Goal: Task Accomplishment & Management: Use online tool/utility

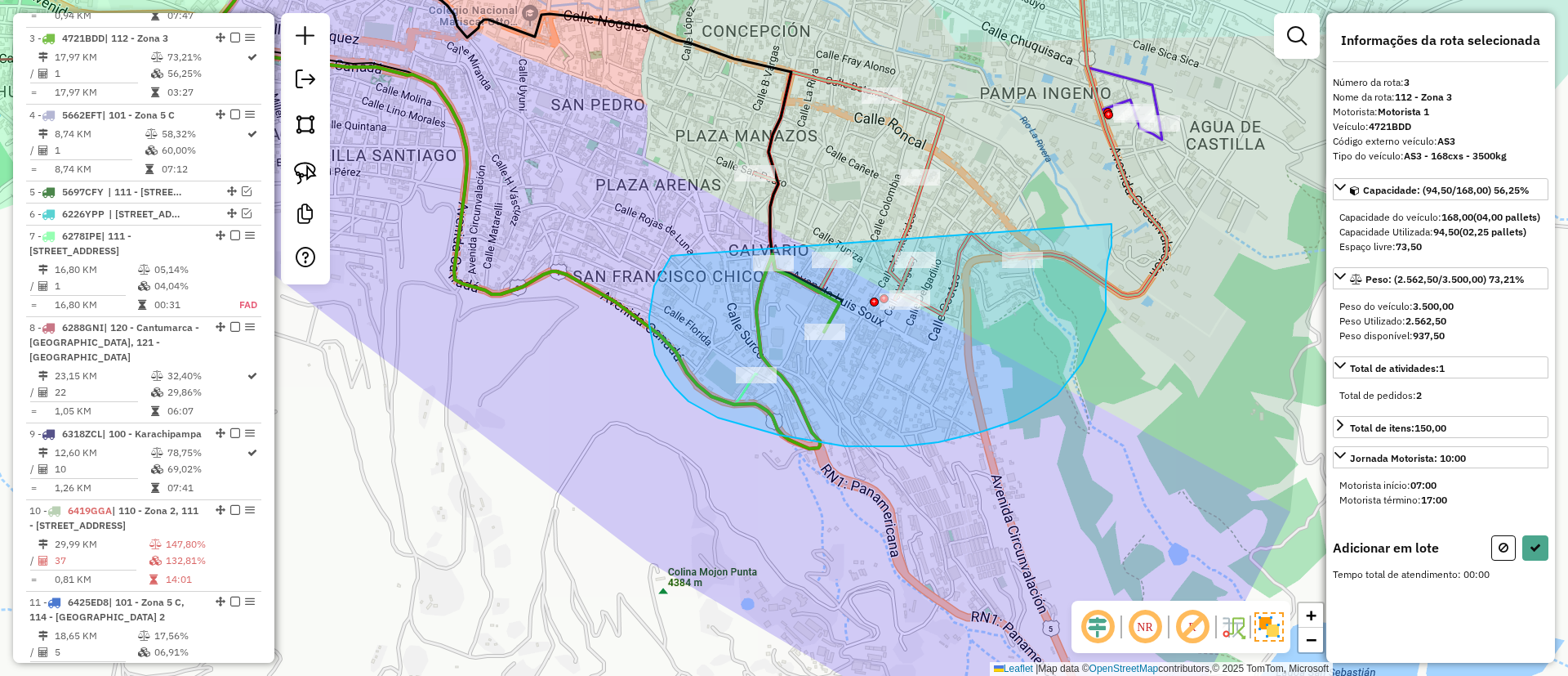
drag, startPoint x: 688, startPoint y: 401, endPoint x: 1106, endPoint y: 208, distance: 460.4
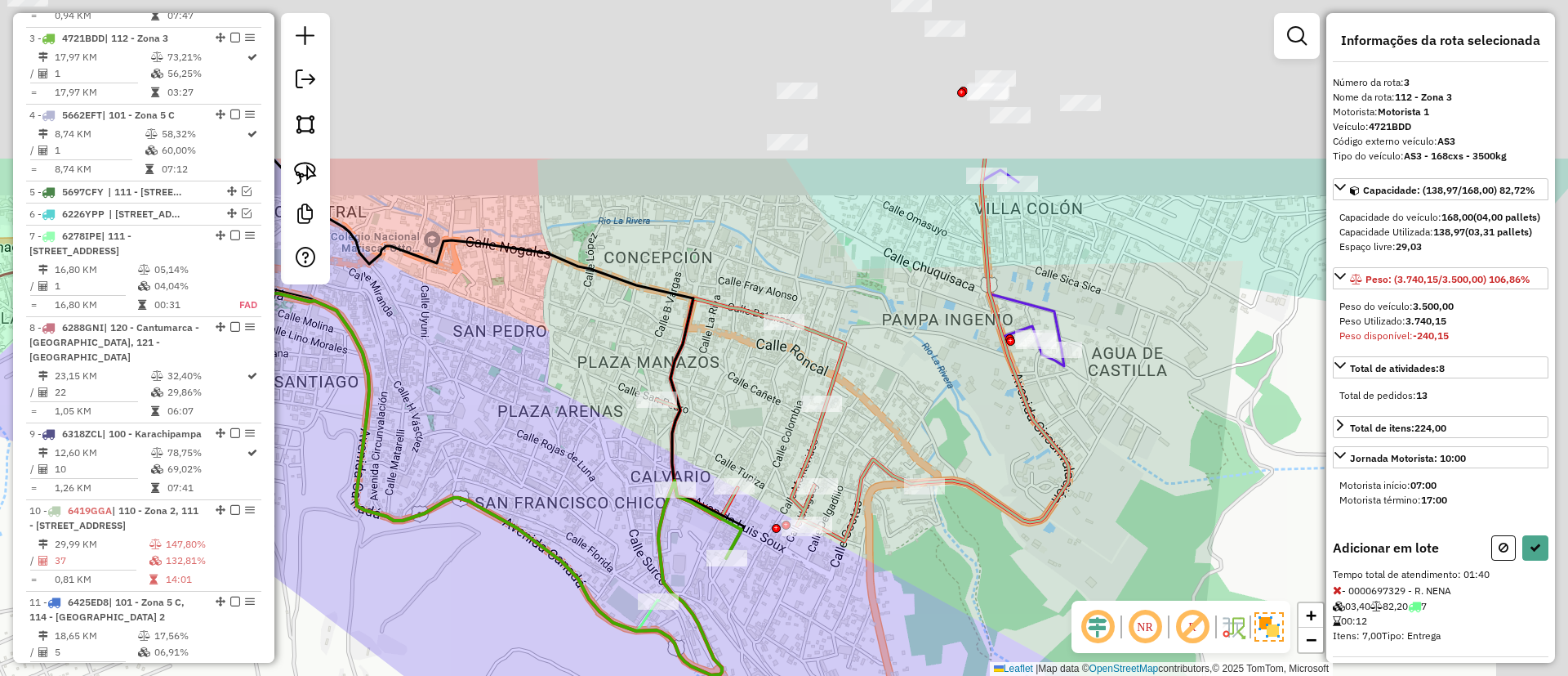
drag, startPoint x: 1204, startPoint y: 198, endPoint x: 1106, endPoint y: 425, distance: 247.3
click at [1106, 425] on div "Janela de atendimento Grade de atendimento Capacidade Transportadoras Veículos …" at bounding box center [784, 338] width 1568 height 676
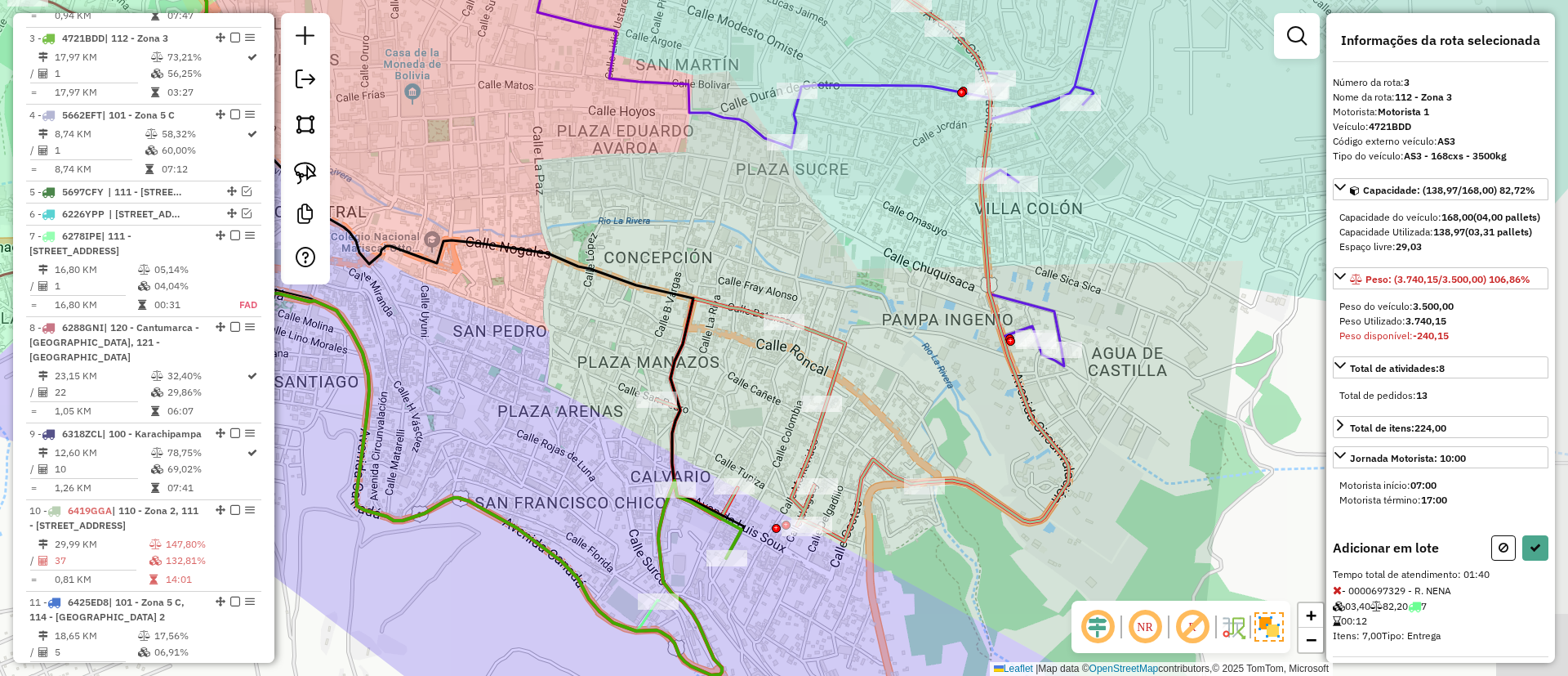
select select "**********"
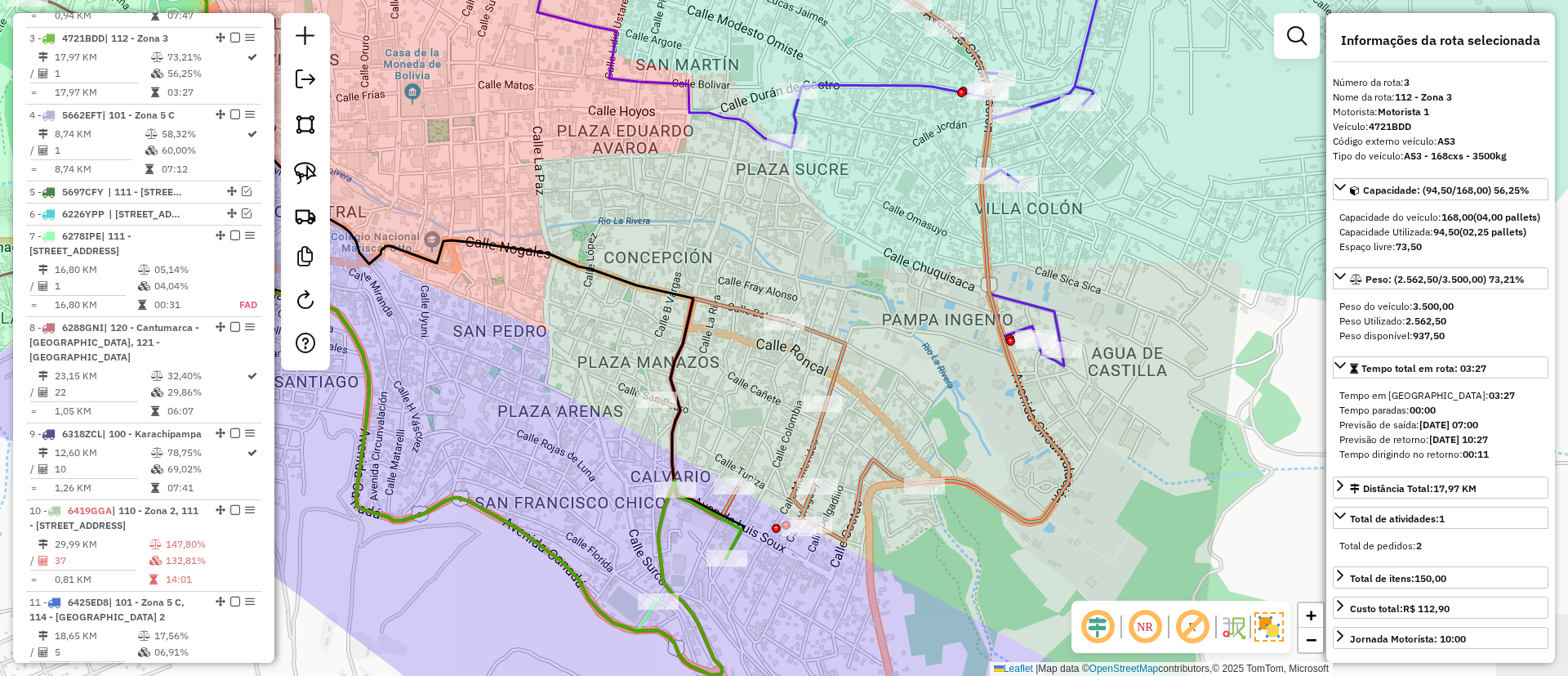
click at [1034, 300] on icon at bounding box center [955, 149] width 339 height 434
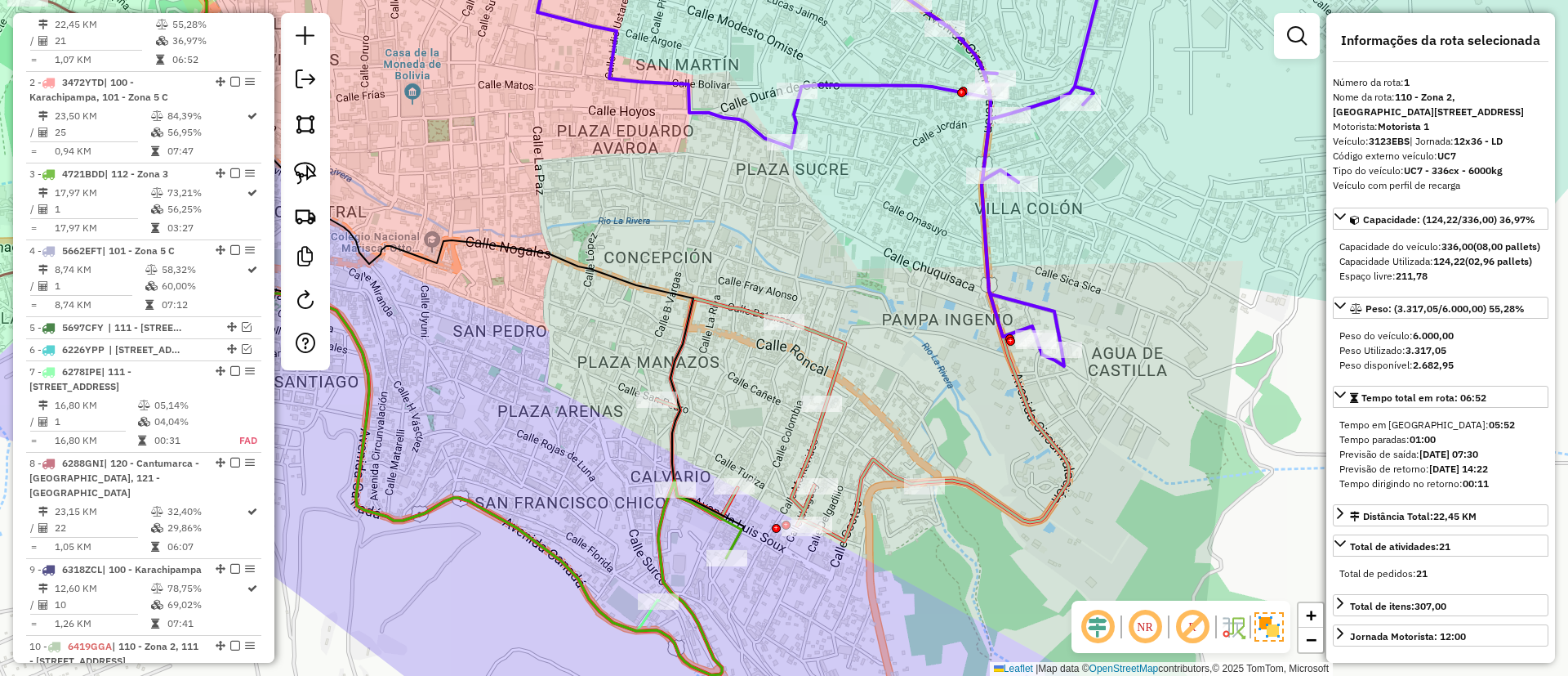
scroll to position [644, 0]
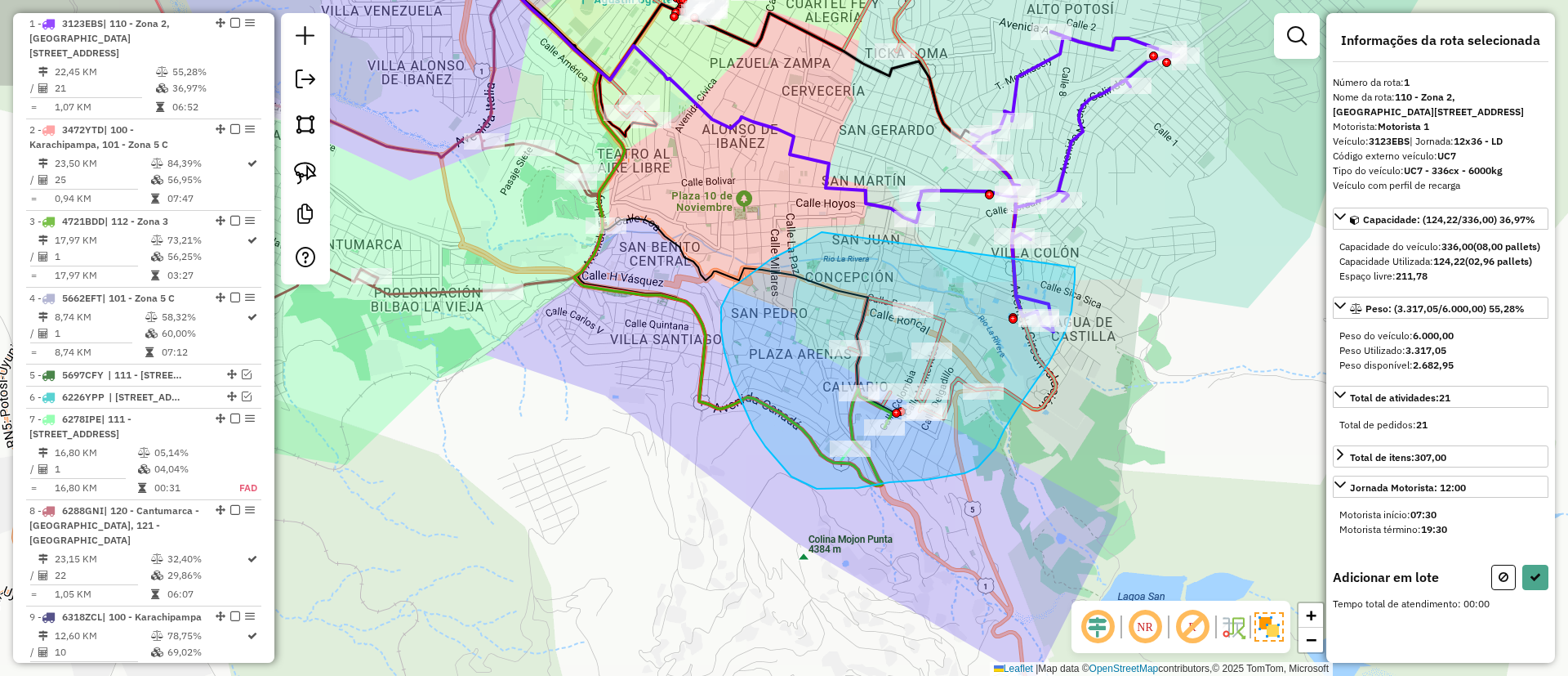
drag, startPoint x: 721, startPoint y: 330, endPoint x: 1075, endPoint y: 267, distance: 359.6
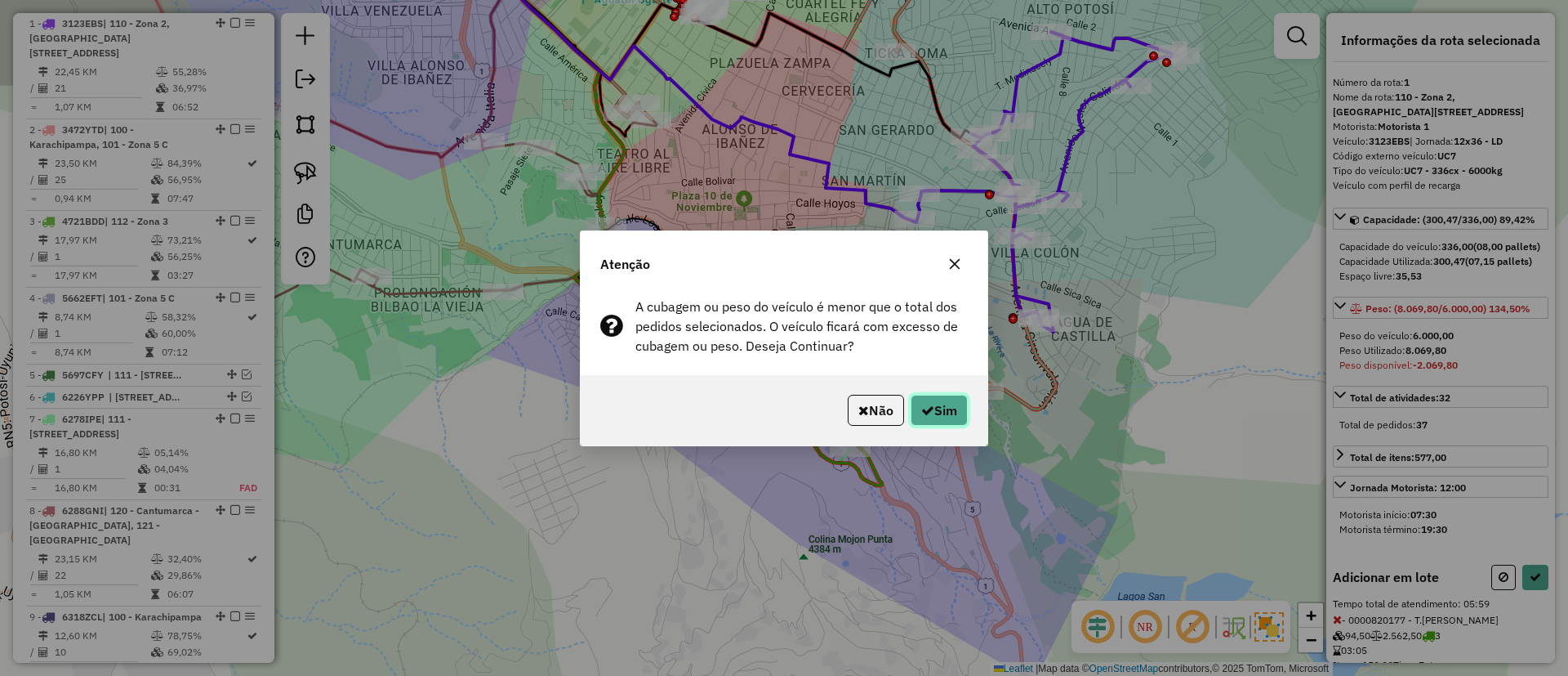
click at [929, 408] on icon "button" at bounding box center [928, 410] width 13 height 13
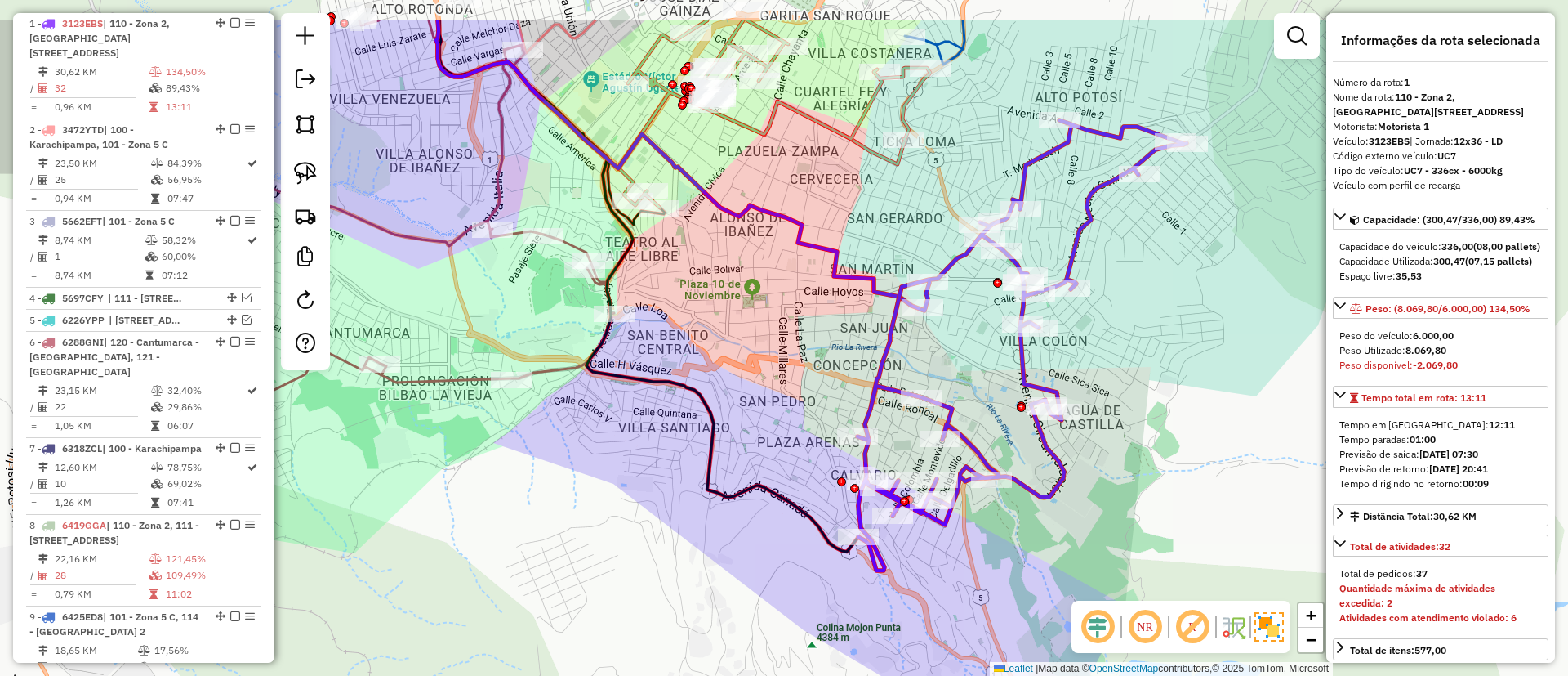
drag, startPoint x: 995, startPoint y: 338, endPoint x: 999, endPoint y: 348, distance: 10.8
click at [999, 348] on div "Janela de atendimento Grade de atendimento Capacidade Transportadoras Veículos …" at bounding box center [784, 338] width 1568 height 676
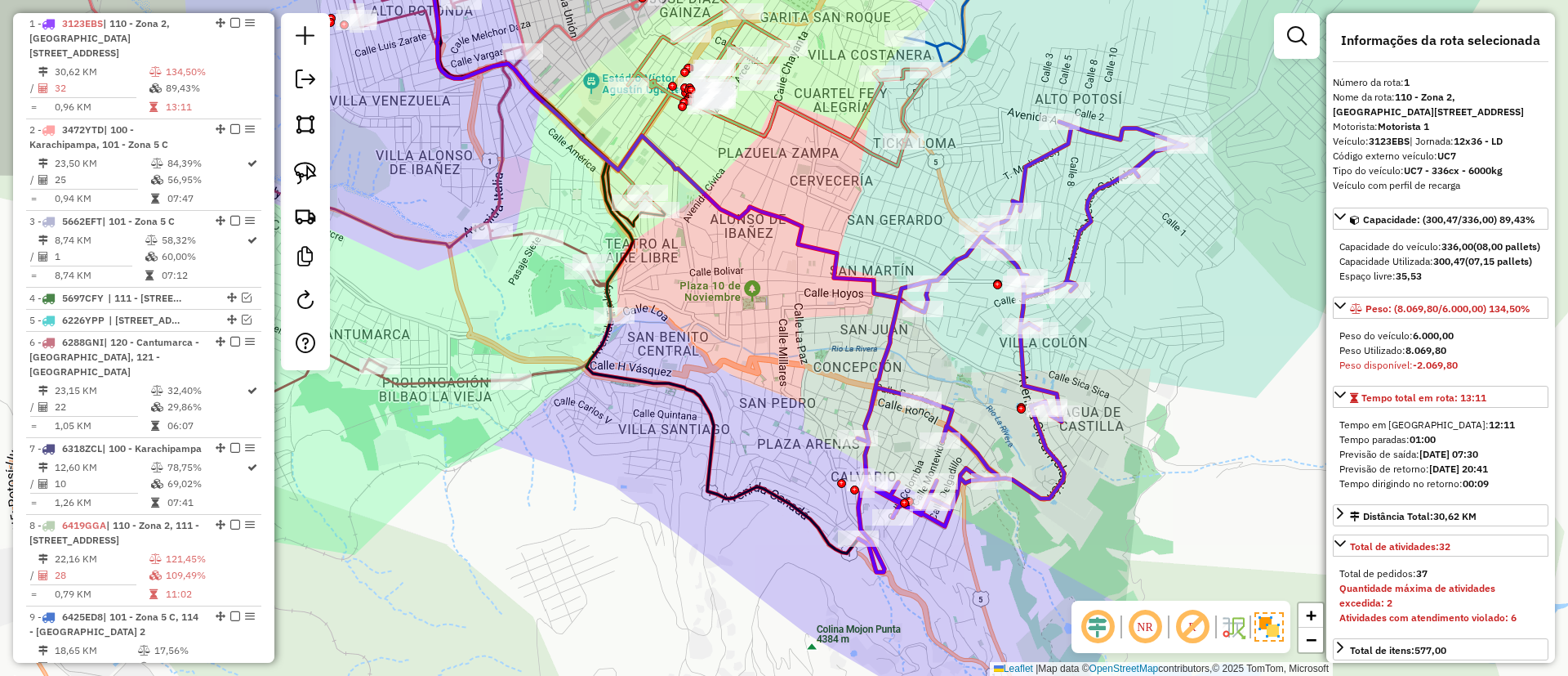
click at [1079, 242] on icon at bounding box center [1022, 347] width 329 height 450
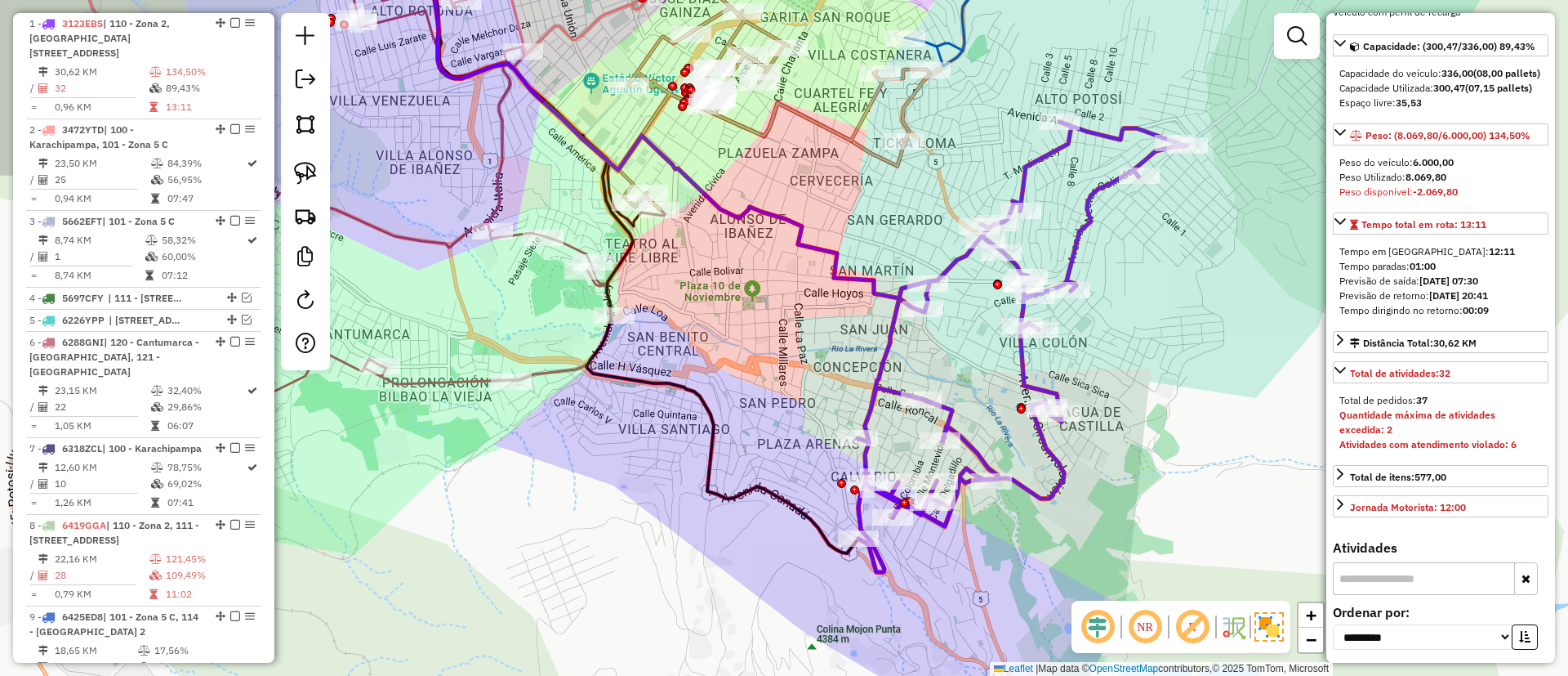
scroll to position [245, 0]
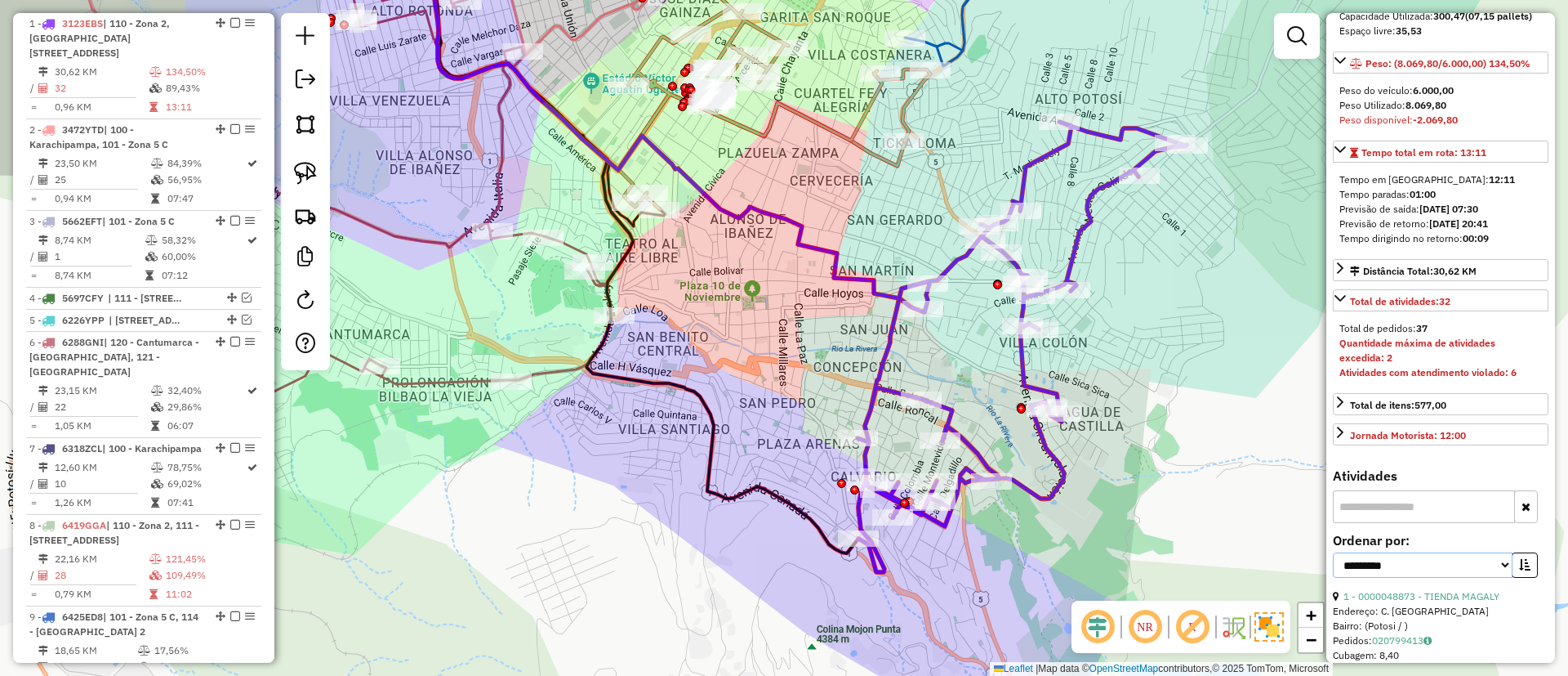
click at [1395, 578] on select "**********" at bounding box center [1422, 565] width 179 height 25
select select "*********"
click at [1332, 578] on select "**********" at bounding box center [1422, 565] width 179 height 25
click at [1519, 571] on icon "button" at bounding box center [1525, 565] width 12 height 12
click at [1413, 602] on link "7 - 0000820177 - T.PATTY" at bounding box center [1425, 595] width 165 height 12
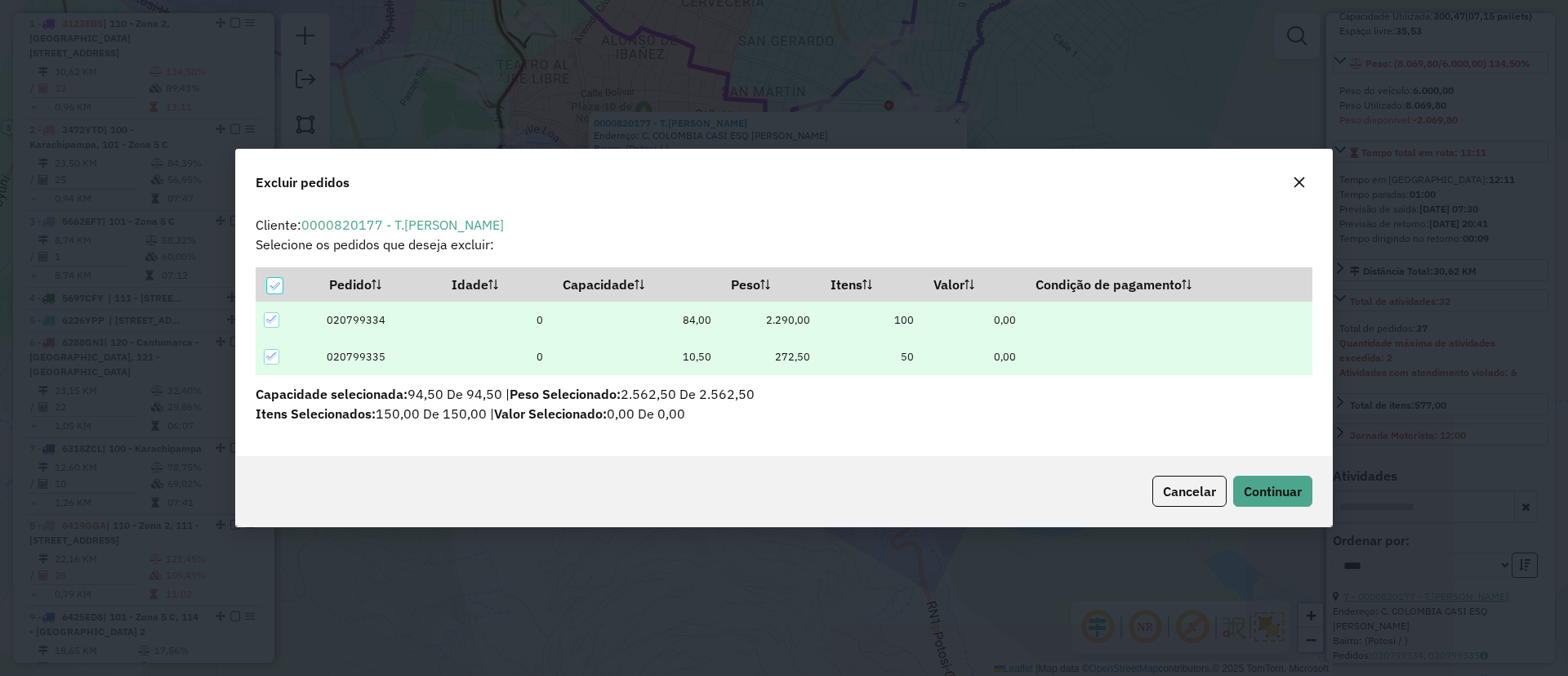
scroll to position [9, 5]
click at [1261, 494] on span "Continuar" at bounding box center [1272, 491] width 58 height 17
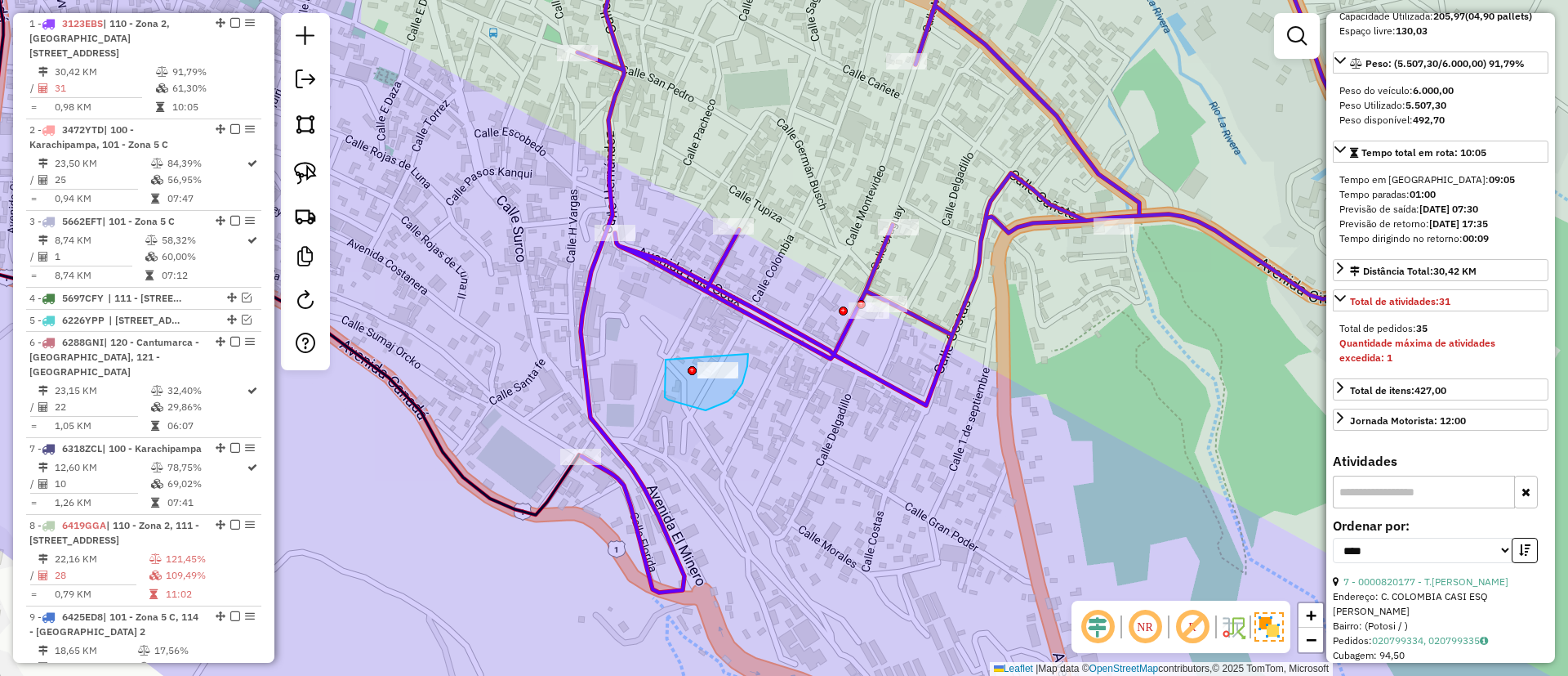
drag, startPoint x: 665, startPoint y: 380, endPoint x: 745, endPoint y: 348, distance: 86.2
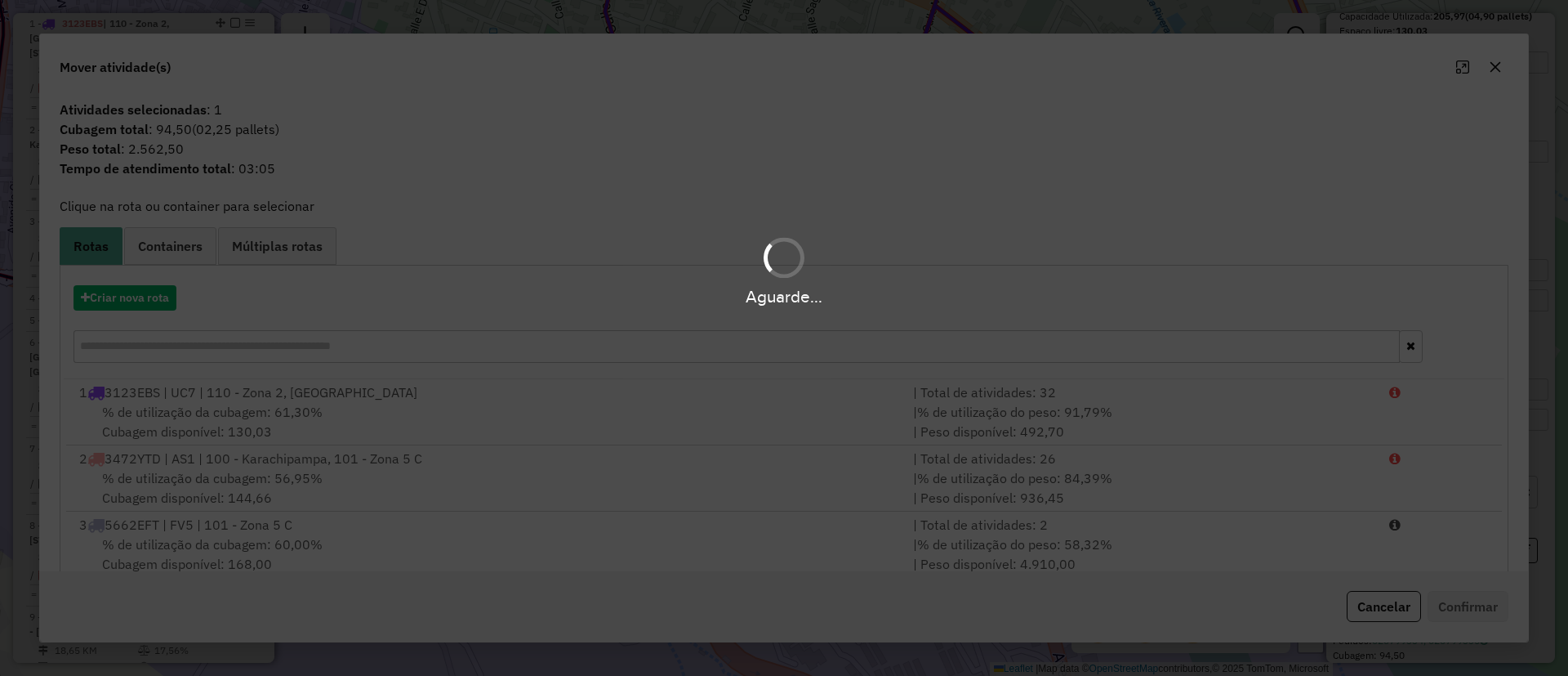
click at [128, 287] on div "Aguarde..." at bounding box center [784, 296] width 1568 height 25
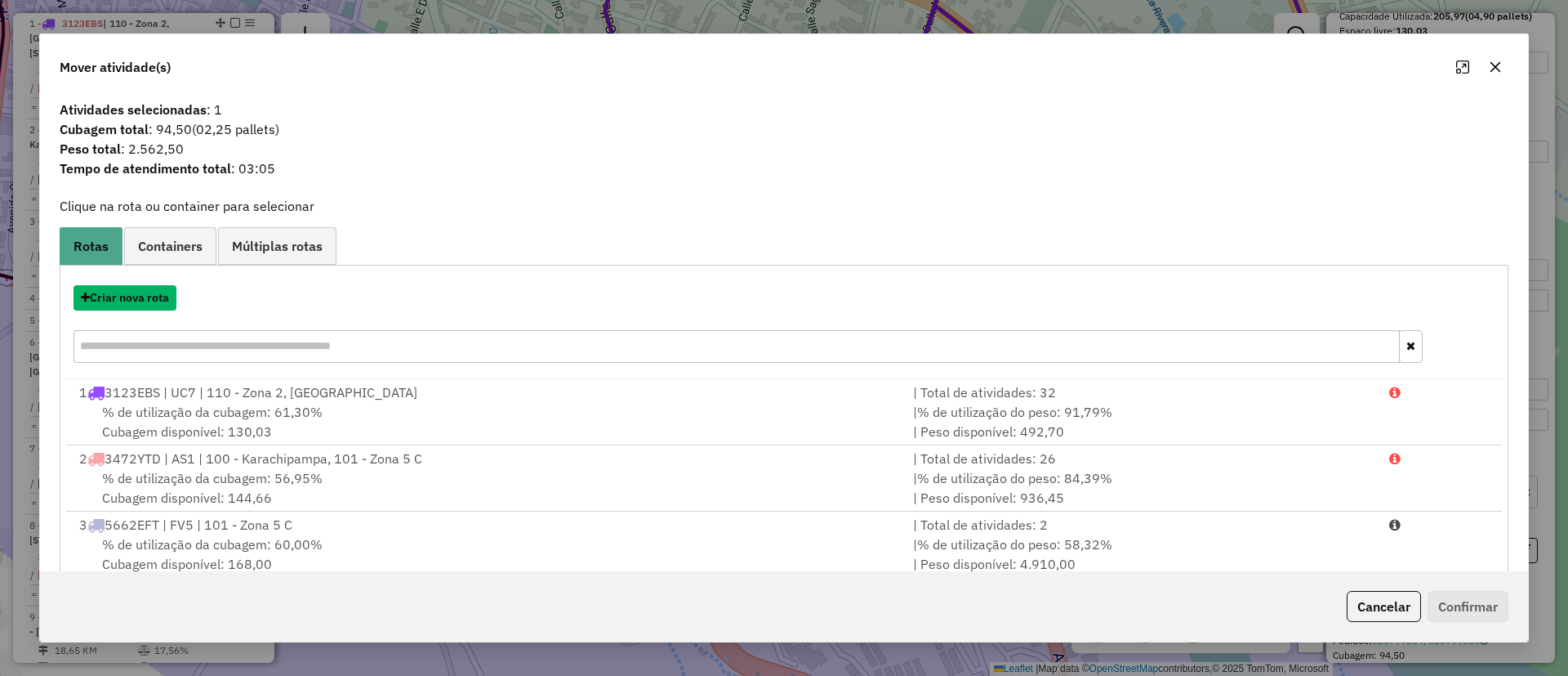
click at [128, 287] on button "Criar nova rota" at bounding box center [125, 297] width 103 height 25
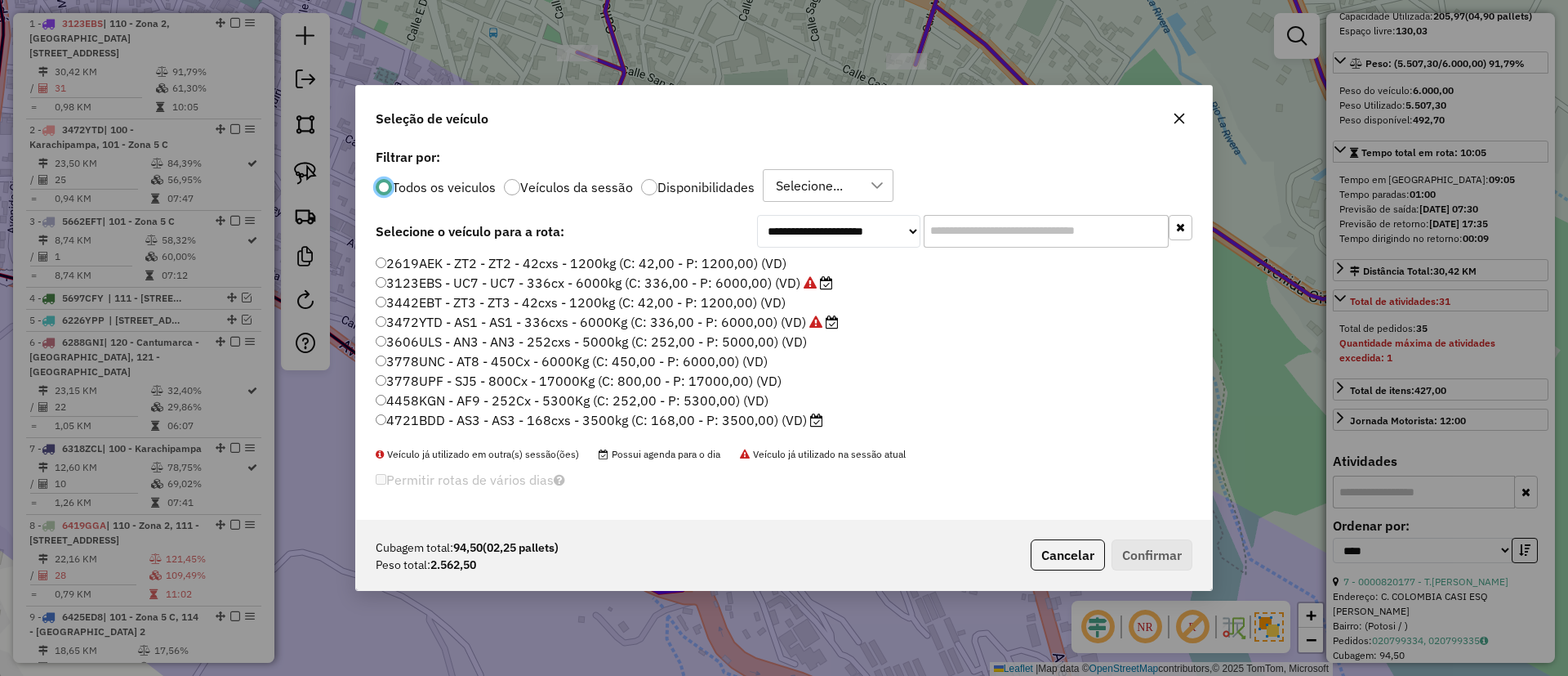
click at [547, 192] on label "Veículos da sessão" at bounding box center [577, 187] width 113 height 13
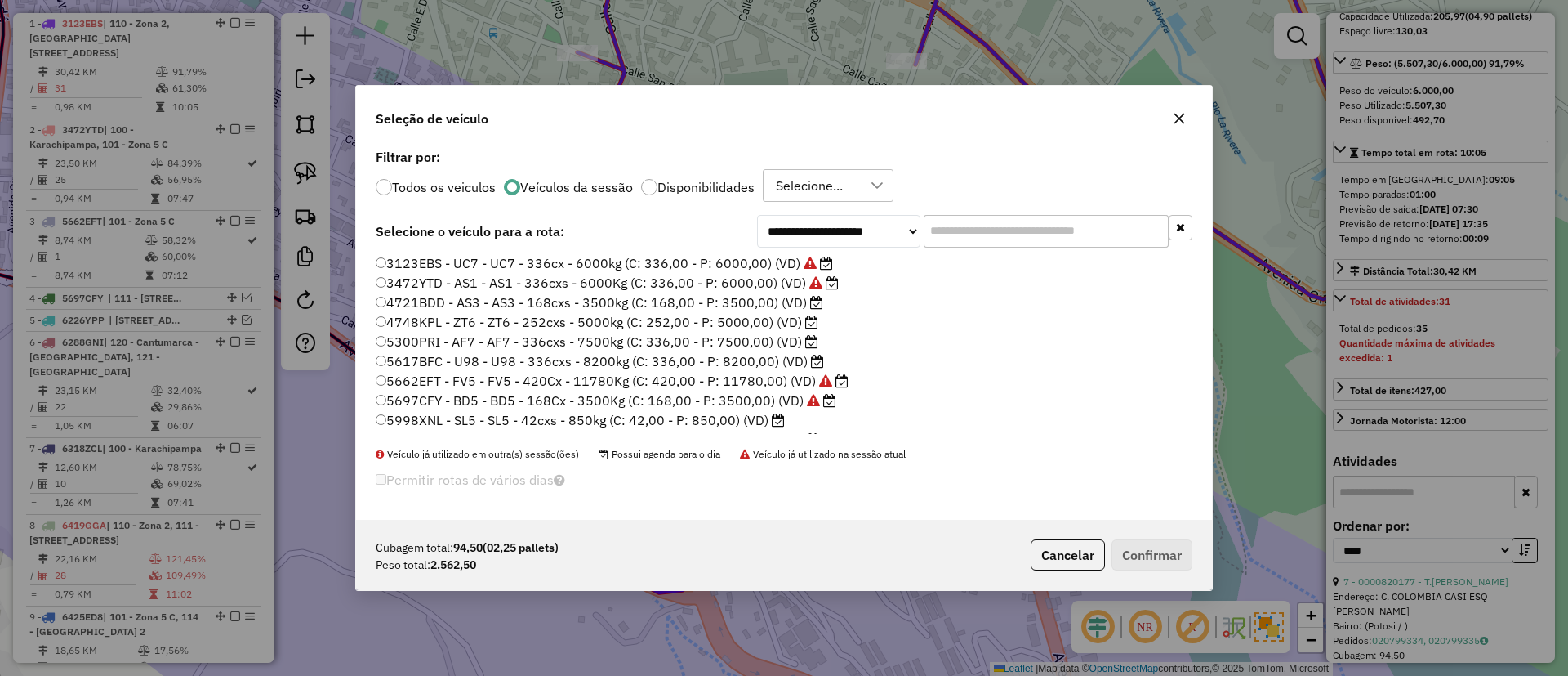
click at [752, 299] on label "4721BDD - AS3 - AS3 - 168cxs - 3500kg (C: 168,00 - P: 3500,00) (VD)" at bounding box center [599, 302] width 447 height 20
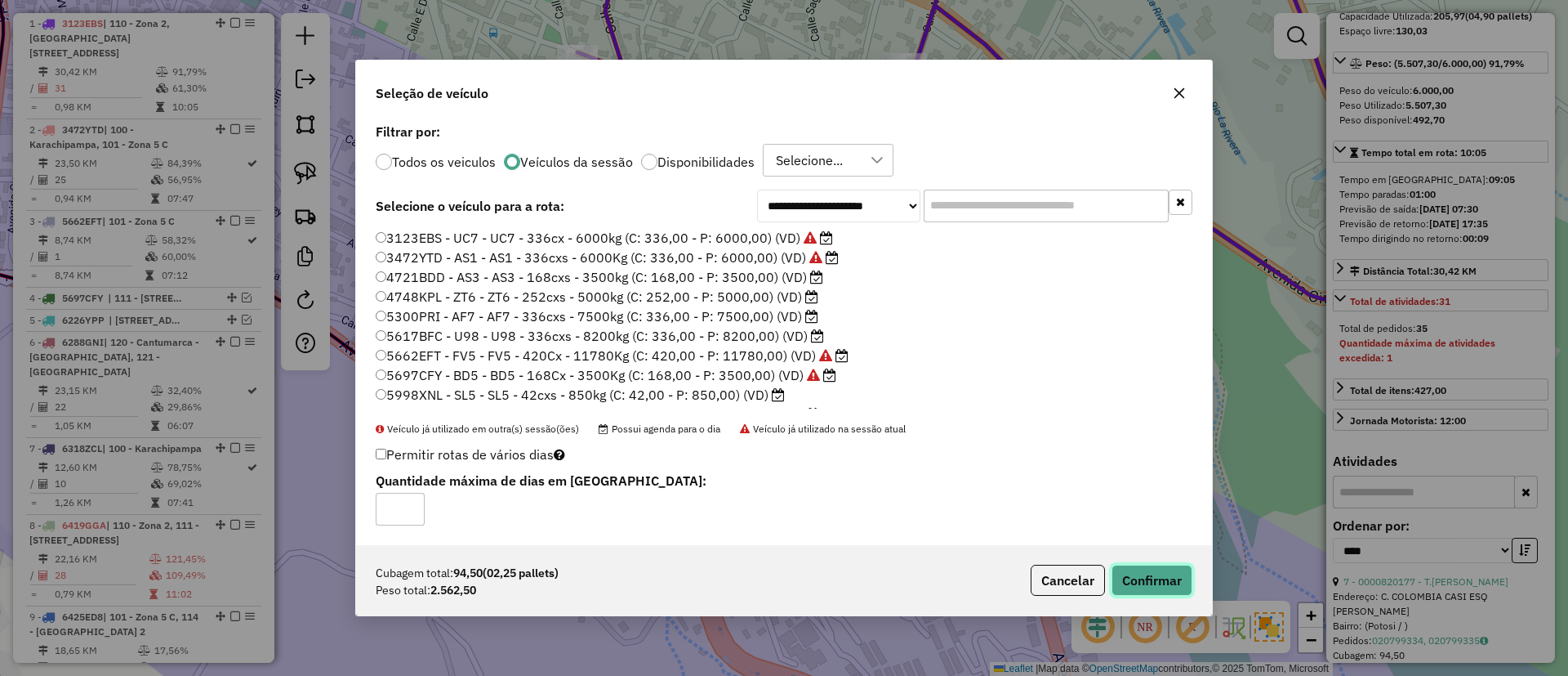
click at [1136, 578] on button "Confirmar" at bounding box center [1151, 580] width 81 height 31
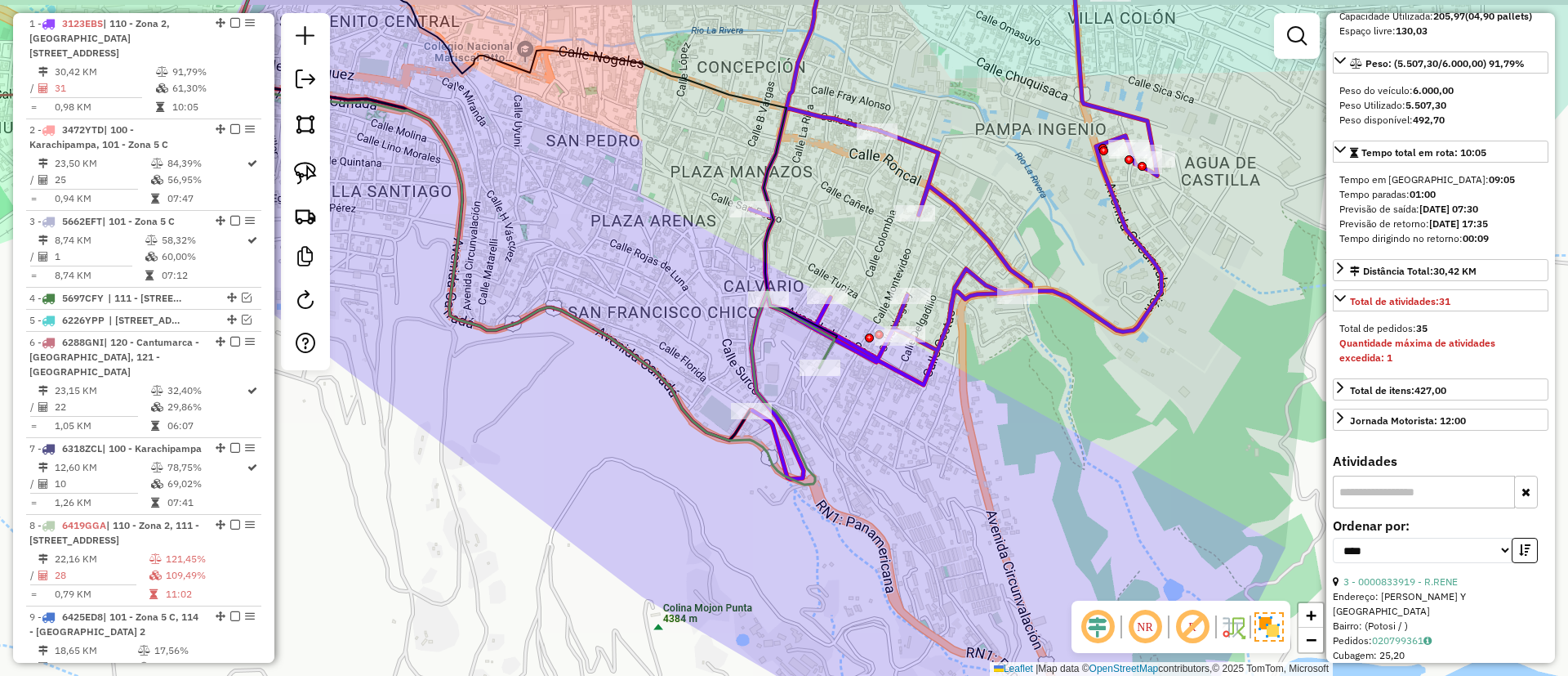
drag, startPoint x: 537, startPoint y: 232, endPoint x: 561, endPoint y: 277, distance: 51.0
click at [561, 277] on div "Janela de atendimento Grade de atendimento Capacidade Transportadoras Veículos …" at bounding box center [784, 338] width 1568 height 676
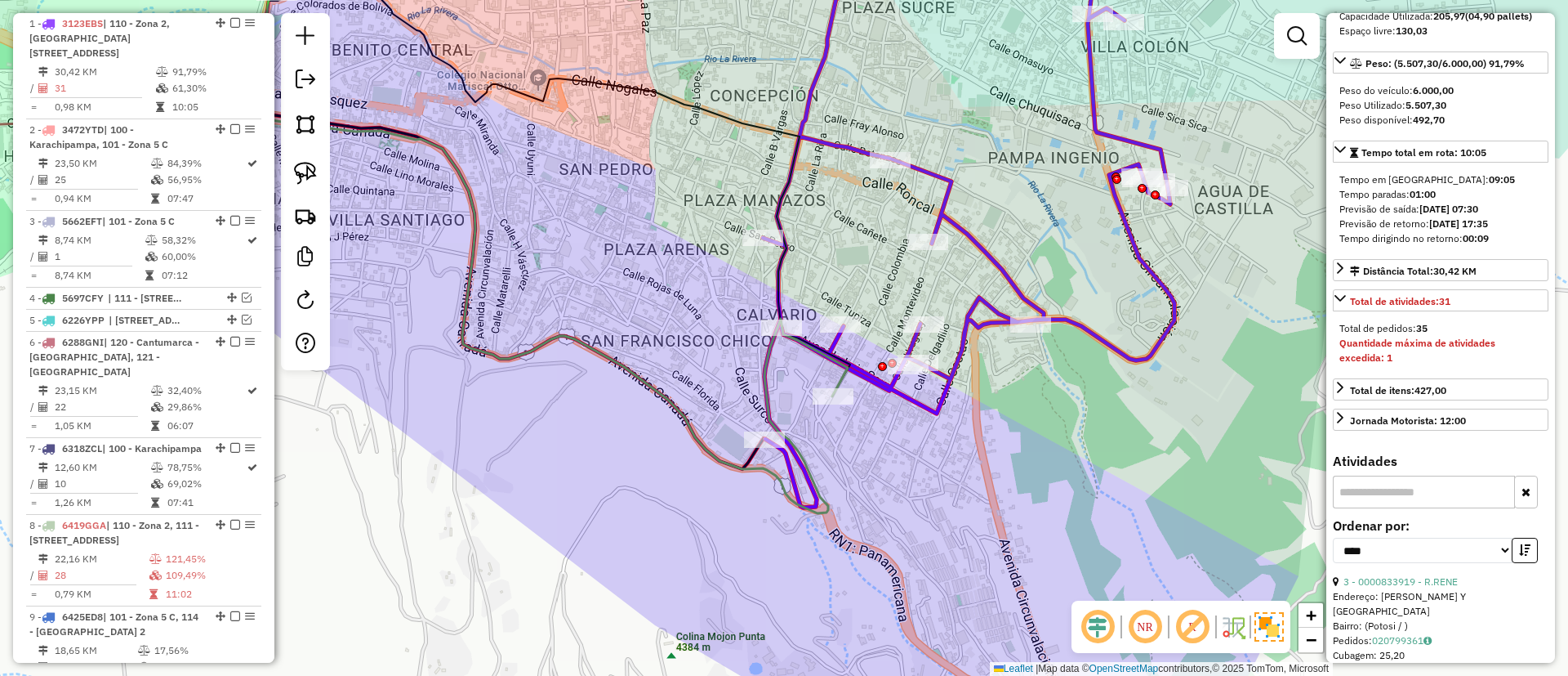
click at [835, 377] on icon at bounding box center [530, 222] width 635 height 580
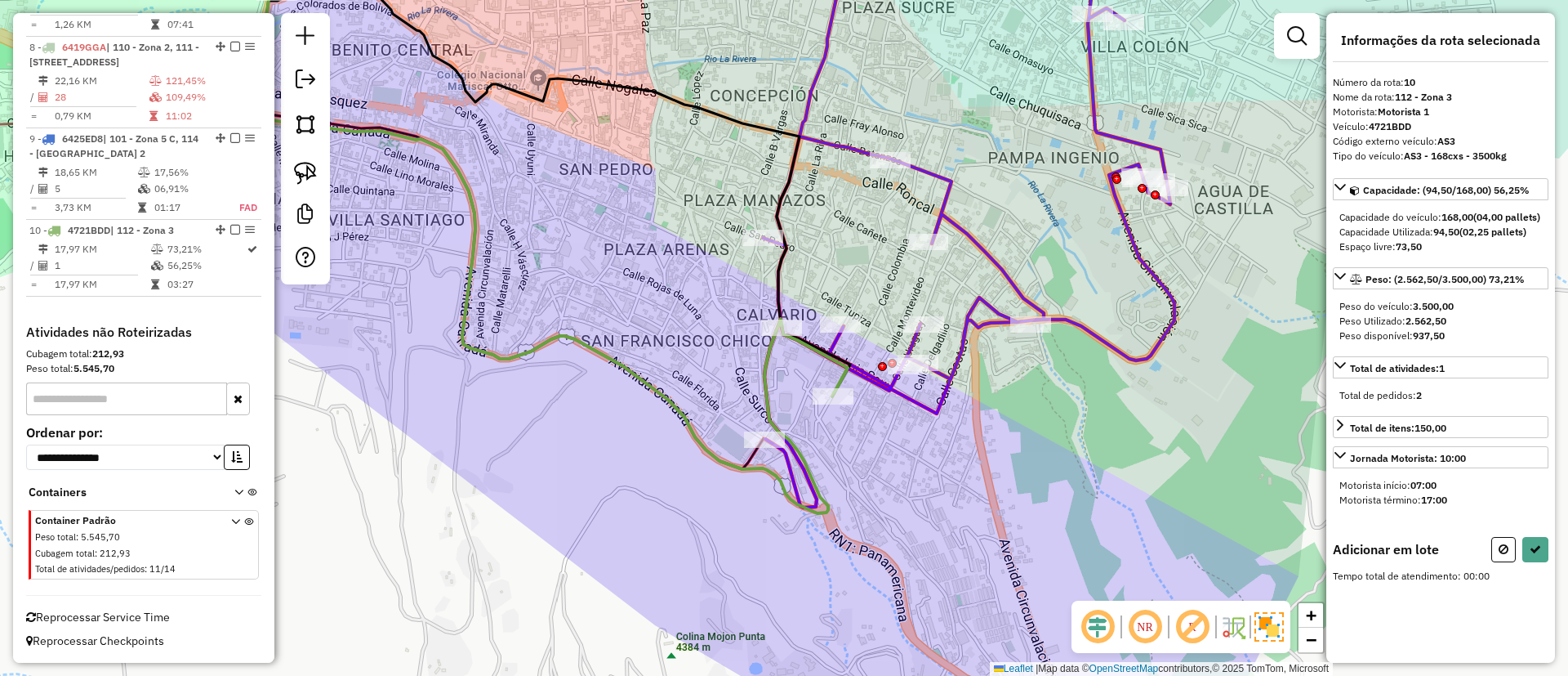
scroll to position [0, 0]
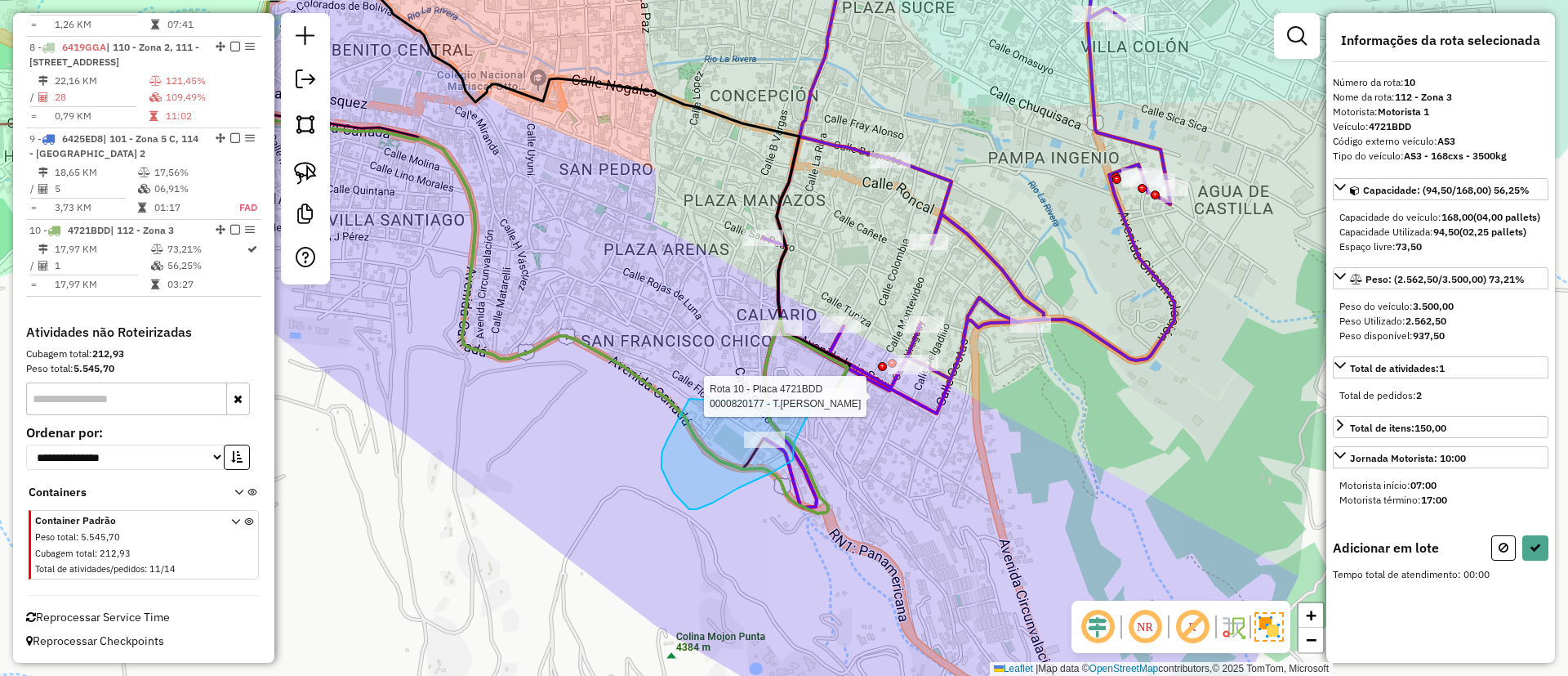
drag, startPoint x: 674, startPoint y: 492, endPoint x: 813, endPoint y: 405, distance: 164.0
click at [813, 405] on div "Rota 10 - Placa 4721BDD 0000820177 - T.PATTY Janela de atendimento Grade de ate…" at bounding box center [784, 338] width 1568 height 676
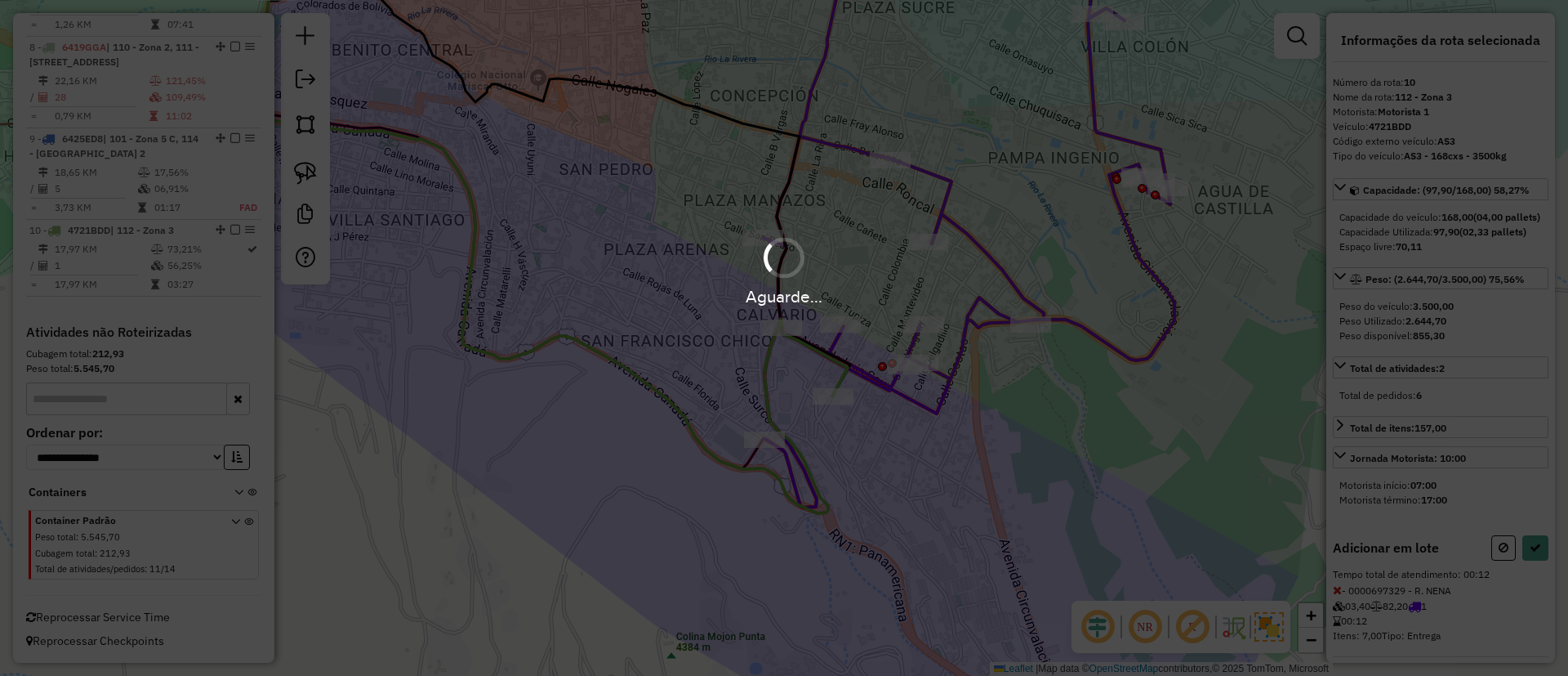
select select "*********"
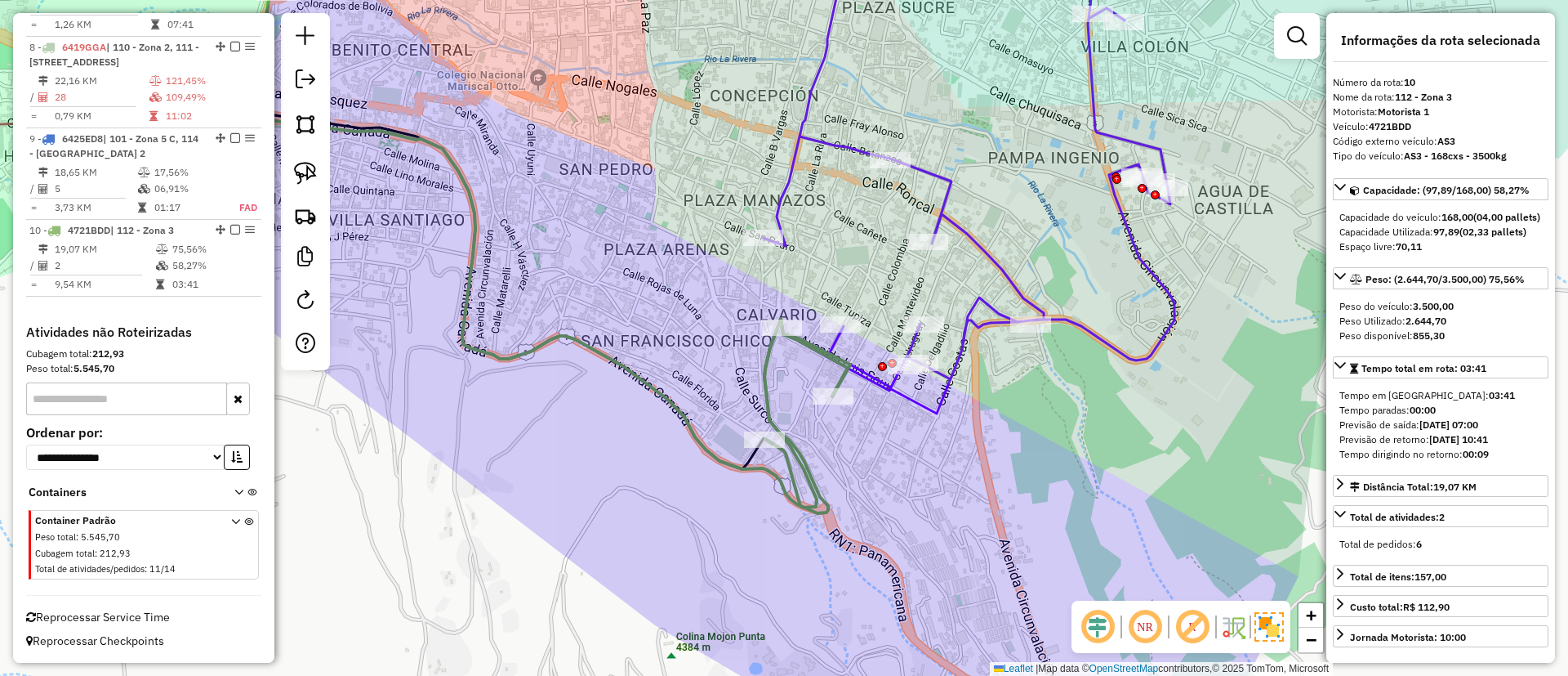
click at [965, 229] on icon at bounding box center [980, 172] width 436 height 481
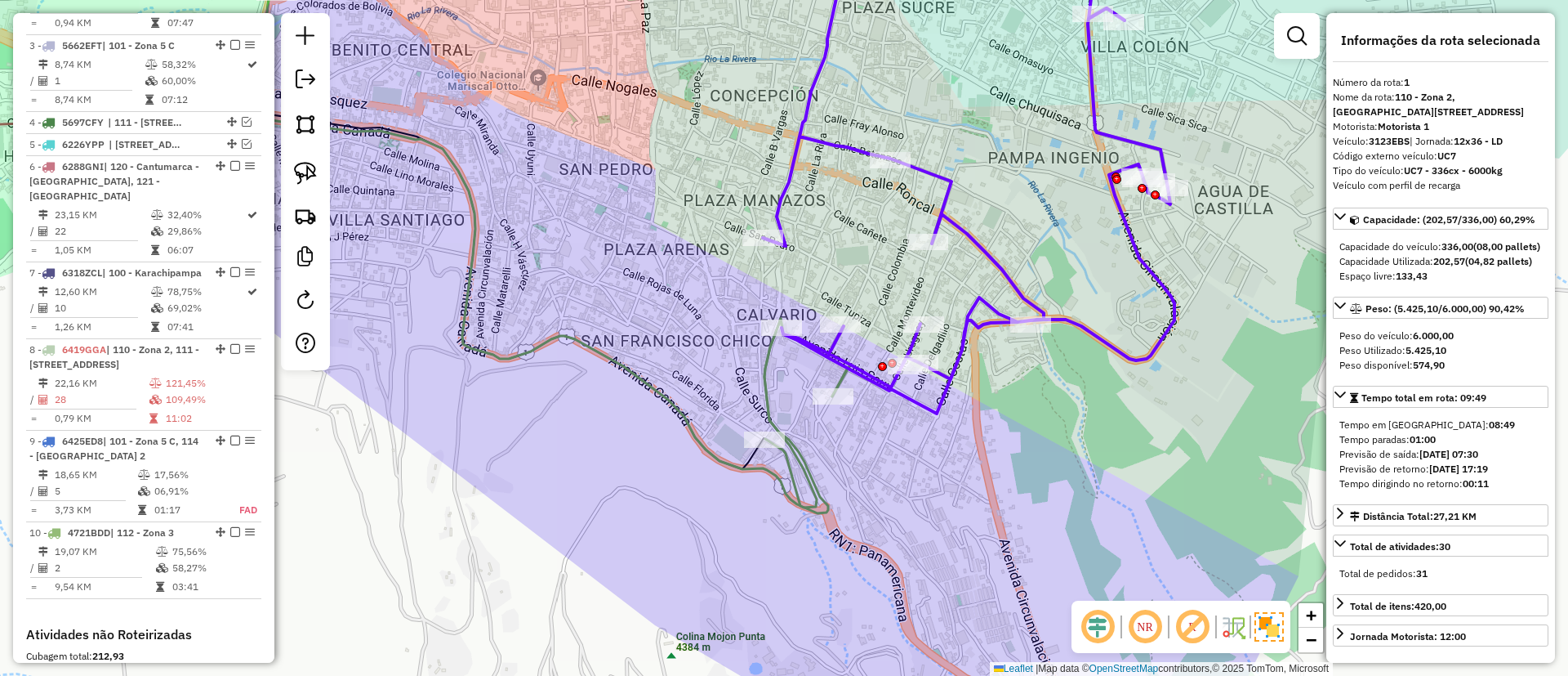
scroll to position [644, 0]
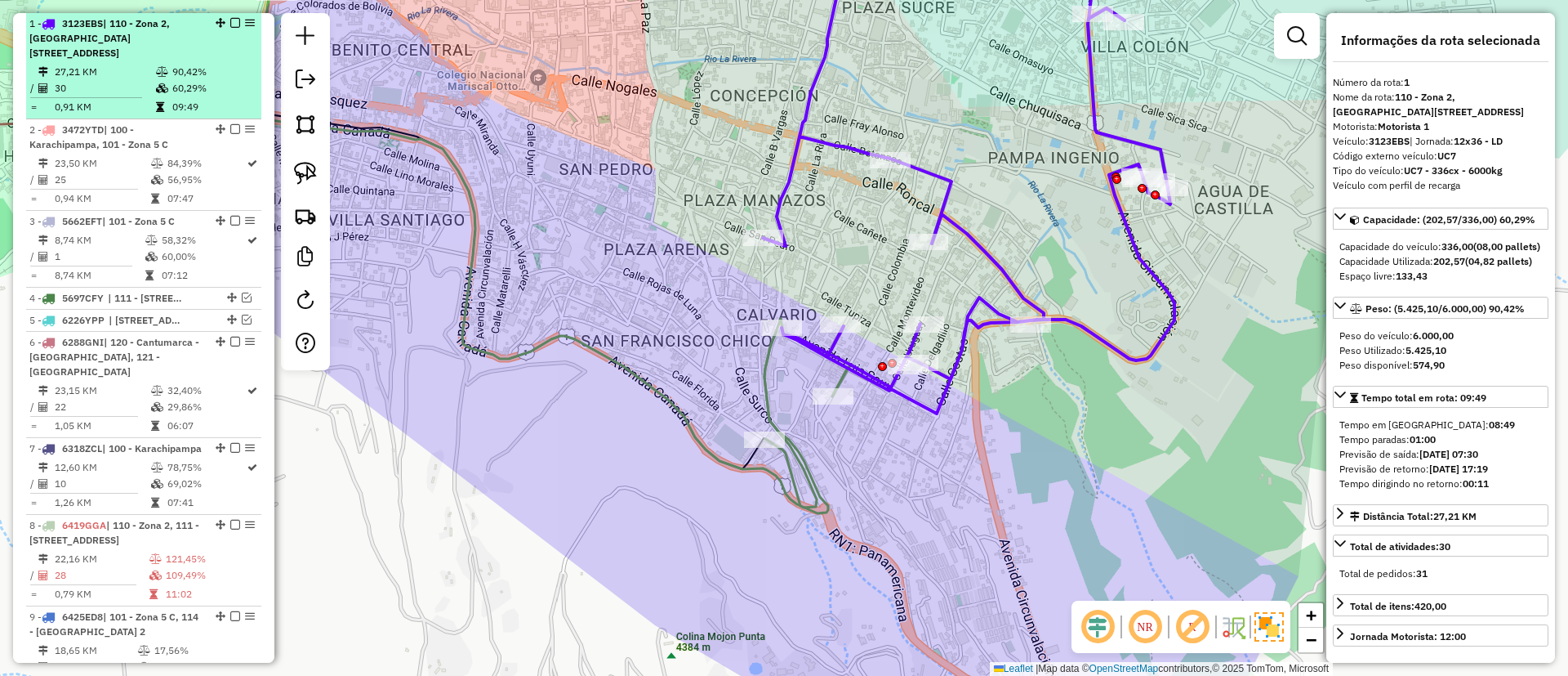
click at [230, 20] on em at bounding box center [235, 23] width 10 height 10
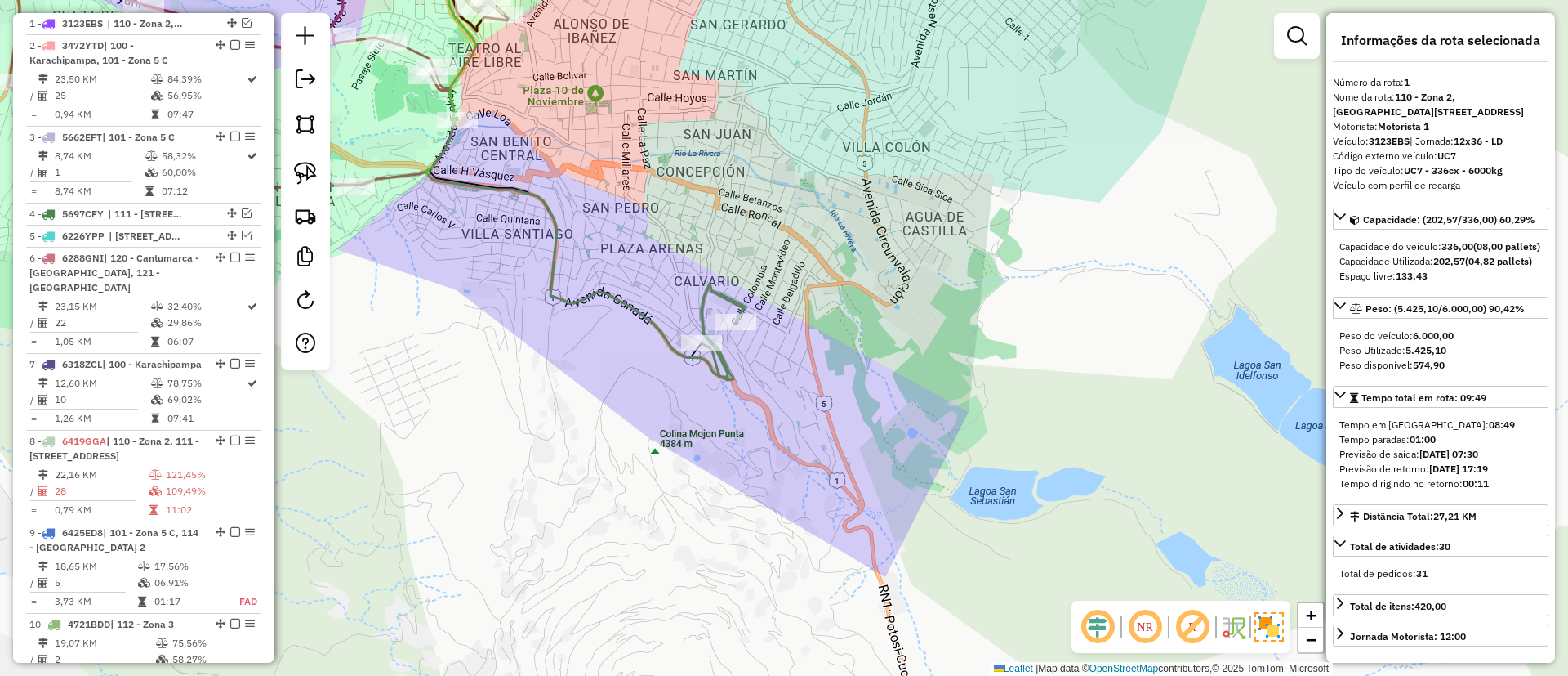
click at [718, 288] on icon at bounding box center [723, 330] width 43 height 93
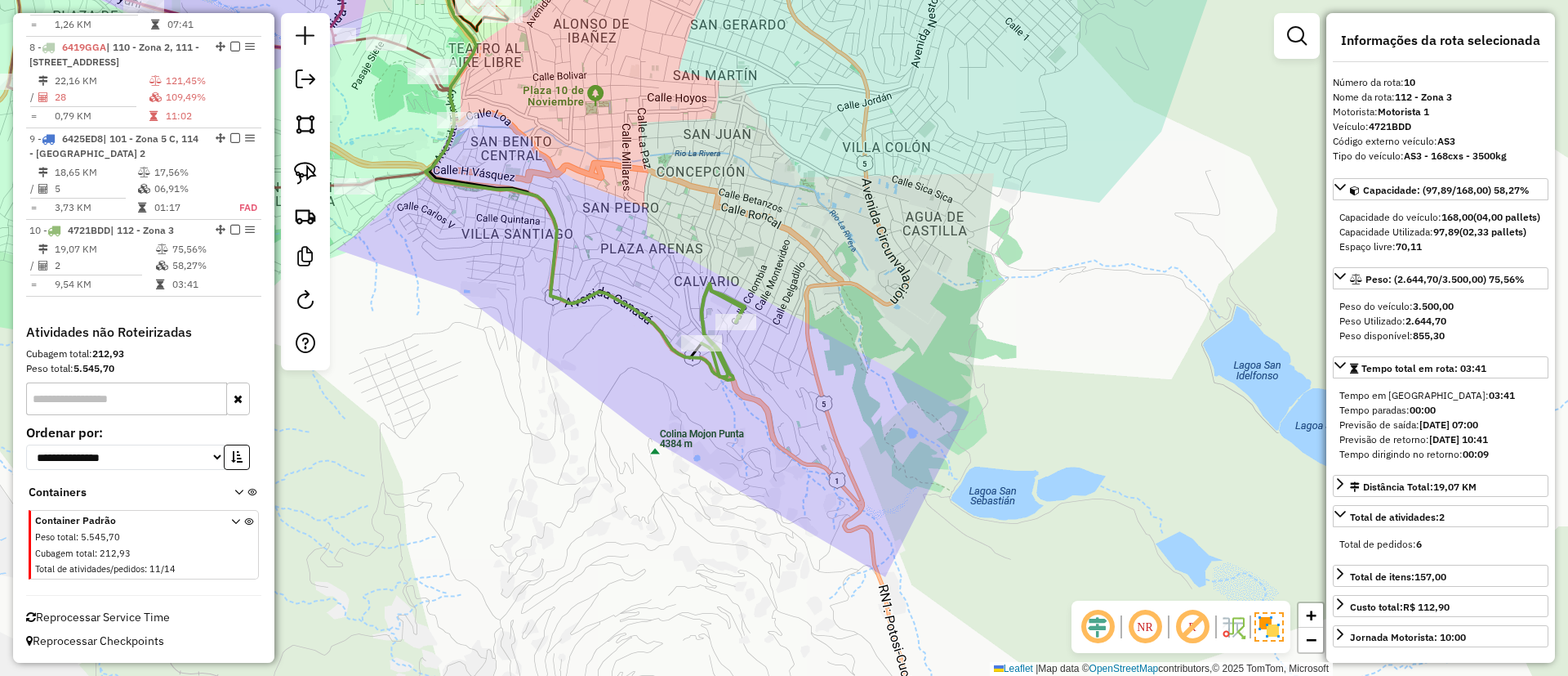
scroll to position [1052, 0]
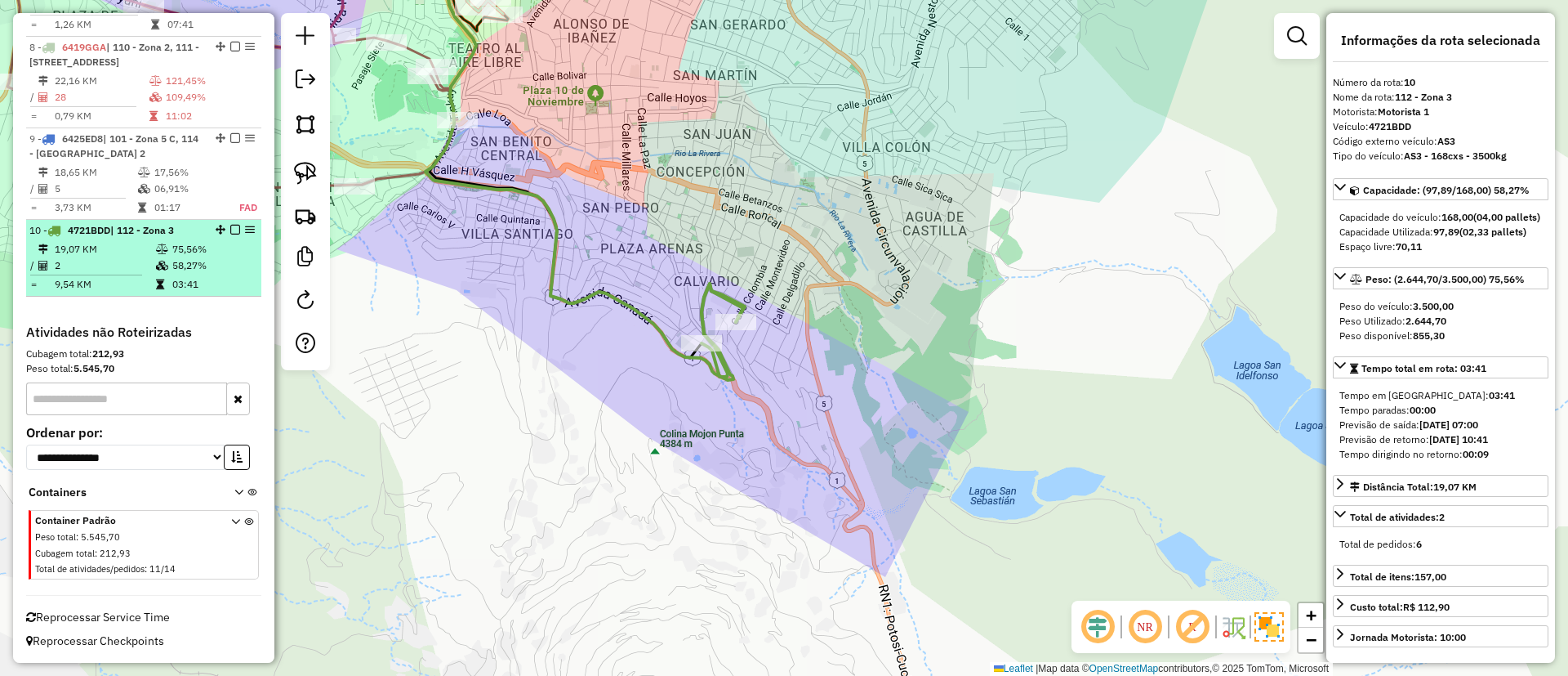
click at [231, 229] on em at bounding box center [235, 230] width 10 height 10
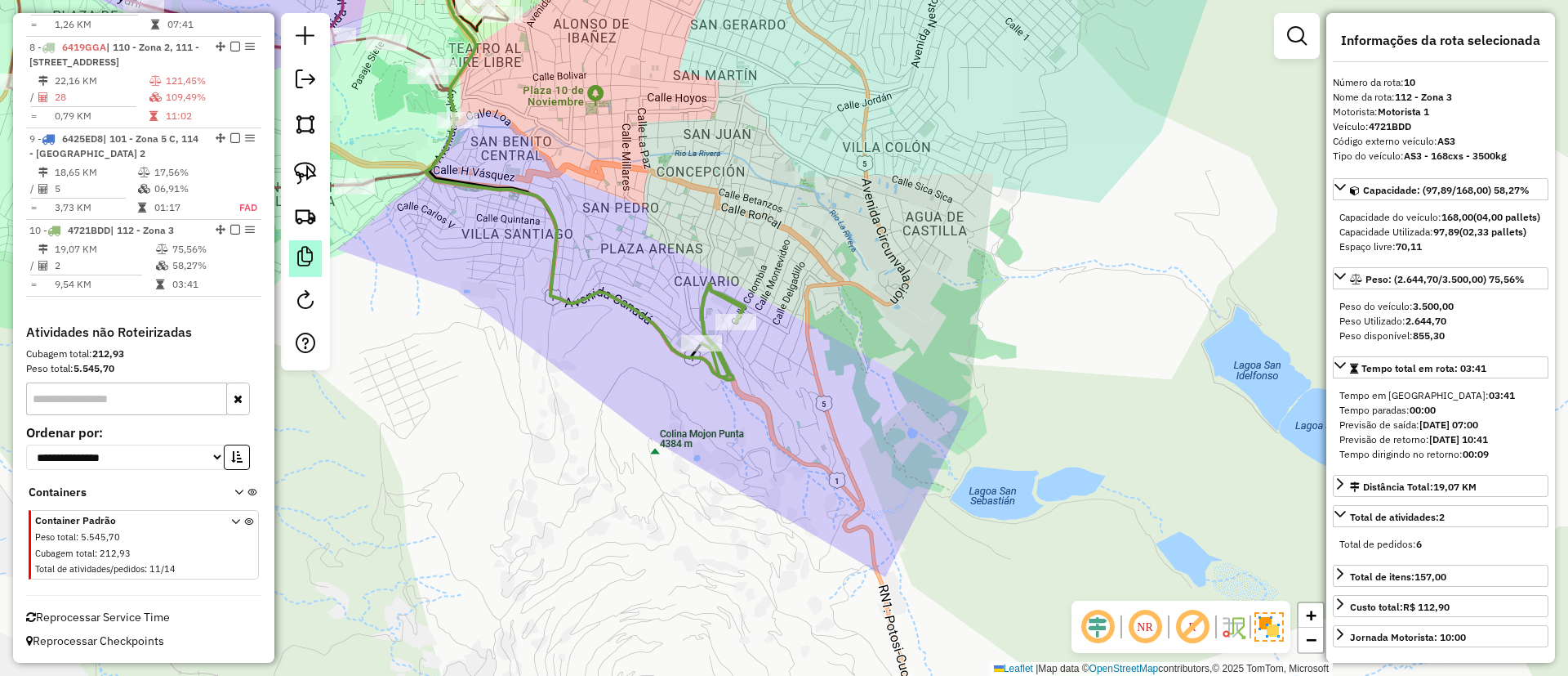
scroll to position [997, 0]
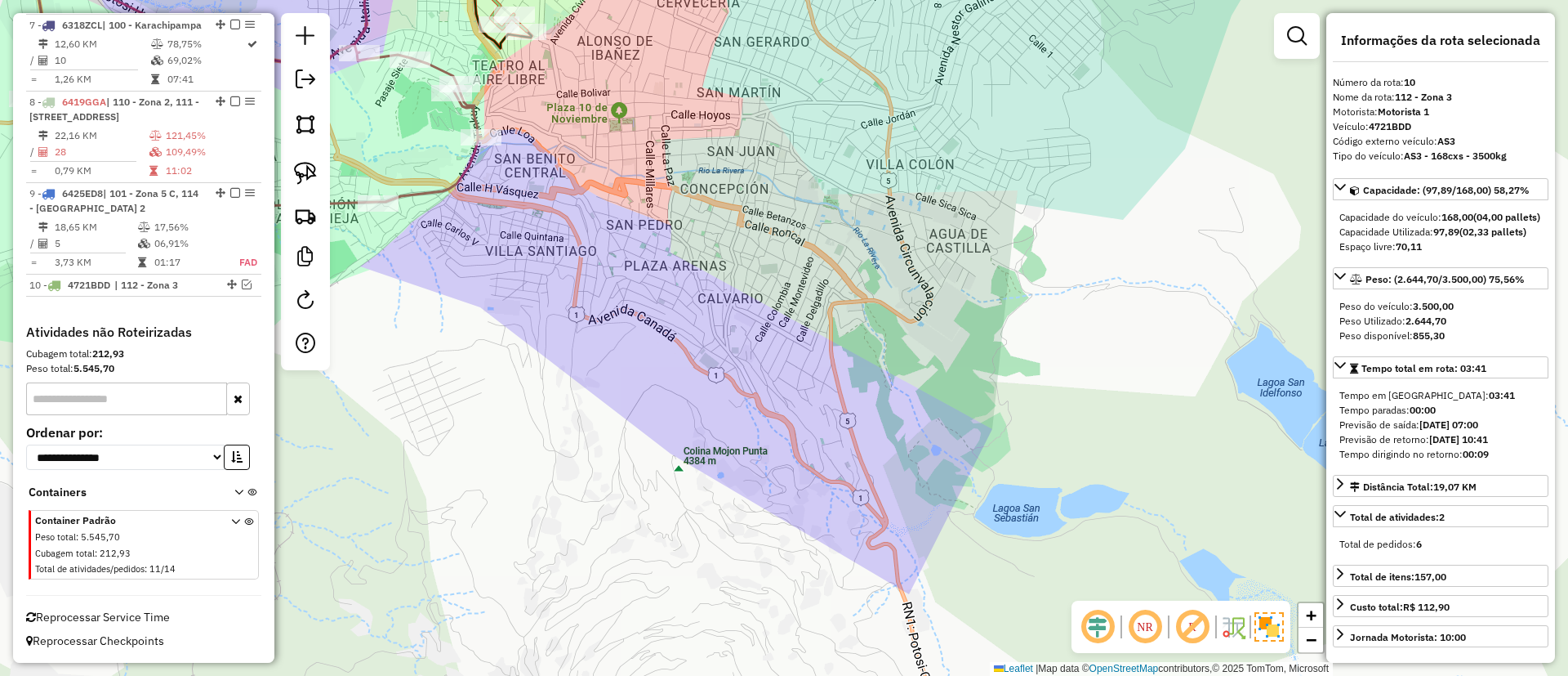
drag, startPoint x: 665, startPoint y: 247, endPoint x: 833, endPoint y: 545, distance: 342.1
click at [838, 545] on div "Janela de atendimento Grade de atendimento Capacidade Transportadoras Veículos …" at bounding box center [784, 338] width 1568 height 676
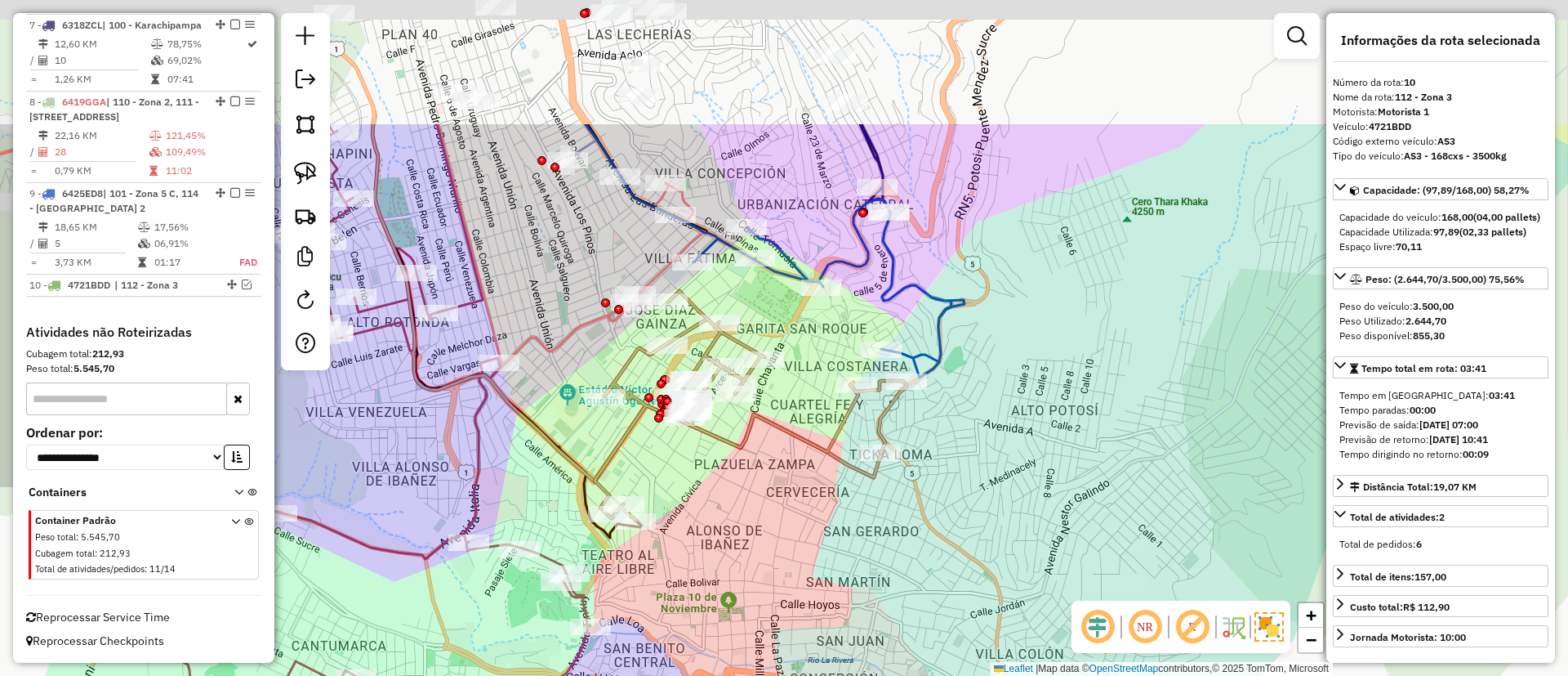
drag, startPoint x: 829, startPoint y: 314, endPoint x: 775, endPoint y: 488, distance: 182.2
click at [765, 511] on div "Janela de atendimento Grade de atendimento Capacidade Transportadoras Veículos …" at bounding box center [784, 338] width 1568 height 676
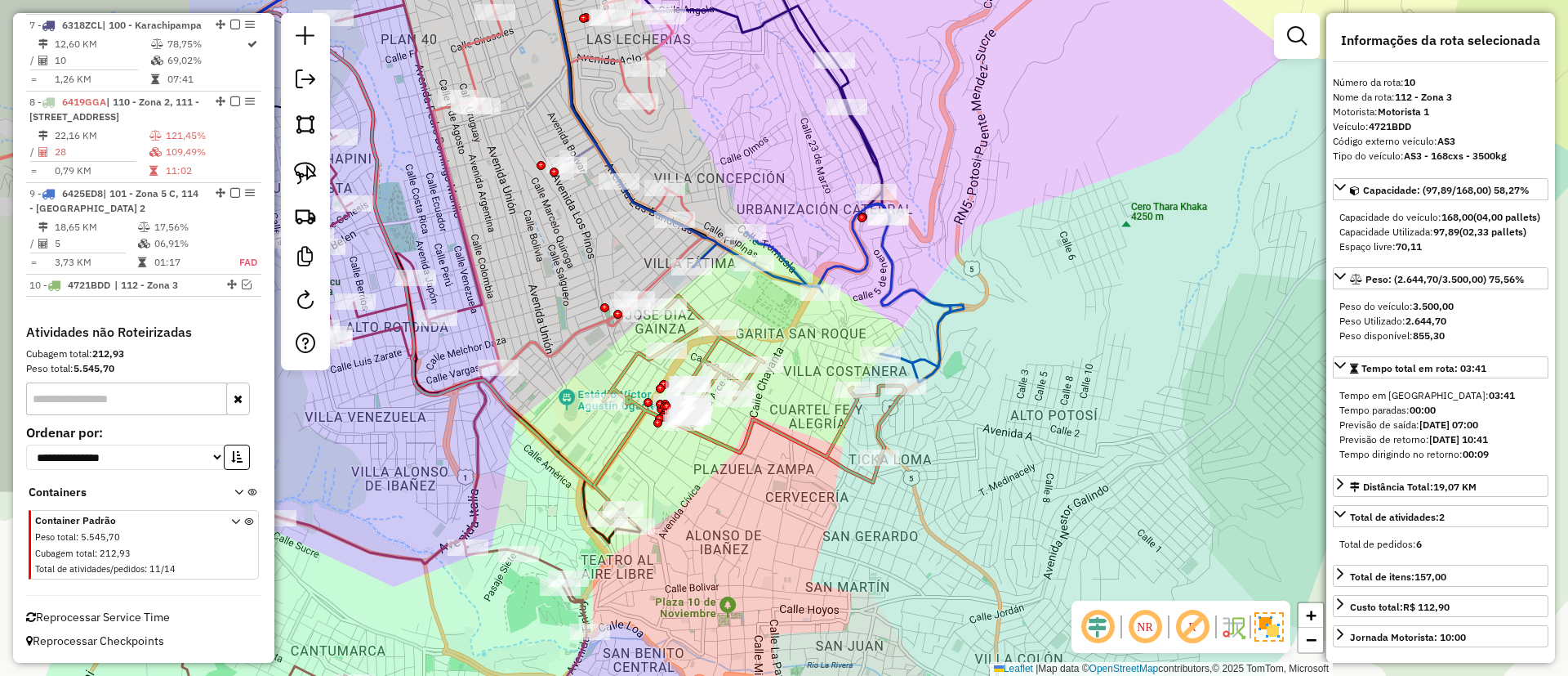
drag, startPoint x: 804, startPoint y: 191, endPoint x: 873, endPoint y: 407, distance: 226.8
click at [873, 407] on div "Janela de atendimento Grade de atendimento Capacidade Transportadoras Veículos …" at bounding box center [784, 338] width 1568 height 676
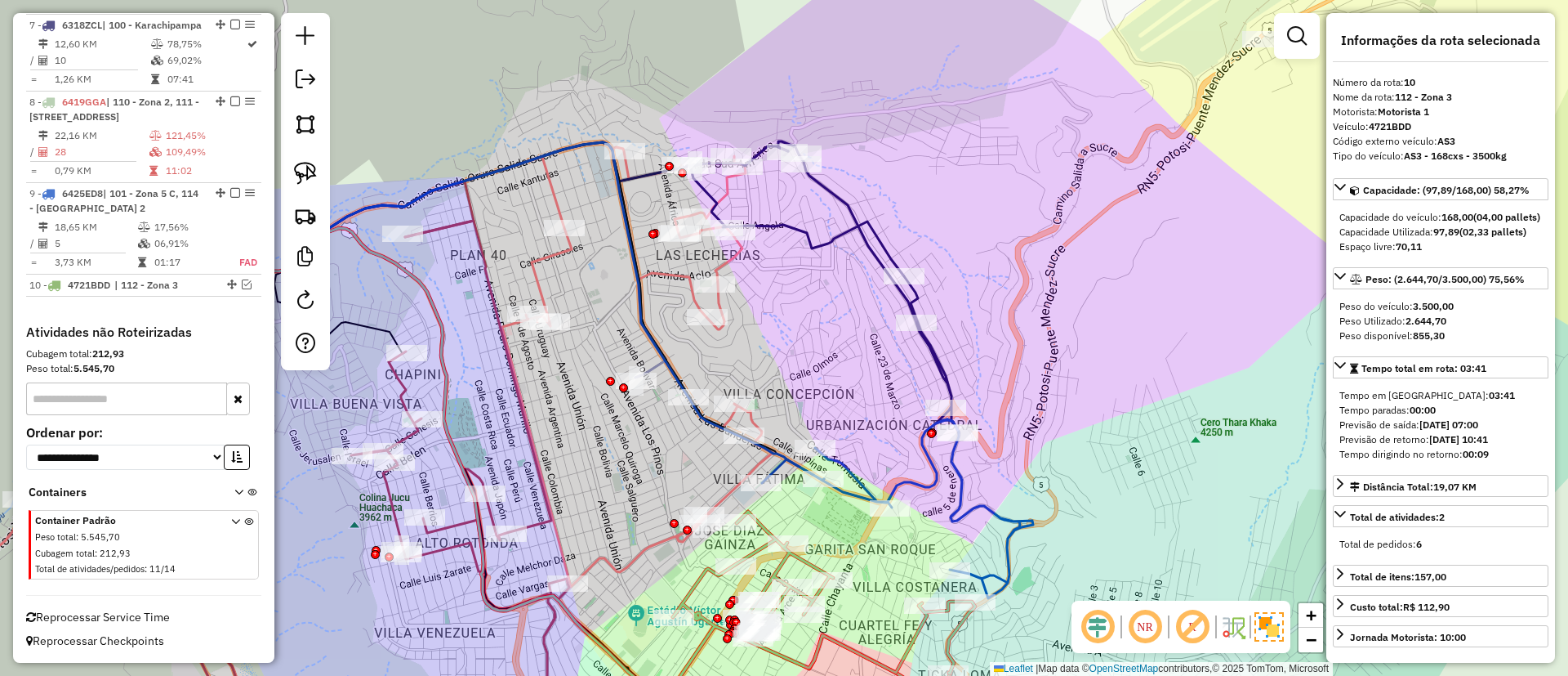
click at [665, 277] on icon at bounding box center [374, 417] width 797 height 551
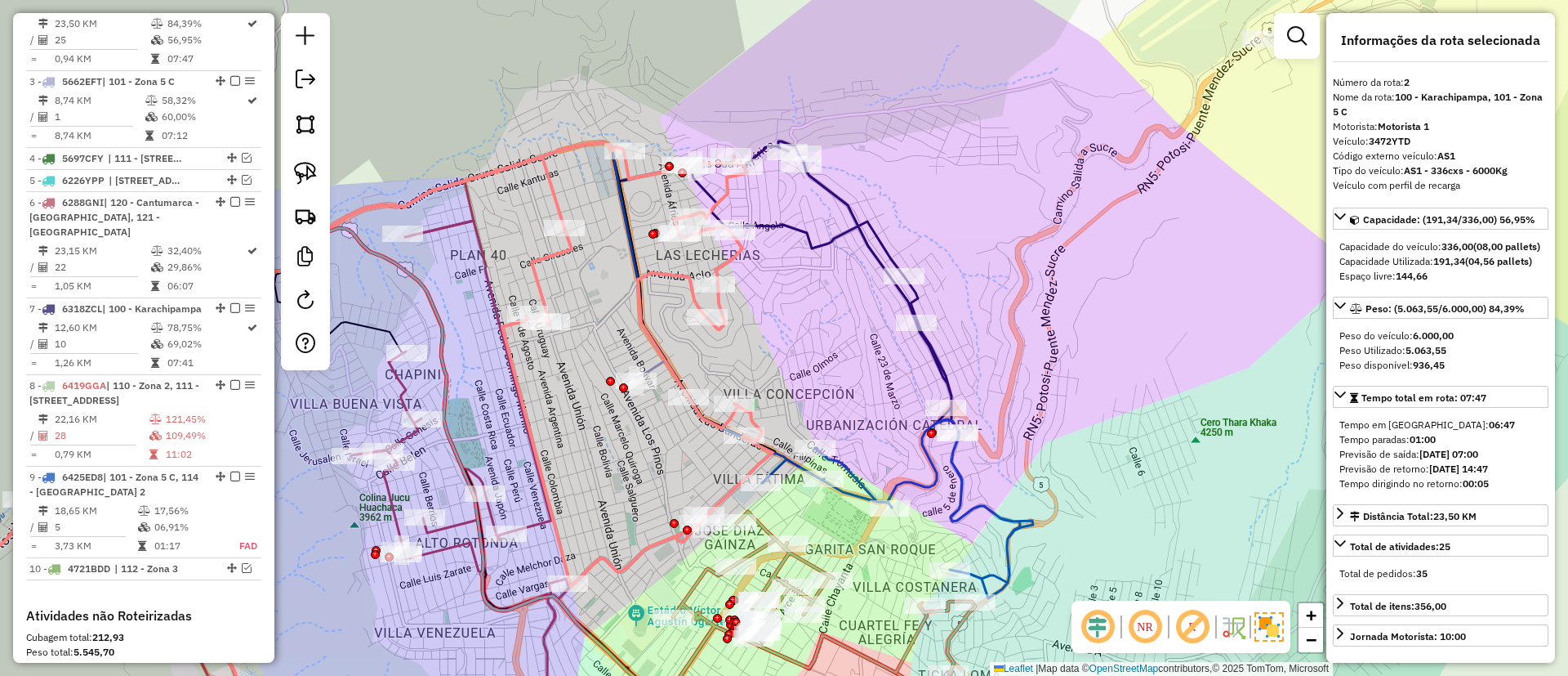
scroll to position [666, 0]
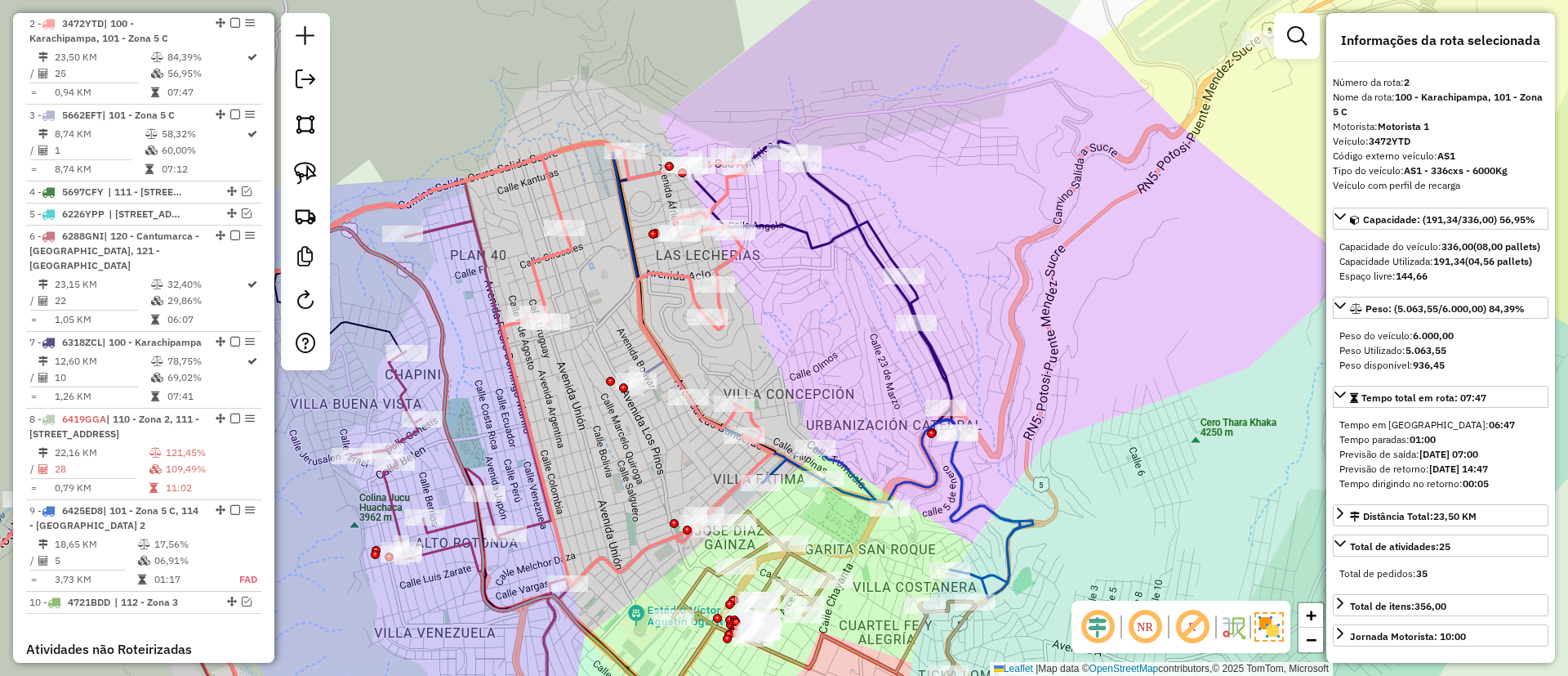
click at [829, 292] on div "Janela de atendimento Grade de atendimento Capacidade Transportadoras Veículos …" at bounding box center [784, 338] width 1568 height 676
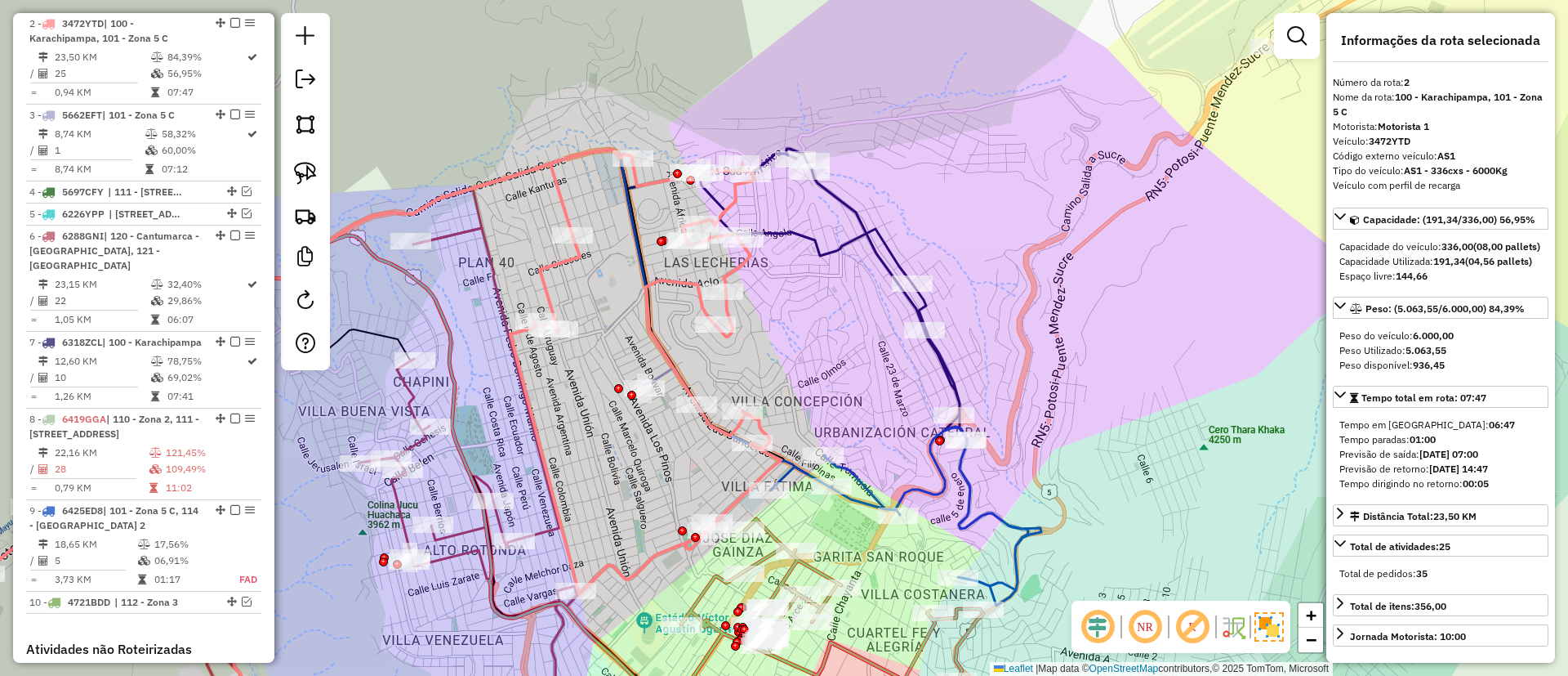
click at [852, 243] on icon at bounding box center [833, 294] width 269 height 291
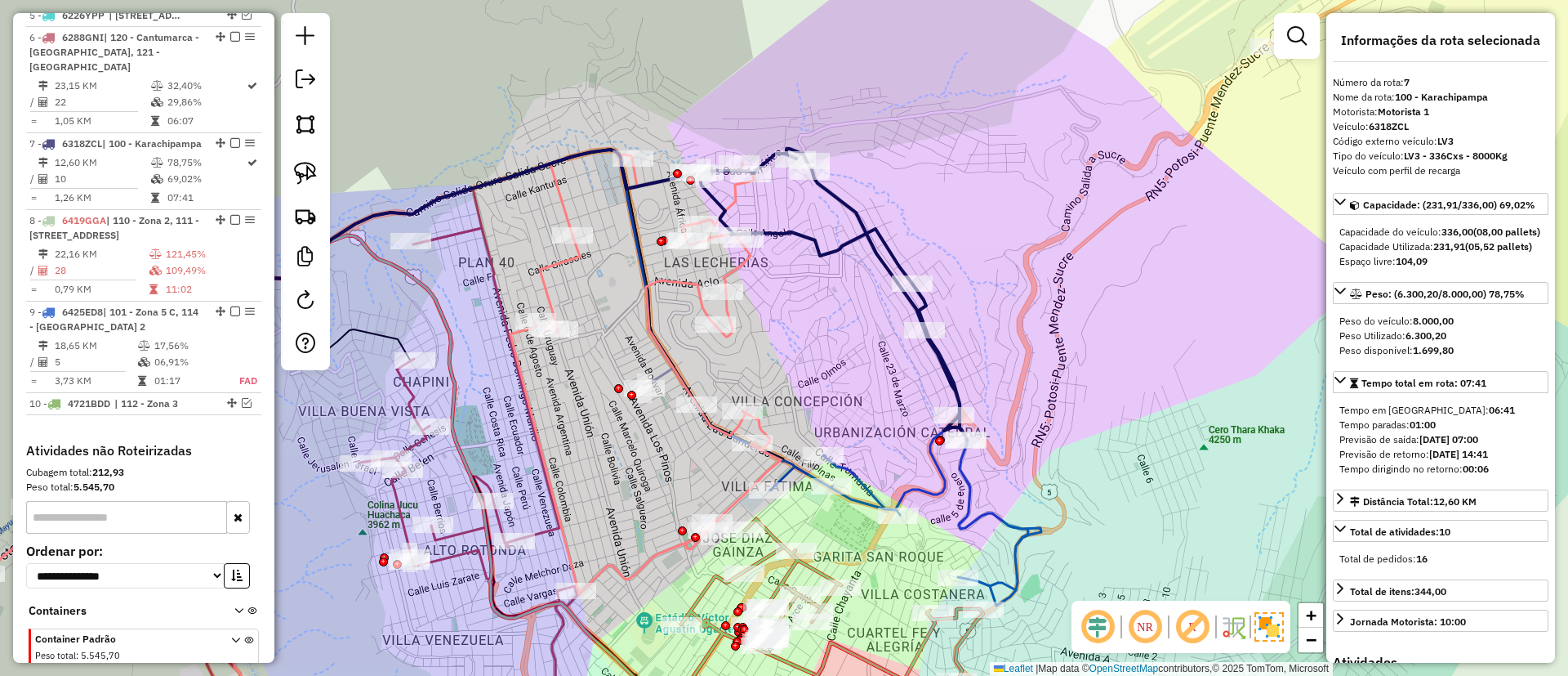
scroll to position [970, 0]
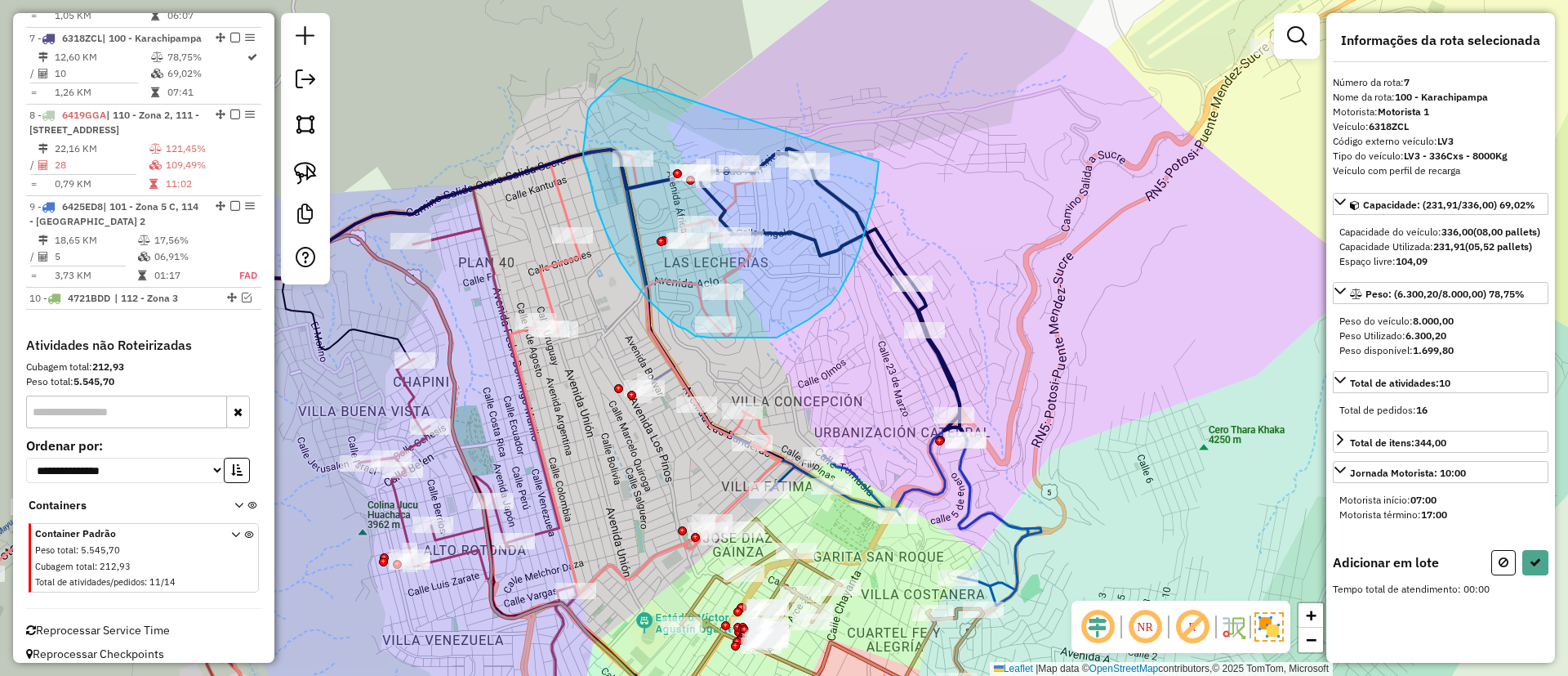
drag, startPoint x: 585, startPoint y: 133, endPoint x: 879, endPoint y: 162, distance: 295.4
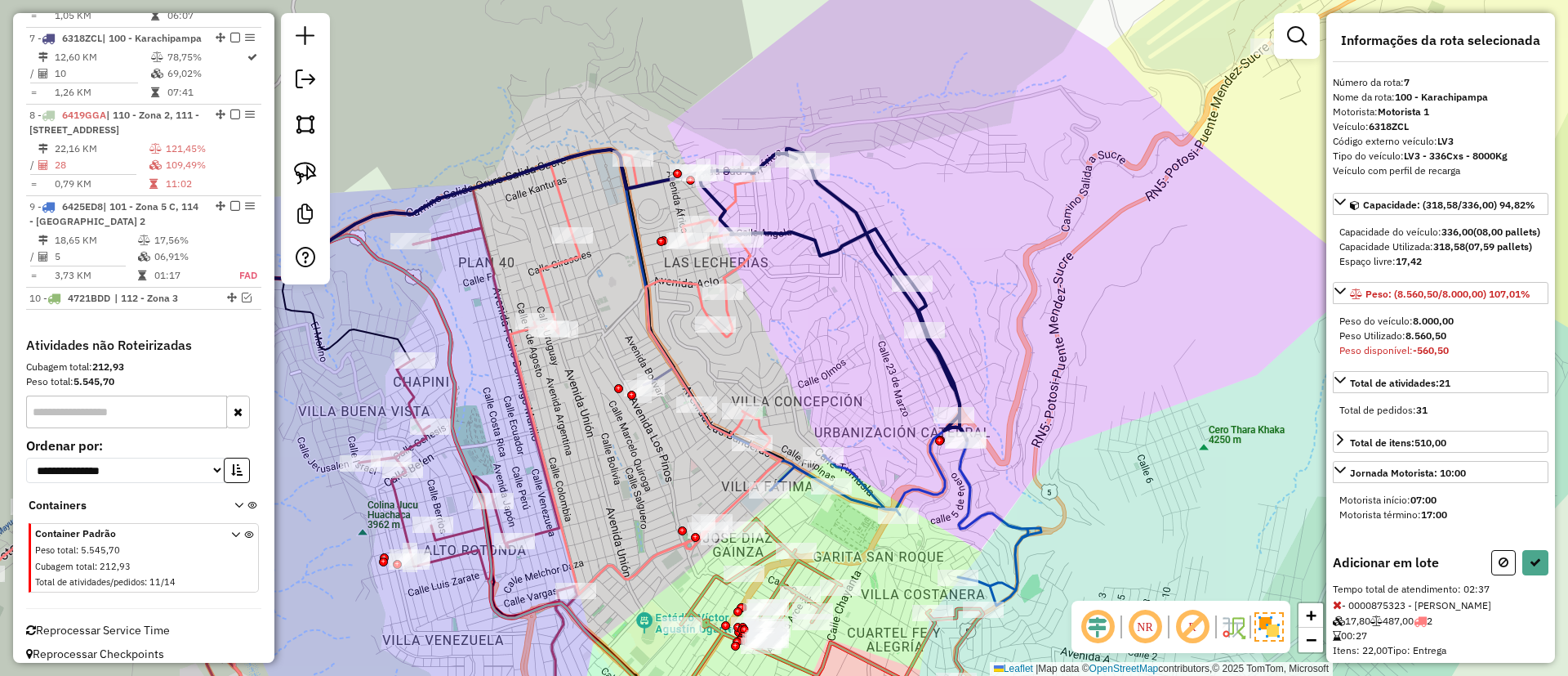
select select "*********"
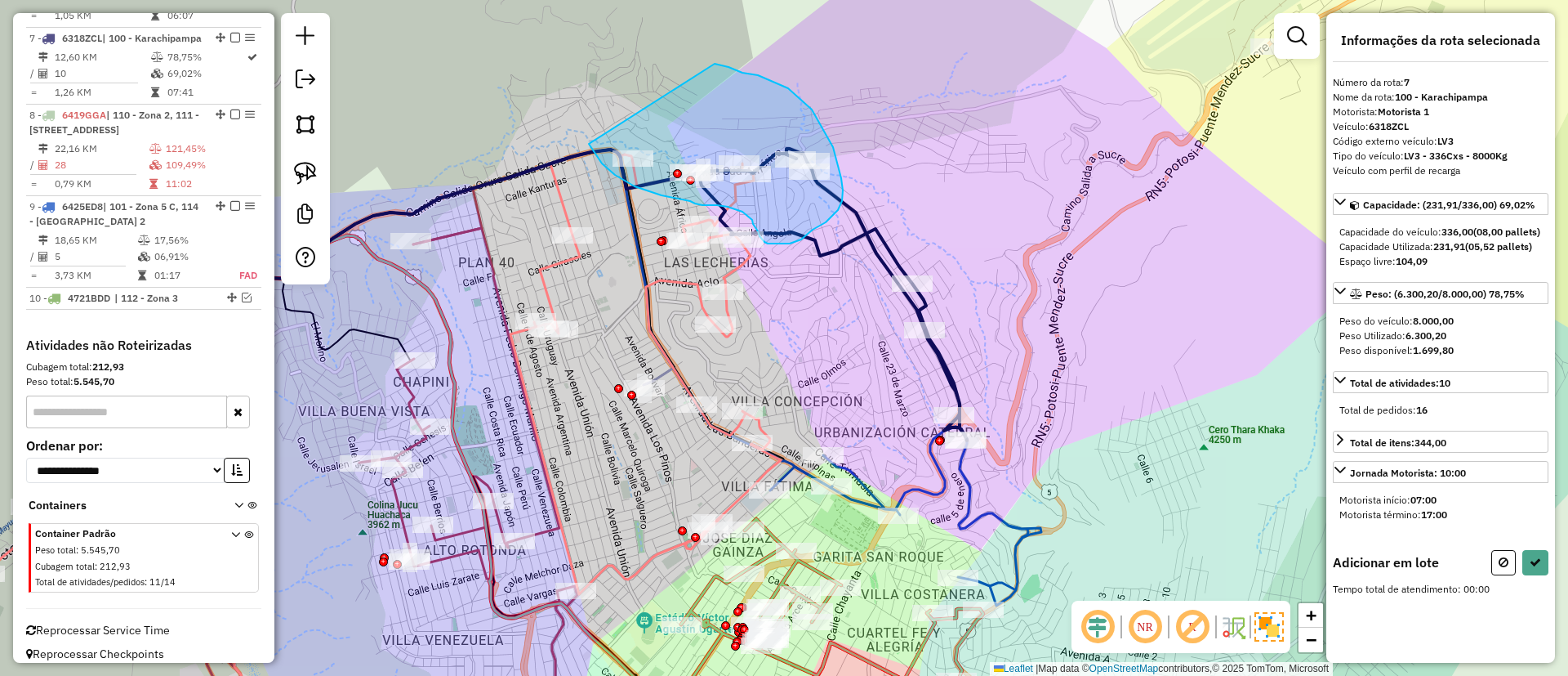
drag, startPoint x: 728, startPoint y: 67, endPoint x: 589, endPoint y: 144, distance: 158.9
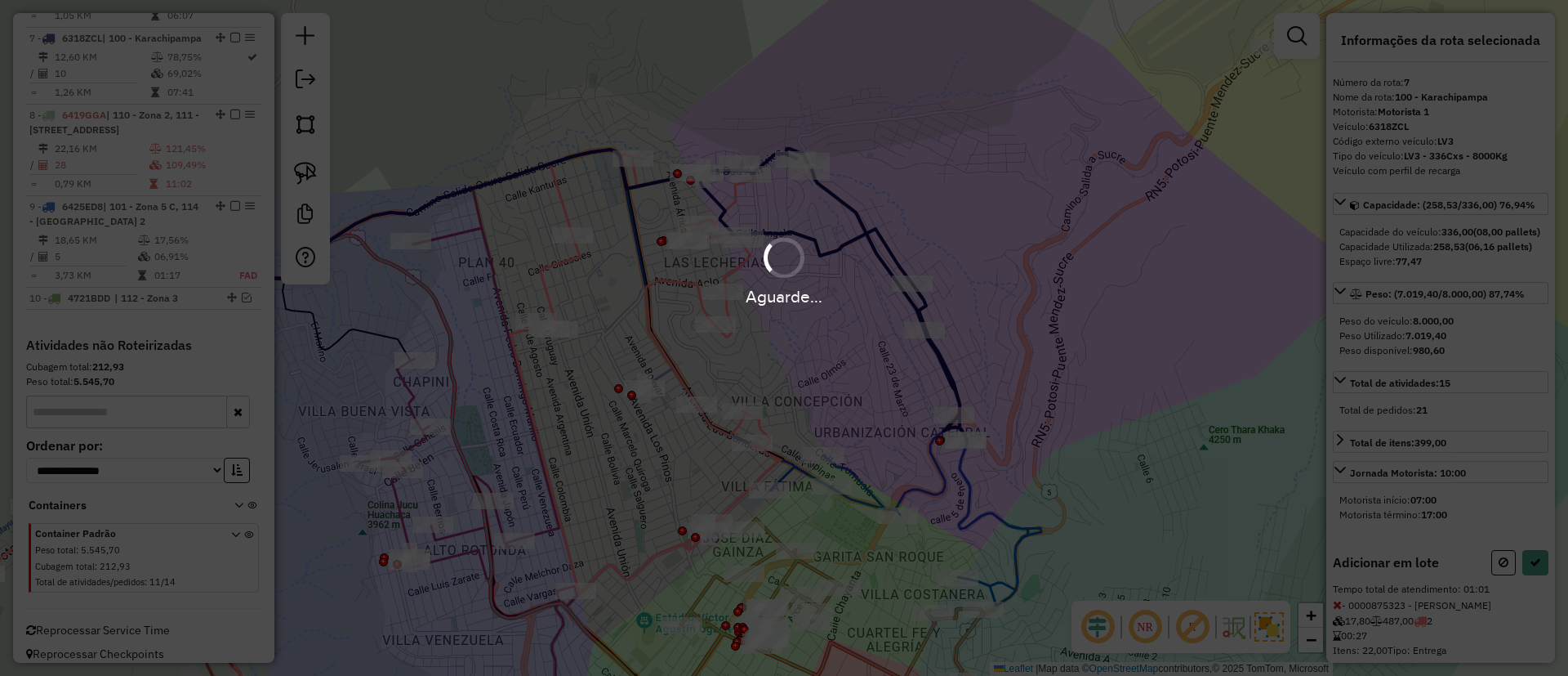
select select "*********"
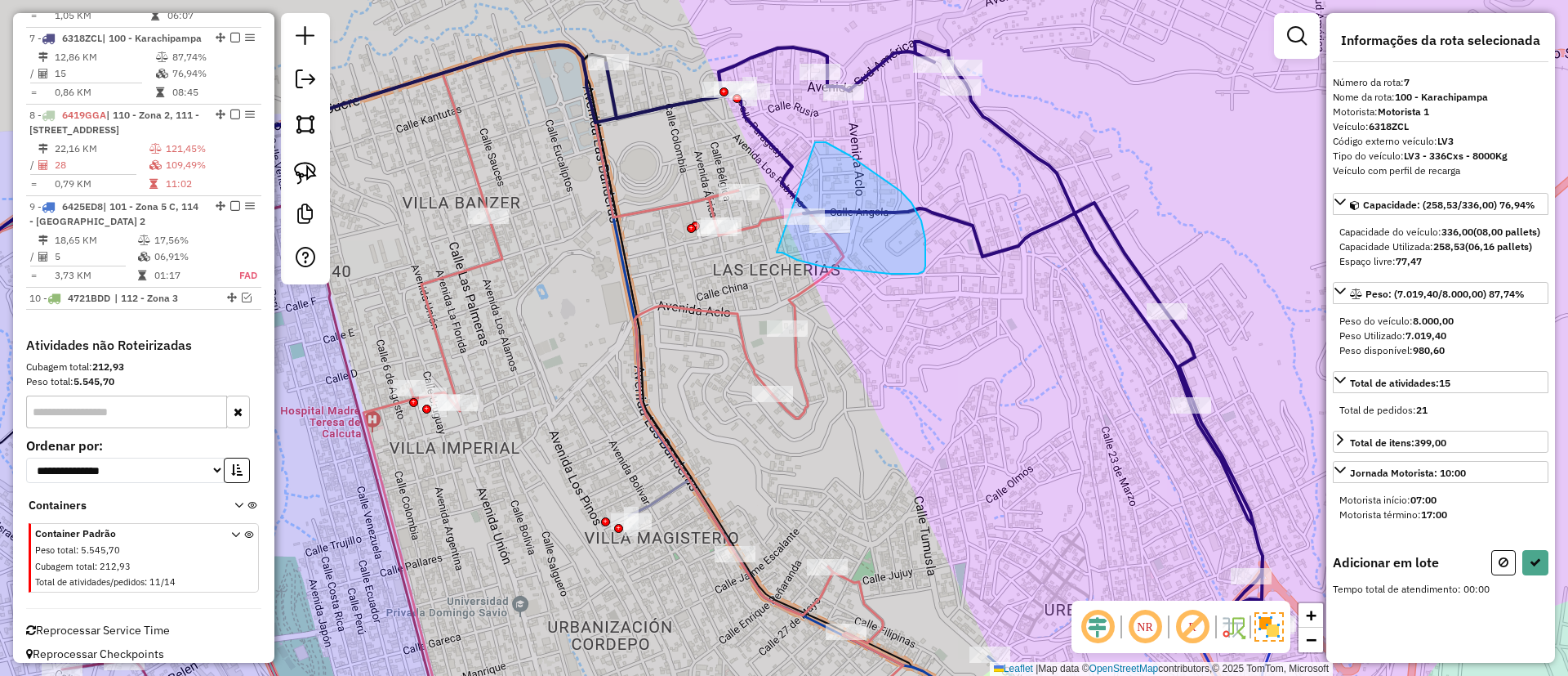
drag, startPoint x: 823, startPoint y: 267, endPoint x: 815, endPoint y: 142, distance: 125.3
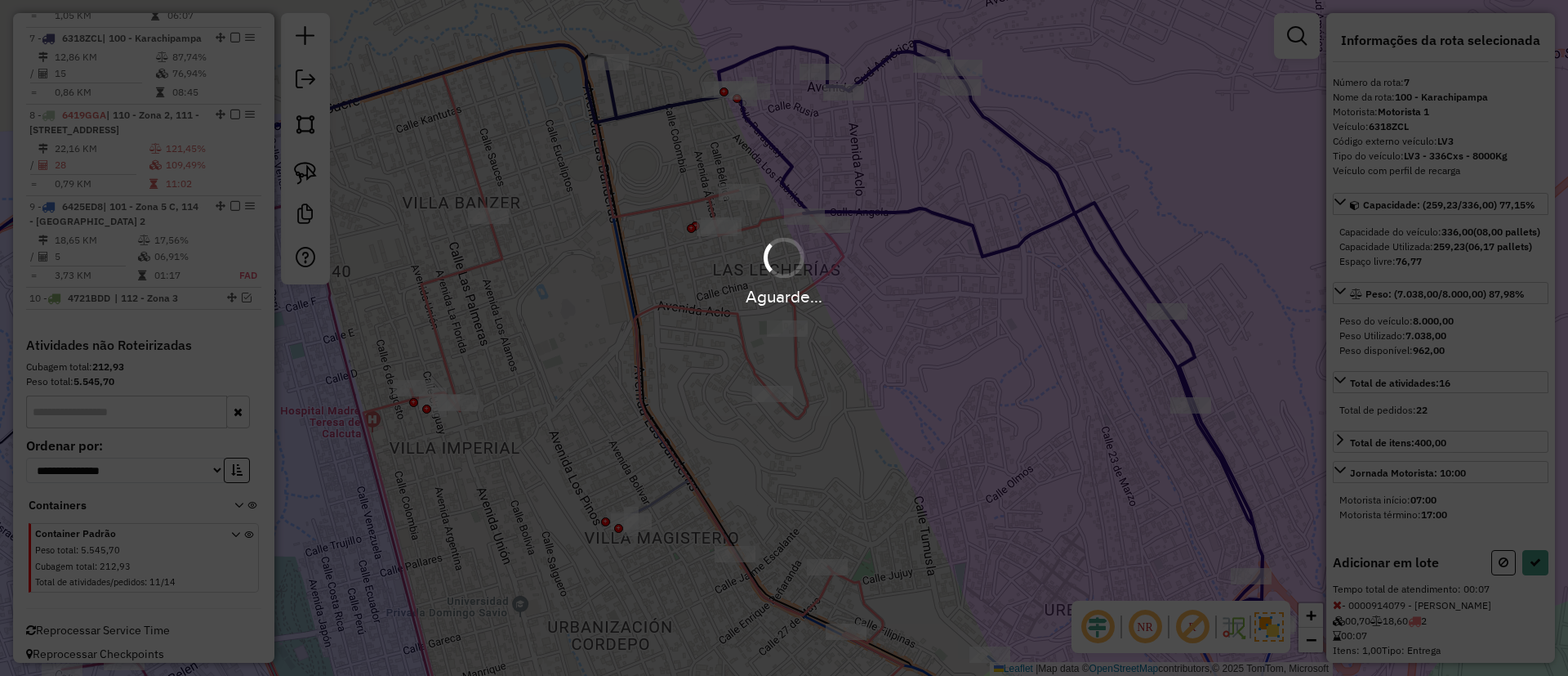
select select "*********"
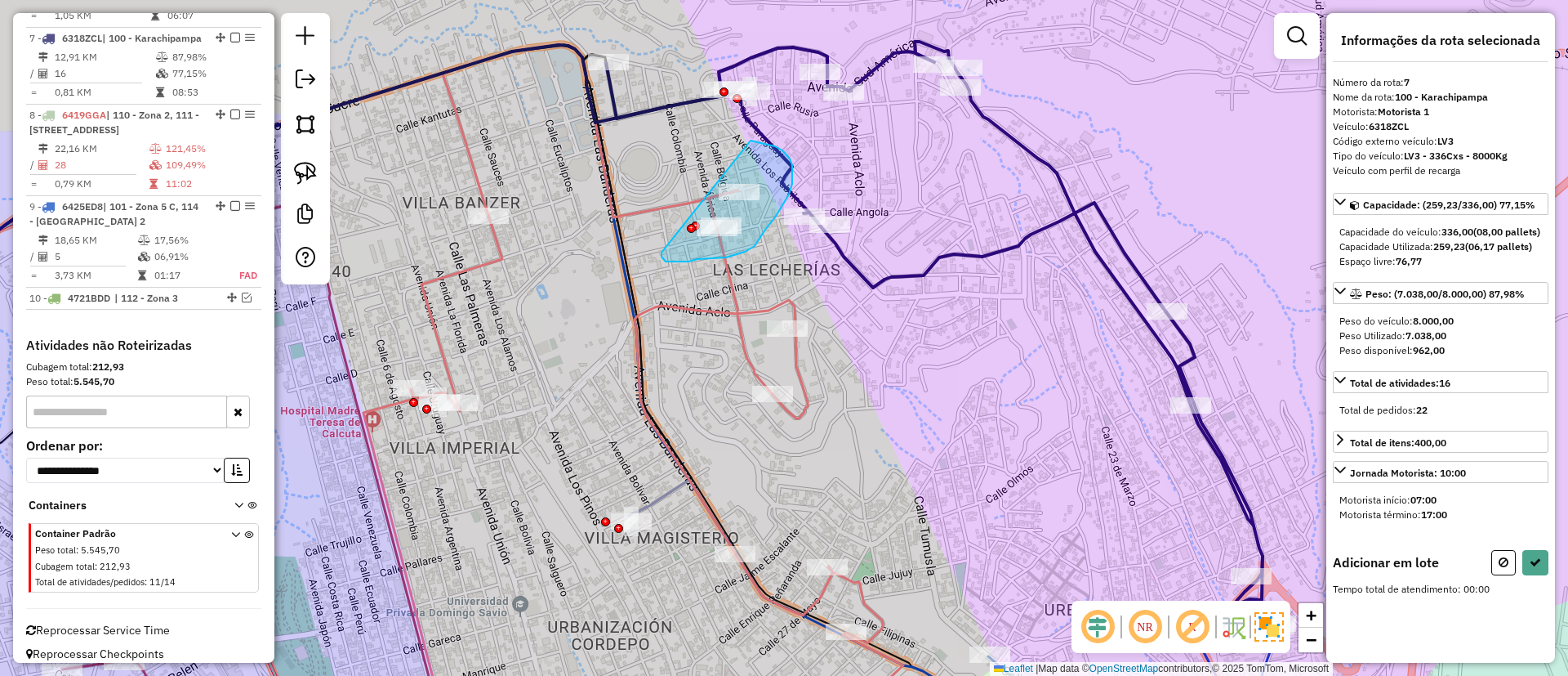
drag, startPoint x: 662, startPoint y: 252, endPoint x: 728, endPoint y: 136, distance: 133.5
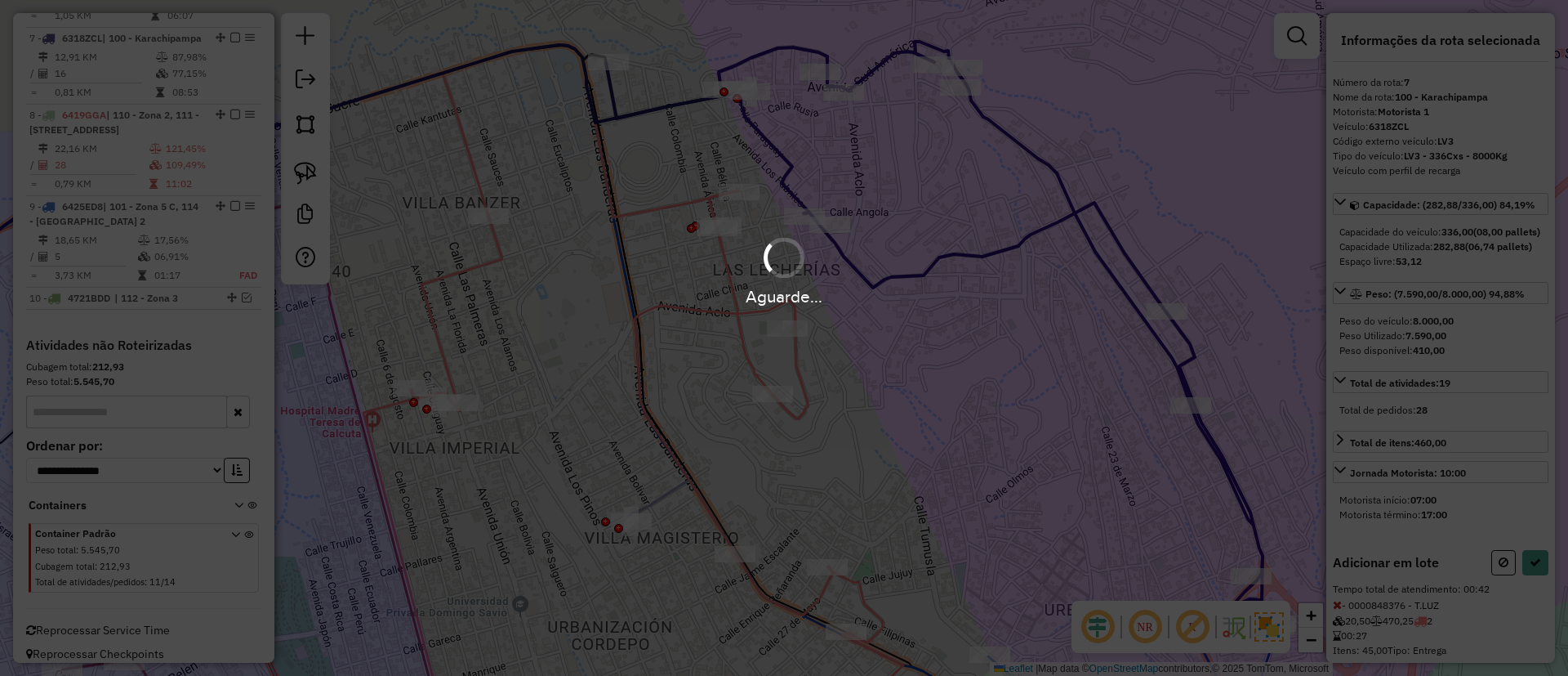
select select "*********"
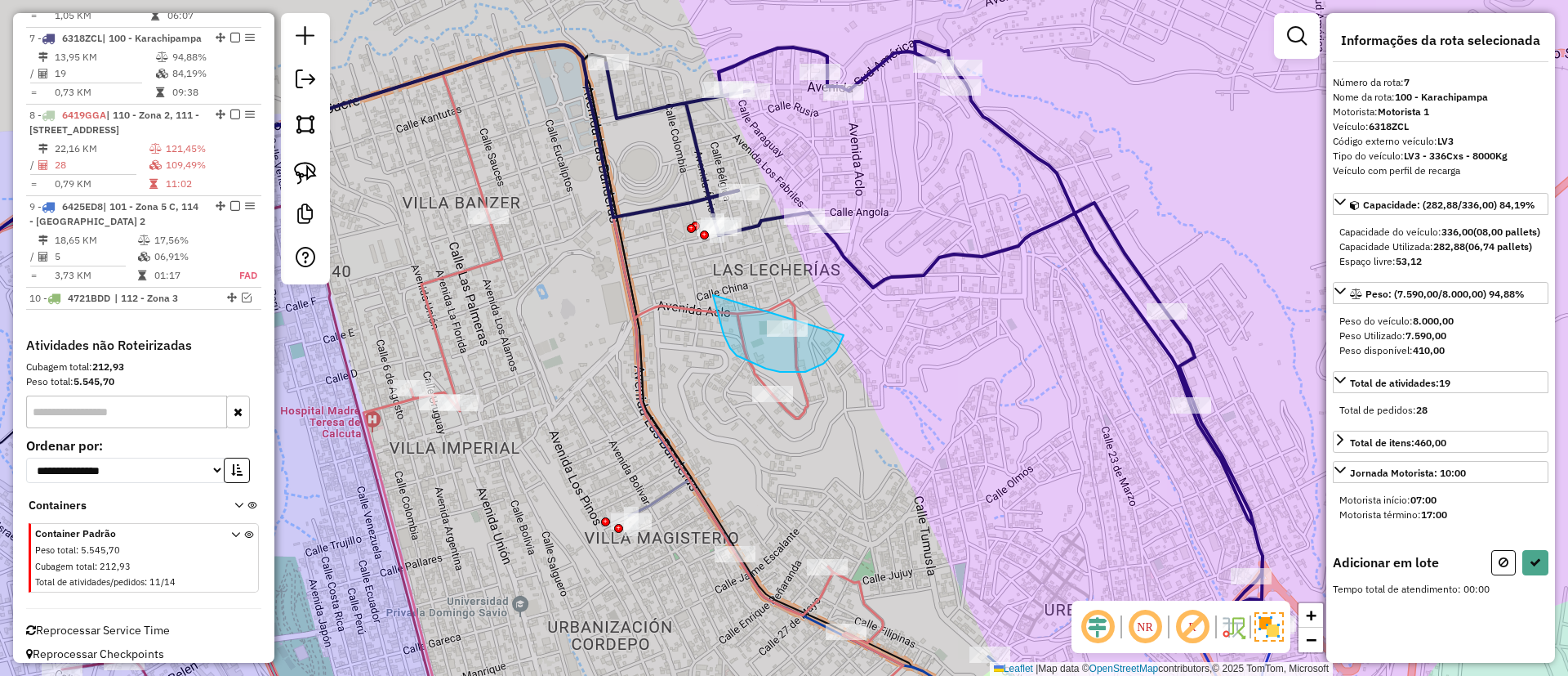
drag, startPoint x: 714, startPoint y: 296, endPoint x: 848, endPoint y: 284, distance: 134.5
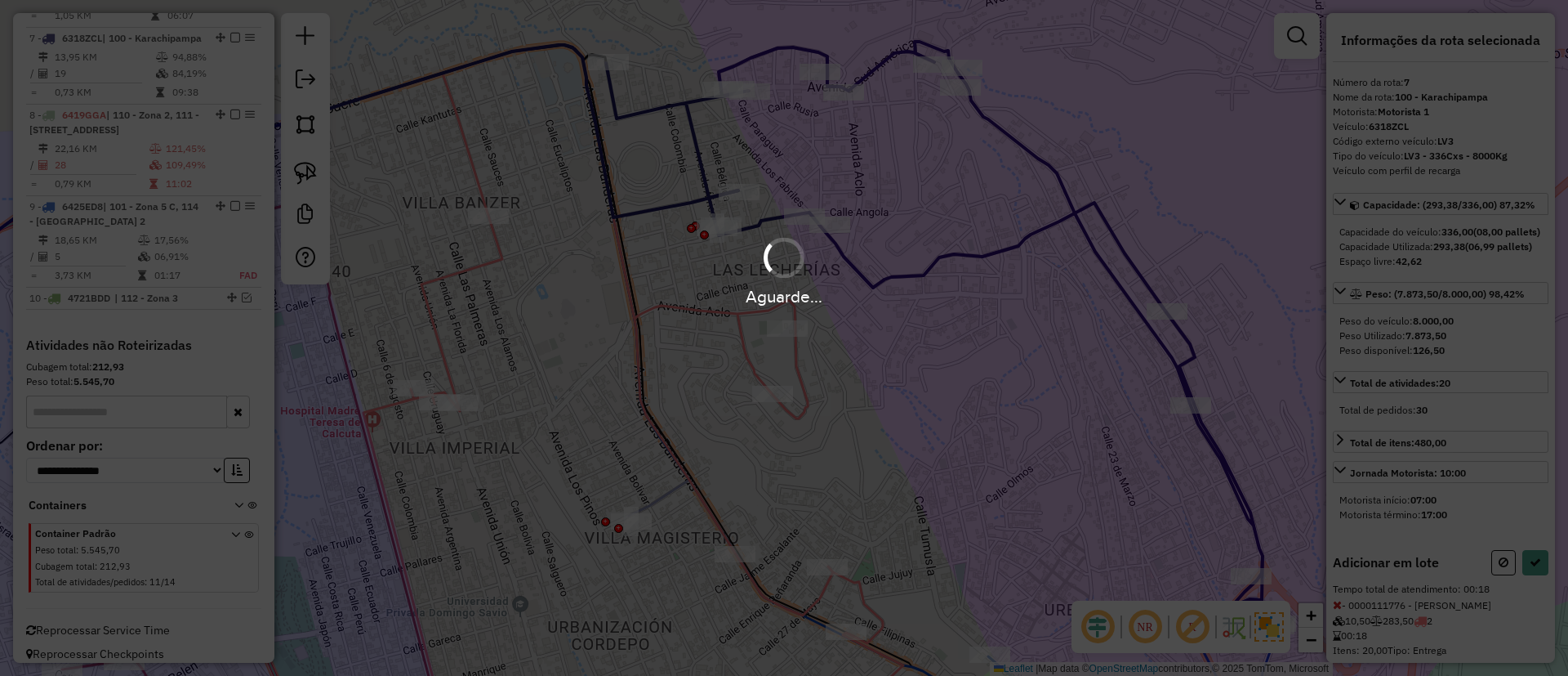
select select "*********"
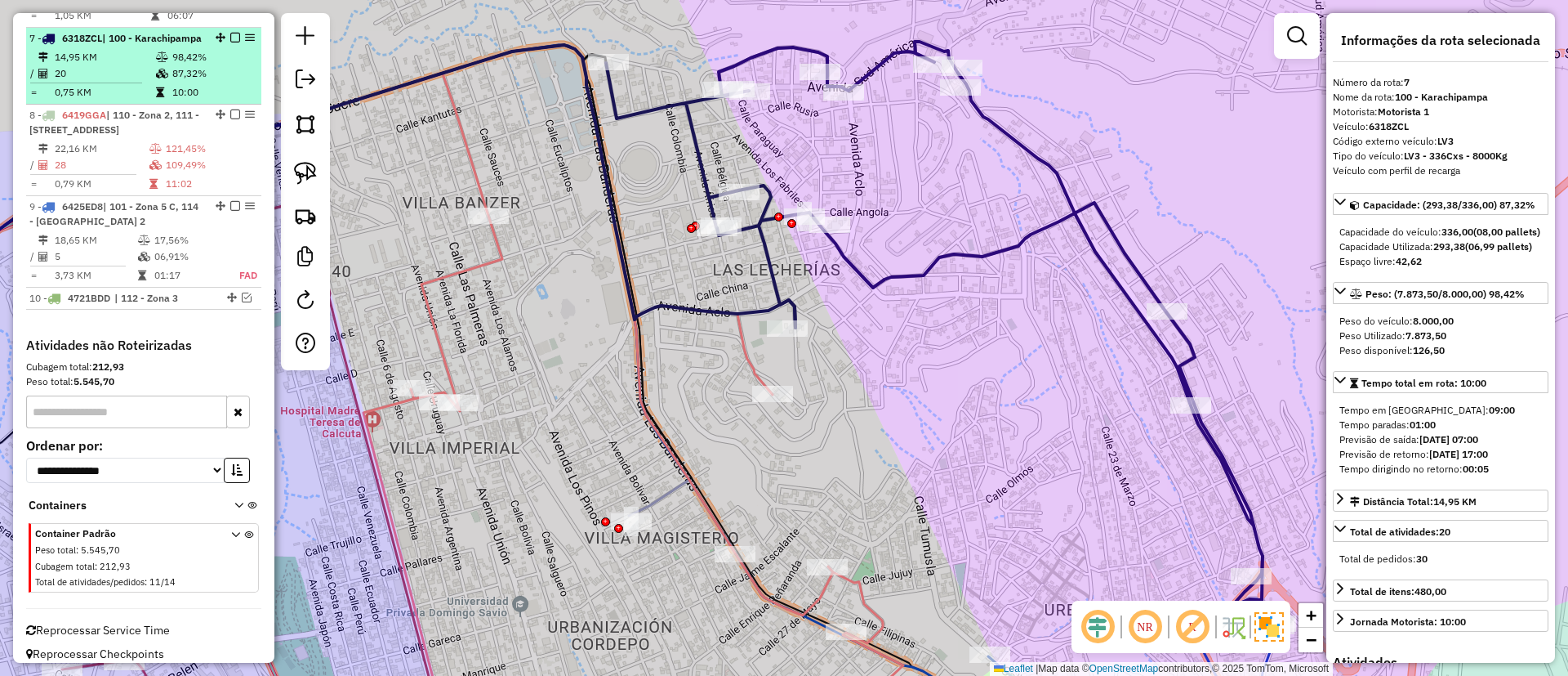
click at [231, 32] on em at bounding box center [235, 37] width 10 height 10
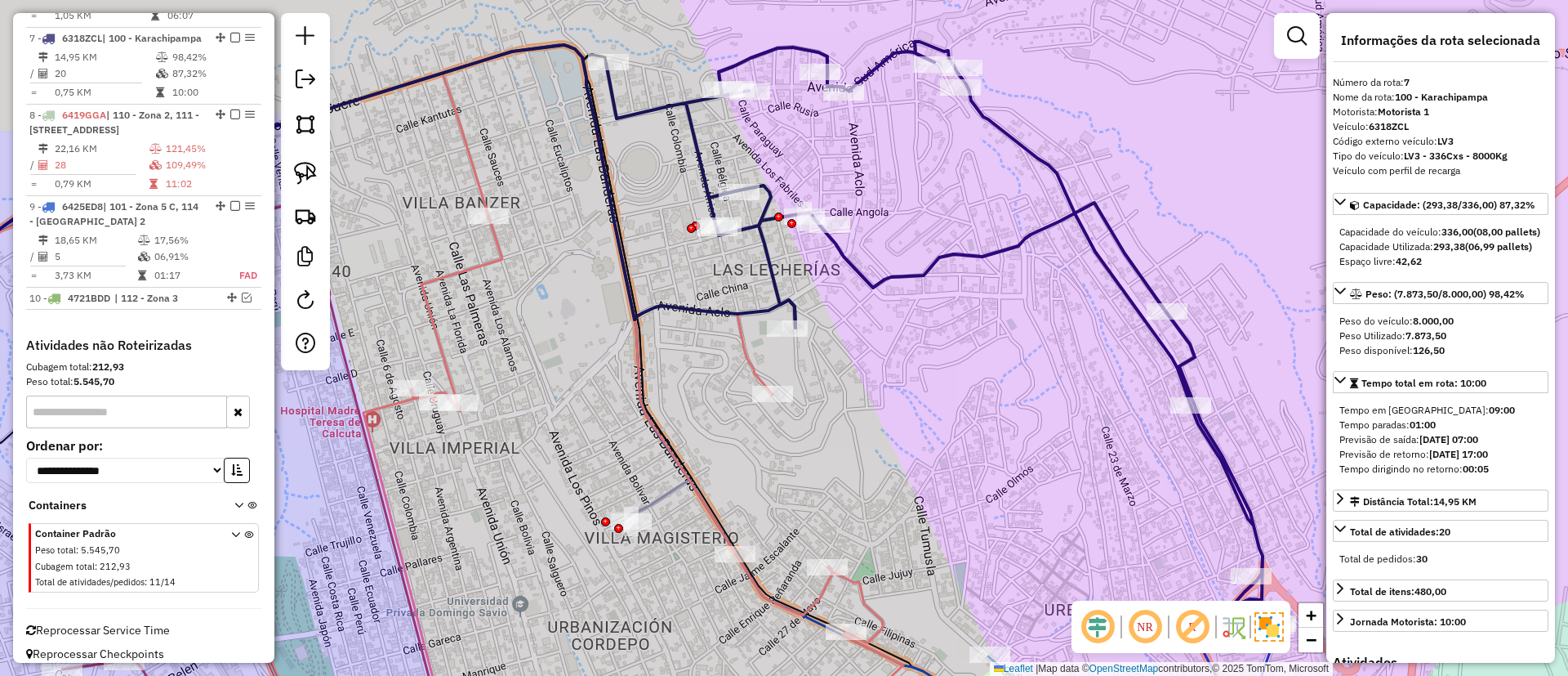
scroll to position [900, 0]
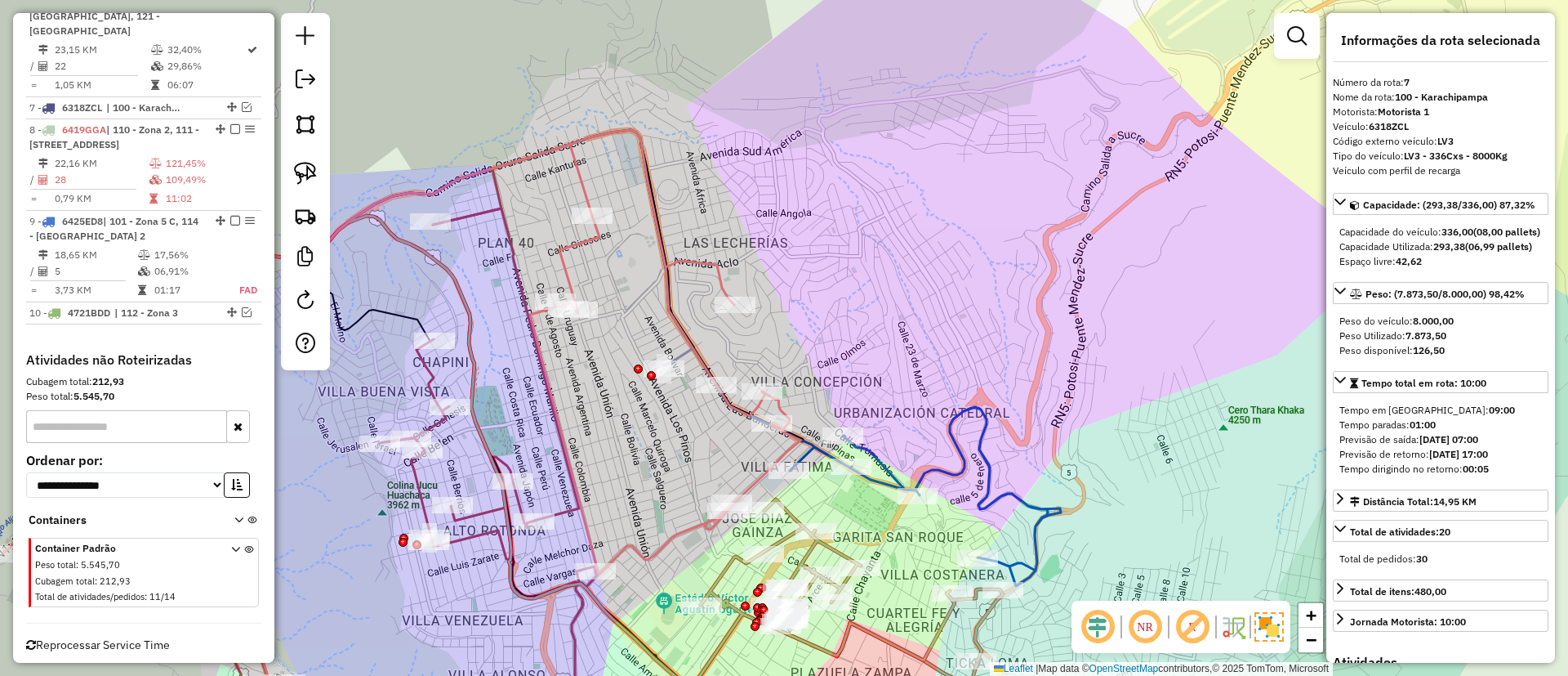
click at [689, 263] on icon at bounding box center [402, 404] width 797 height 551
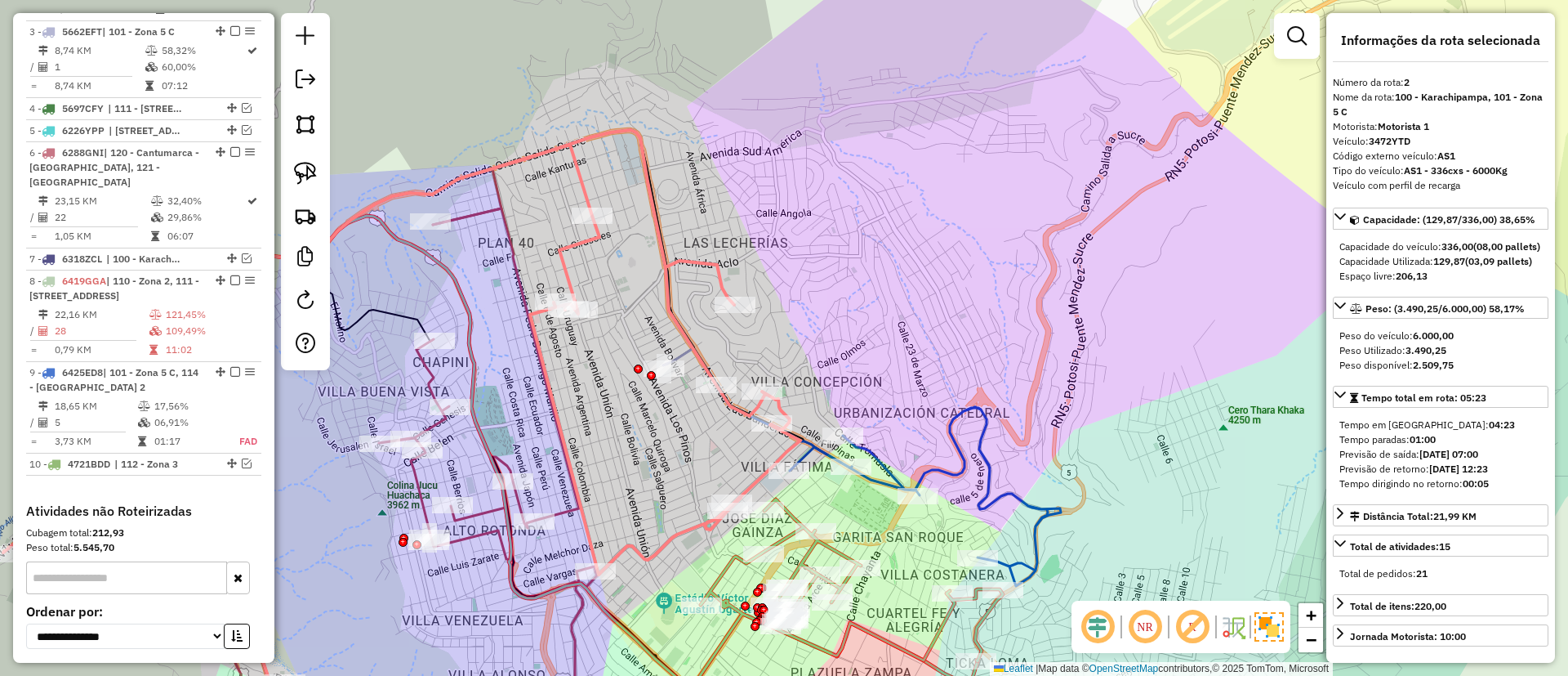
scroll to position [666, 0]
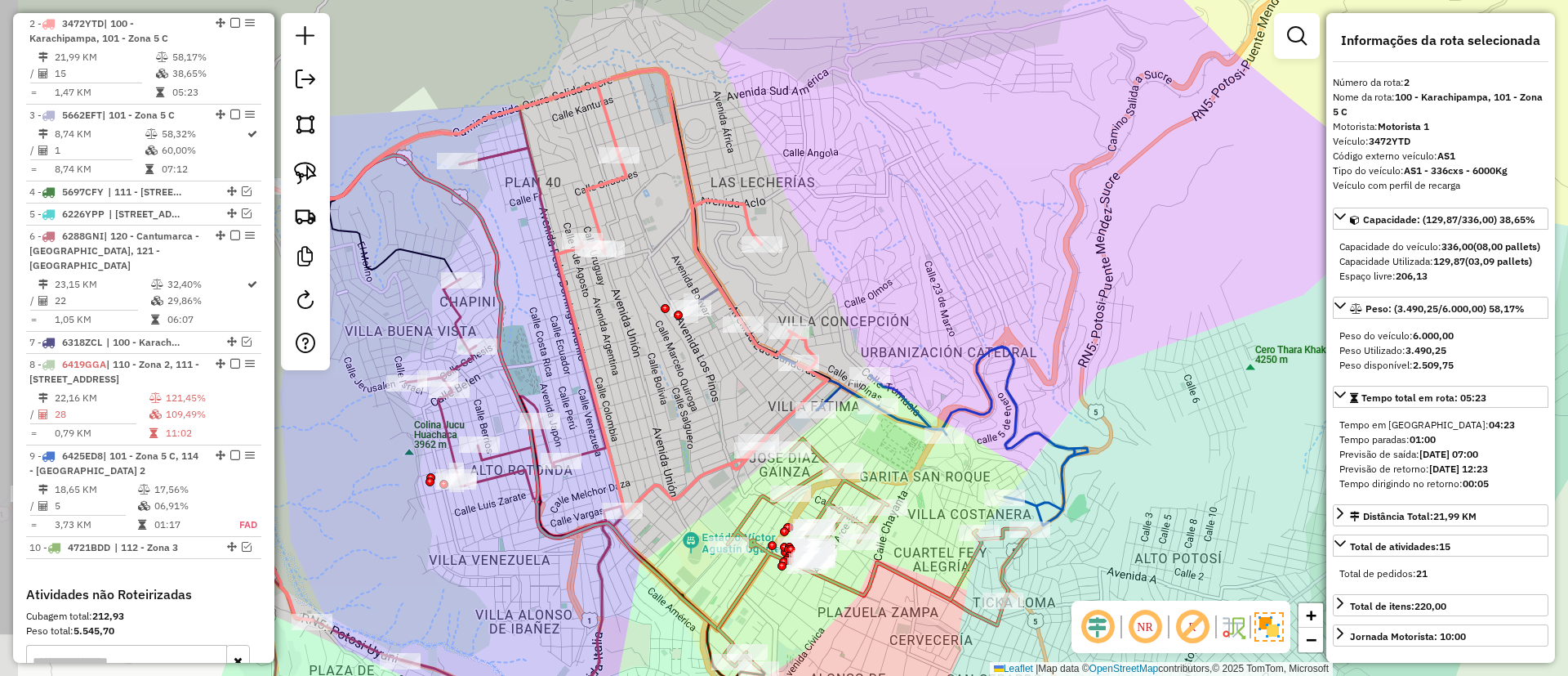
drag, startPoint x: 689, startPoint y: 264, endPoint x: 716, endPoint y: 203, distance: 66.7
click at [716, 203] on icon at bounding box center [428, 345] width 797 height 551
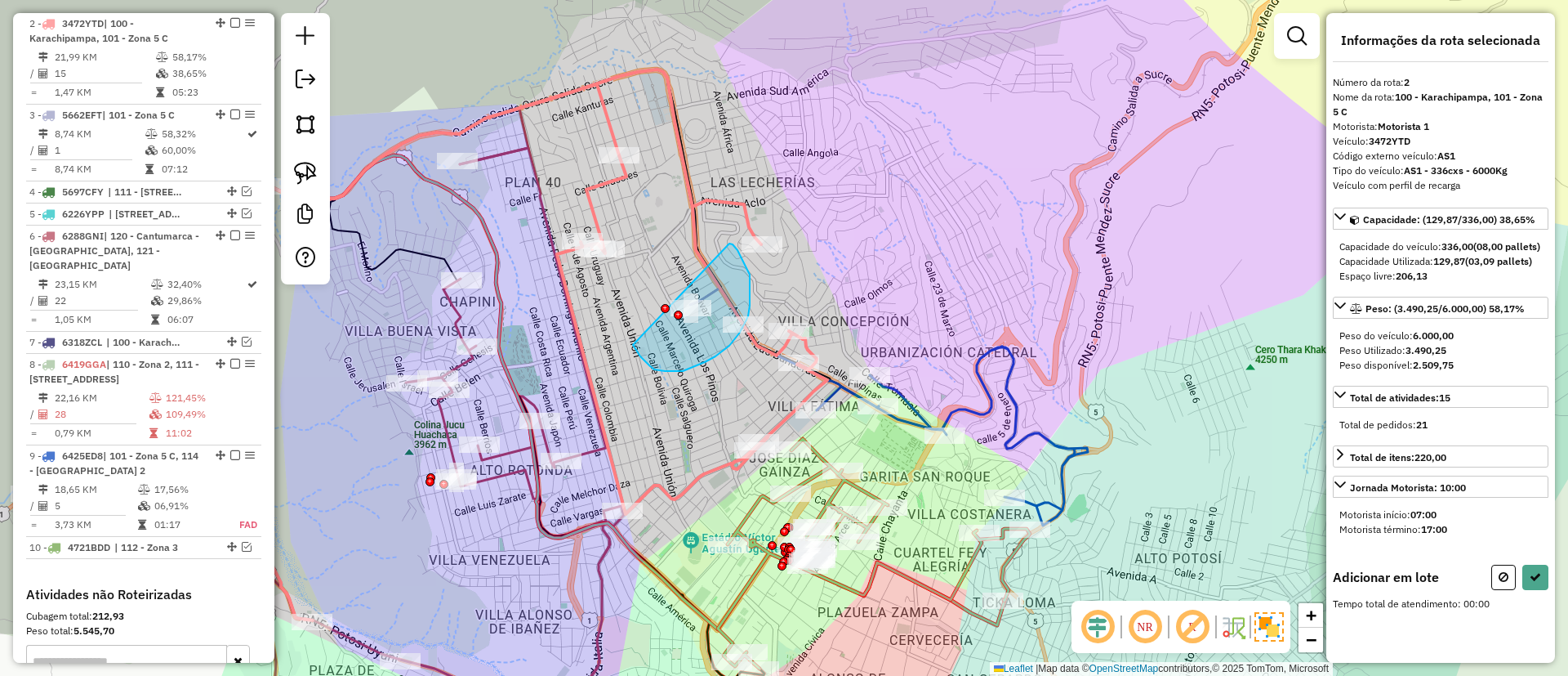
drag, startPoint x: 633, startPoint y: 345, endPoint x: 724, endPoint y: 238, distance: 140.5
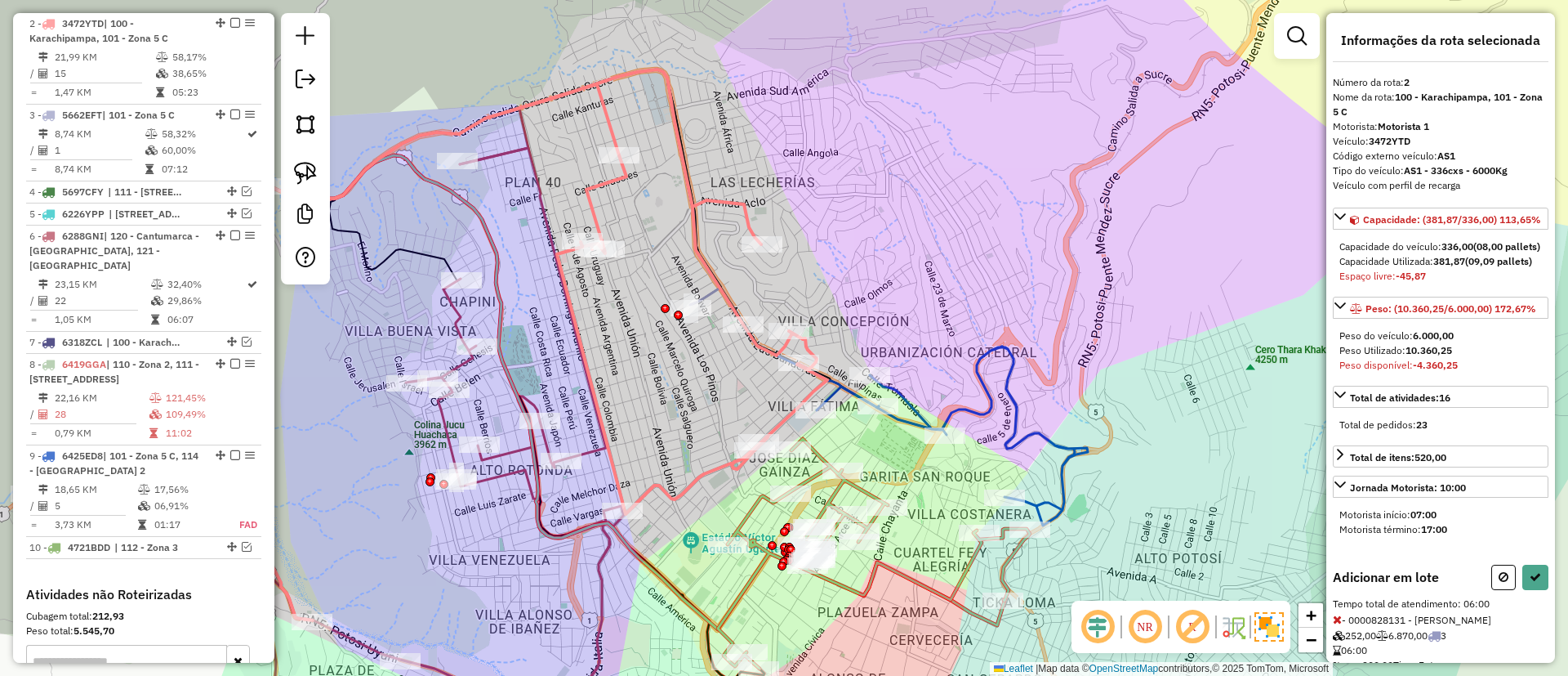
select select "*********"
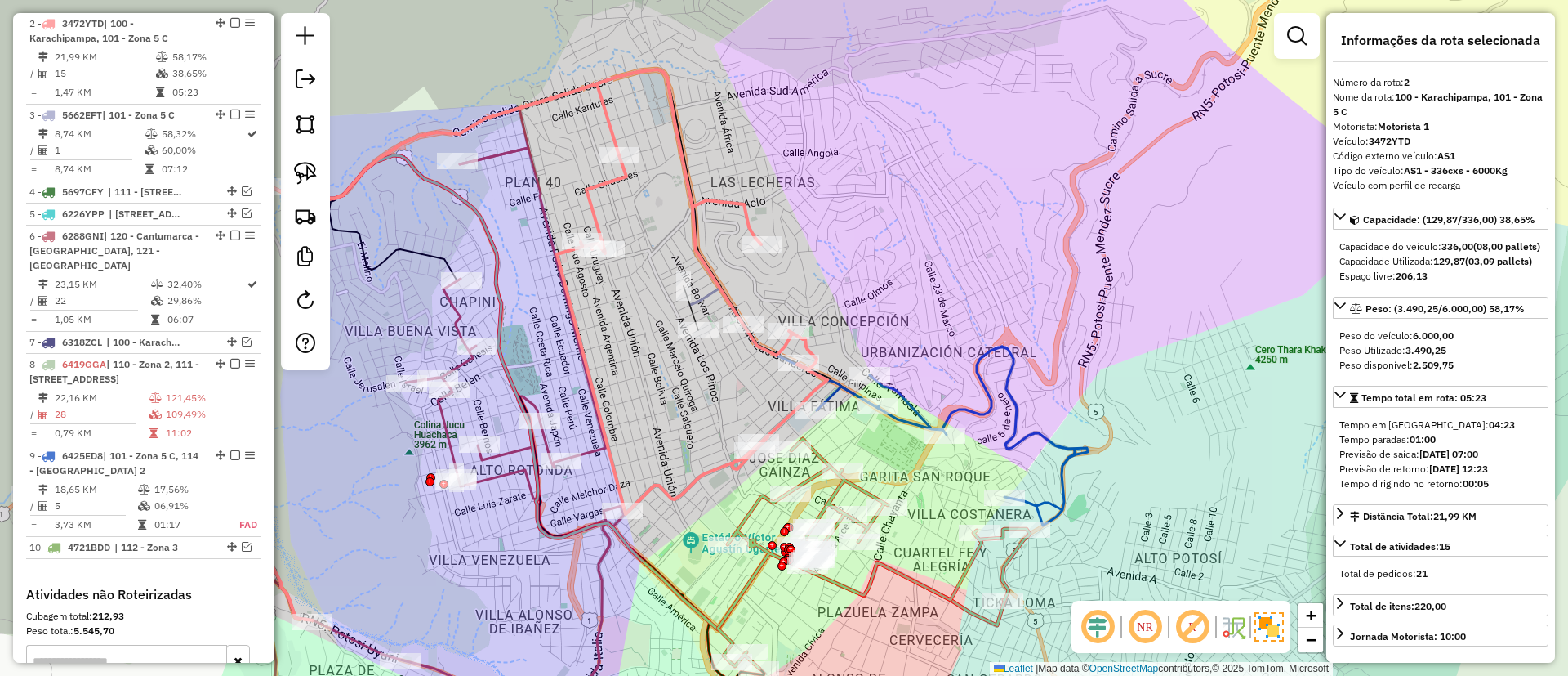
click at [713, 292] on icon at bounding box center [428, 345] width 797 height 551
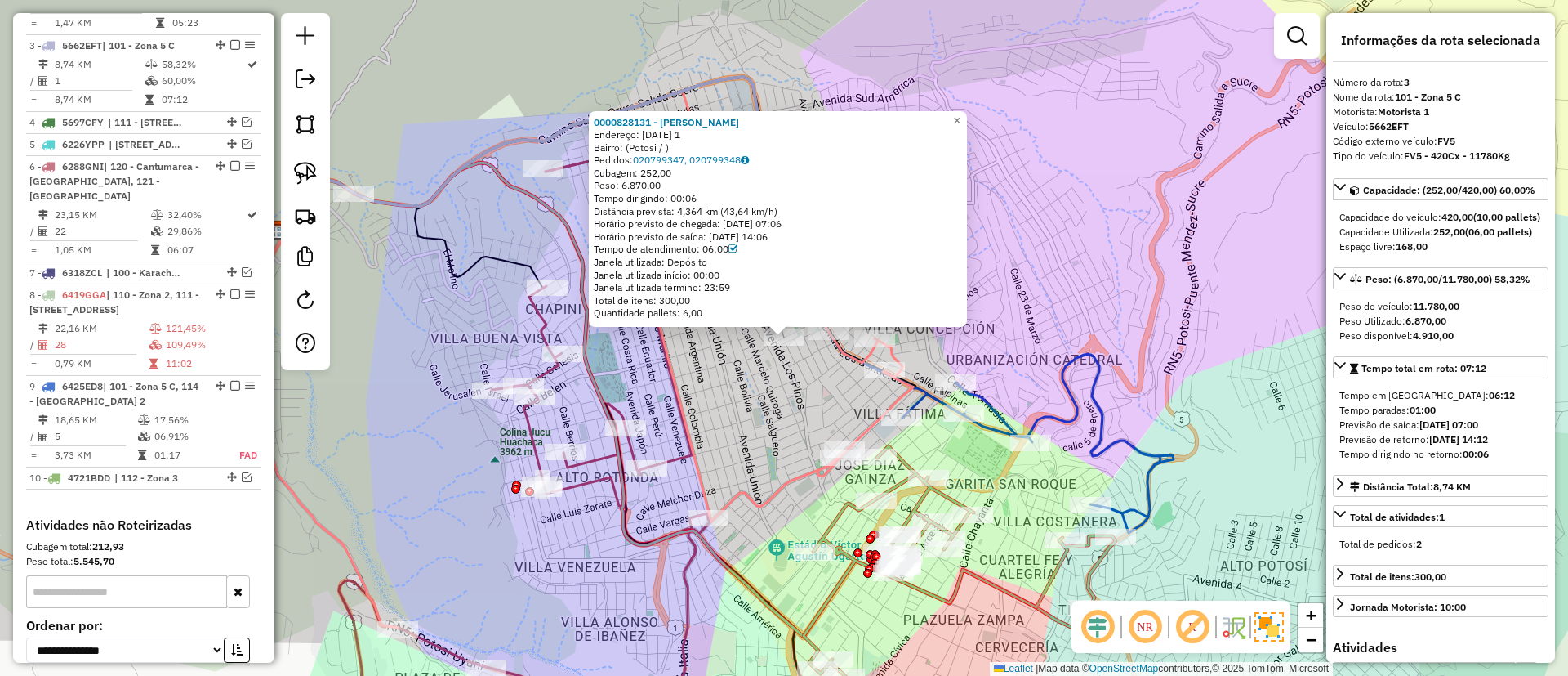
scroll to position [757, 0]
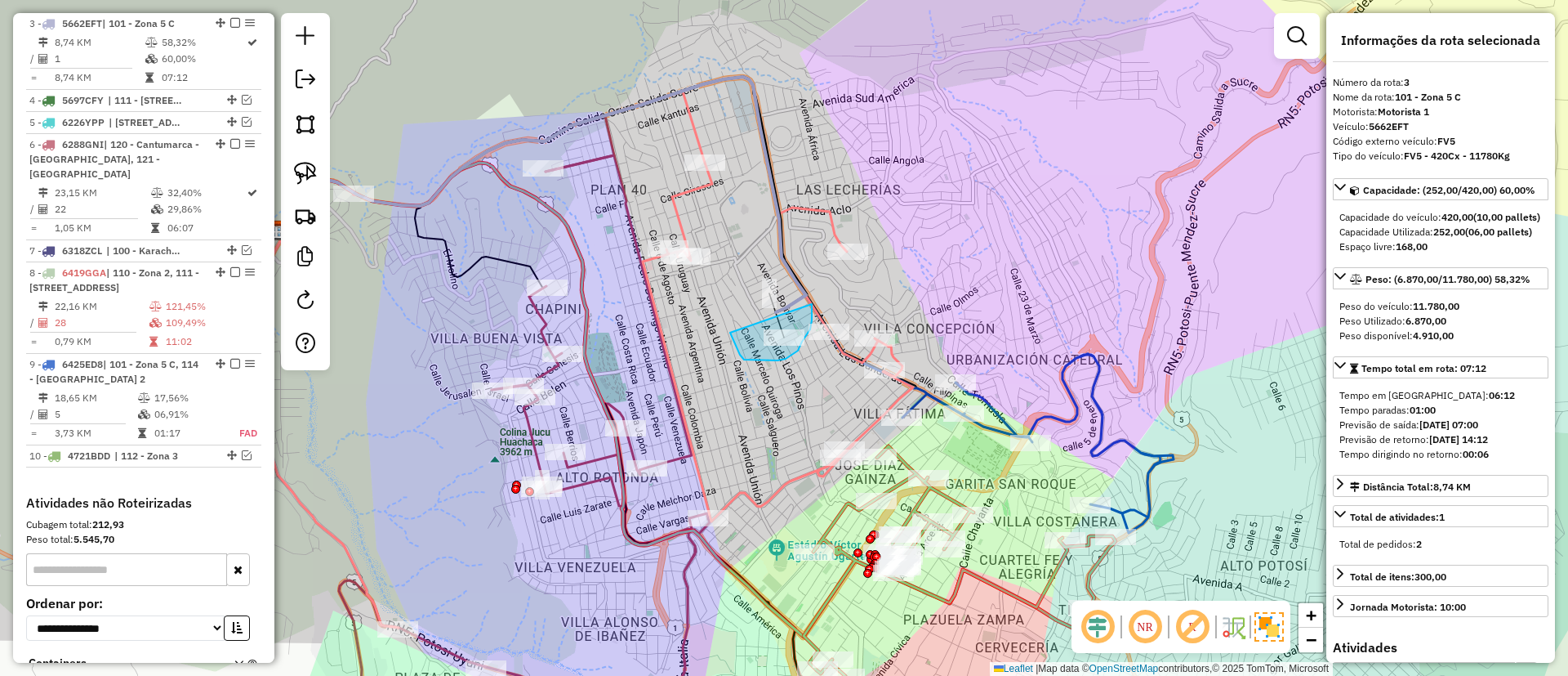
drag, startPoint x: 730, startPoint y: 332, endPoint x: 812, endPoint y: 301, distance: 87.7
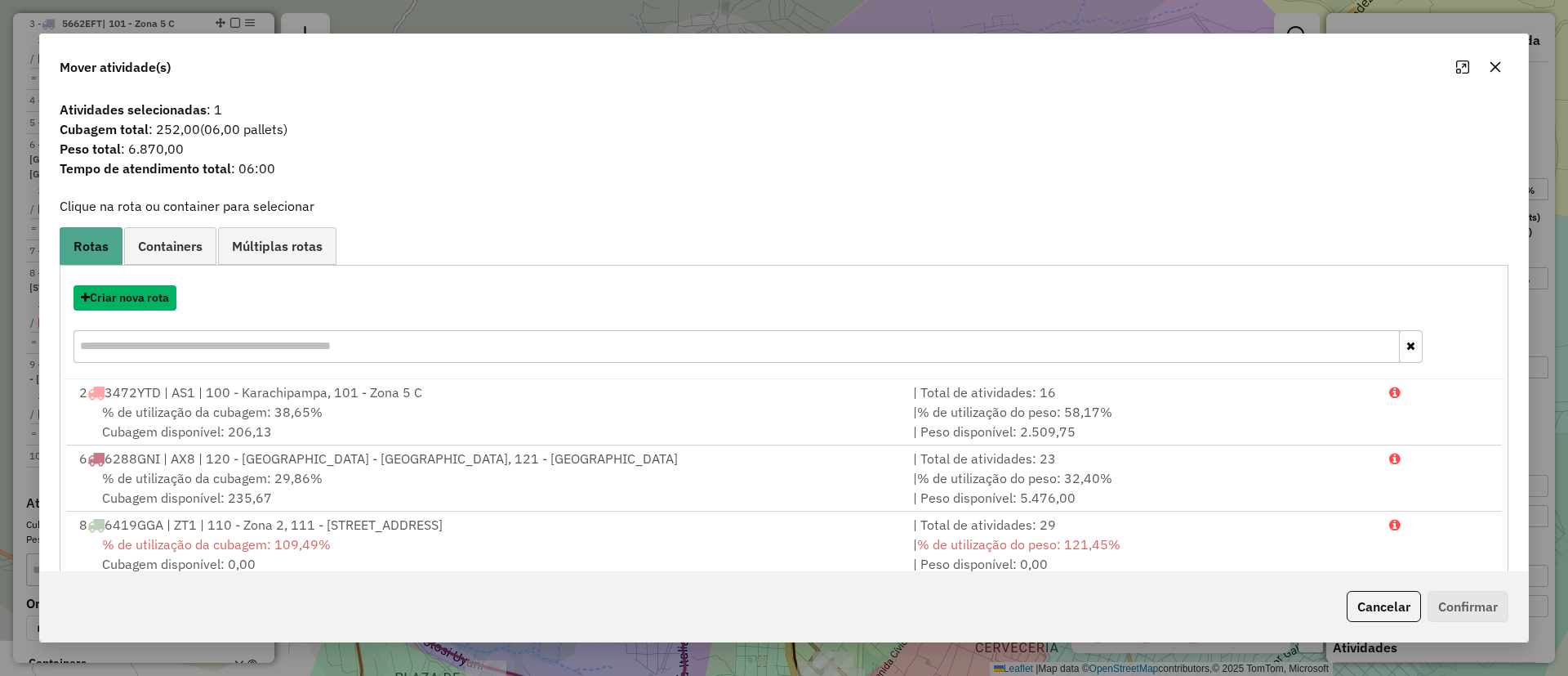
click at [137, 296] on button "Criar nova rota" at bounding box center [125, 297] width 103 height 25
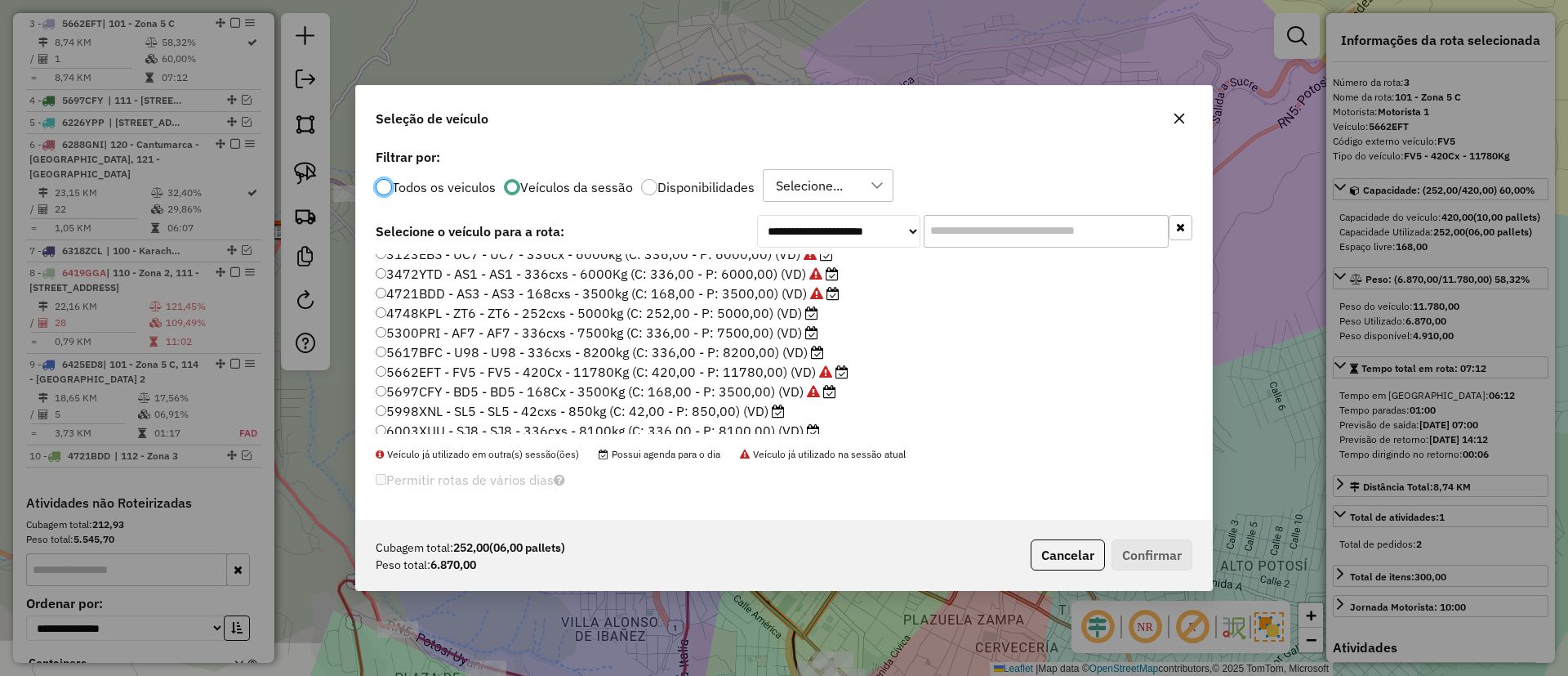
scroll to position [0, 0]
click at [773, 360] on label "5617BFC - U98 - U98 - 336cxs - 8200kg (C: 336,00 - P: 8200,00) (VD)" at bounding box center [600, 361] width 448 height 20
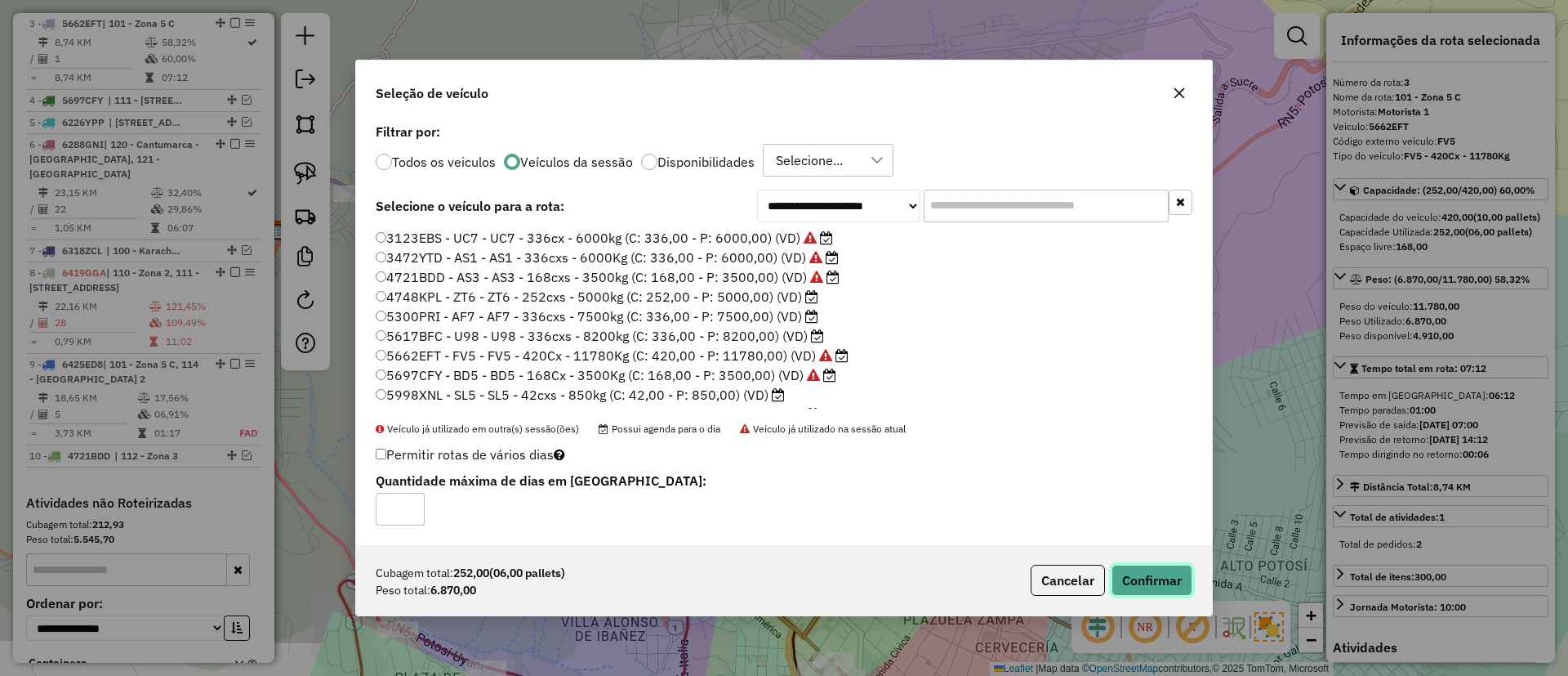
click at [1118, 581] on button "Confirmar" at bounding box center [1151, 580] width 81 height 31
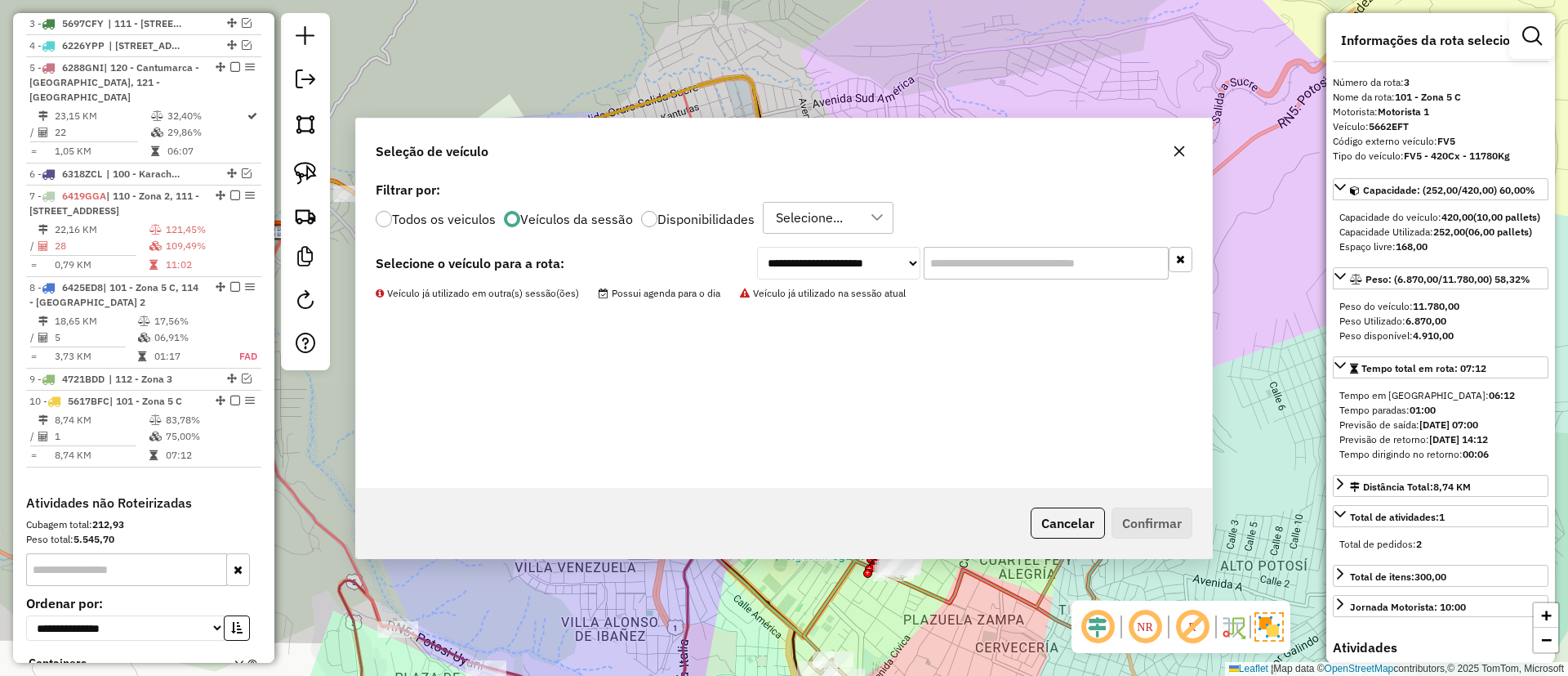
scroll to position [680, 0]
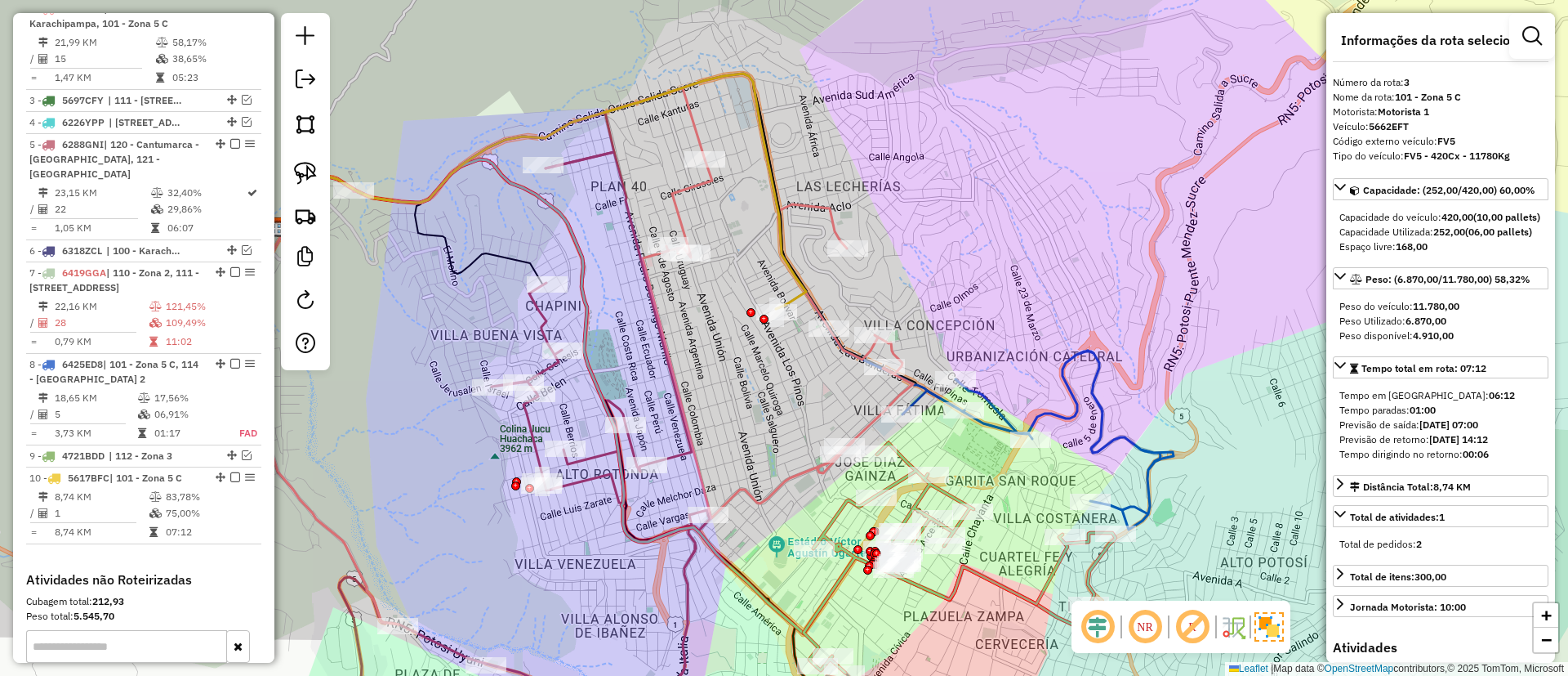
drag, startPoint x: 859, startPoint y: 318, endPoint x: 811, endPoint y: 228, distance: 102.0
click at [812, 228] on div "Rota 2 - Placa 3472YTD 0000873210 - XIME Janela de atendimento Grade de atendim…" at bounding box center [784, 338] width 1568 height 676
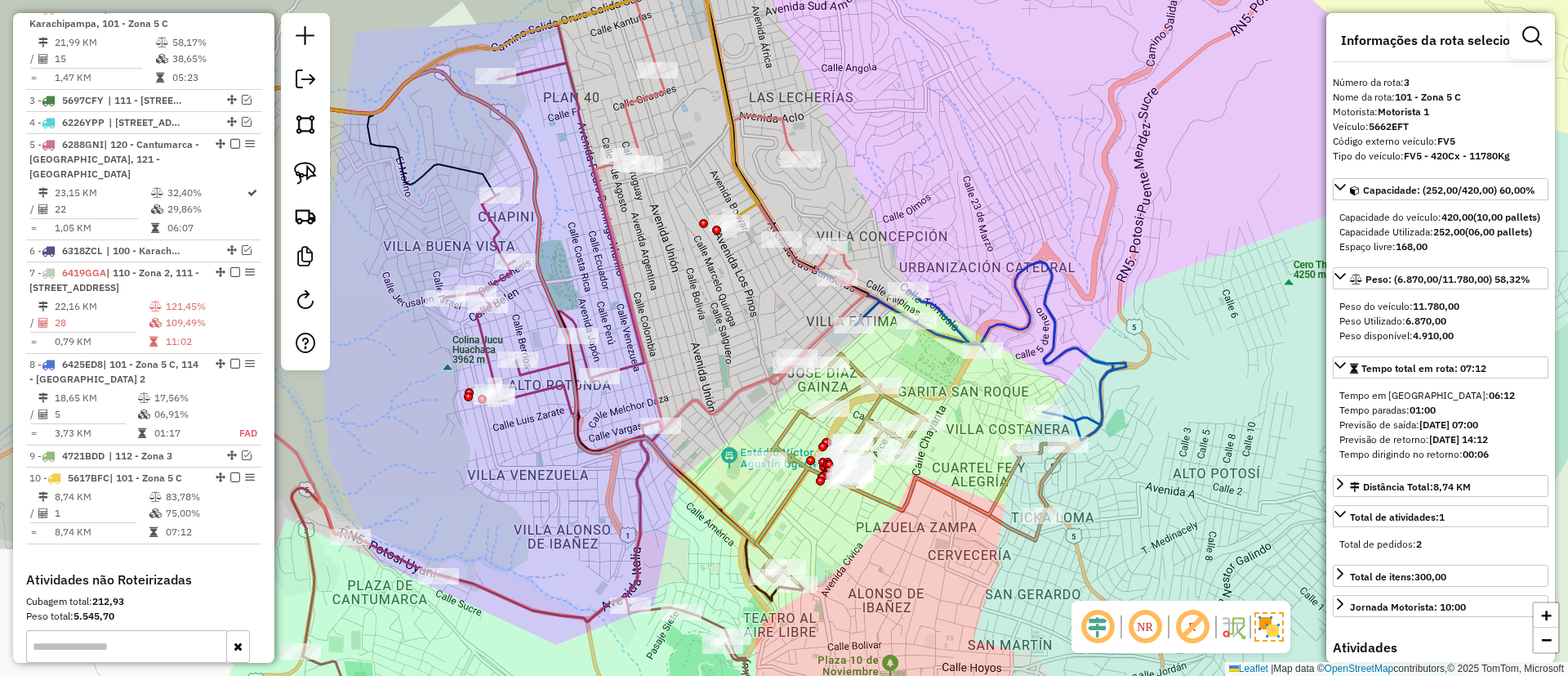
click at [1018, 314] on div "Janela de atendimento Grade de atendimento Capacidade Transportadoras Veículos …" at bounding box center [784, 338] width 1568 height 676
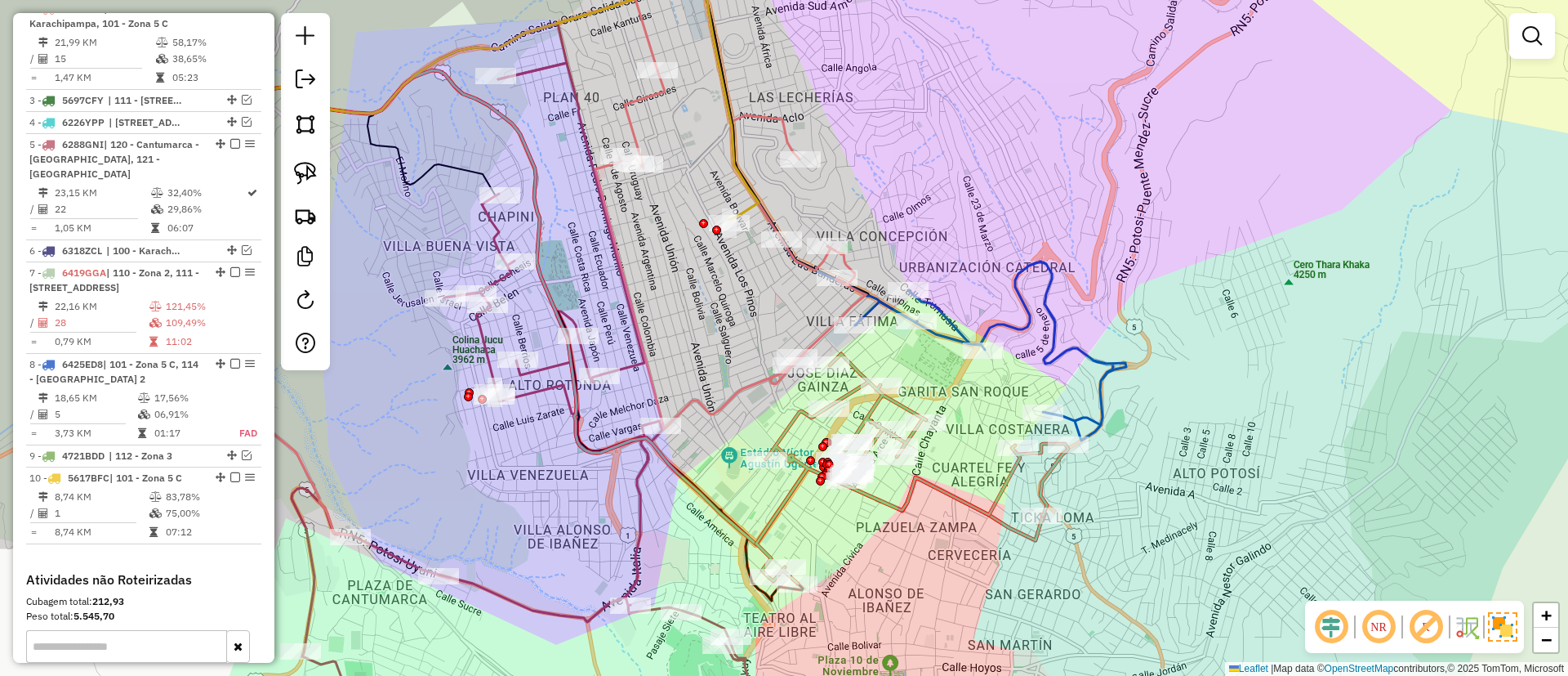
click at [1018, 321] on icon at bounding box center [990, 350] width 271 height 179
select select "*********"
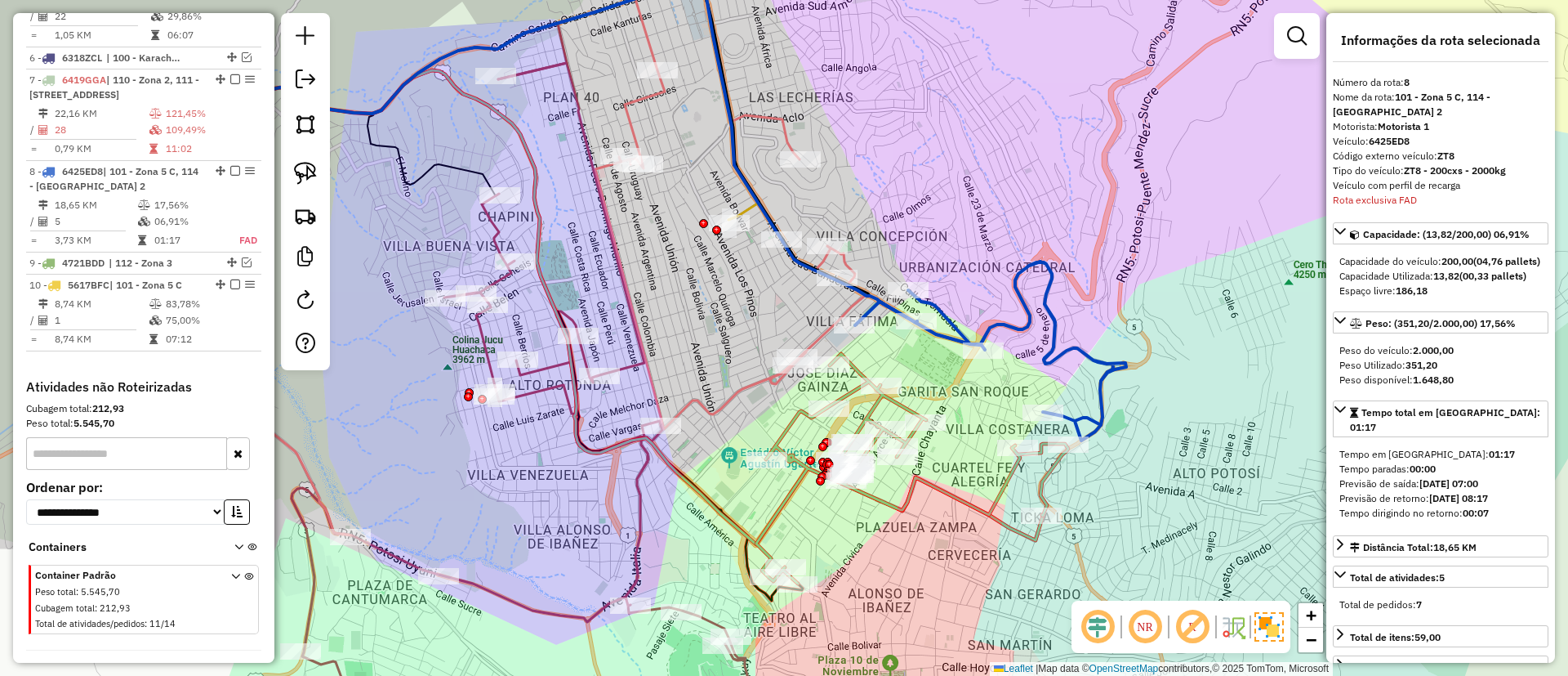
scroll to position [928, 0]
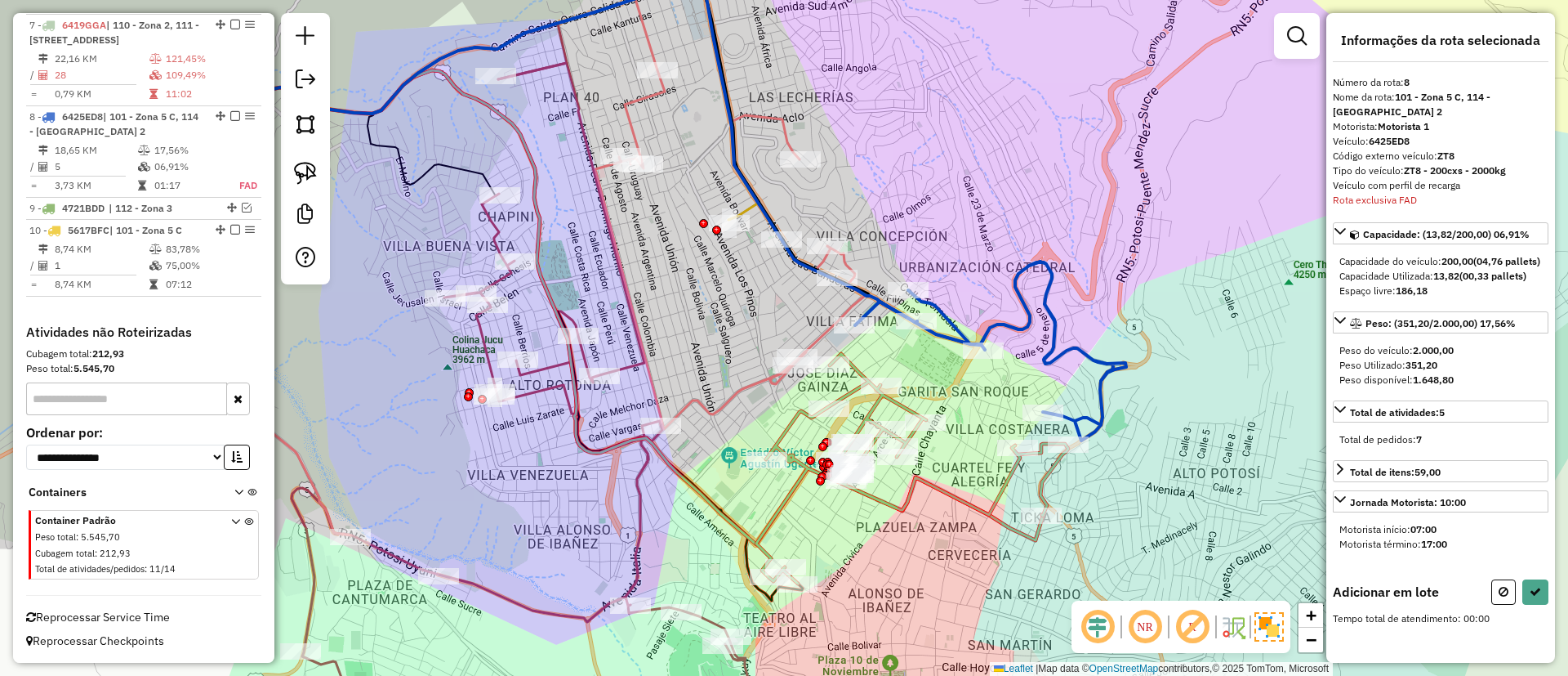
select select "*********"
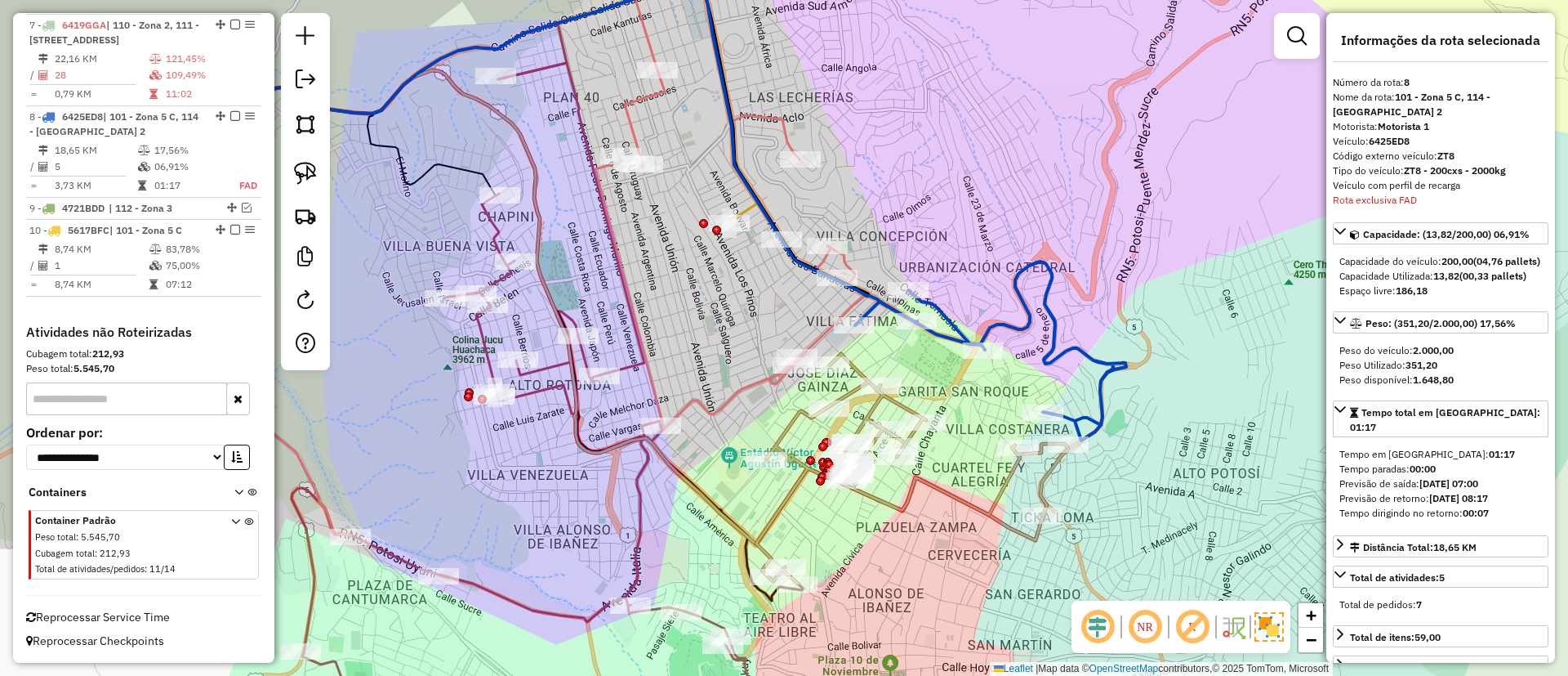
click at [1033, 334] on icon at bounding box center [990, 350] width 271 height 179
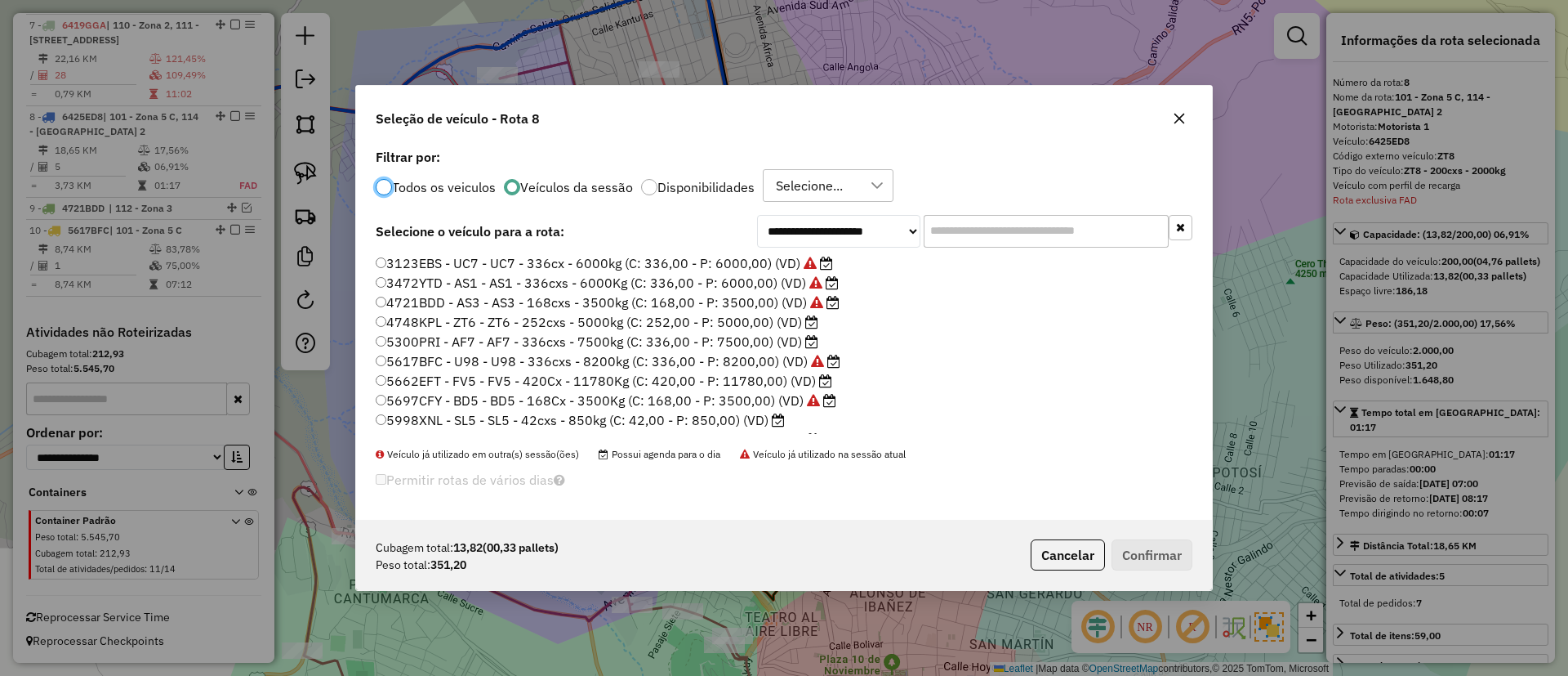
scroll to position [9, 5]
click at [755, 334] on label "5300PRI - AF7 - AF7 - 336cxs - 7500kg (C: 336,00 - P: 7500,00) (VD)" at bounding box center [597, 341] width 442 height 20
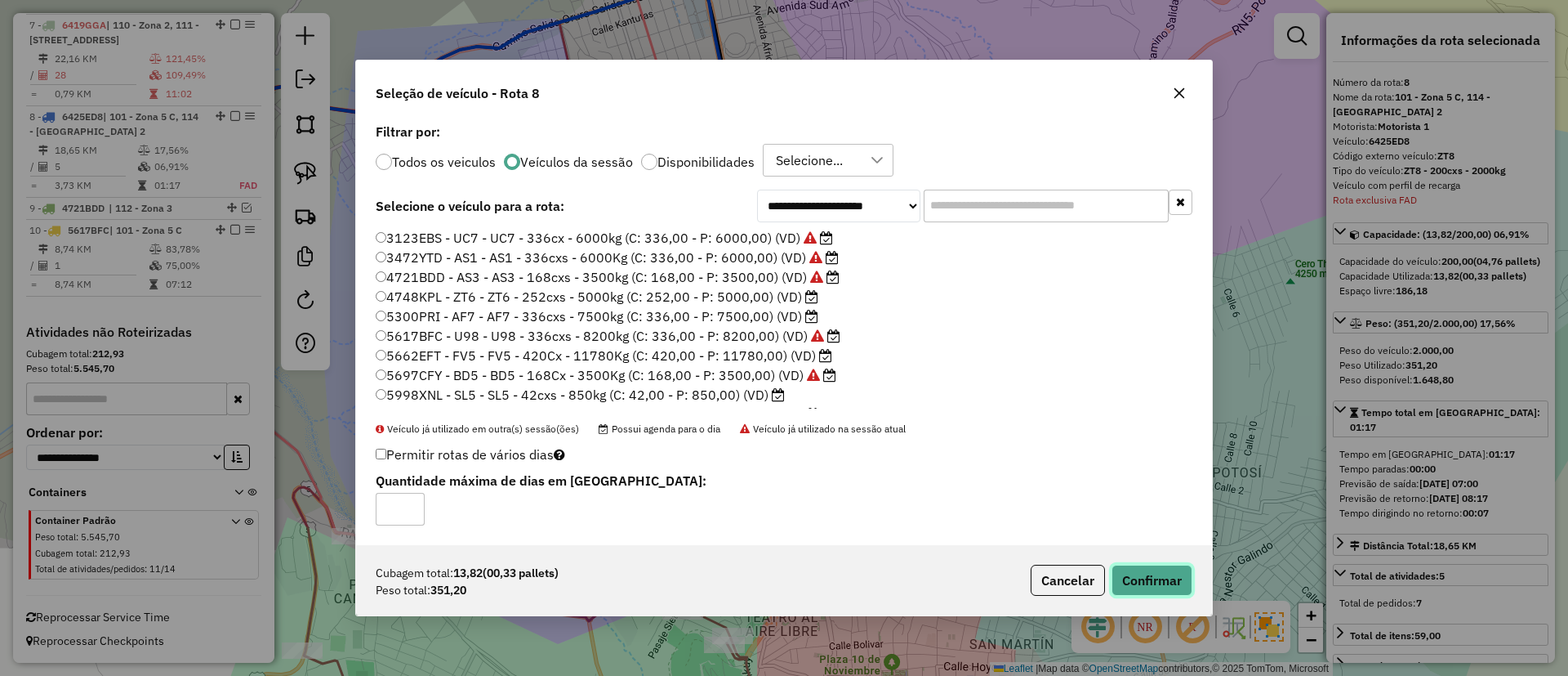
click at [1145, 575] on button "Confirmar" at bounding box center [1151, 580] width 81 height 31
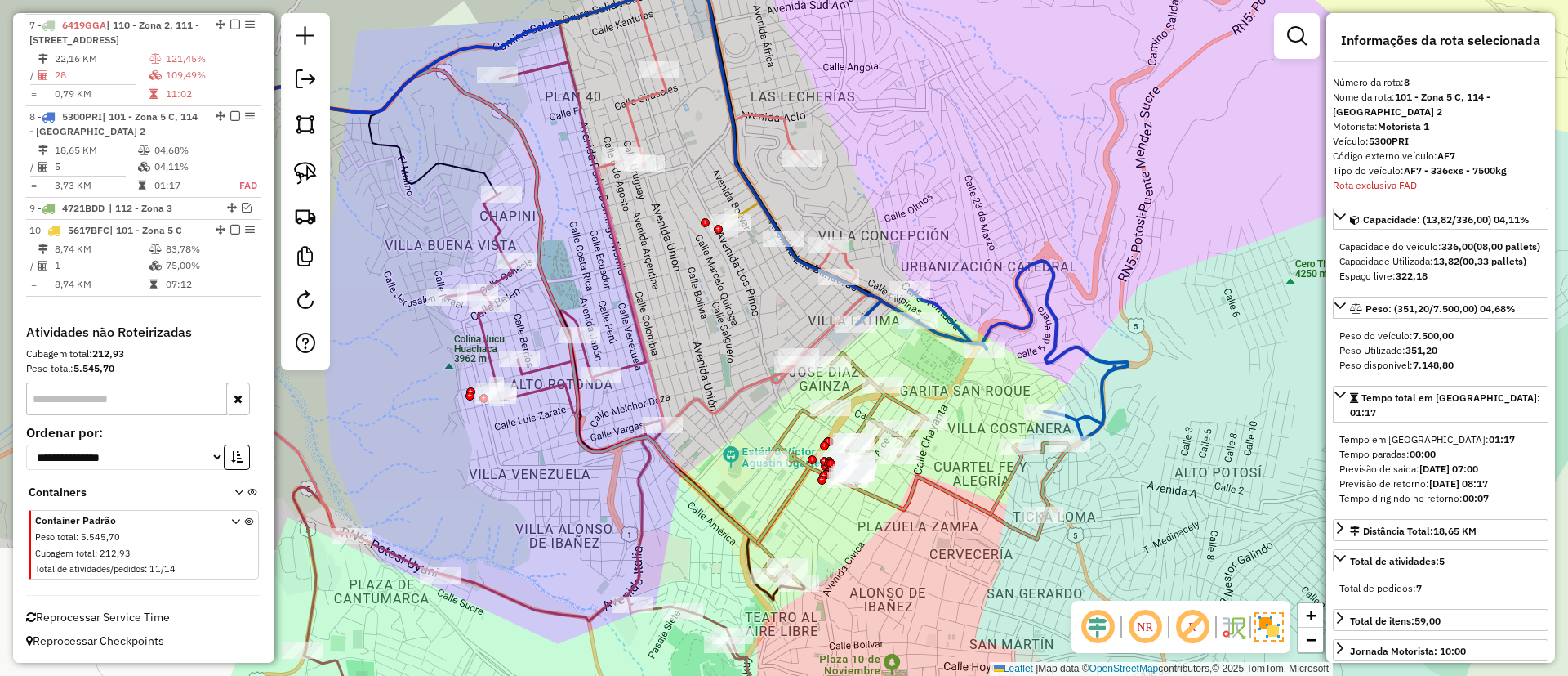
click at [1108, 404] on icon at bounding box center [992, 350] width 271 height 179
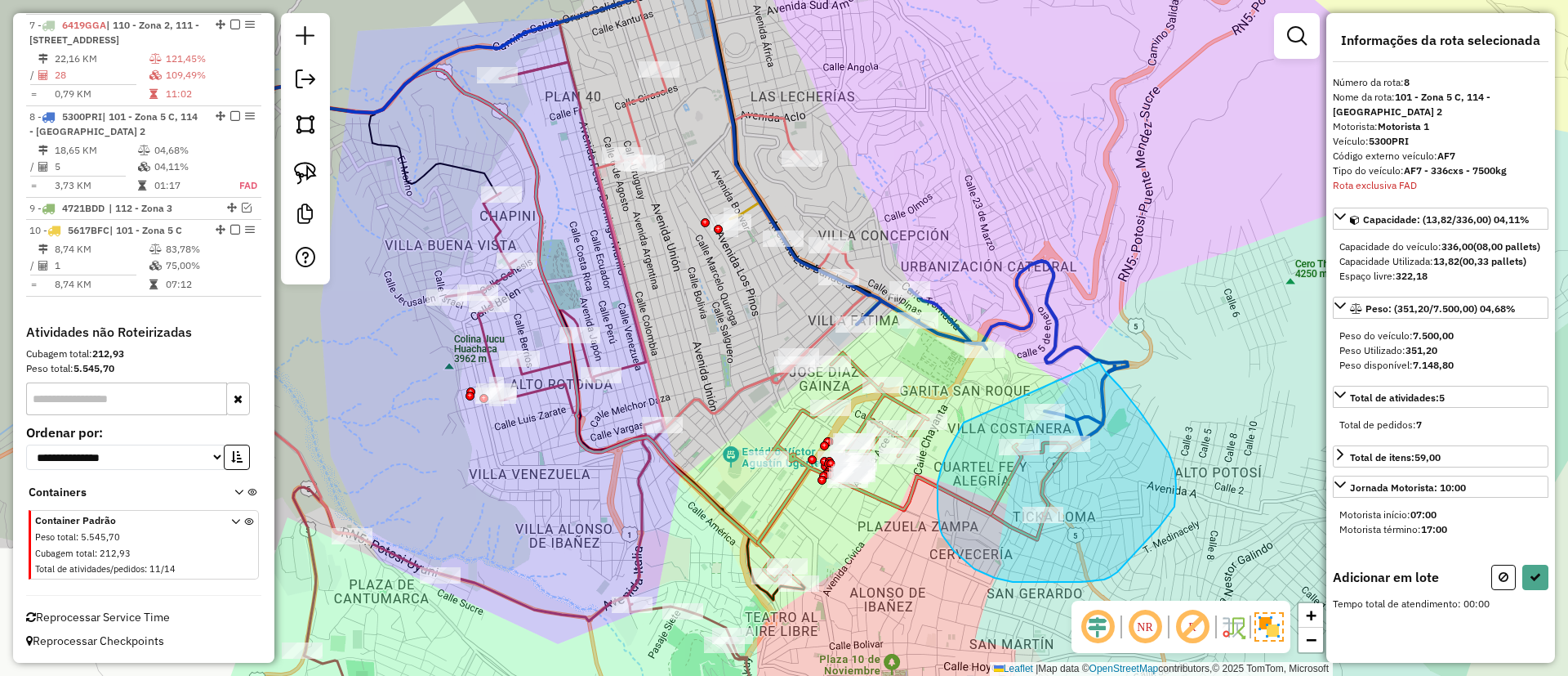
drag, startPoint x: 1140, startPoint y: 412, endPoint x: 967, endPoint y: 417, distance: 173.1
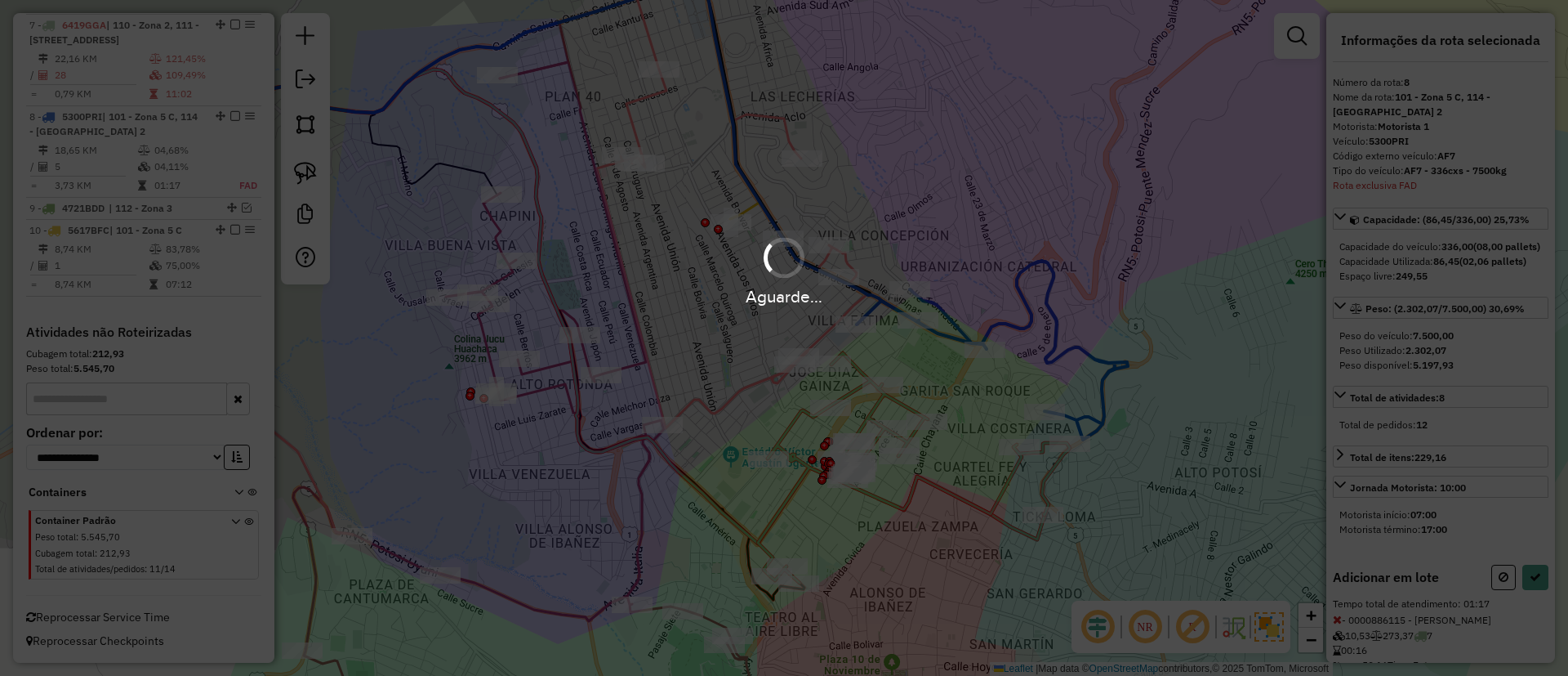
select select "*********"
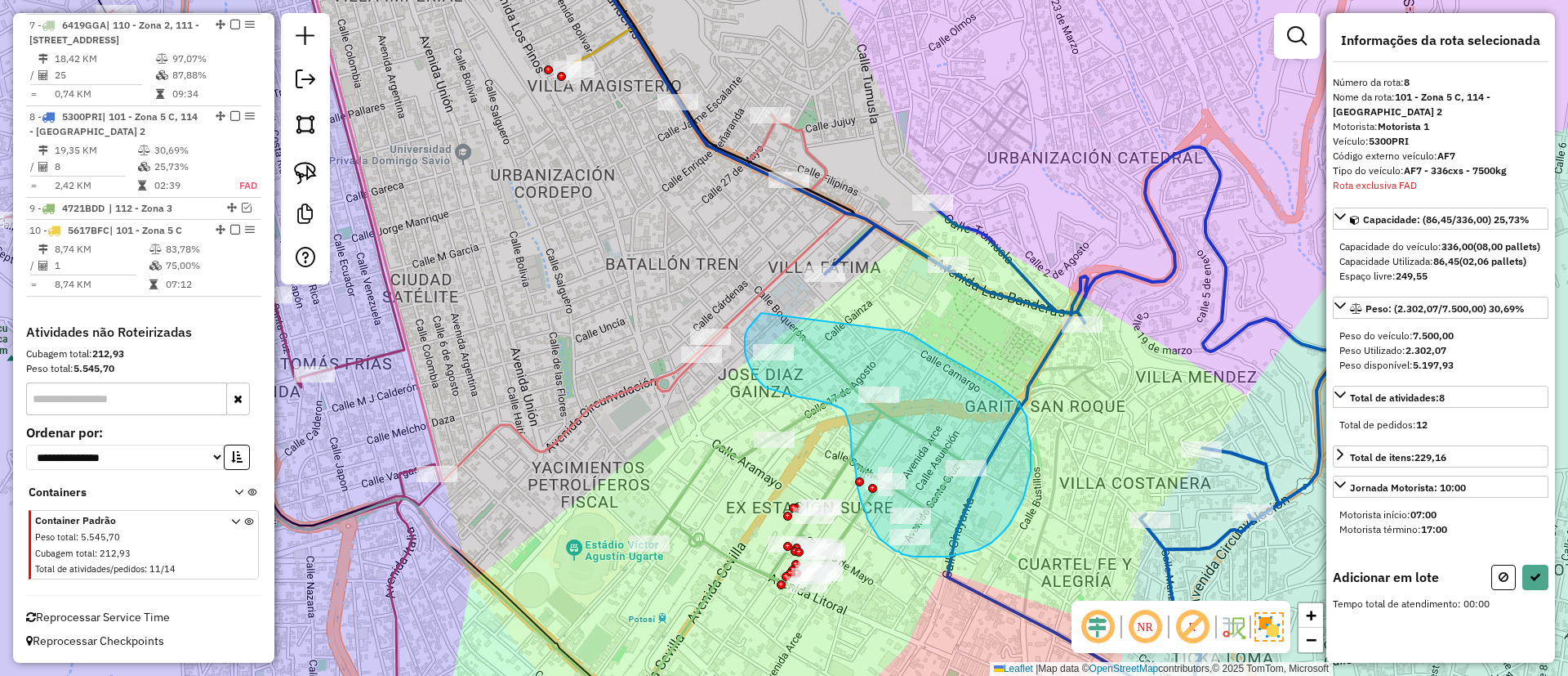
drag, startPoint x: 887, startPoint y: 329, endPoint x: 761, endPoint y: 313, distance: 127.0
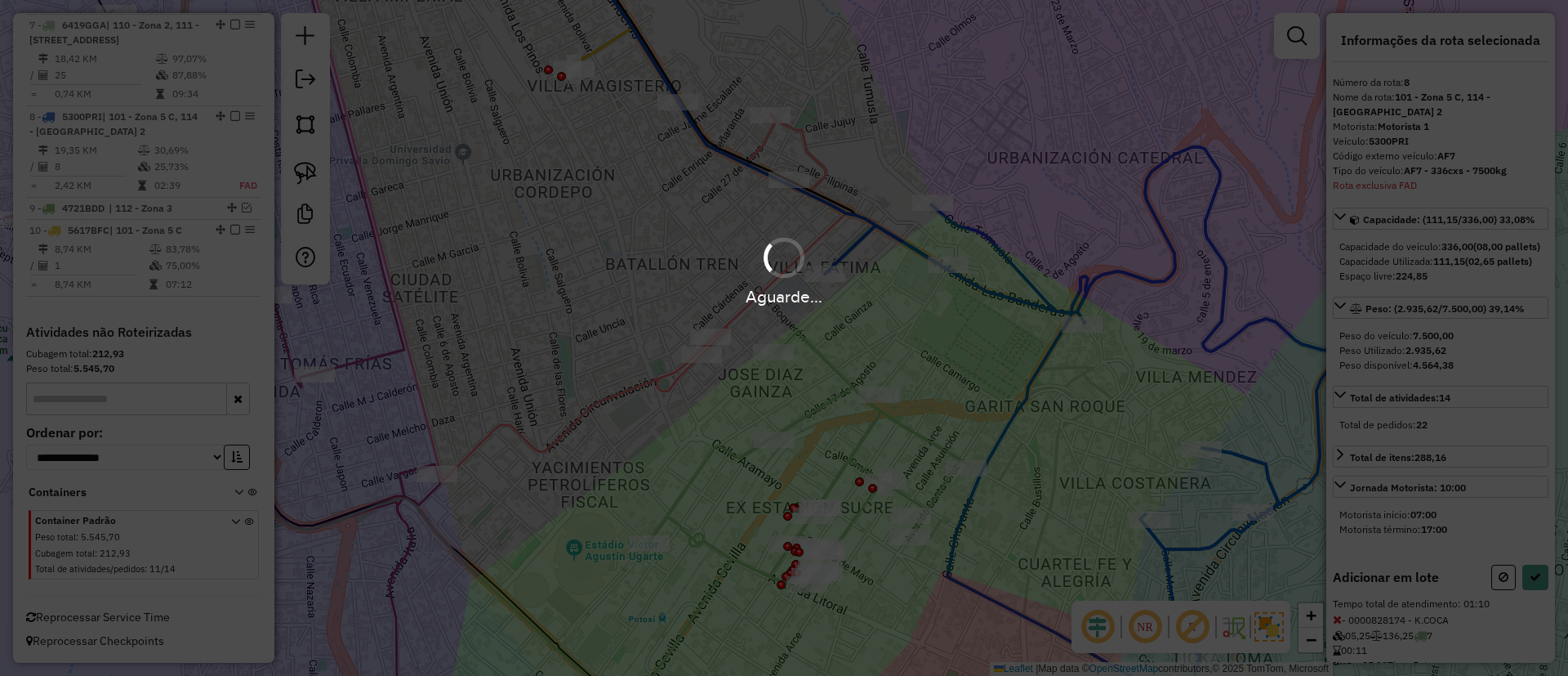
select select "*********"
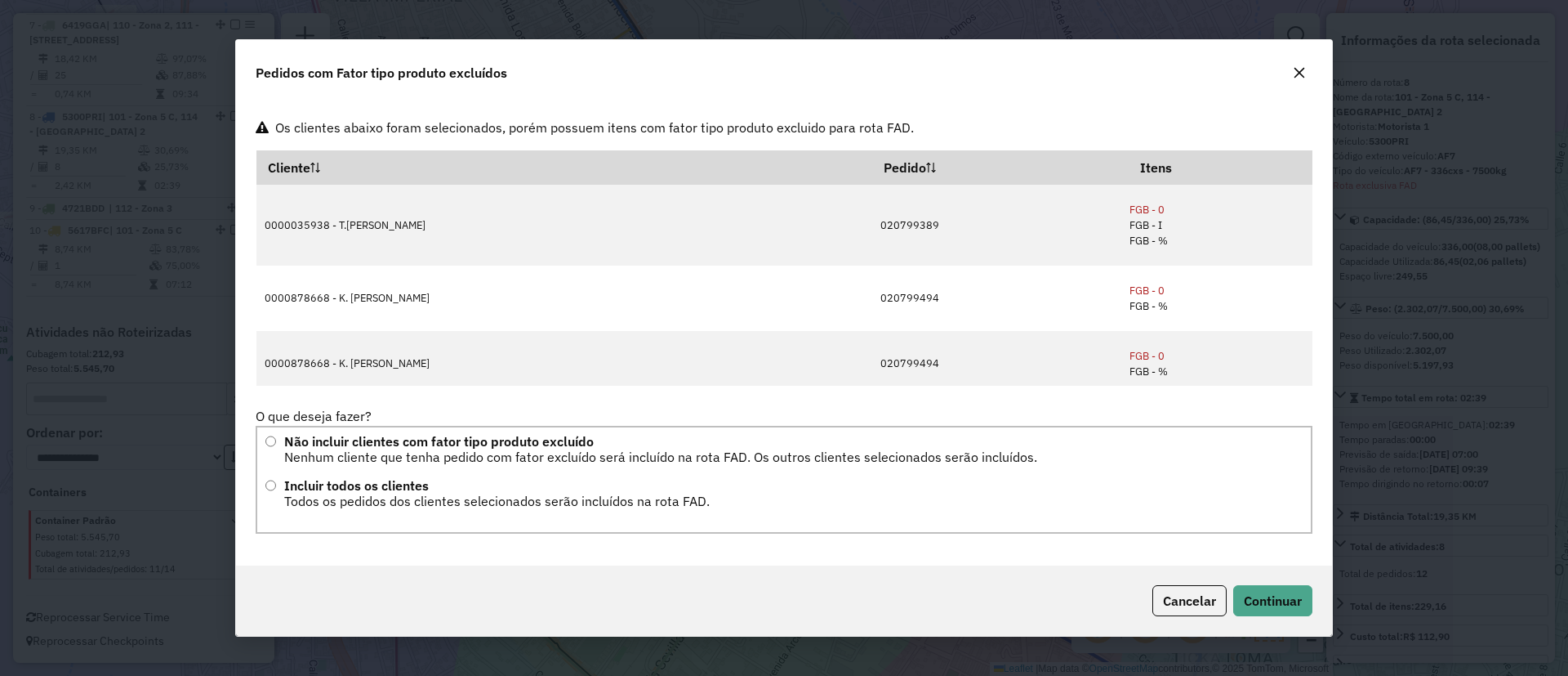
scroll to position [0, 0]
click at [1263, 597] on span "Continuar" at bounding box center [1272, 600] width 58 height 17
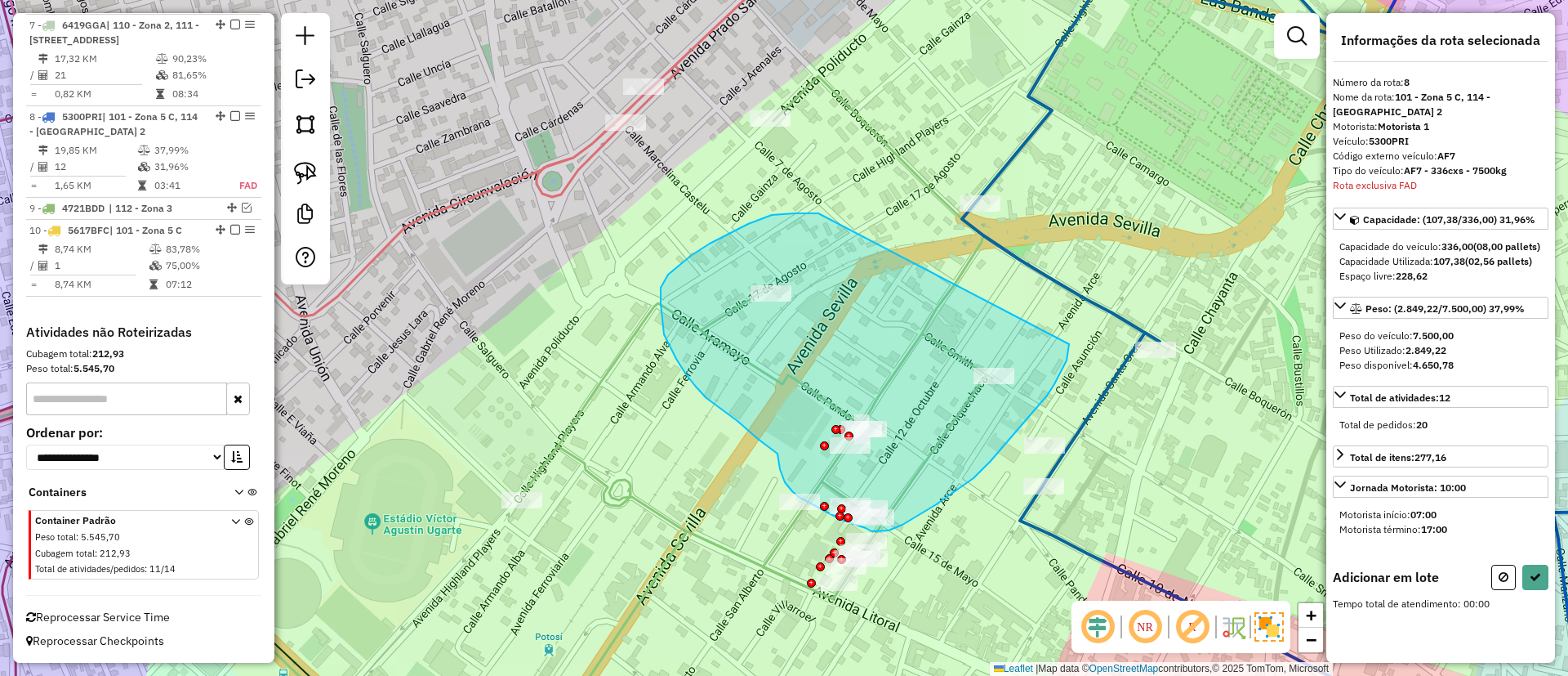
drag, startPoint x: 677, startPoint y: 267, endPoint x: 1069, endPoint y: 344, distance: 399.5
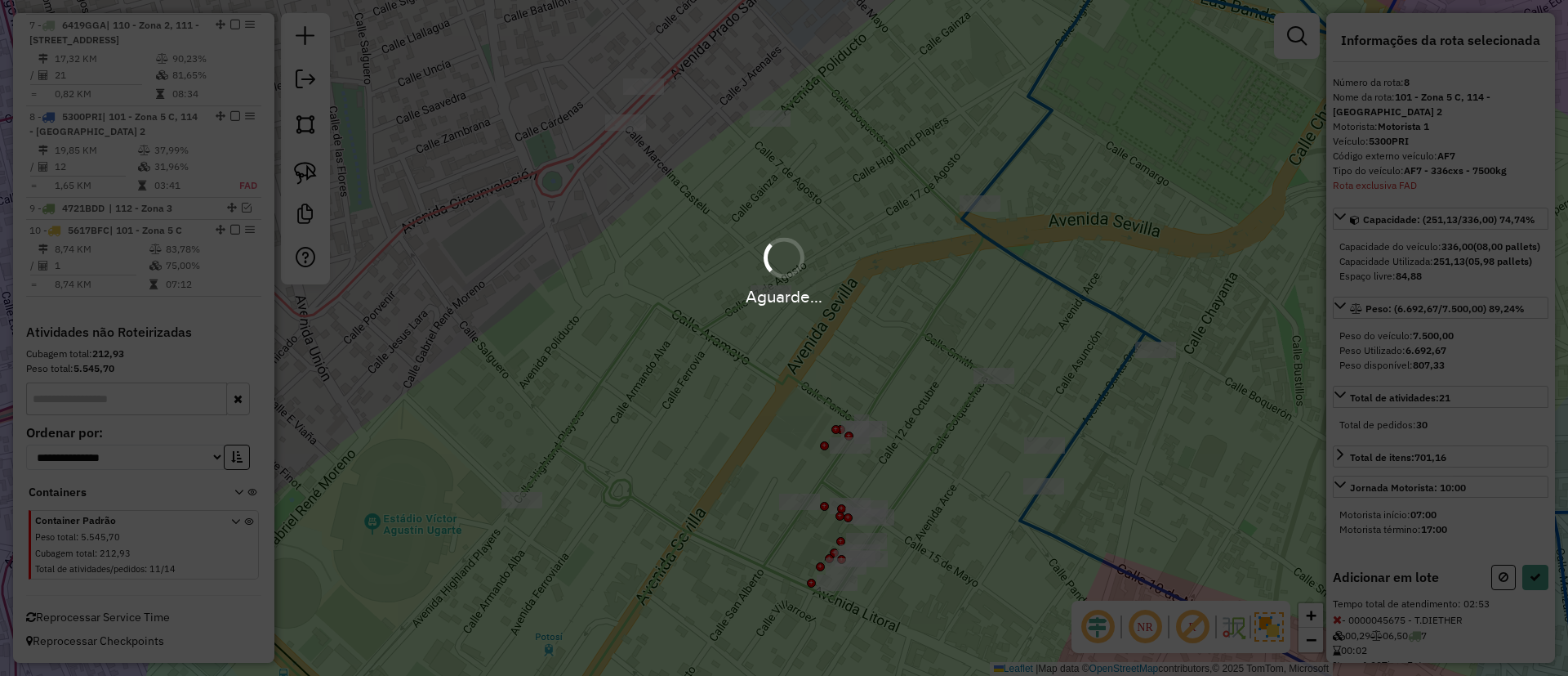
select select "*********"
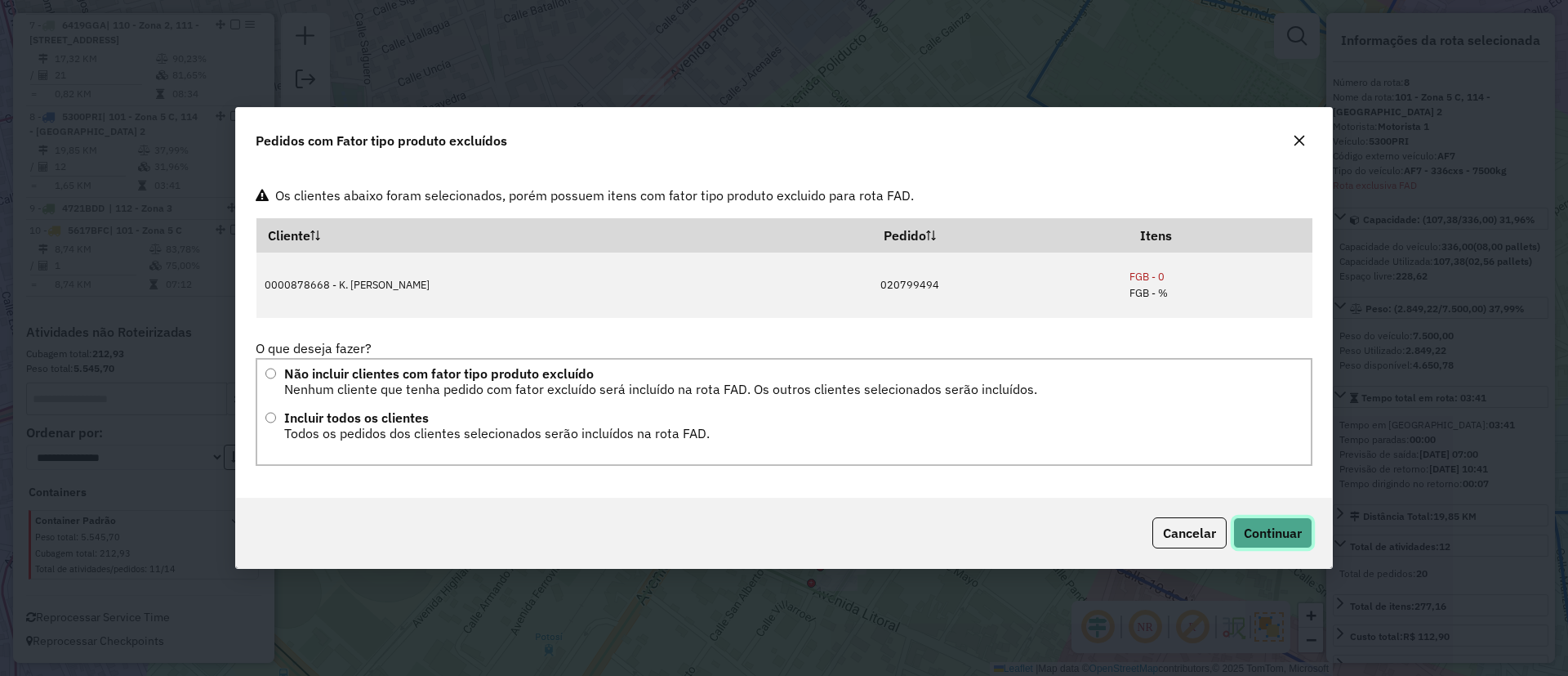
click at [1268, 523] on button "Continuar" at bounding box center [1272, 532] width 79 height 31
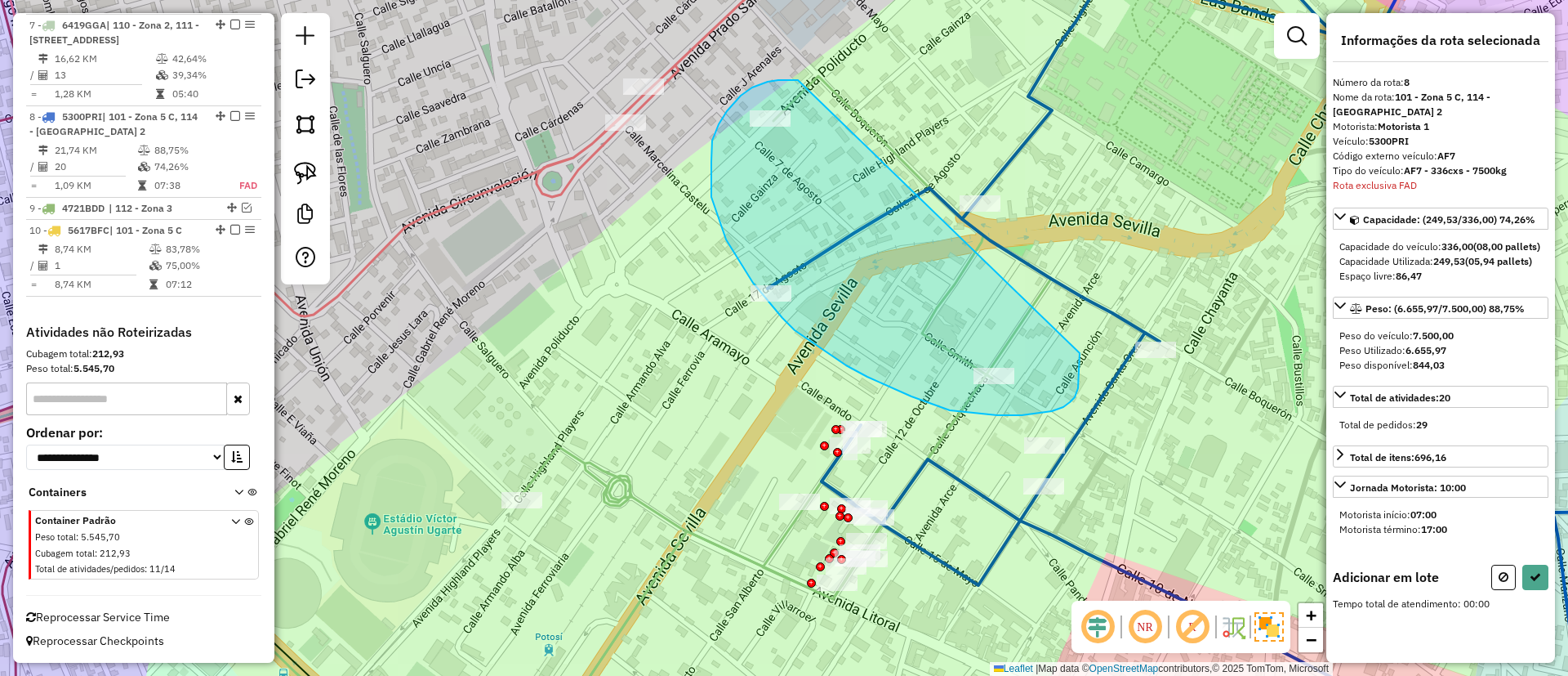
drag, startPoint x: 779, startPoint y: 80, endPoint x: 1080, endPoint y: 348, distance: 403.0
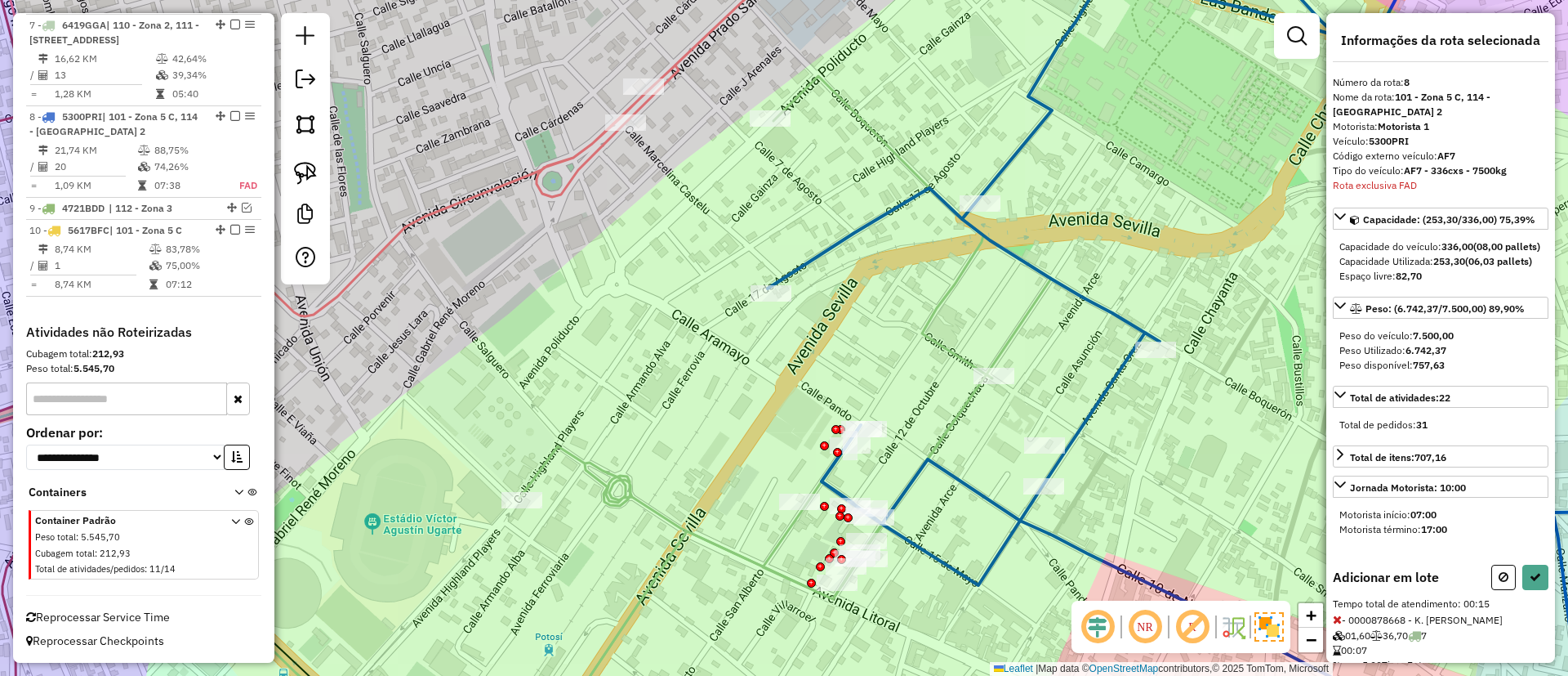
select select "*********"
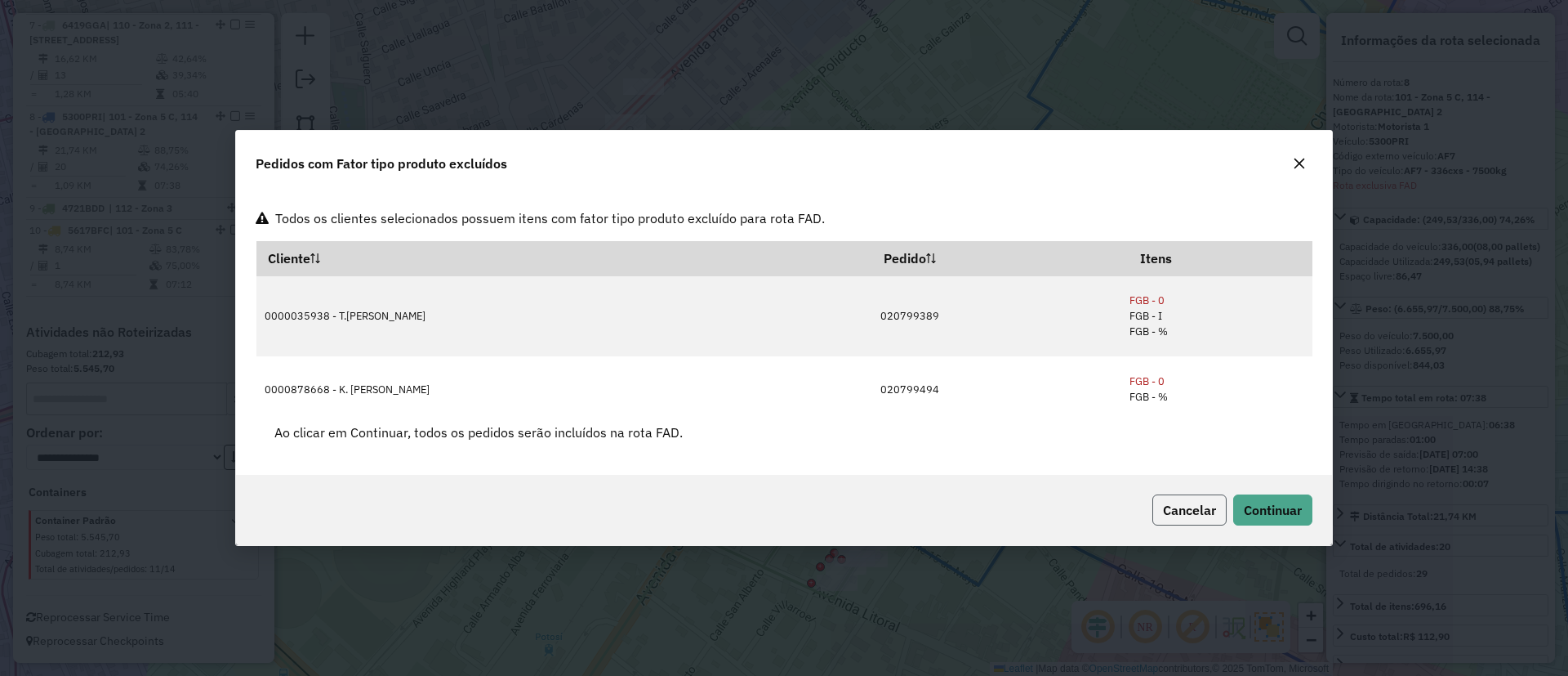
click at [1178, 505] on span "Cancelar" at bounding box center [1189, 510] width 53 height 17
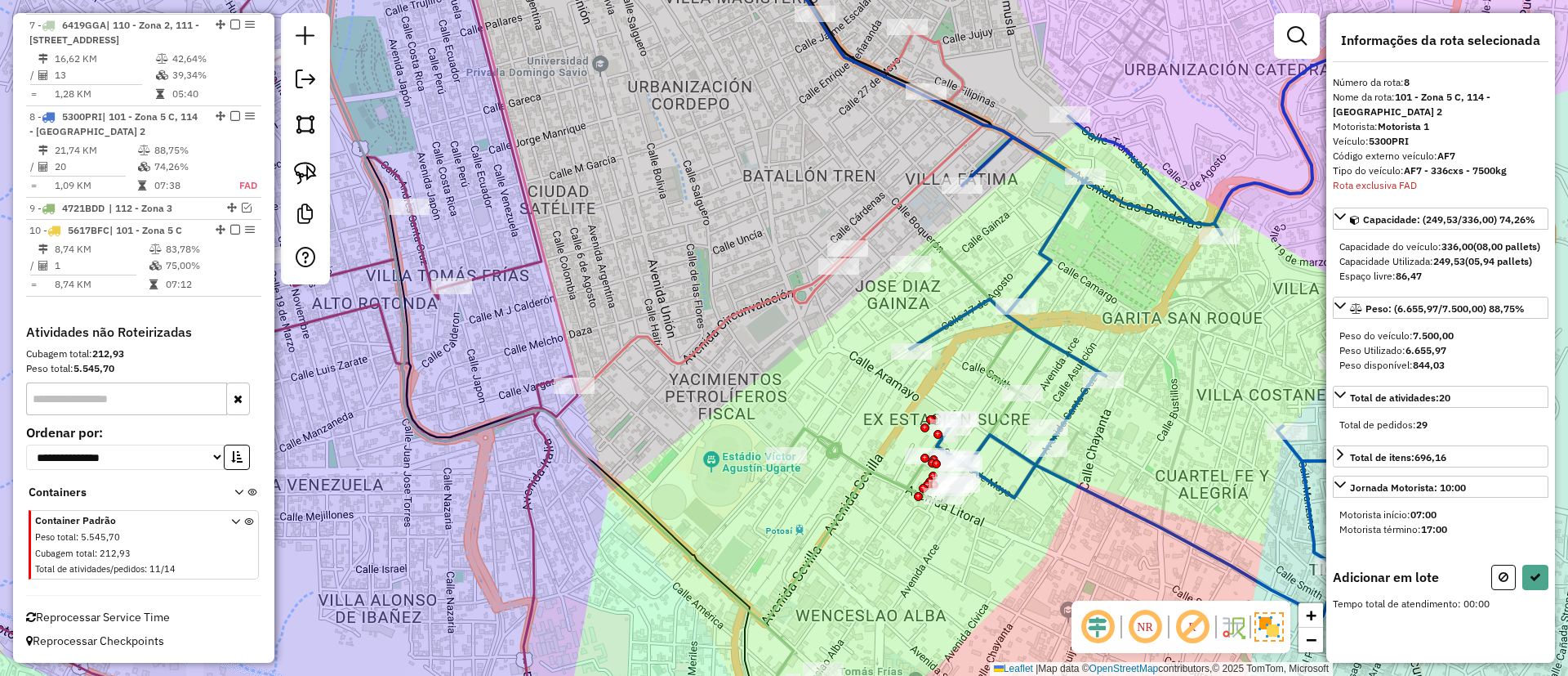
click at [1074, 398] on icon at bounding box center [1194, 337] width 569 height 557
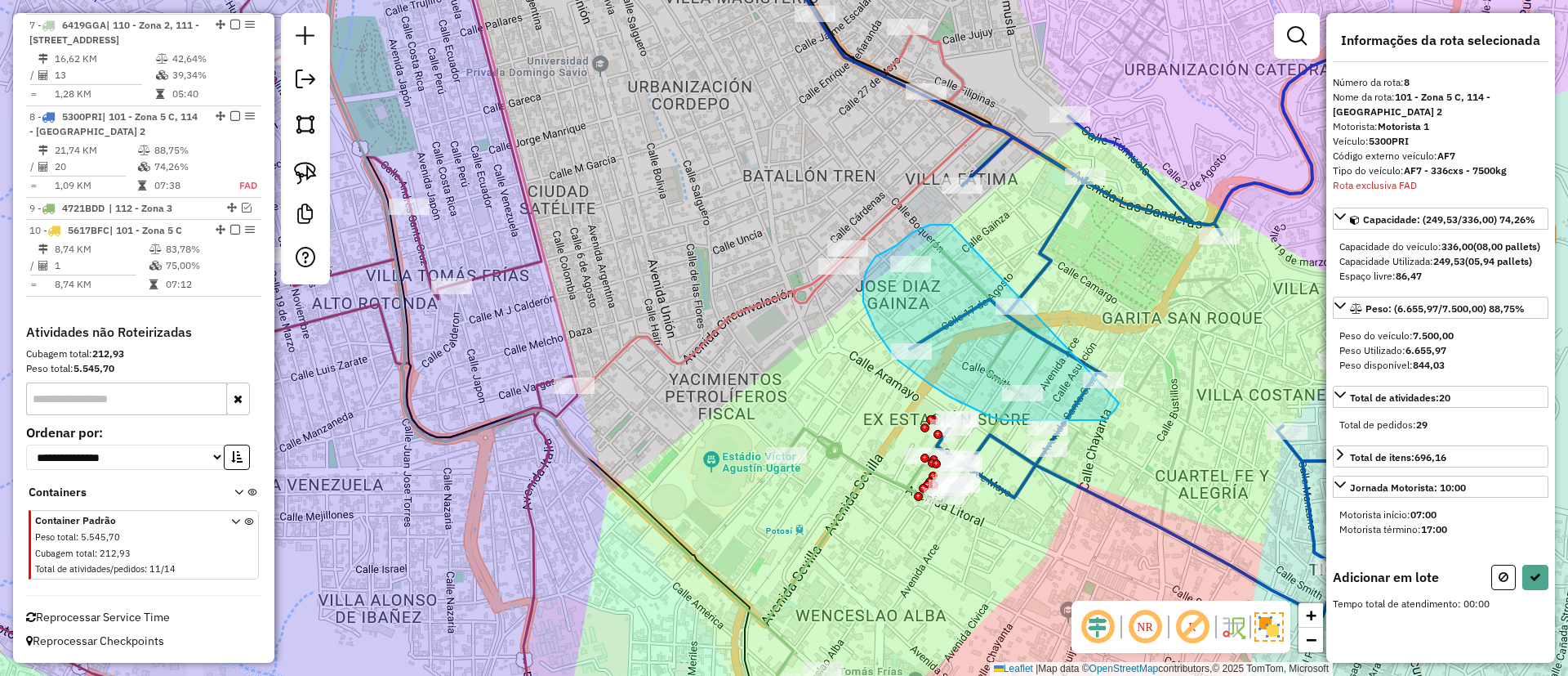
drag, startPoint x: 913, startPoint y: 232, endPoint x: 1124, endPoint y: 386, distance: 261.2
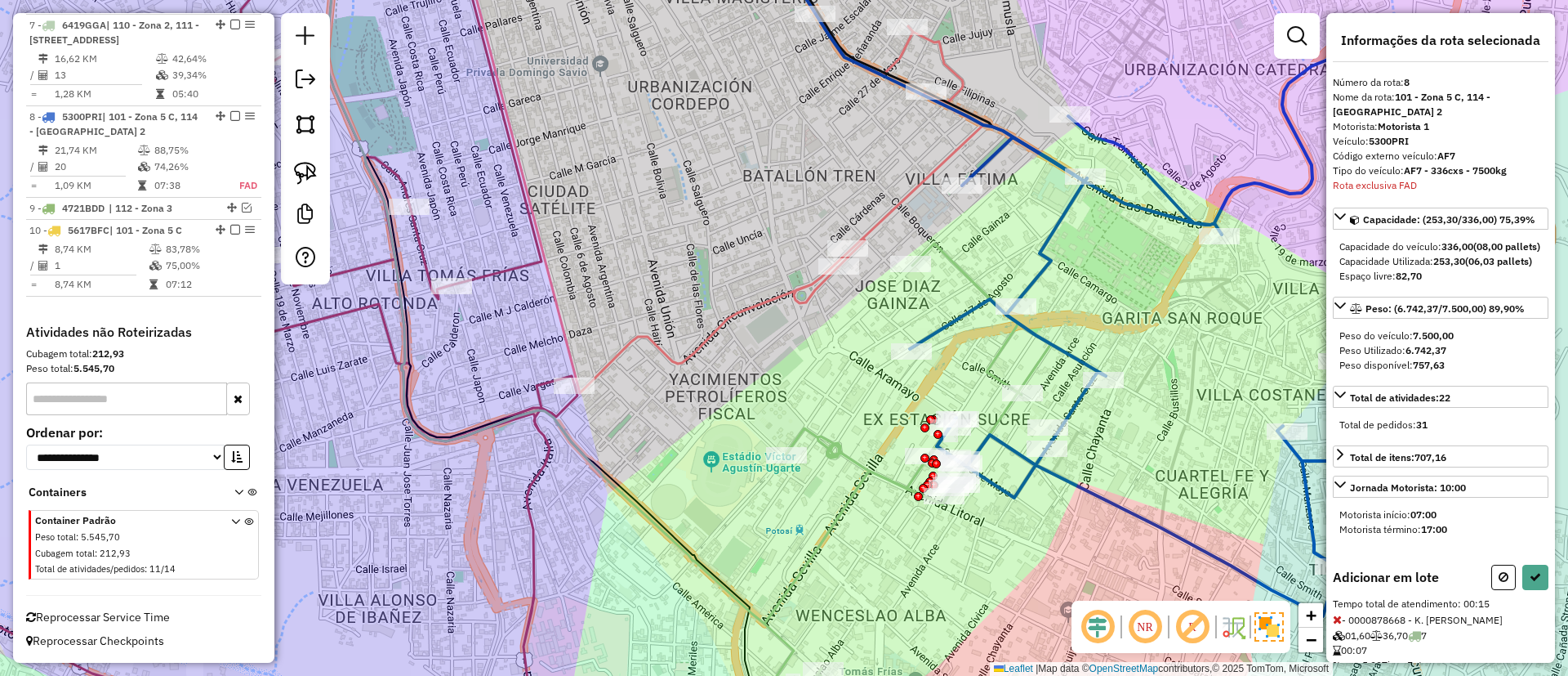
select select "*********"
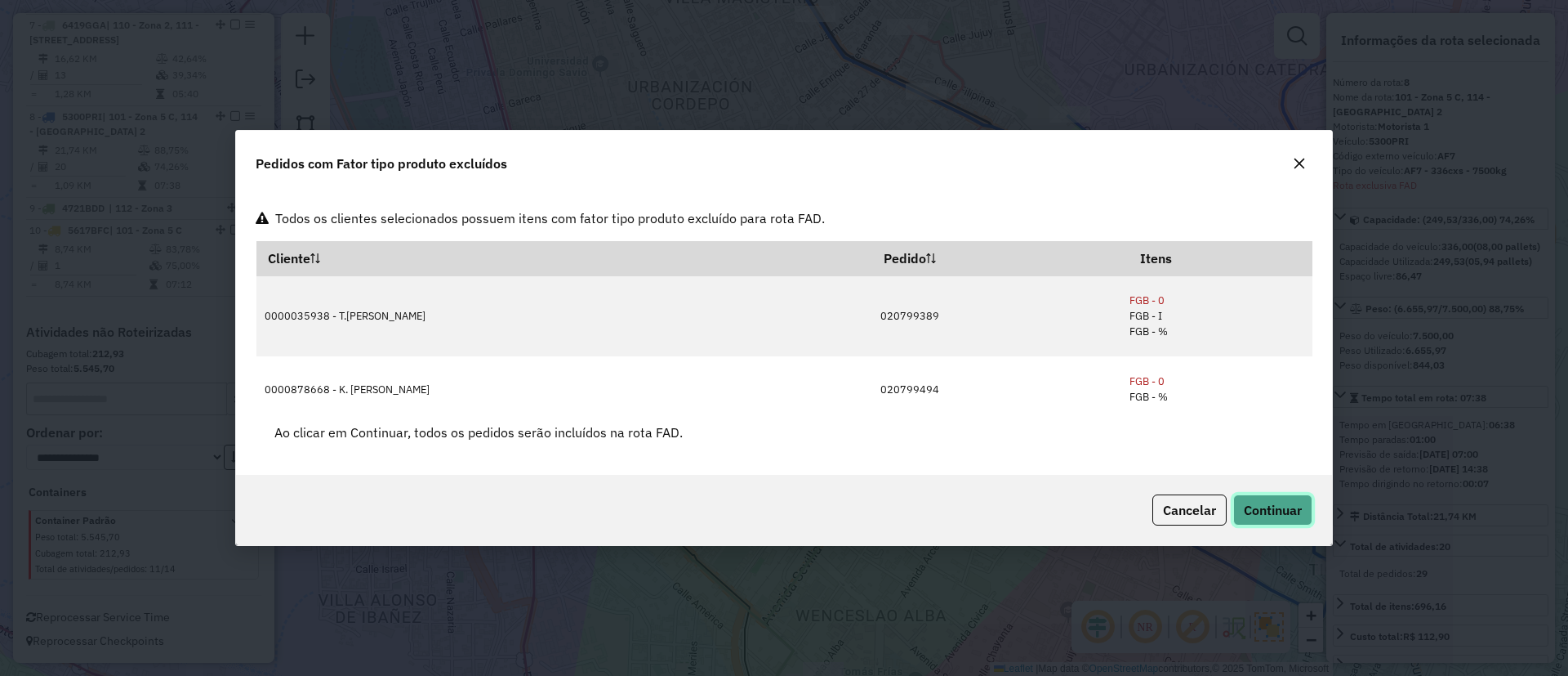
click at [1260, 507] on span "Continuar" at bounding box center [1272, 510] width 58 height 17
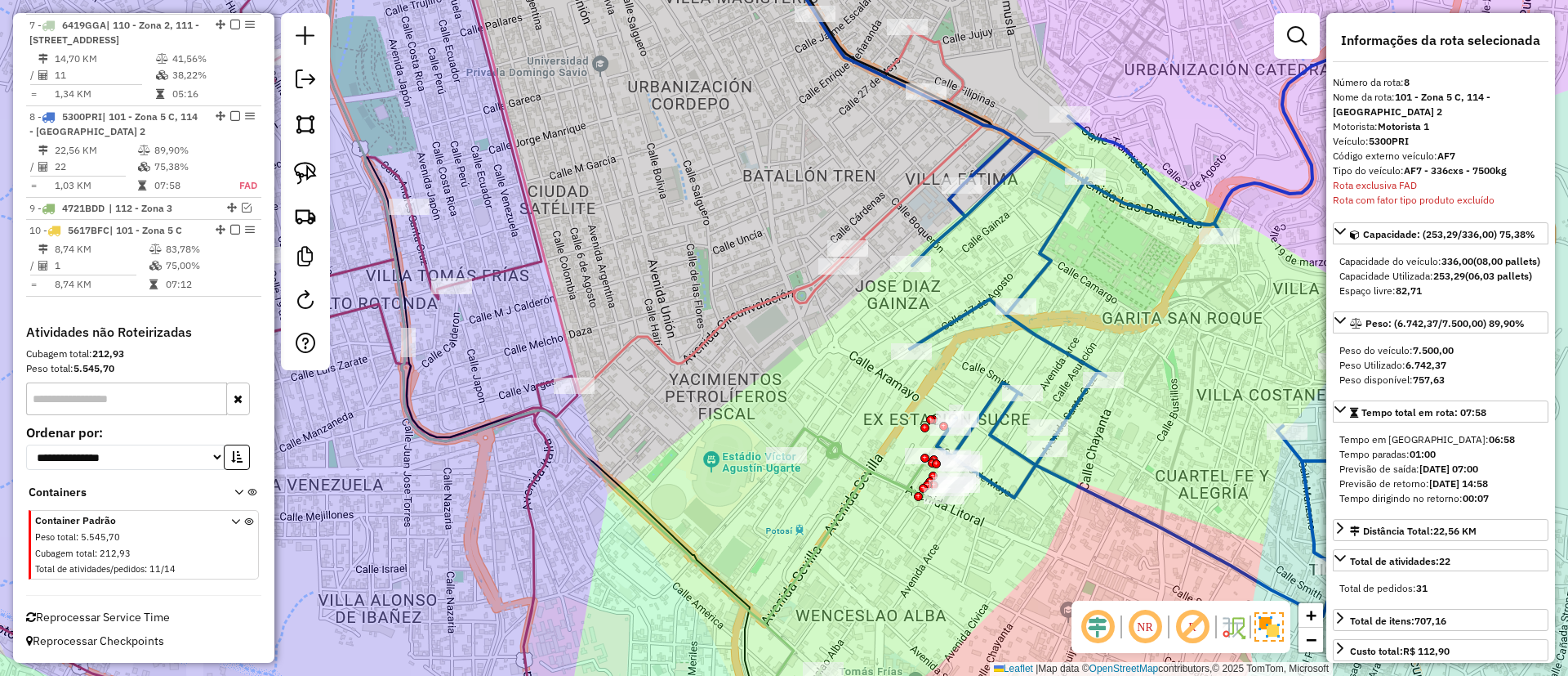
click at [928, 557] on div "Rota 8 - Placa 5300PRI 0000900745 - MARISOL JANCKO Rota 8 - Placa 5300PRI 00000…" at bounding box center [784, 338] width 1568 height 676
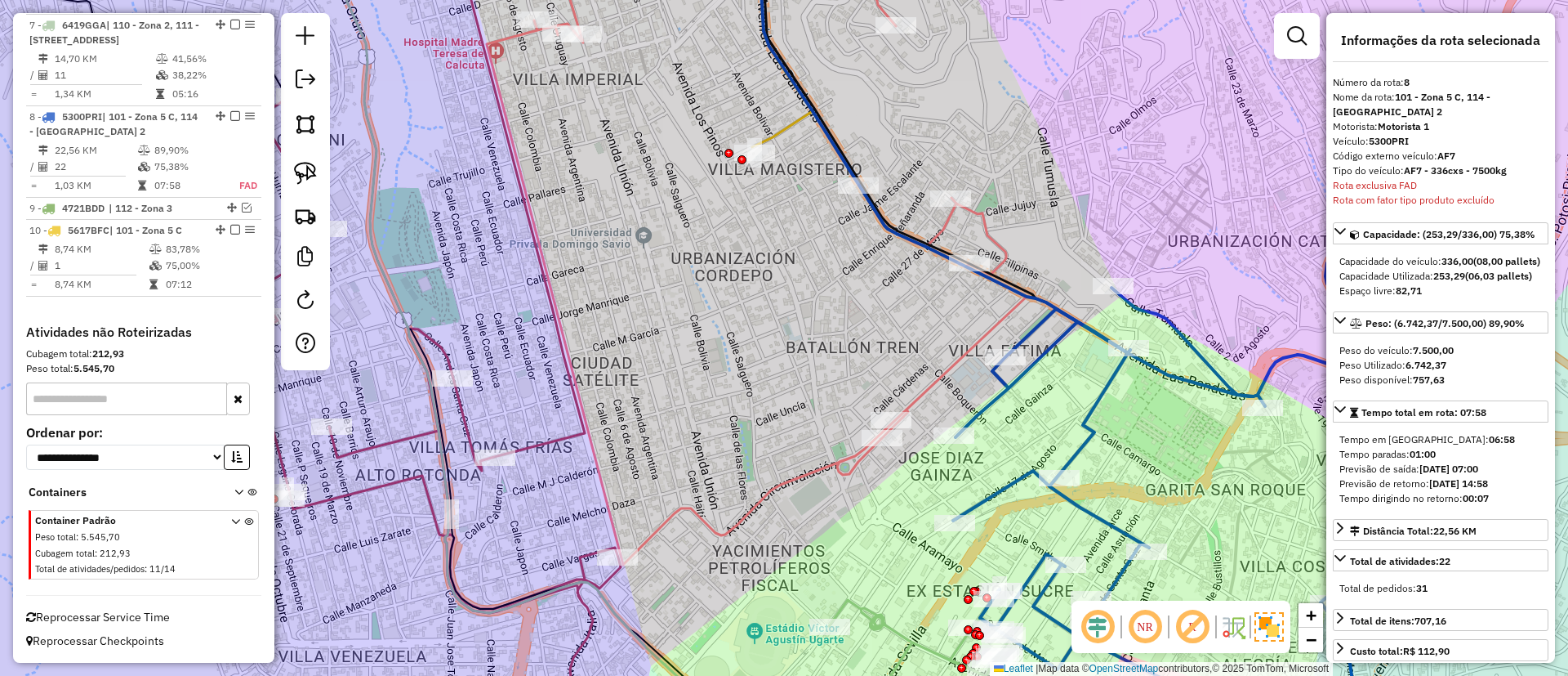
click at [882, 631] on icon at bounding box center [920, 671] width 181 height 143
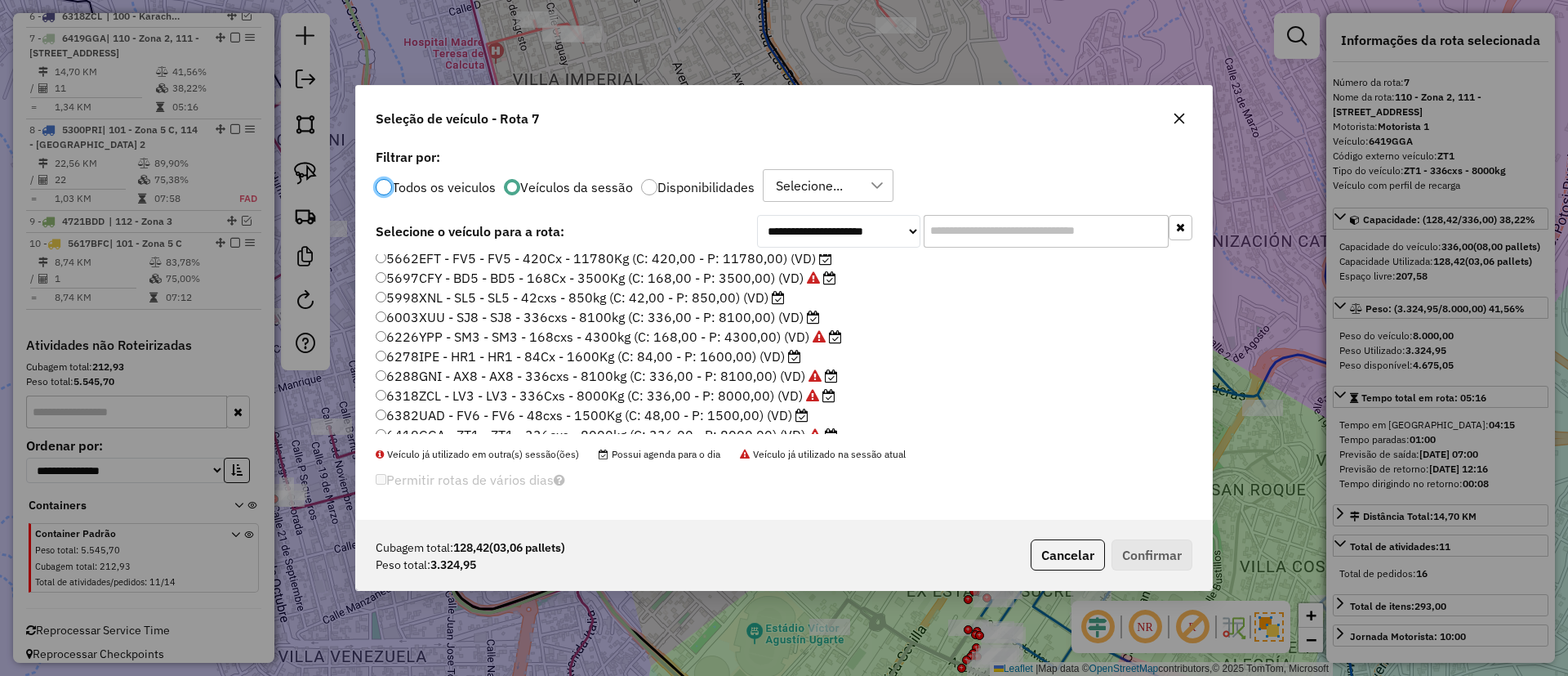
scroll to position [154, 0]
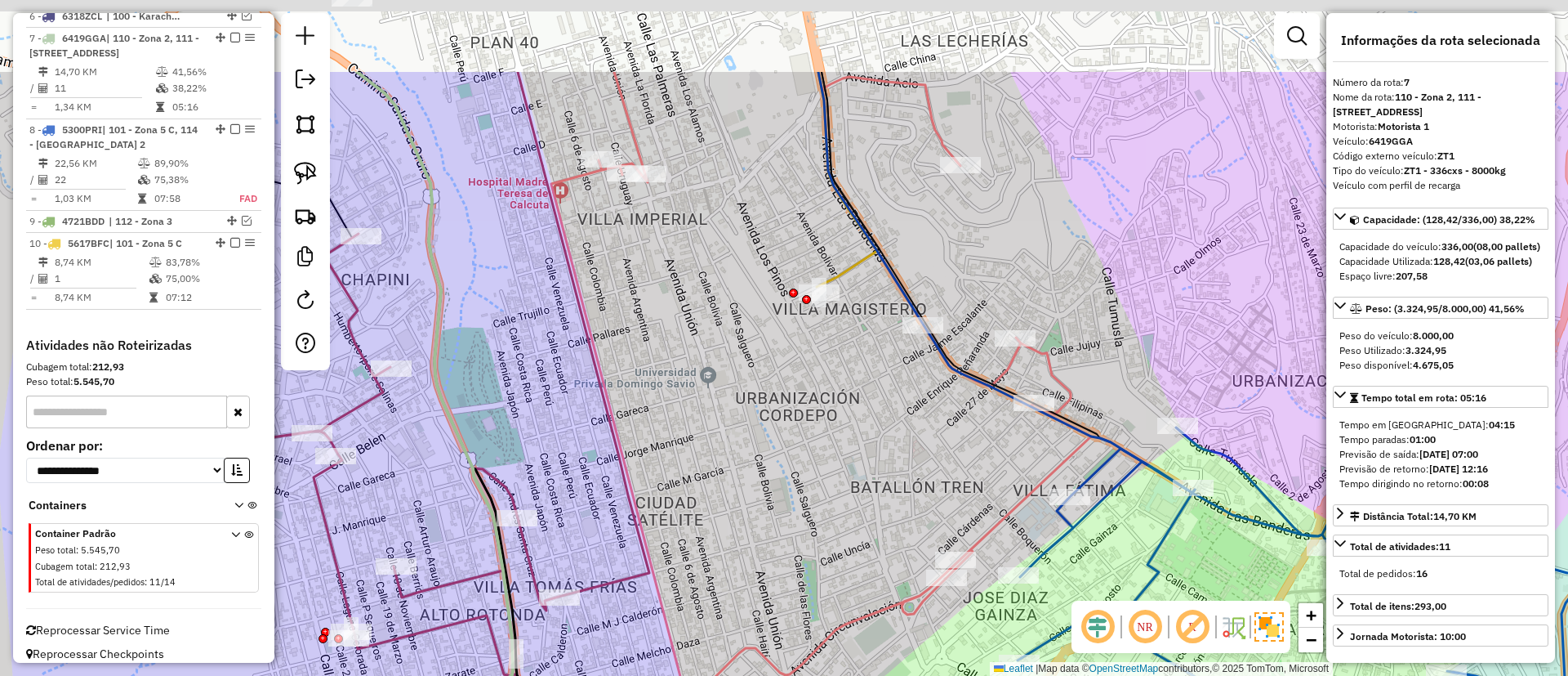
drag, startPoint x: 924, startPoint y: 307, endPoint x: 943, endPoint y: 341, distance: 38.9
click at [989, 448] on div "Janela de atendimento Grade de atendimento Capacidade Transportadoras Veículos …" at bounding box center [784, 338] width 1568 height 676
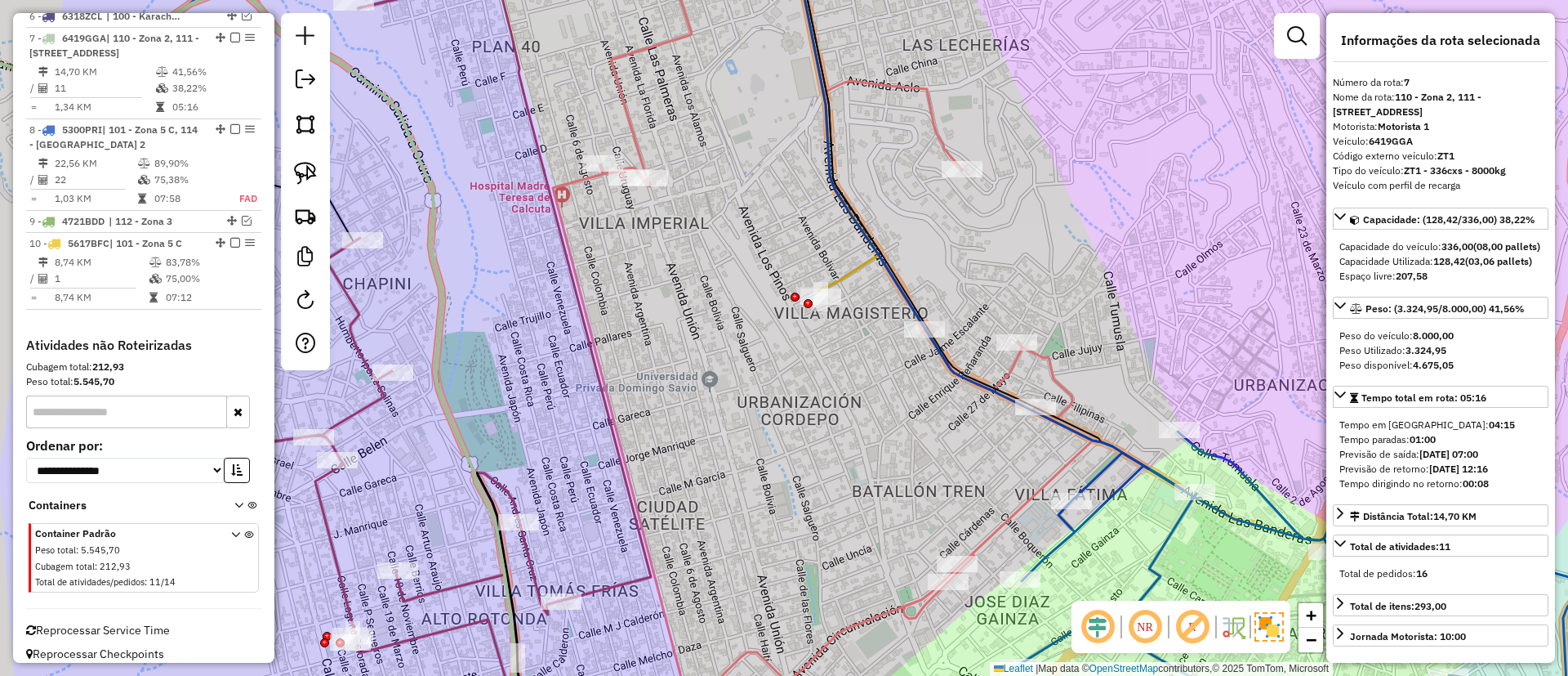
click at [842, 282] on icon at bounding box center [360, 111] width 1035 height 359
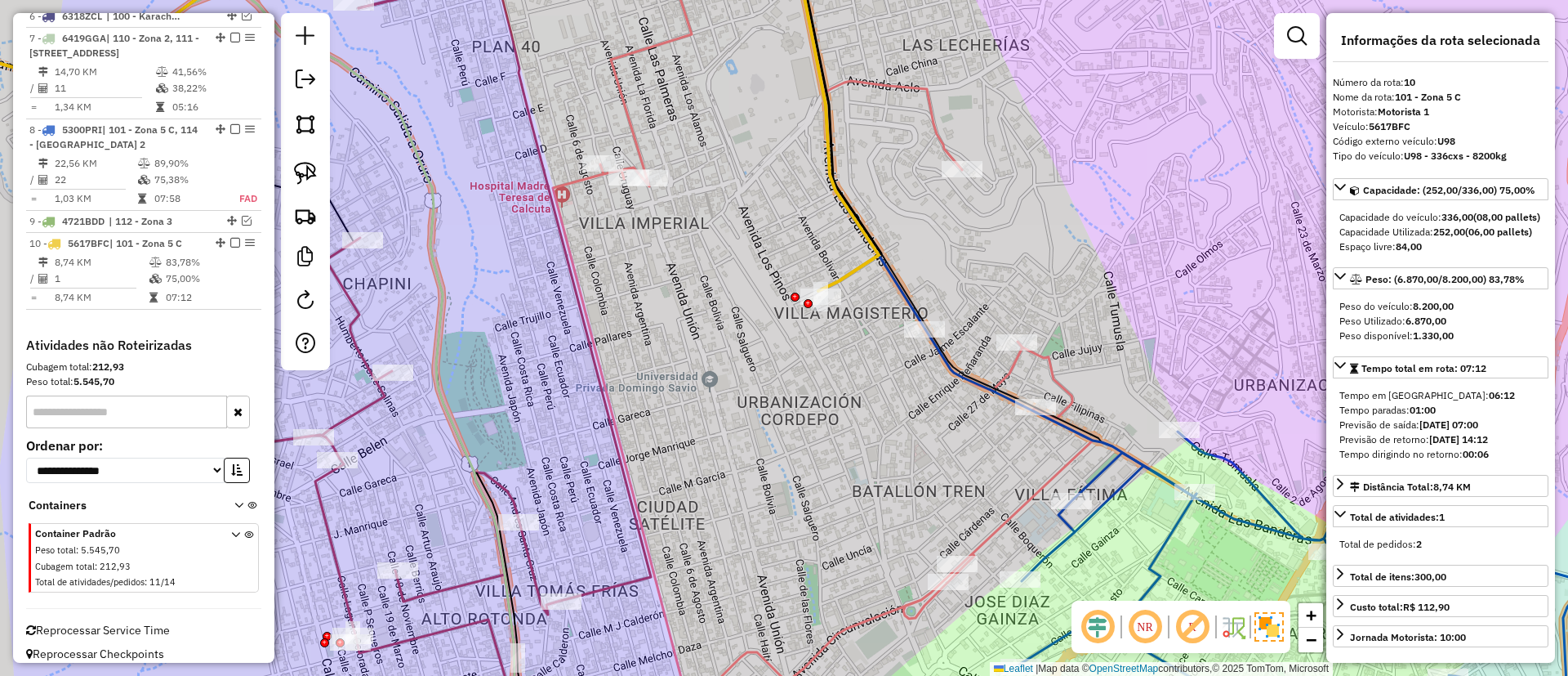
scroll to position [928, 0]
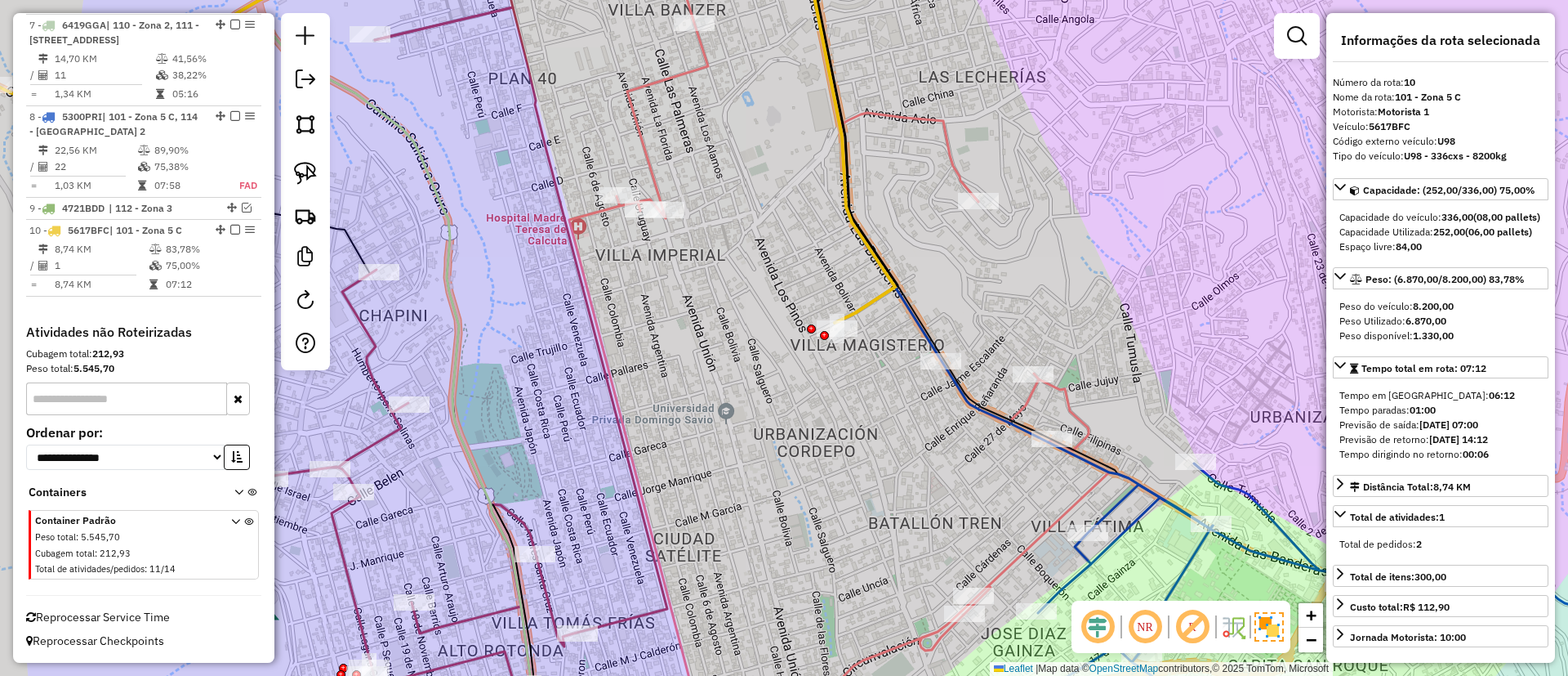
drag, startPoint x: 934, startPoint y: 252, endPoint x: 947, endPoint y: 311, distance: 60.4
click at [947, 311] on div "Janela de atendimento Grade de atendimento Capacidade Transportadoras Veículos …" at bounding box center [784, 338] width 1568 height 676
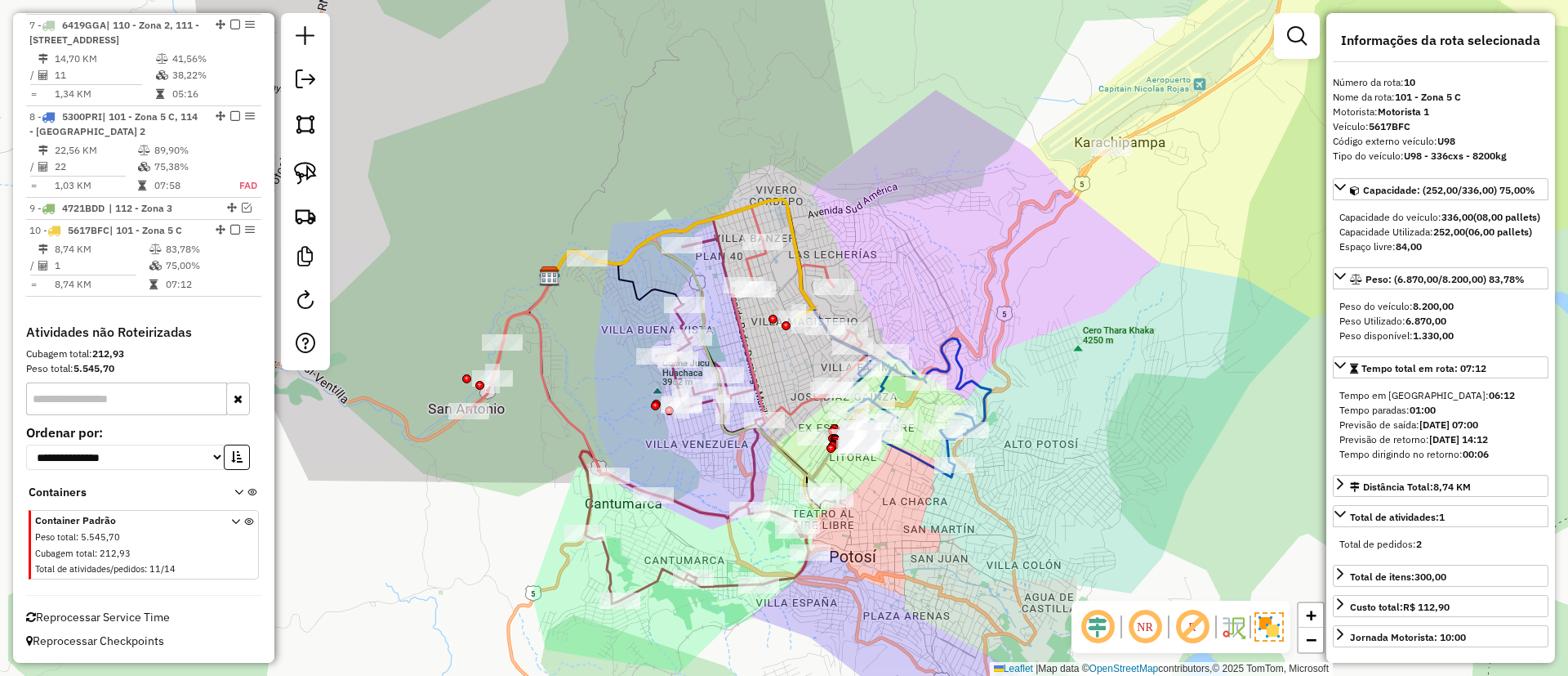
drag, startPoint x: 574, startPoint y: 354, endPoint x: 625, endPoint y: 353, distance: 51.0
click at [625, 353] on div "Janela de atendimento Grade de atendimento Capacidade Transportadoras Veículos …" at bounding box center [784, 338] width 1568 height 676
click at [702, 517] on icon at bounding box center [694, 421] width 230 height 365
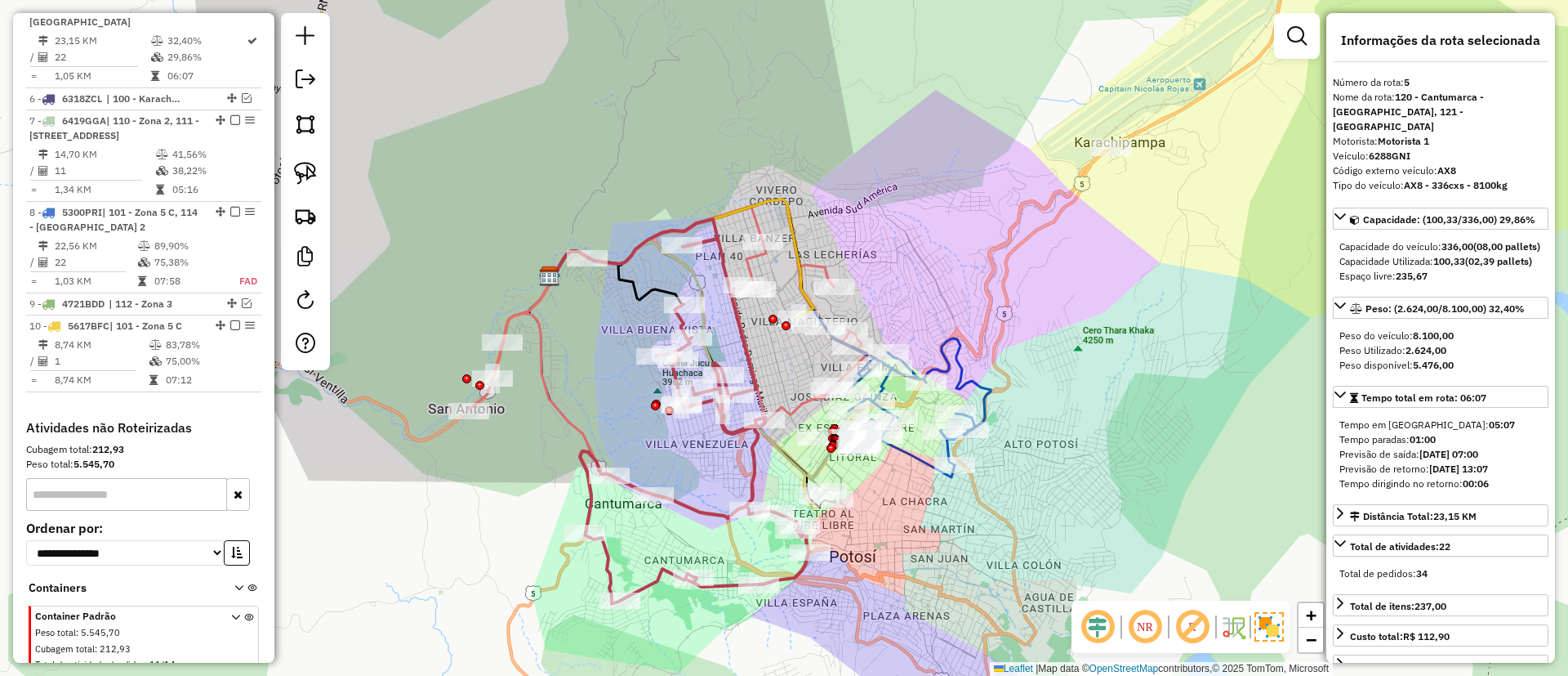
scroll to position [801, 0]
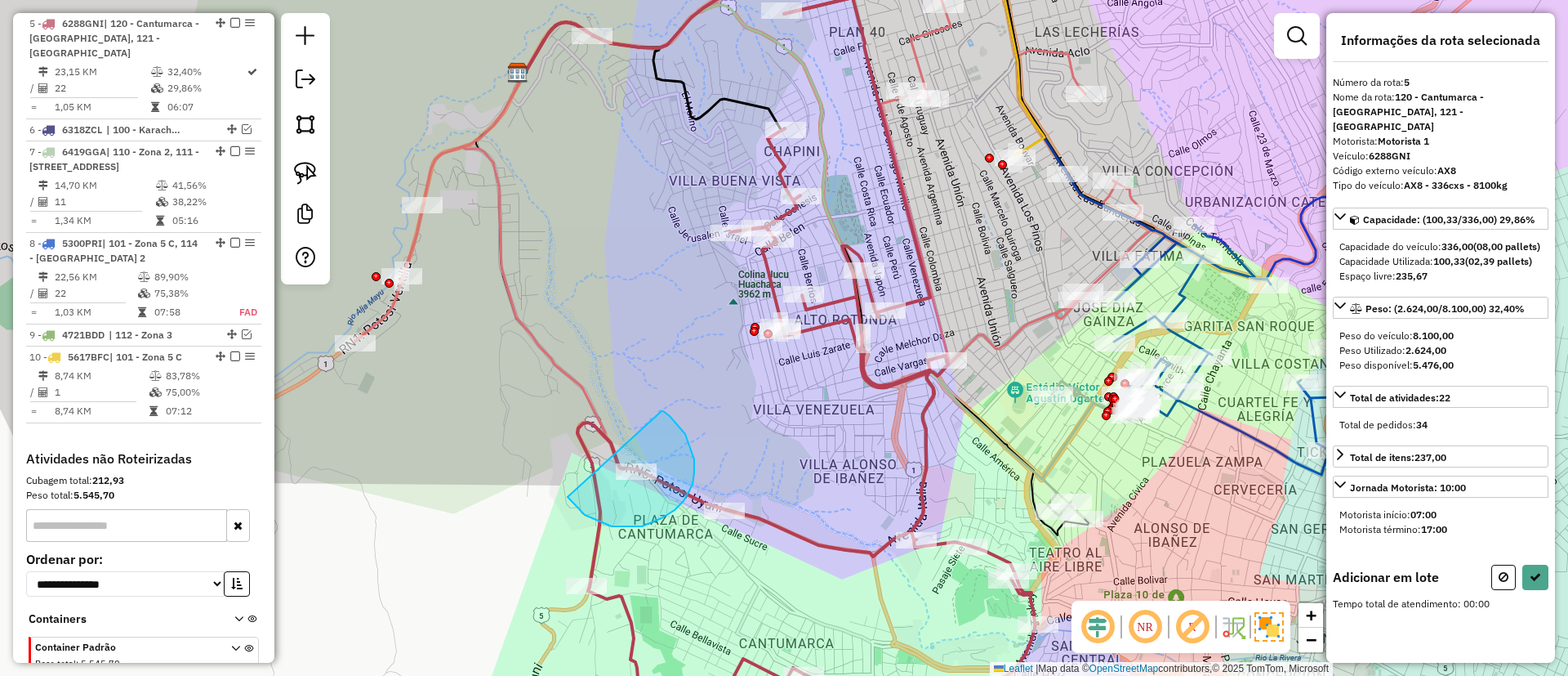
drag, startPoint x: 675, startPoint y: 510, endPoint x: 662, endPoint y: 411, distance: 99.8
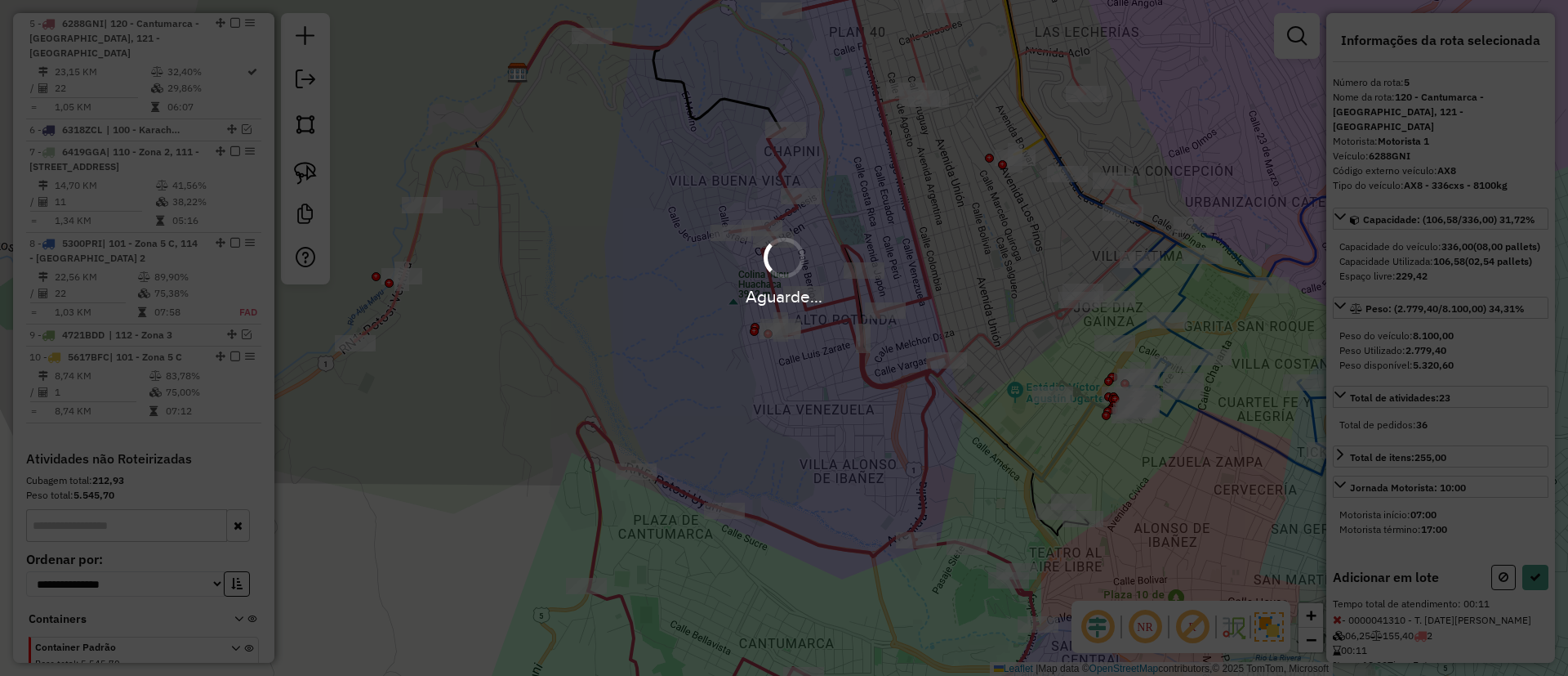
select select "*********"
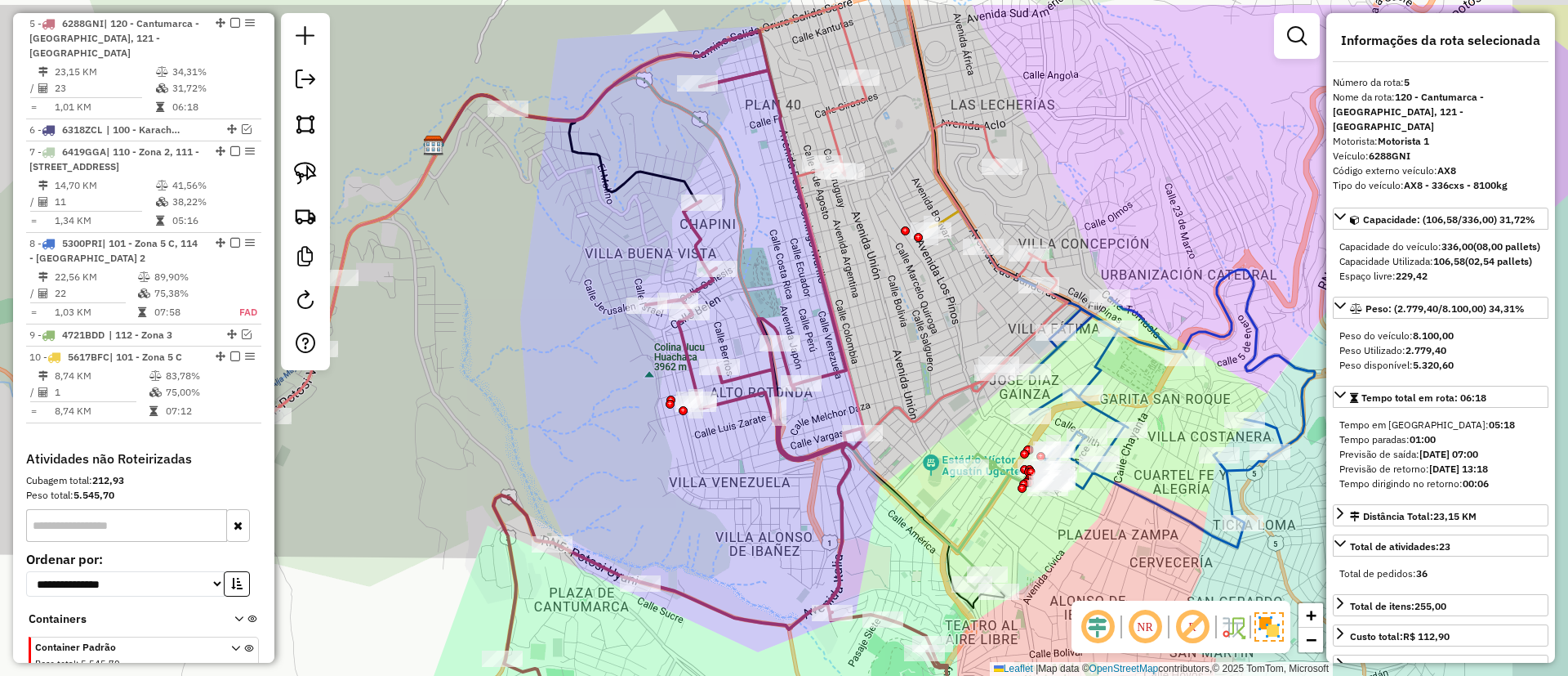
drag, startPoint x: 852, startPoint y: 483, endPoint x: 789, endPoint y: 536, distance: 82.3
click at [789, 536] on div "Janela de atendimento Grade de atendimento Capacidade Transportadoras Veículos …" at bounding box center [784, 338] width 1568 height 676
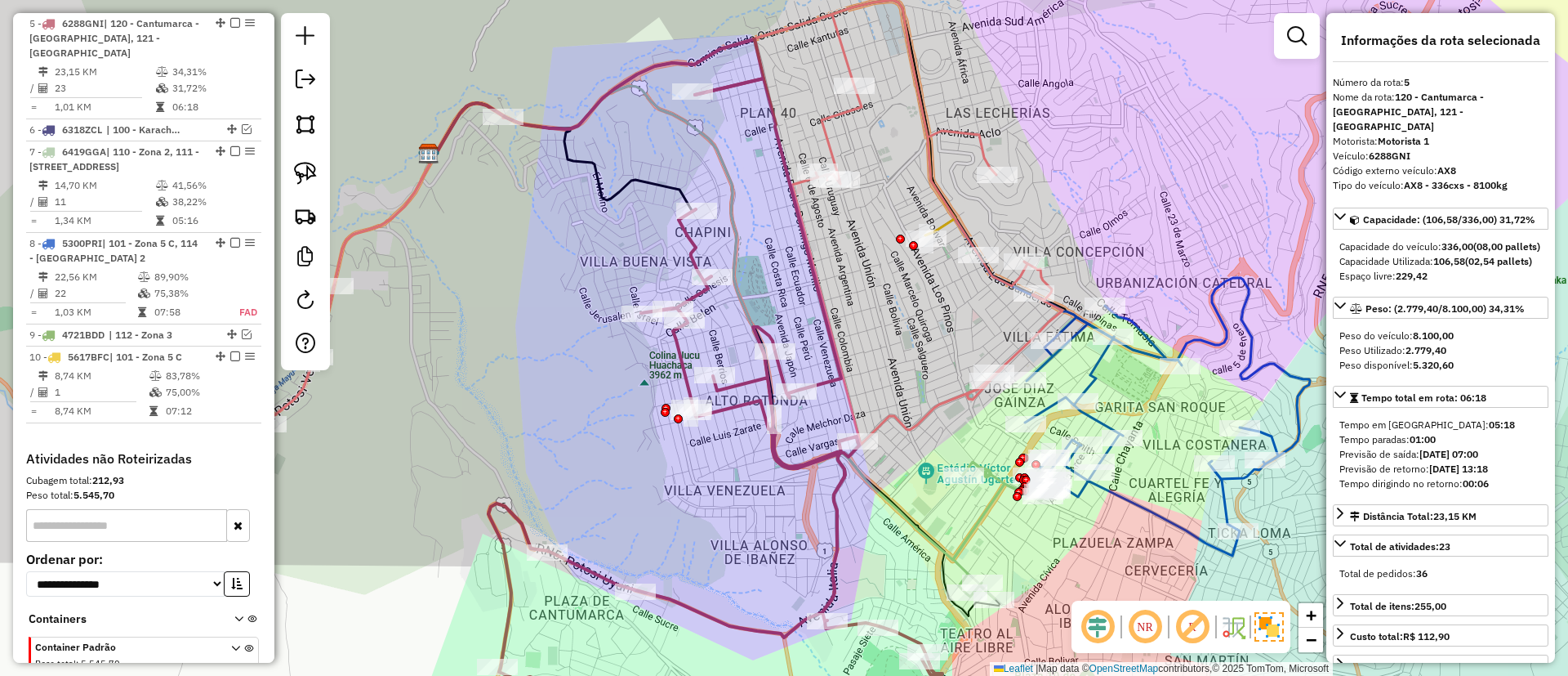
click at [948, 222] on icon at bounding box center [664, 222] width 797 height 444
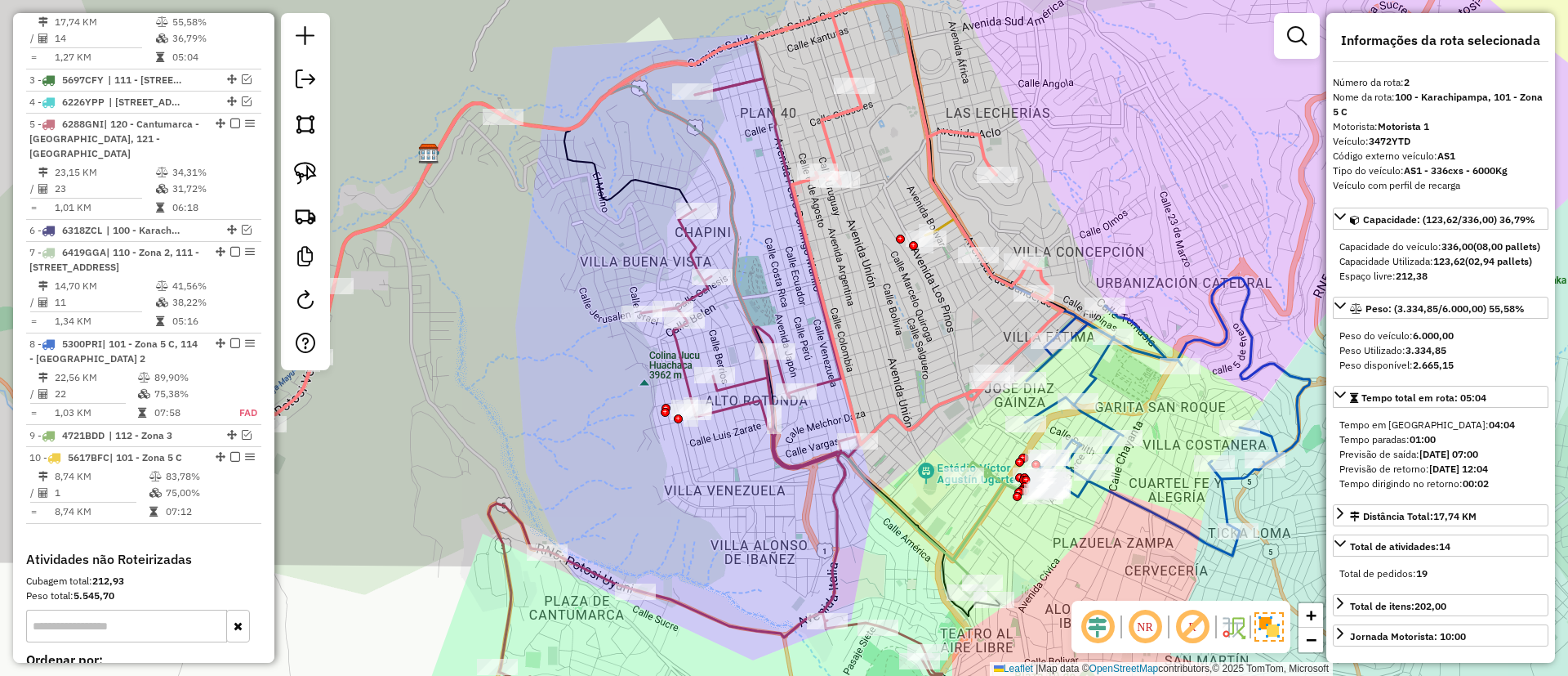
scroll to position [666, 0]
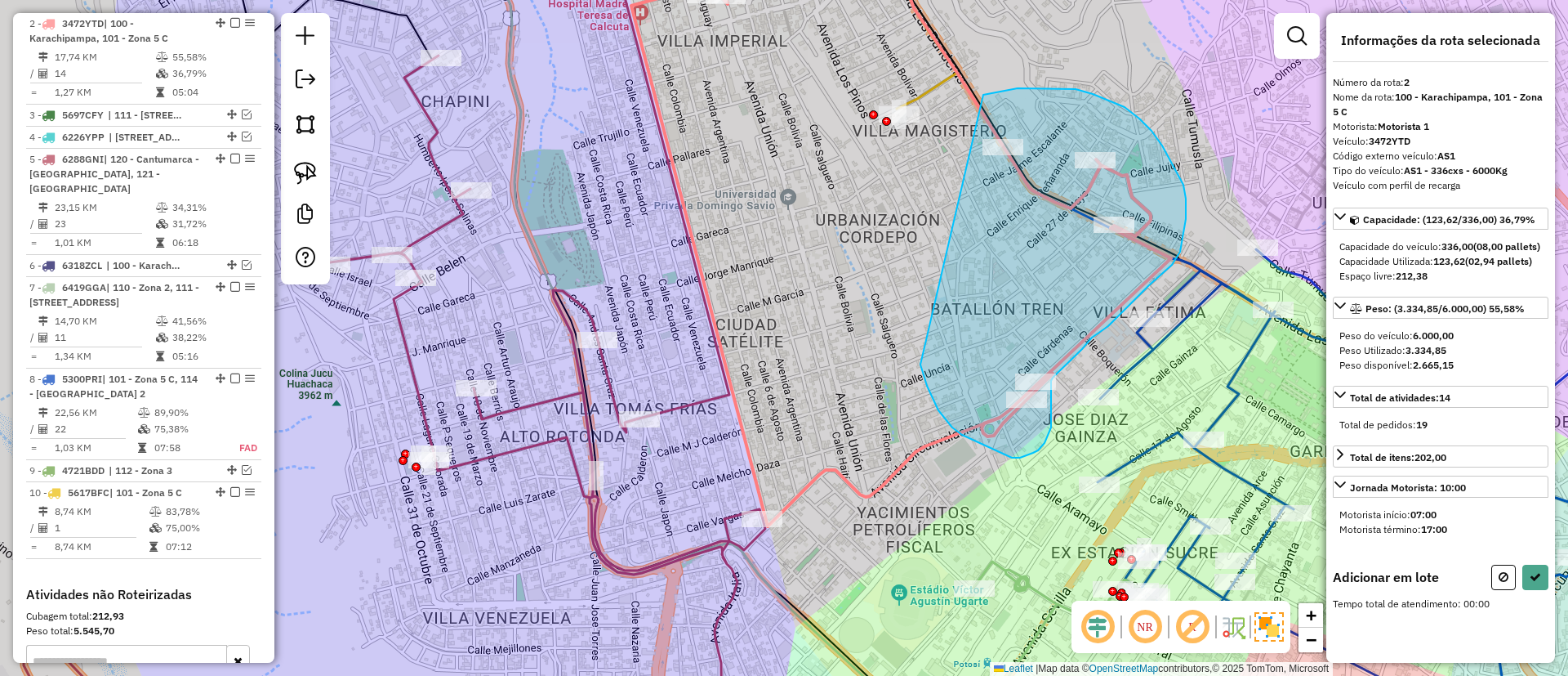
drag, startPoint x: 977, startPoint y: 441, endPoint x: 983, endPoint y: 95, distance: 346.1
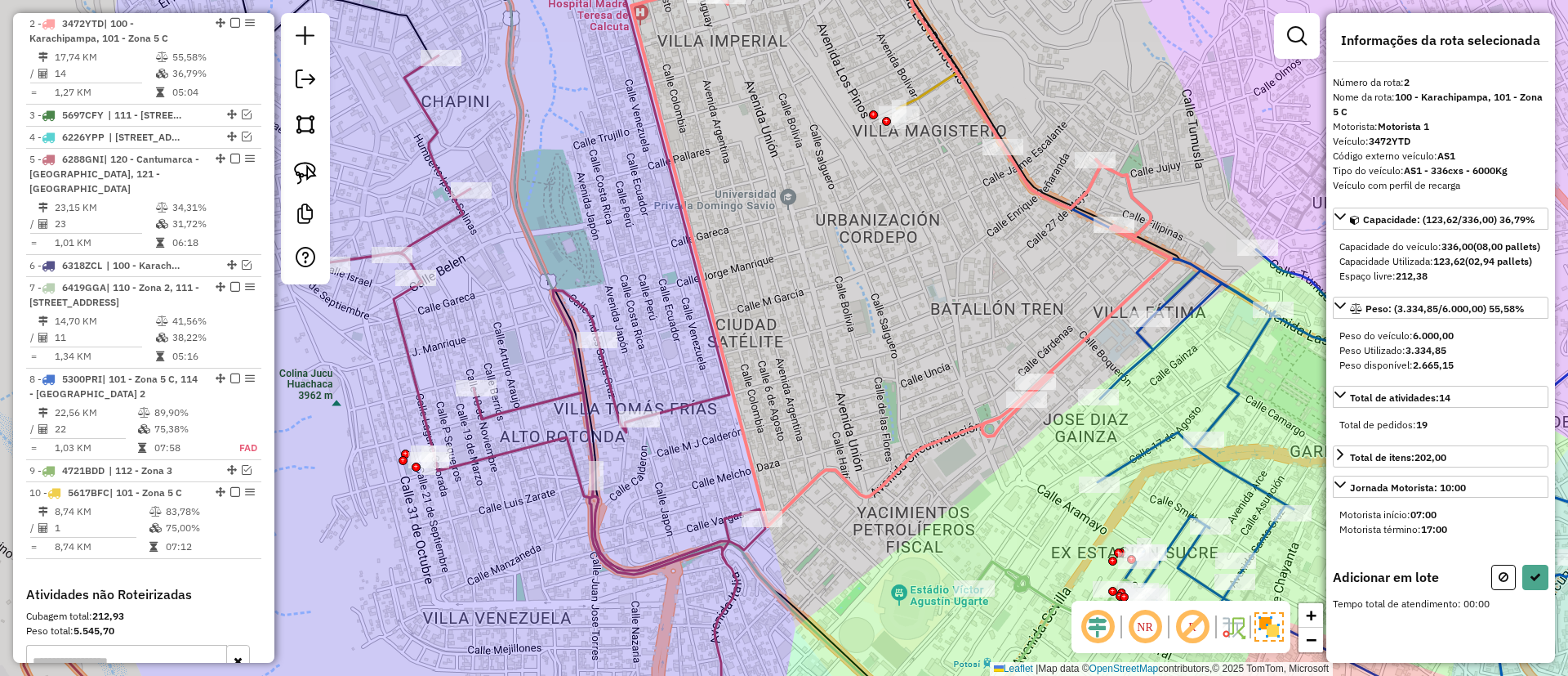
select select "*********"
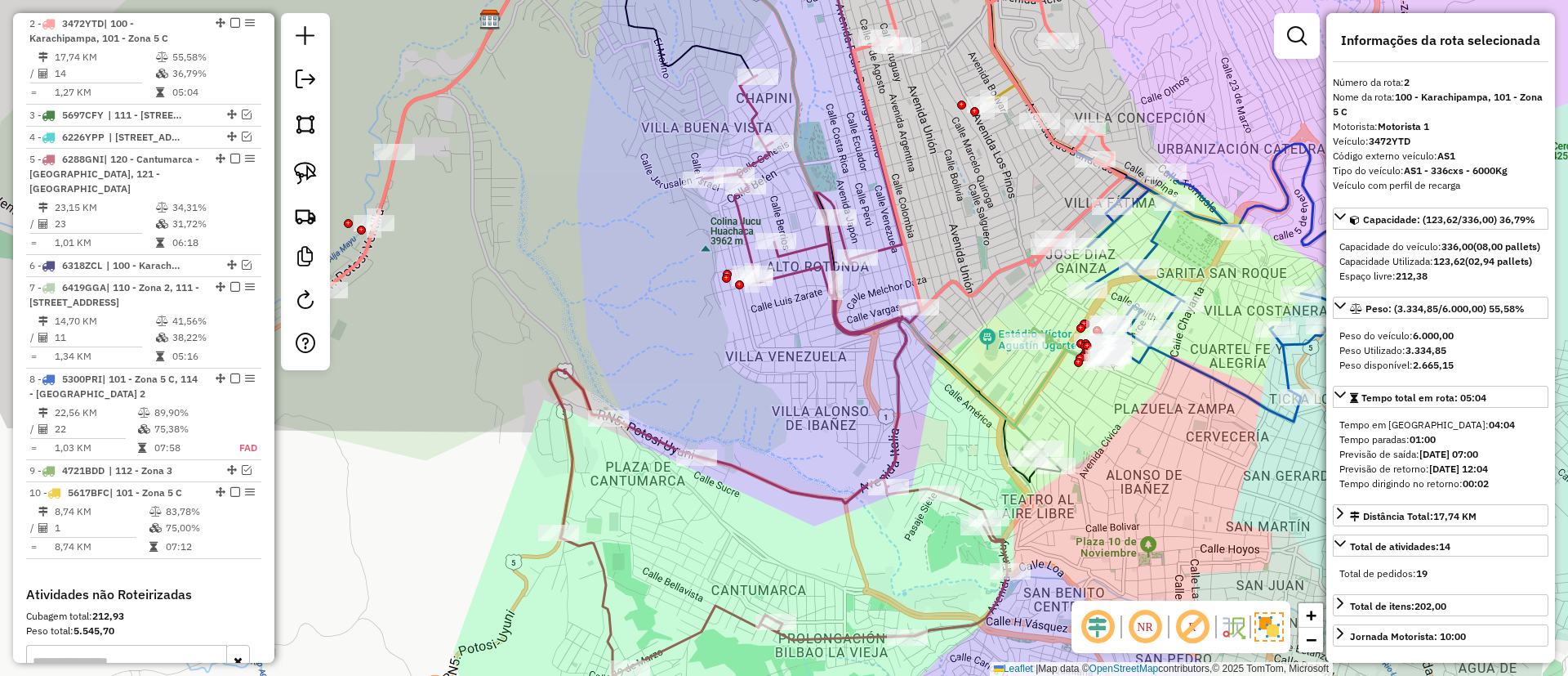
click at [998, 92] on icon at bounding box center [756, 17] width 521 height 169
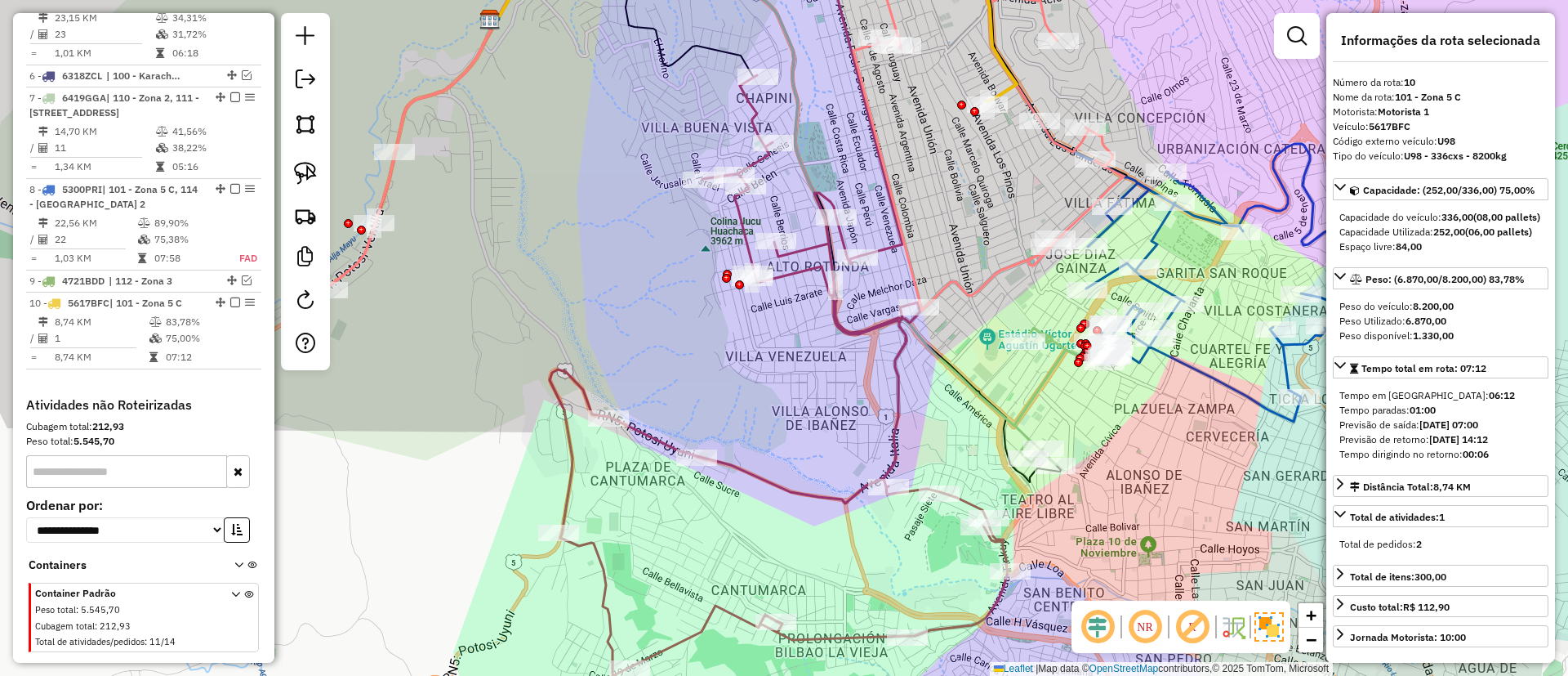
scroll to position [928, 0]
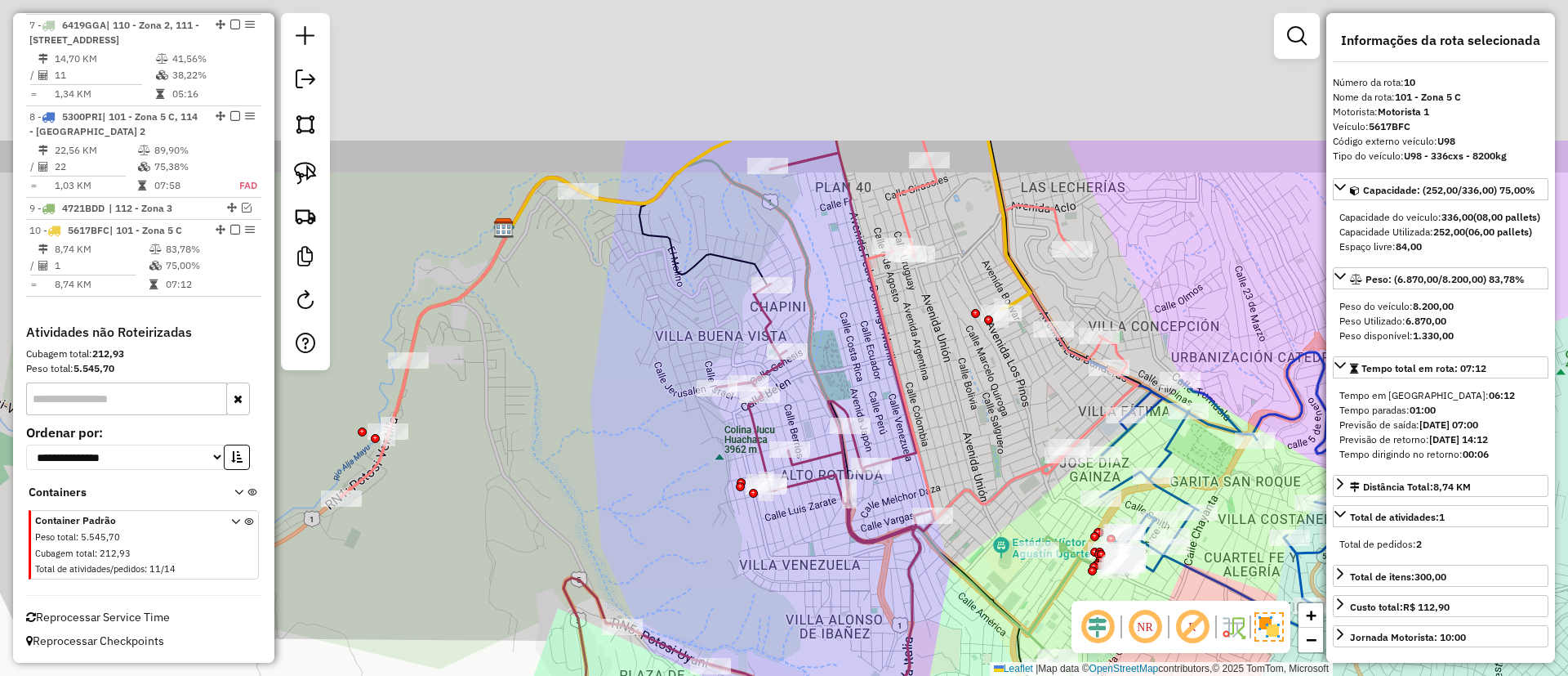
drag, startPoint x: 976, startPoint y: 42, endPoint x: 989, endPoint y: 262, distance: 220.4
click at [989, 262] on div "Janela de atendimento Grade de atendimento Capacidade Transportadoras Veículos …" at bounding box center [784, 338] width 1568 height 676
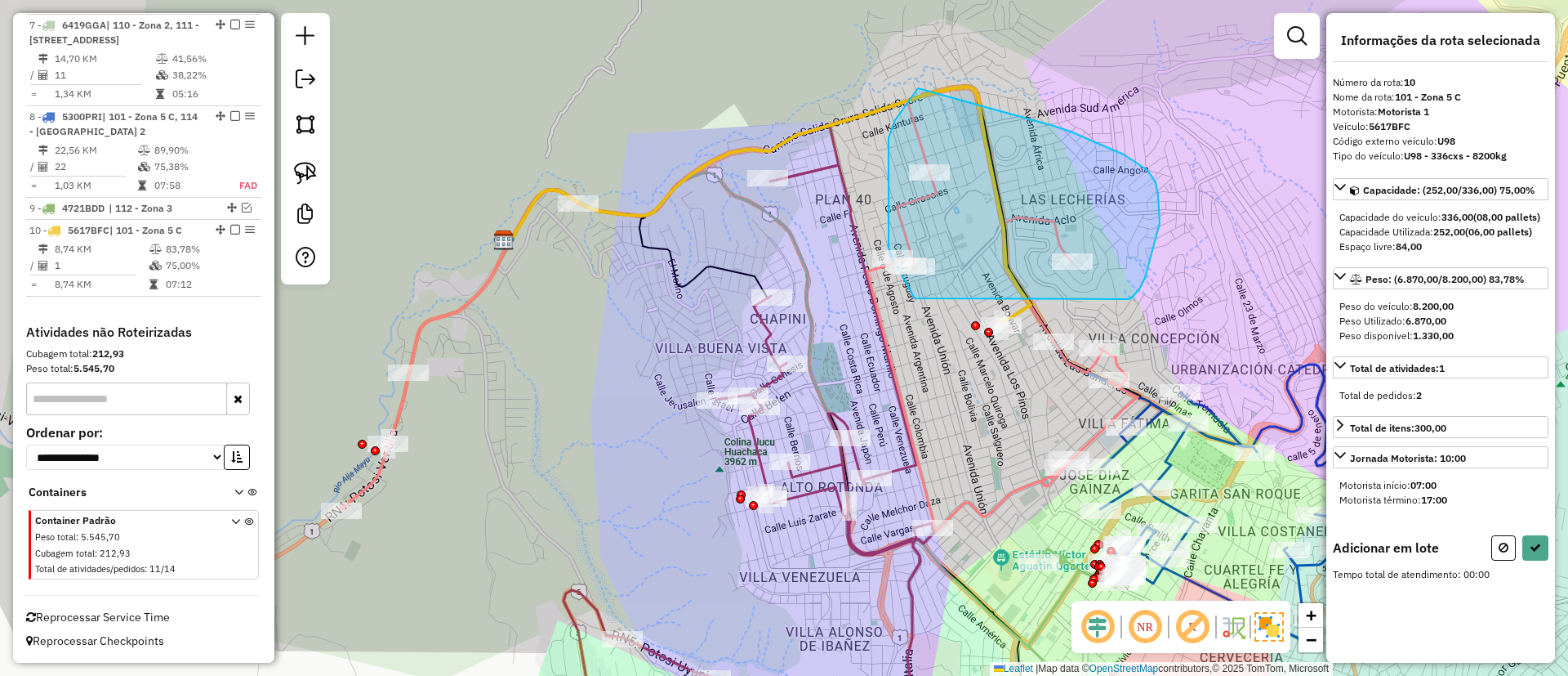
drag, startPoint x: 1158, startPoint y: 194, endPoint x: 924, endPoint y: 78, distance: 261.2
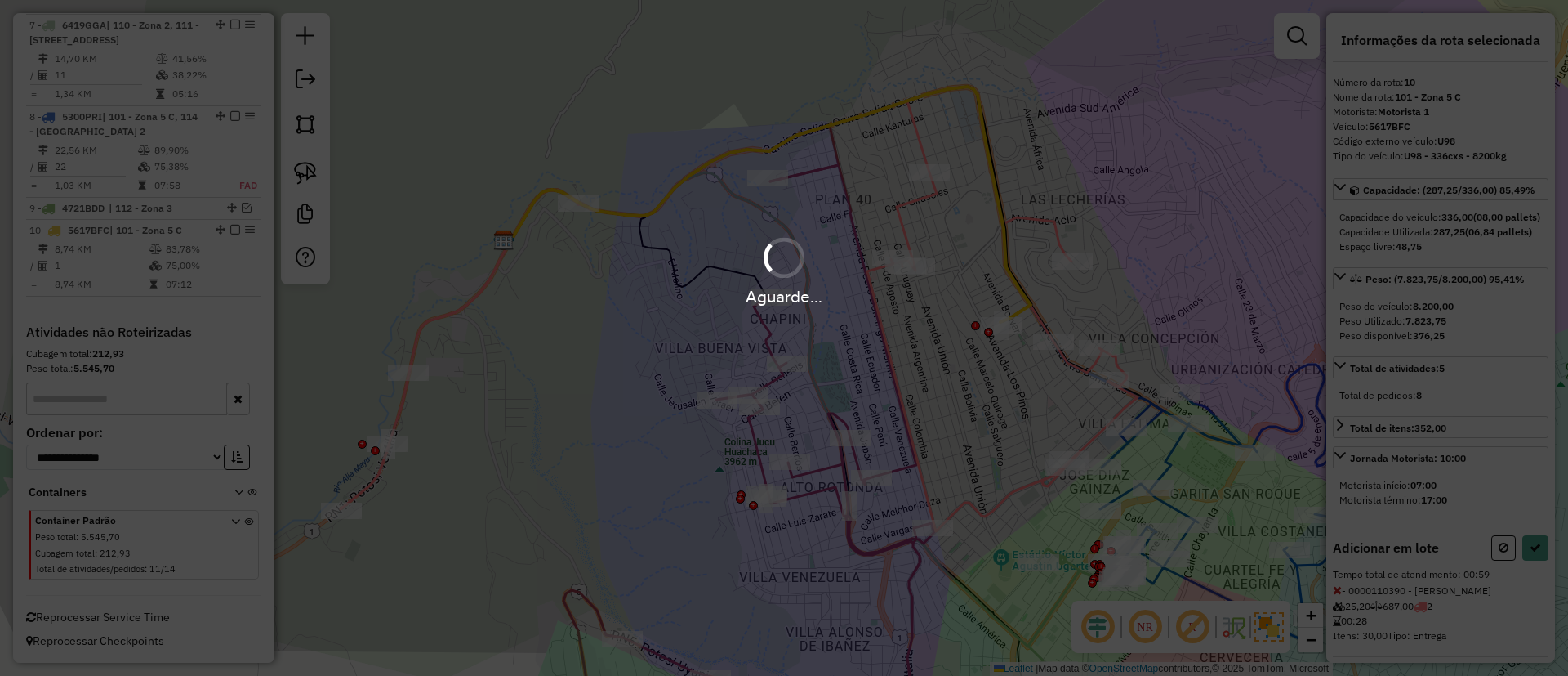
select select "*********"
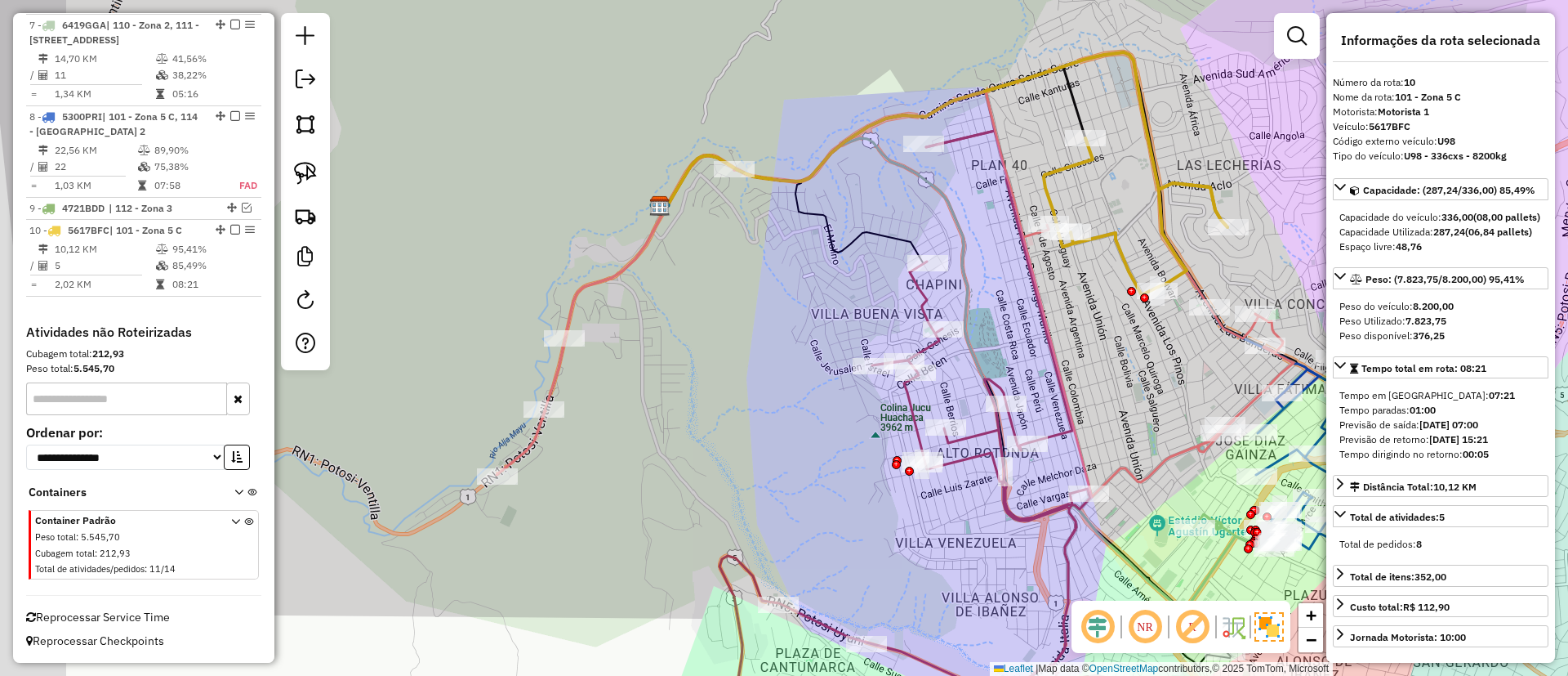
drag, startPoint x: 577, startPoint y: 330, endPoint x: 732, endPoint y: 296, distance: 158.7
click at [732, 296] on div "Janela de atendimento Grade de atendimento Capacidade Transportadoras Veículos …" at bounding box center [784, 338] width 1568 height 676
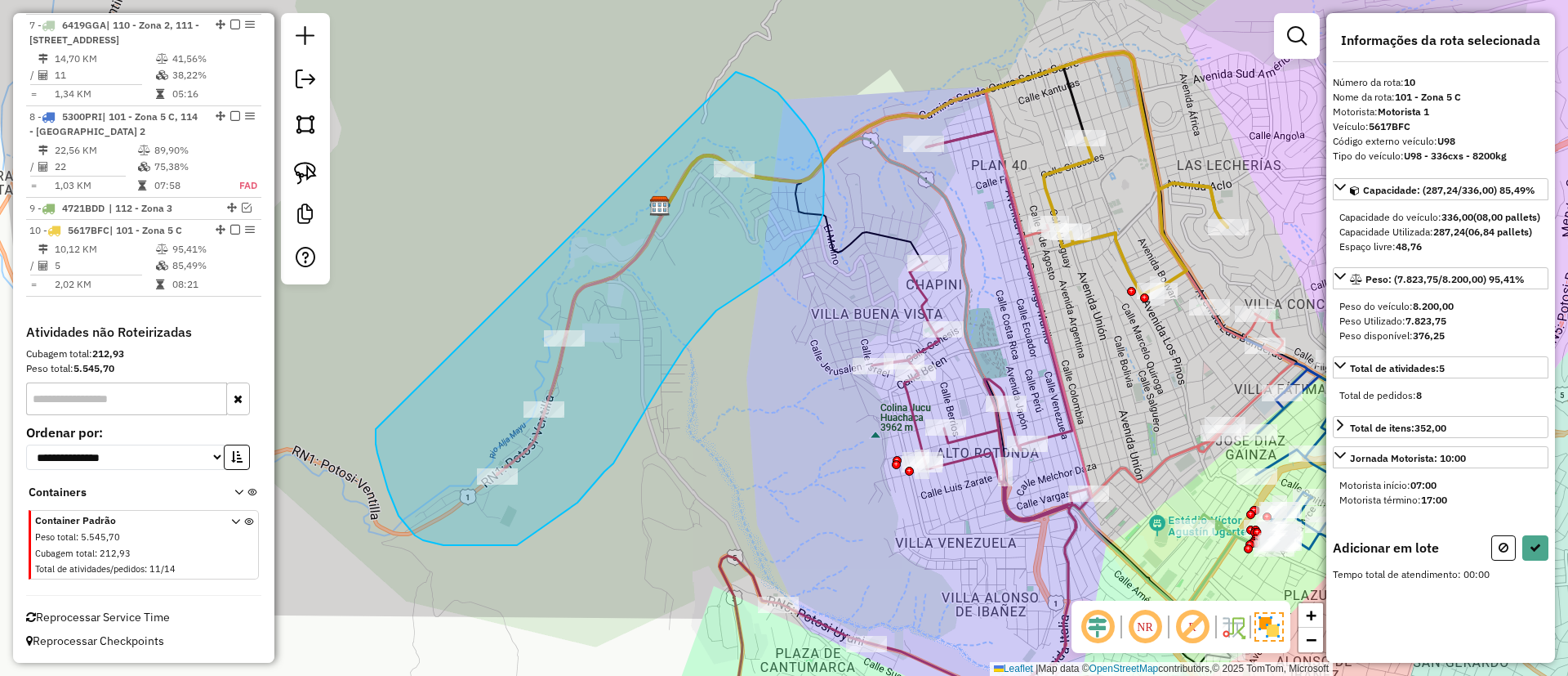
drag, startPoint x: 388, startPoint y: 489, endPoint x: 735, endPoint y: 72, distance: 542.5
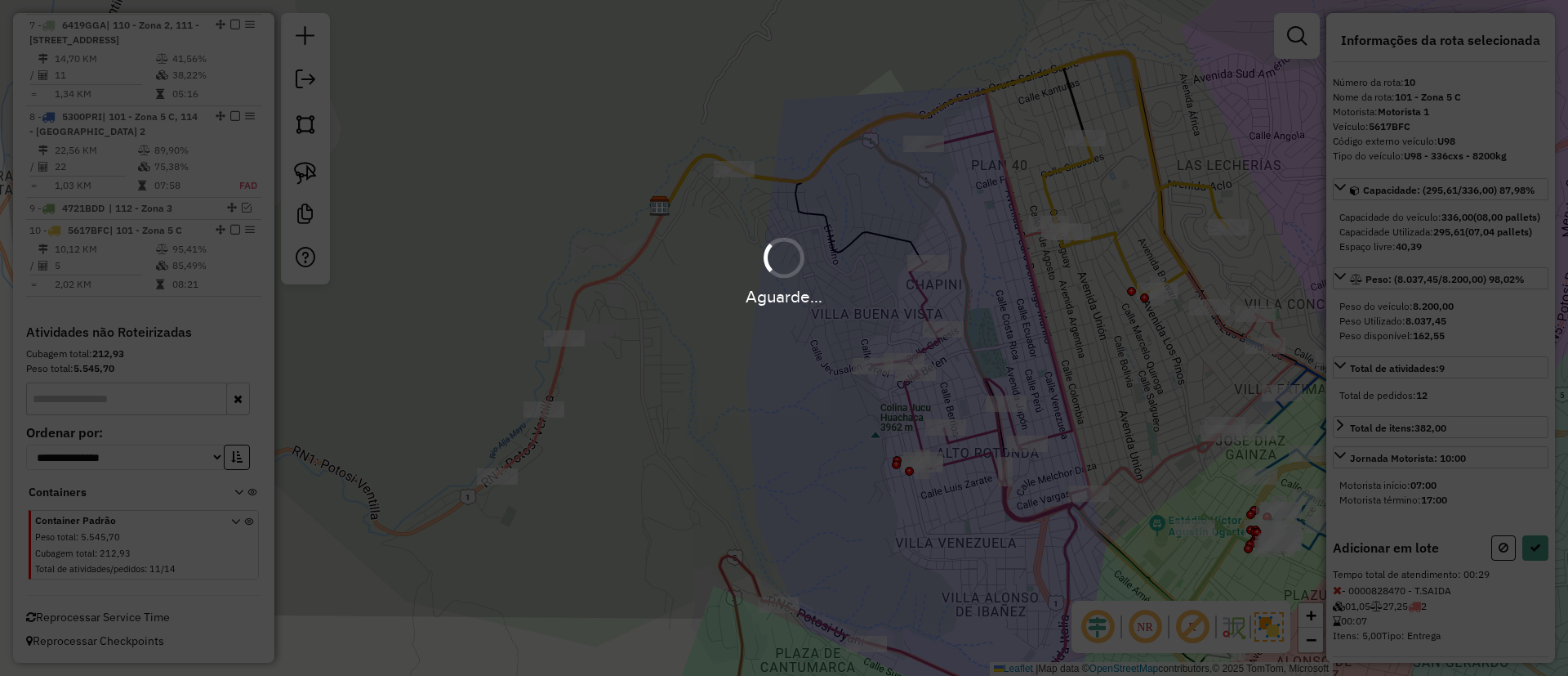
select select "*********"
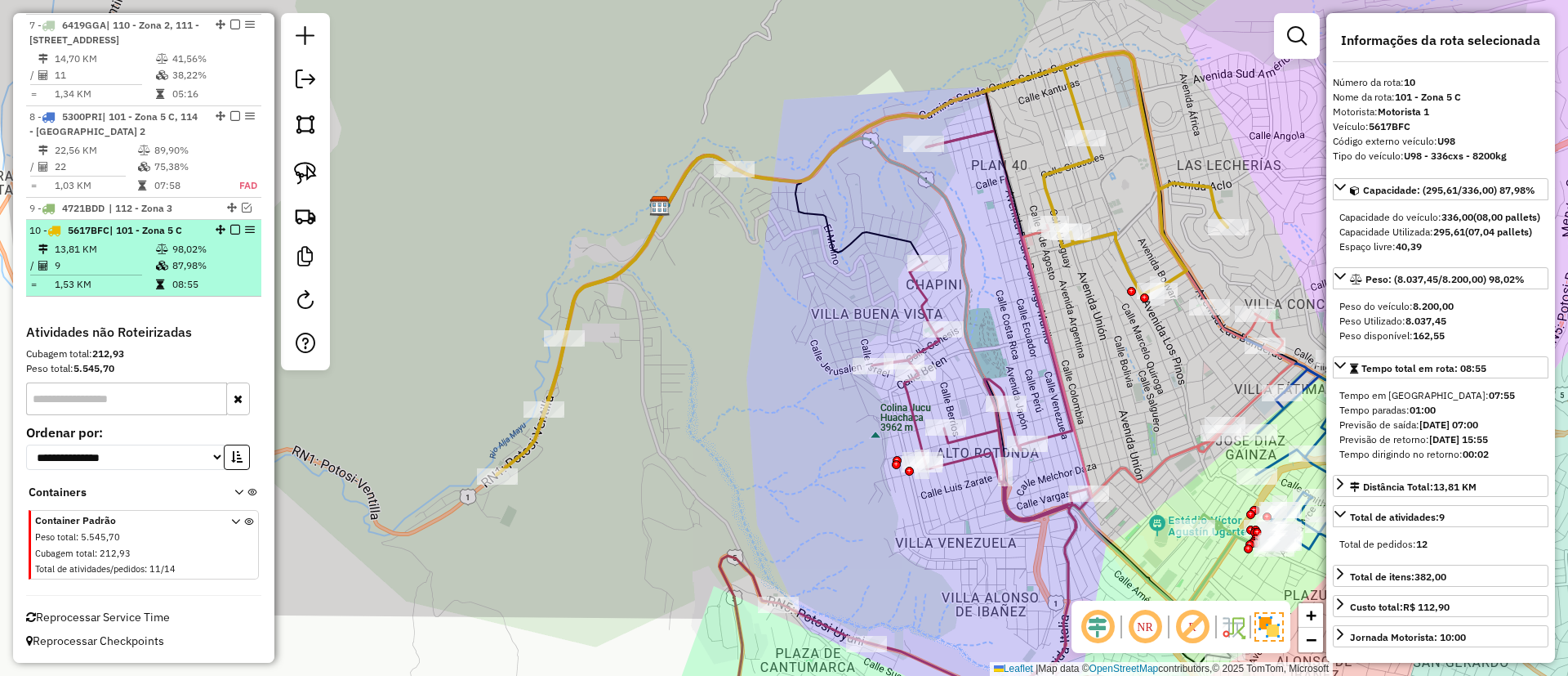
click at [231, 232] on em at bounding box center [235, 230] width 10 height 10
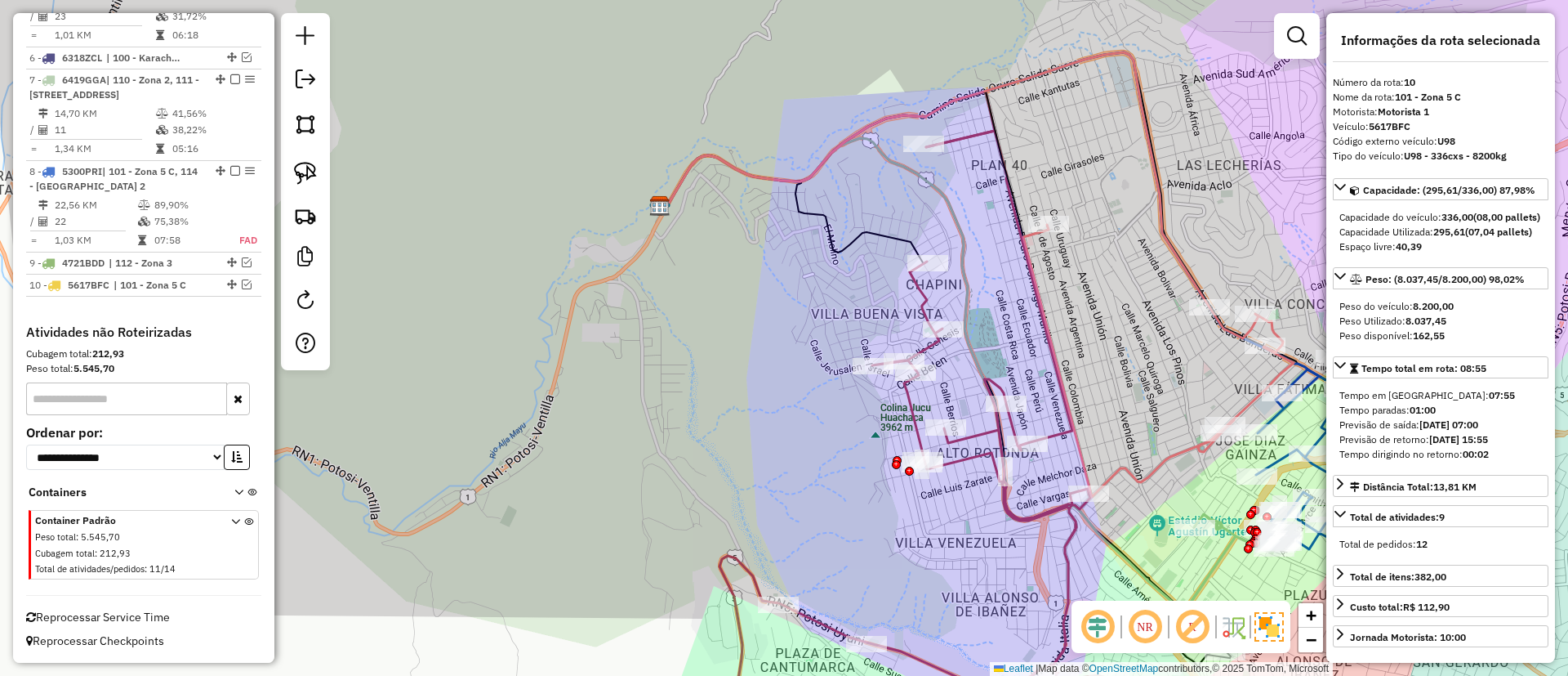
scroll to position [874, 0]
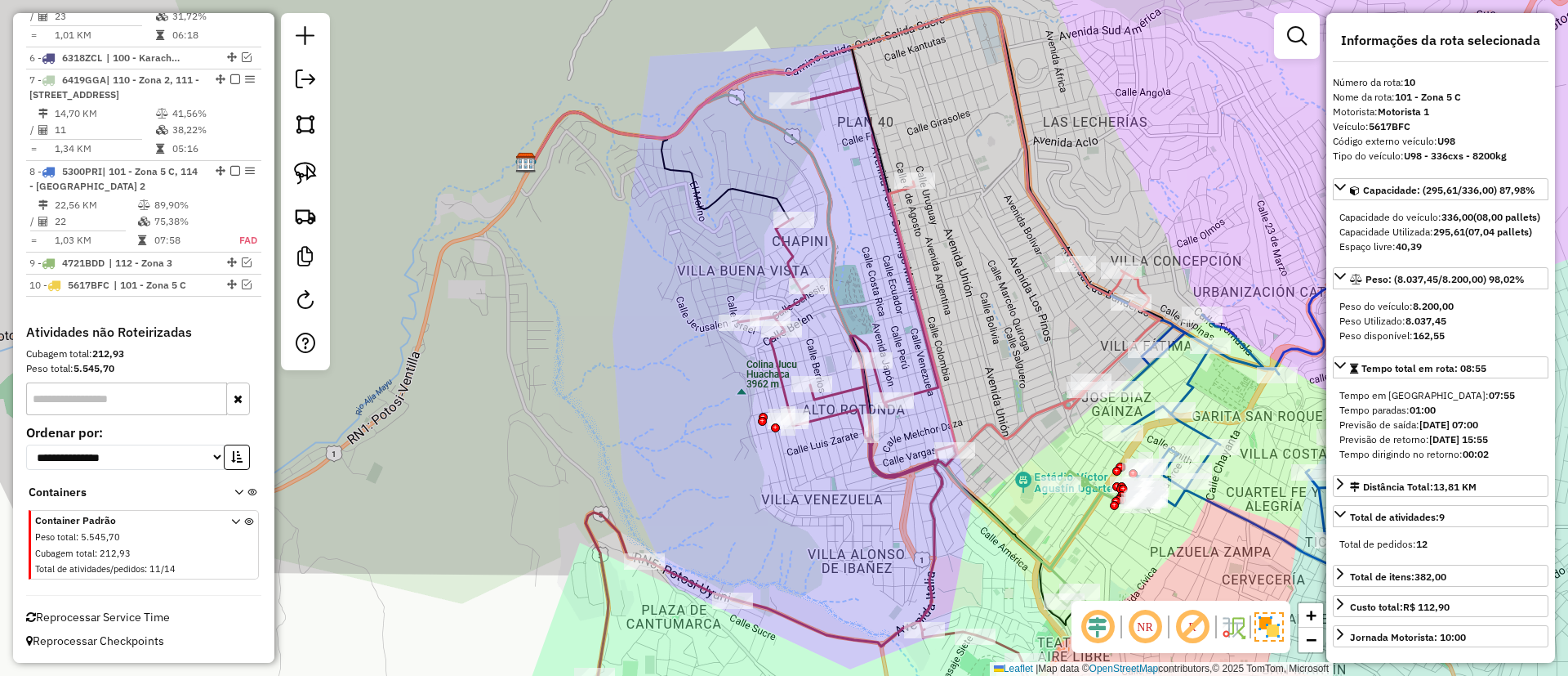
drag, startPoint x: 659, startPoint y: 371, endPoint x: 403, endPoint y: 277, distance: 272.7
click at [403, 277] on div "Janela de atendimento Grade de atendimento Capacidade Transportadoras Veículos …" at bounding box center [784, 338] width 1568 height 676
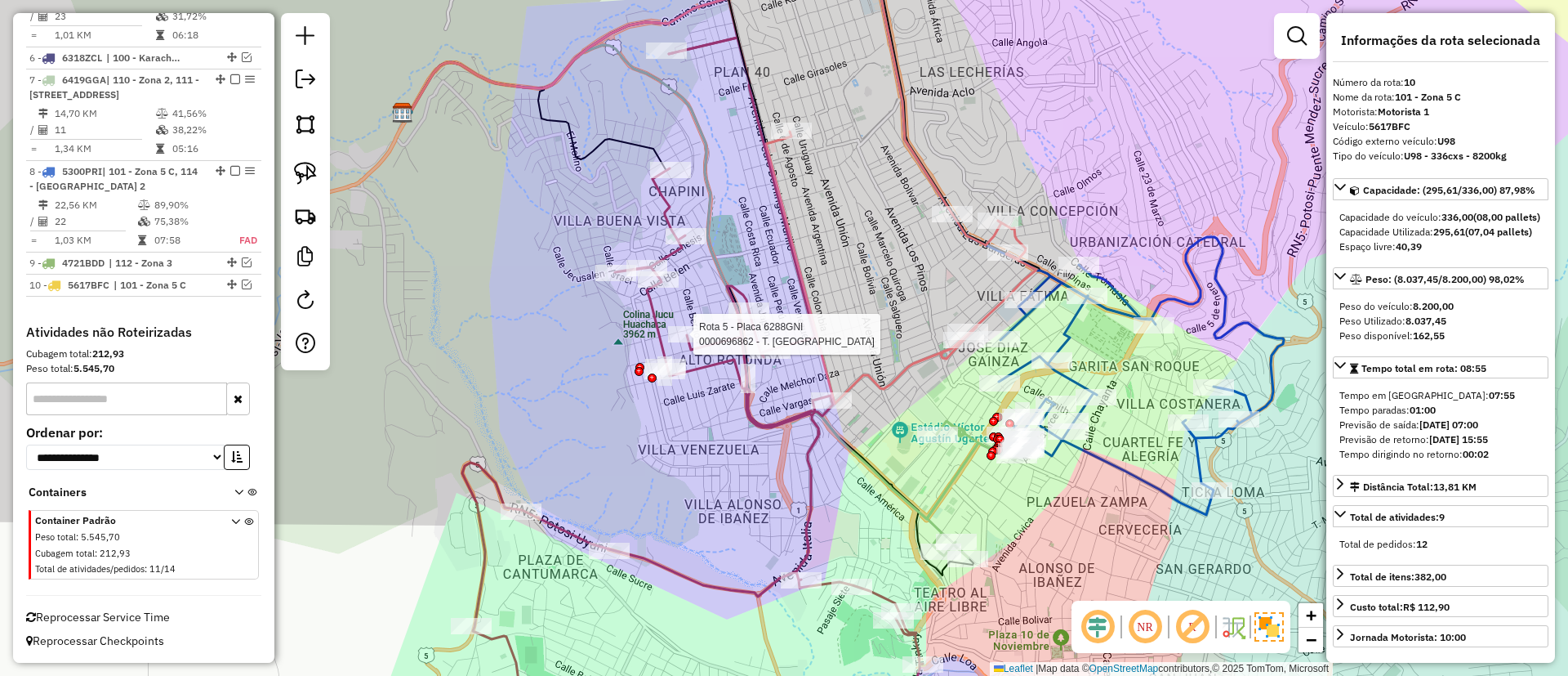
click at [707, 342] on div at bounding box center [688, 335] width 41 height 17
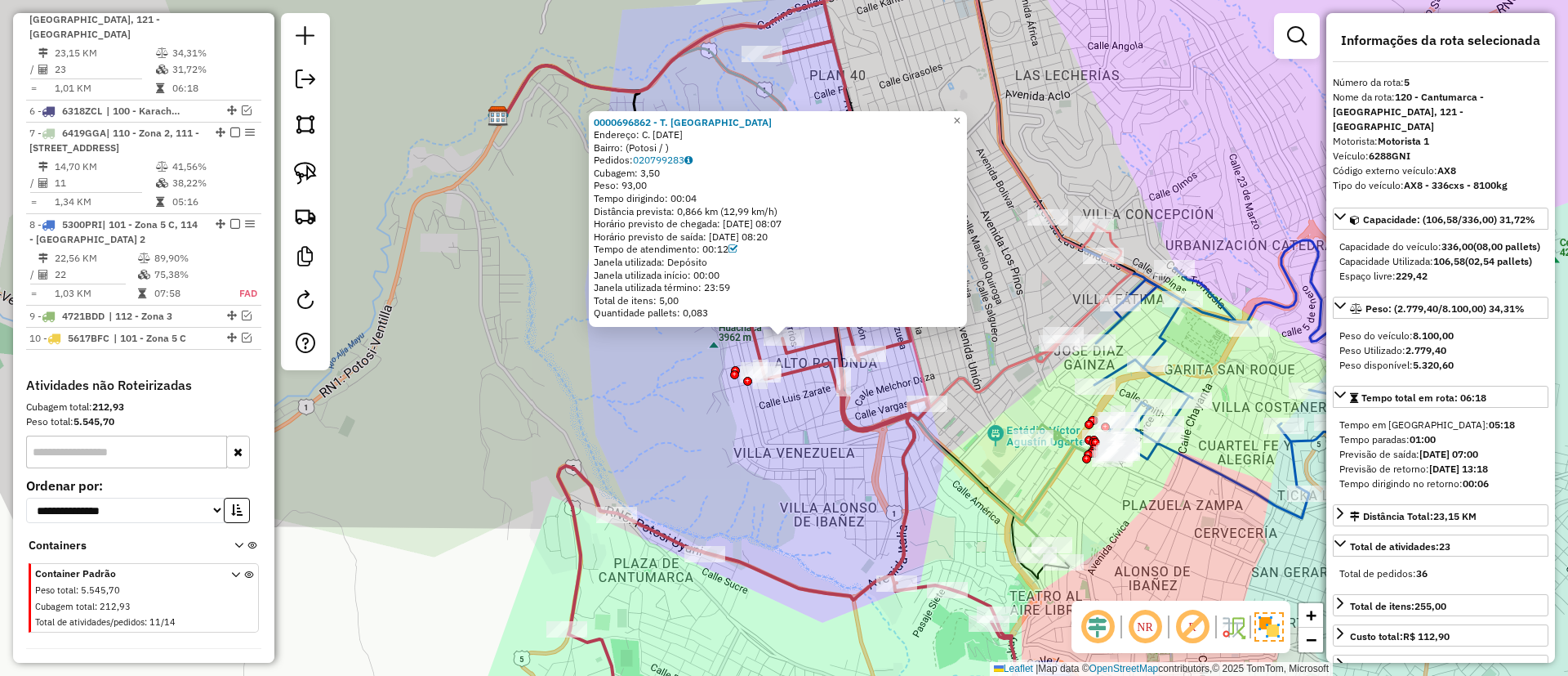
scroll to position [801, 0]
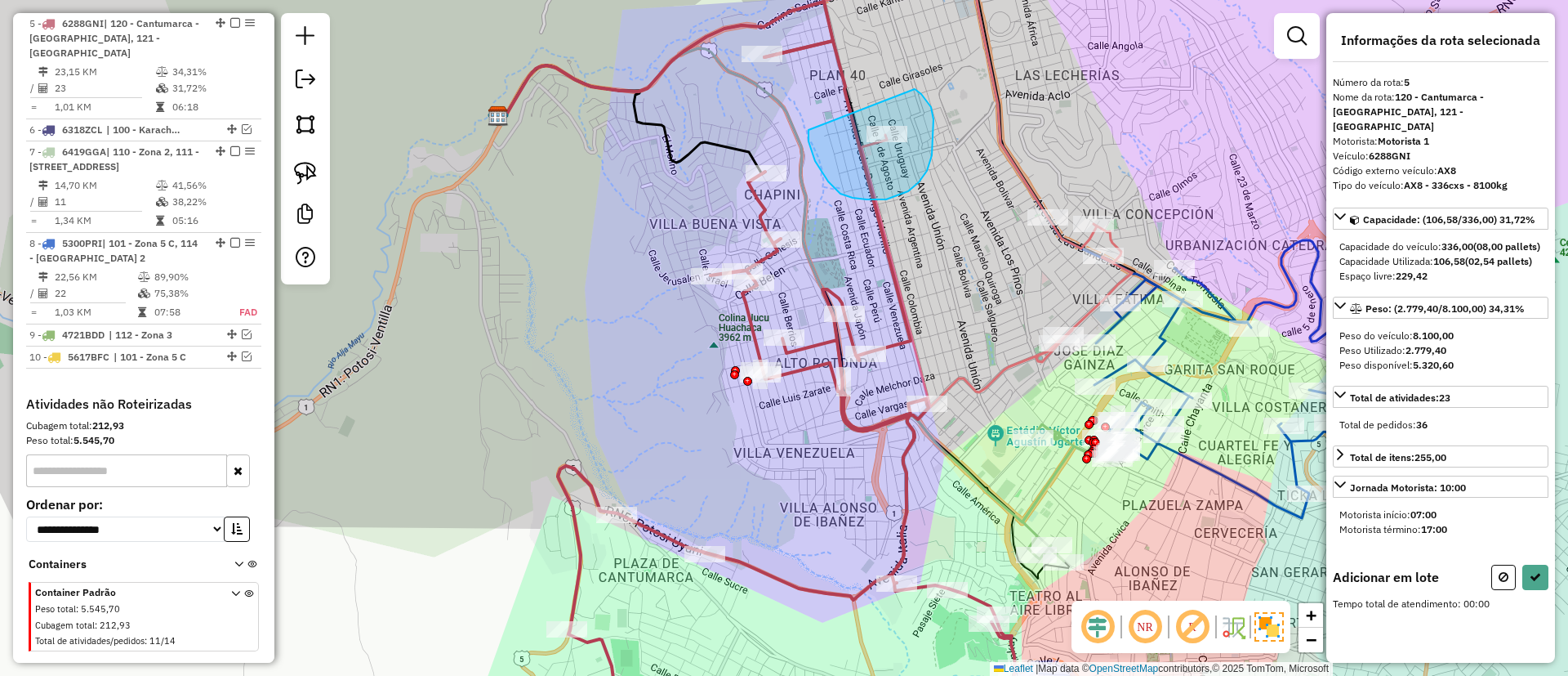
drag, startPoint x: 820, startPoint y: 170, endPoint x: 915, endPoint y: 89, distance: 124.8
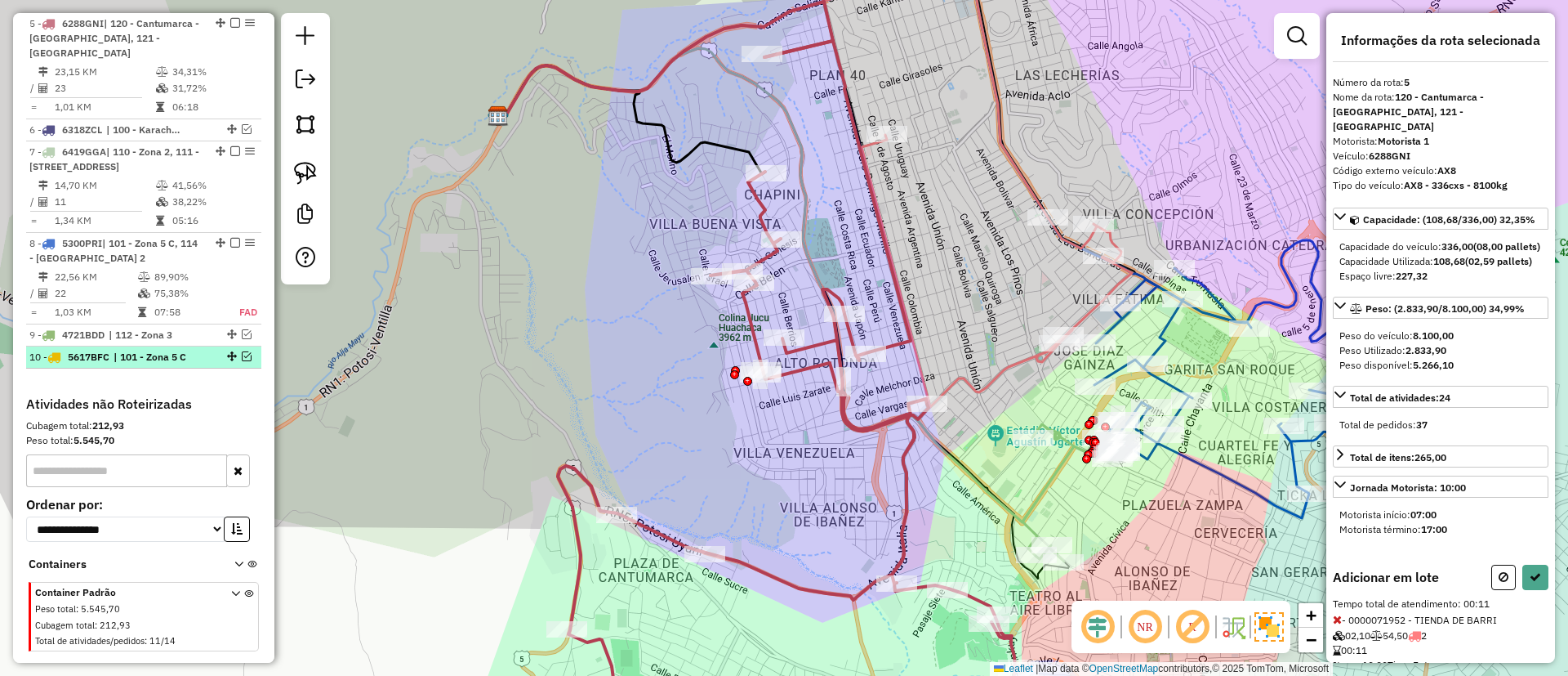
select select "*********"
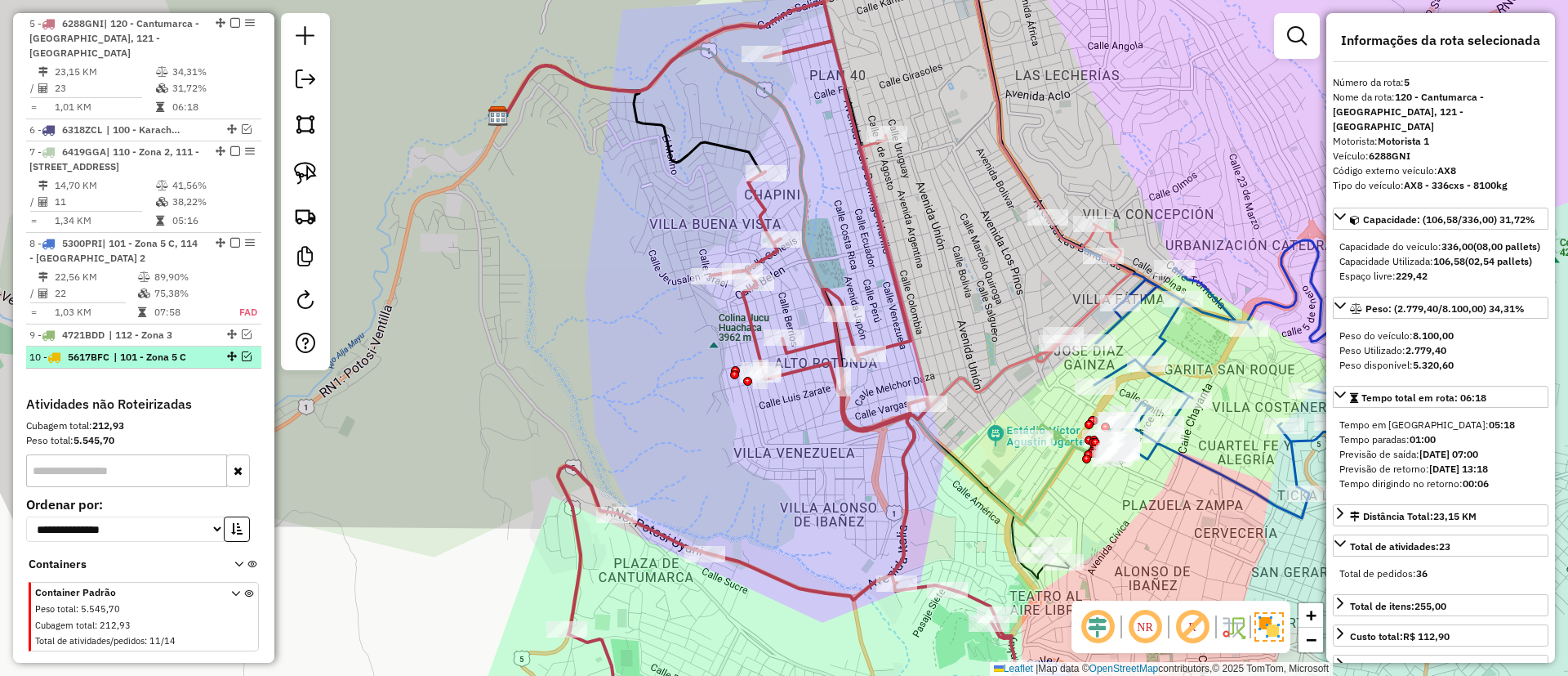
click at [242, 359] on em at bounding box center [247, 356] width 10 height 10
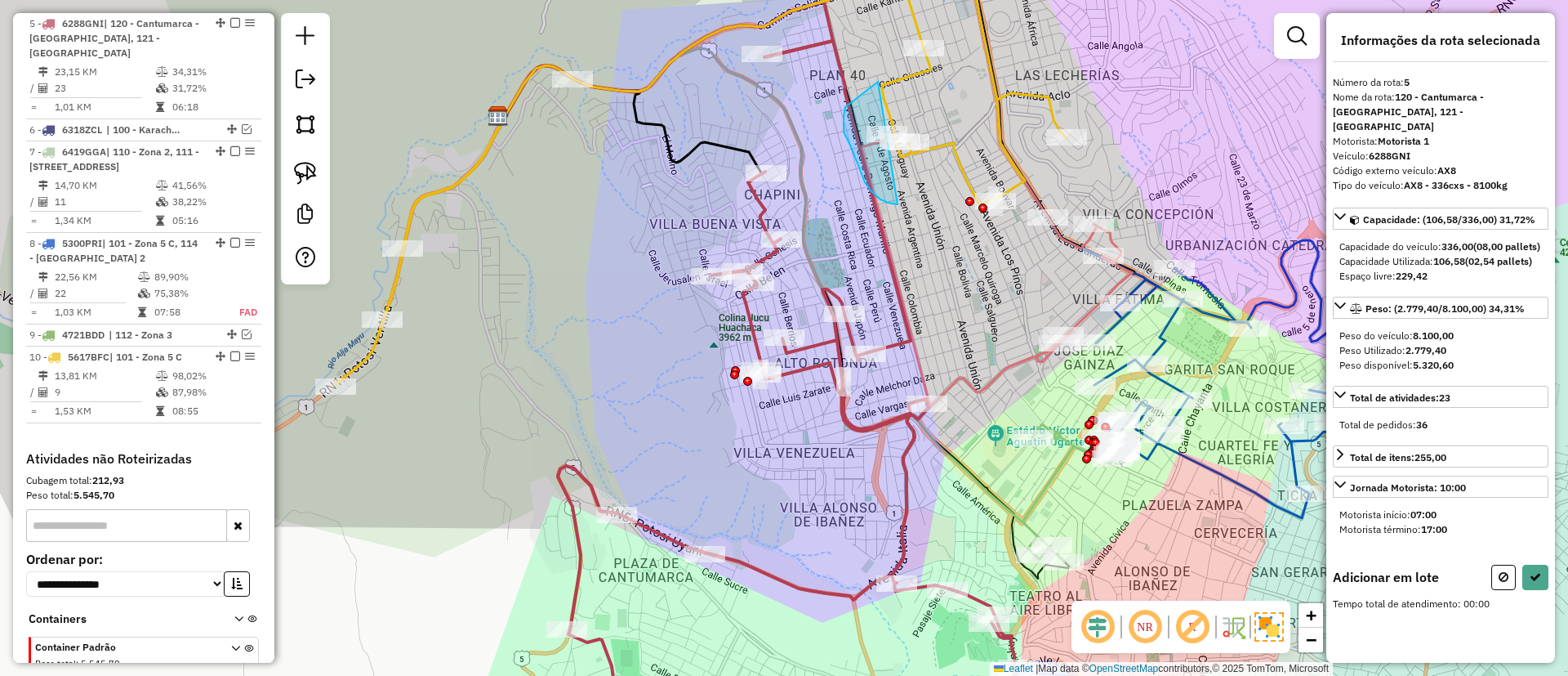
drag, startPoint x: 852, startPoint y: 101, endPoint x: 964, endPoint y: 133, distance: 116.5
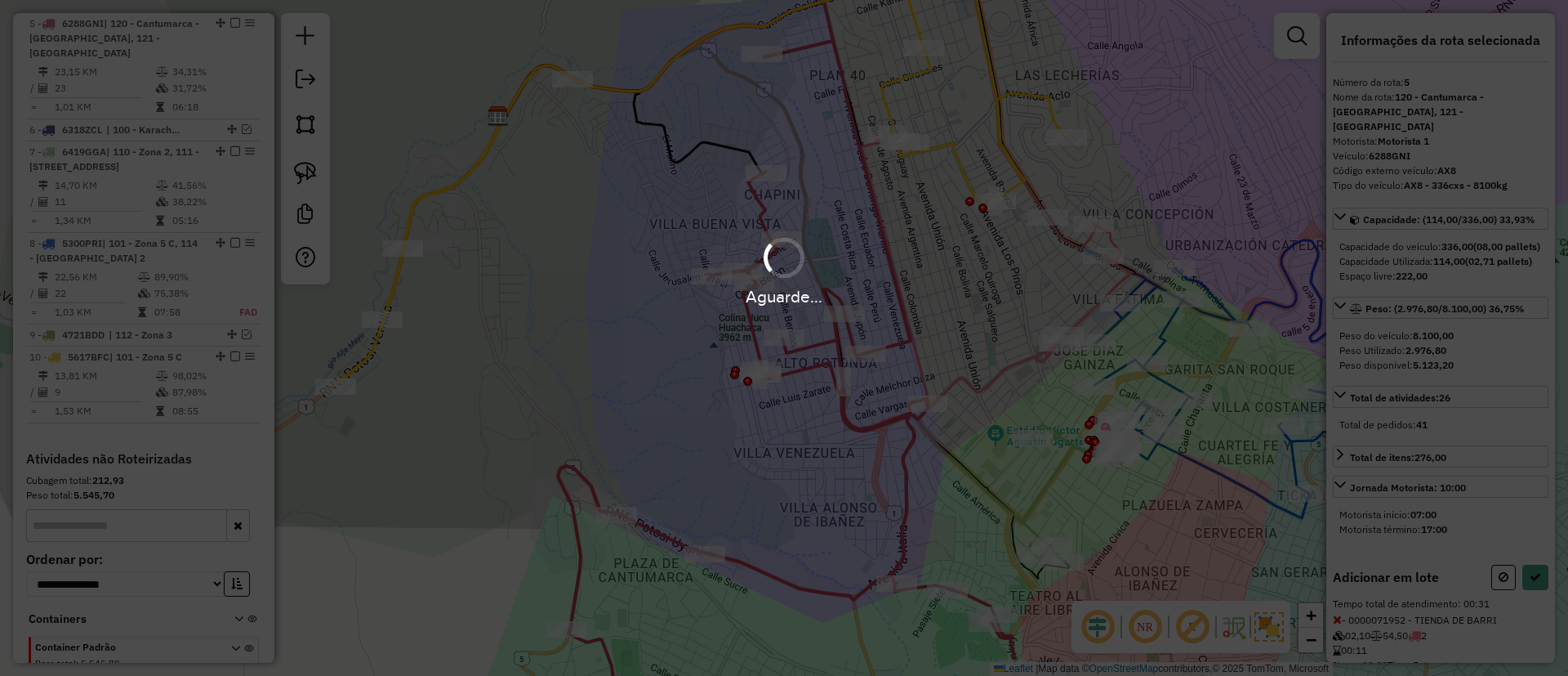
select select "*********"
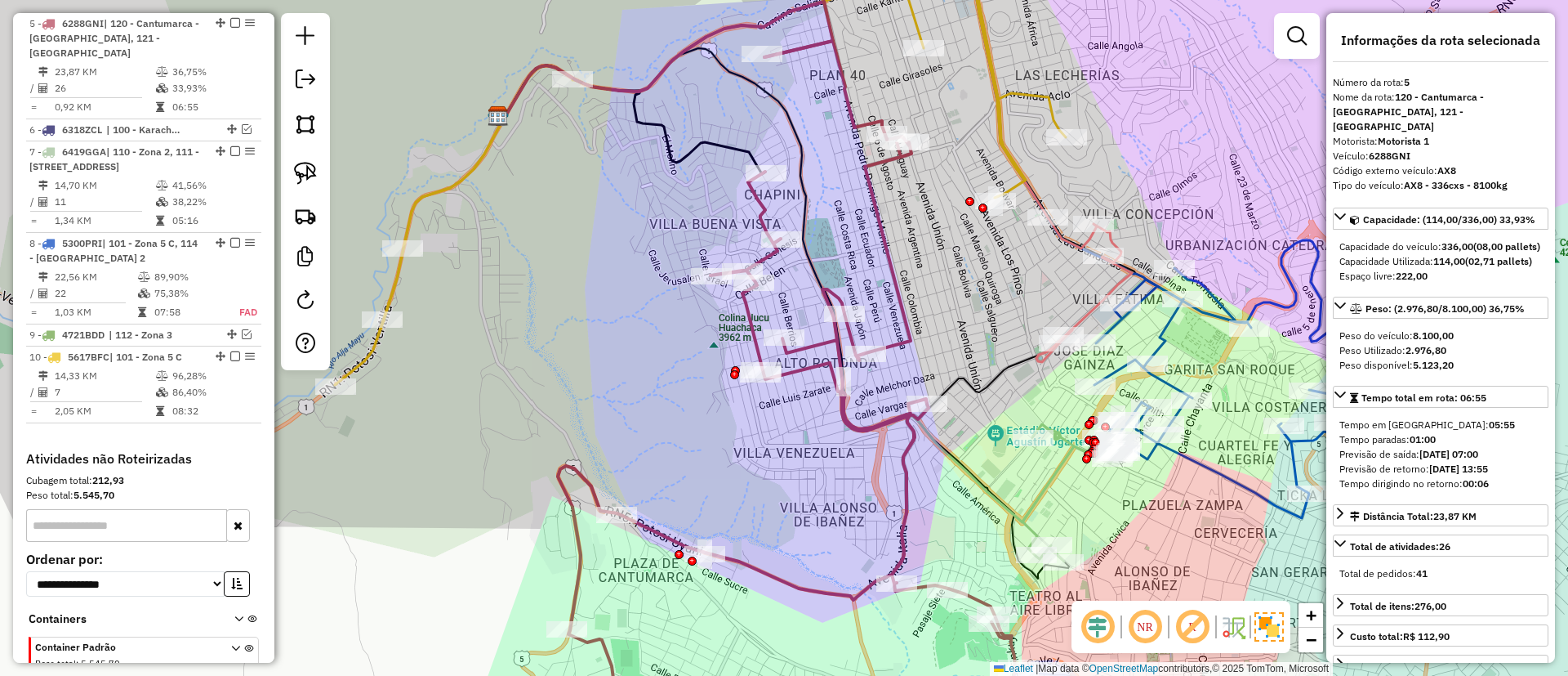
click at [230, 357] on em at bounding box center [235, 356] width 10 height 10
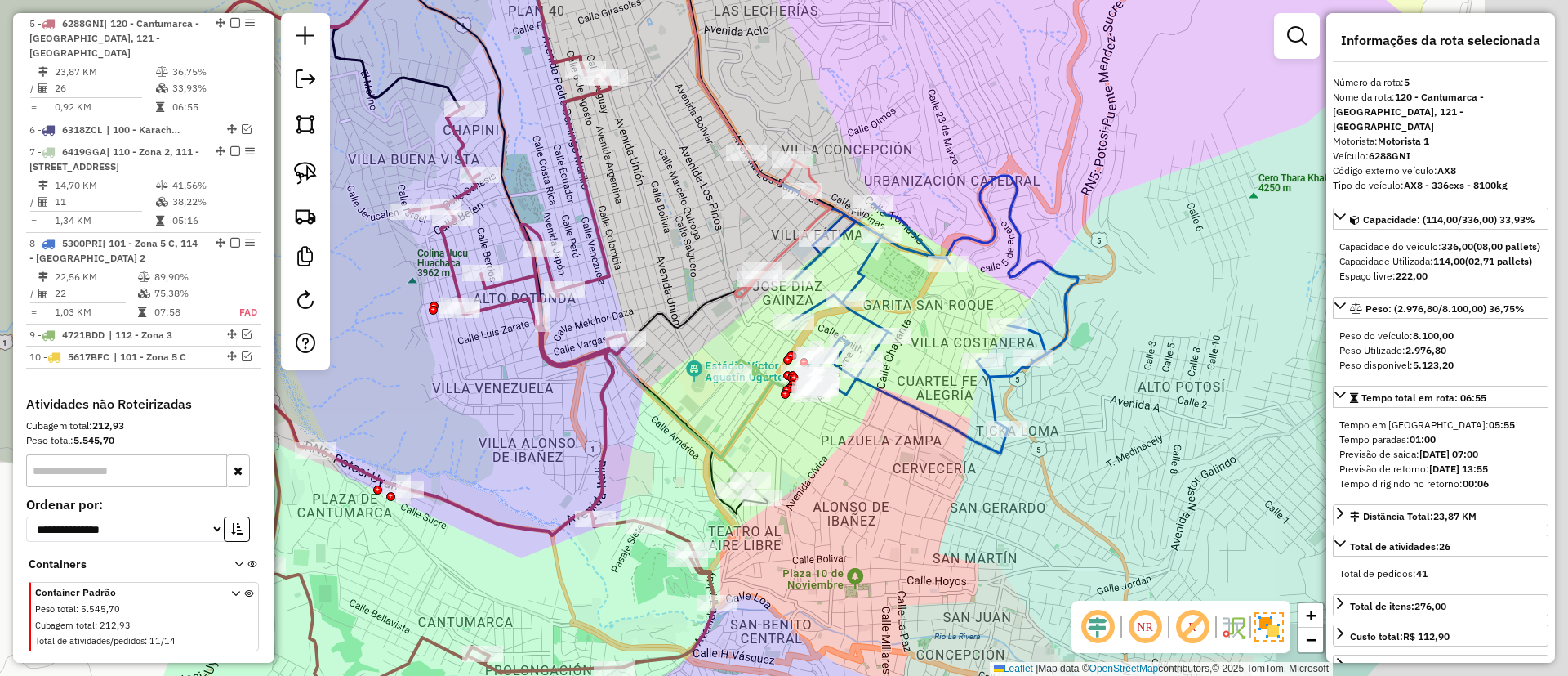
drag, startPoint x: 652, startPoint y: 375, endPoint x: 342, endPoint y: 306, distance: 317.6
click at [342, 306] on div "Janela de atendimento Grade de atendimento Capacidade Transportadoras Veículos …" at bounding box center [784, 338] width 1568 height 676
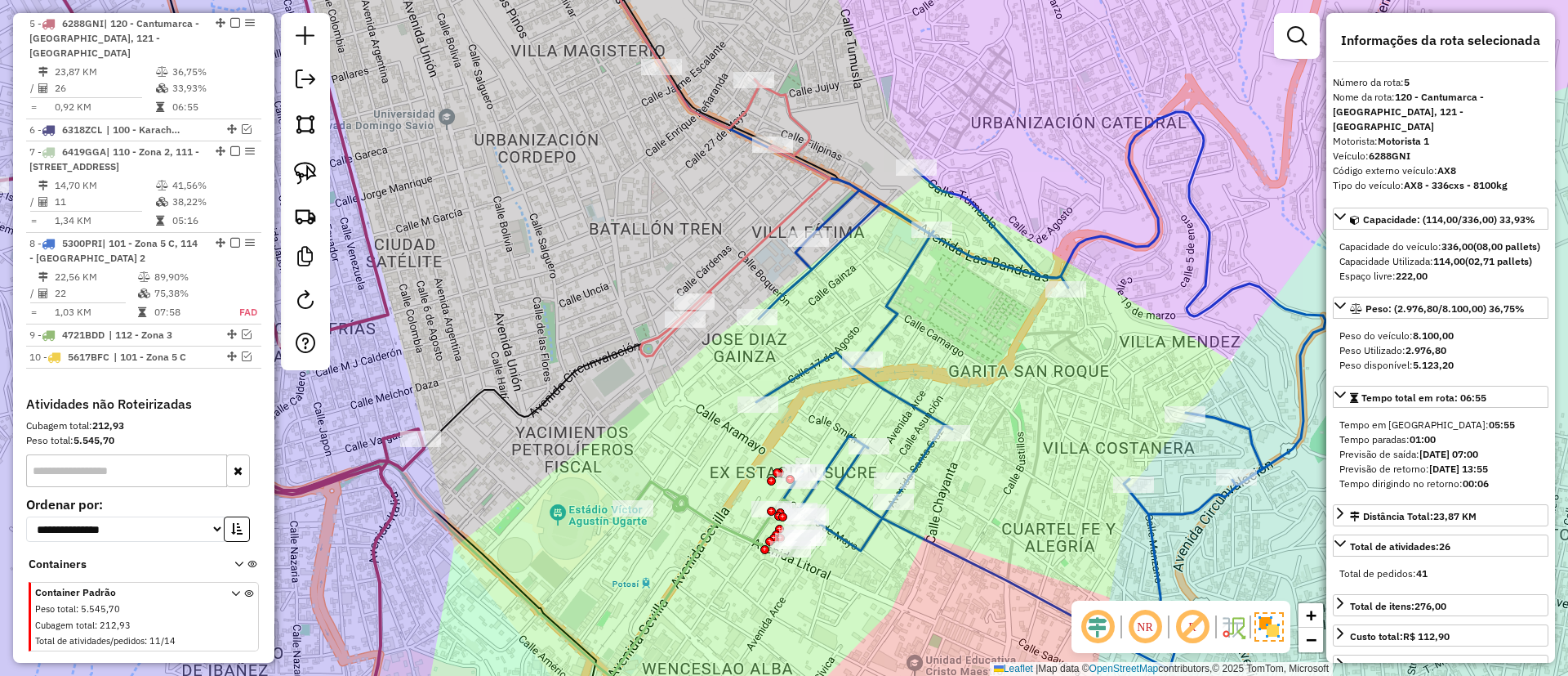
click at [698, 510] on icon at bounding box center [712, 611] width 203 height 262
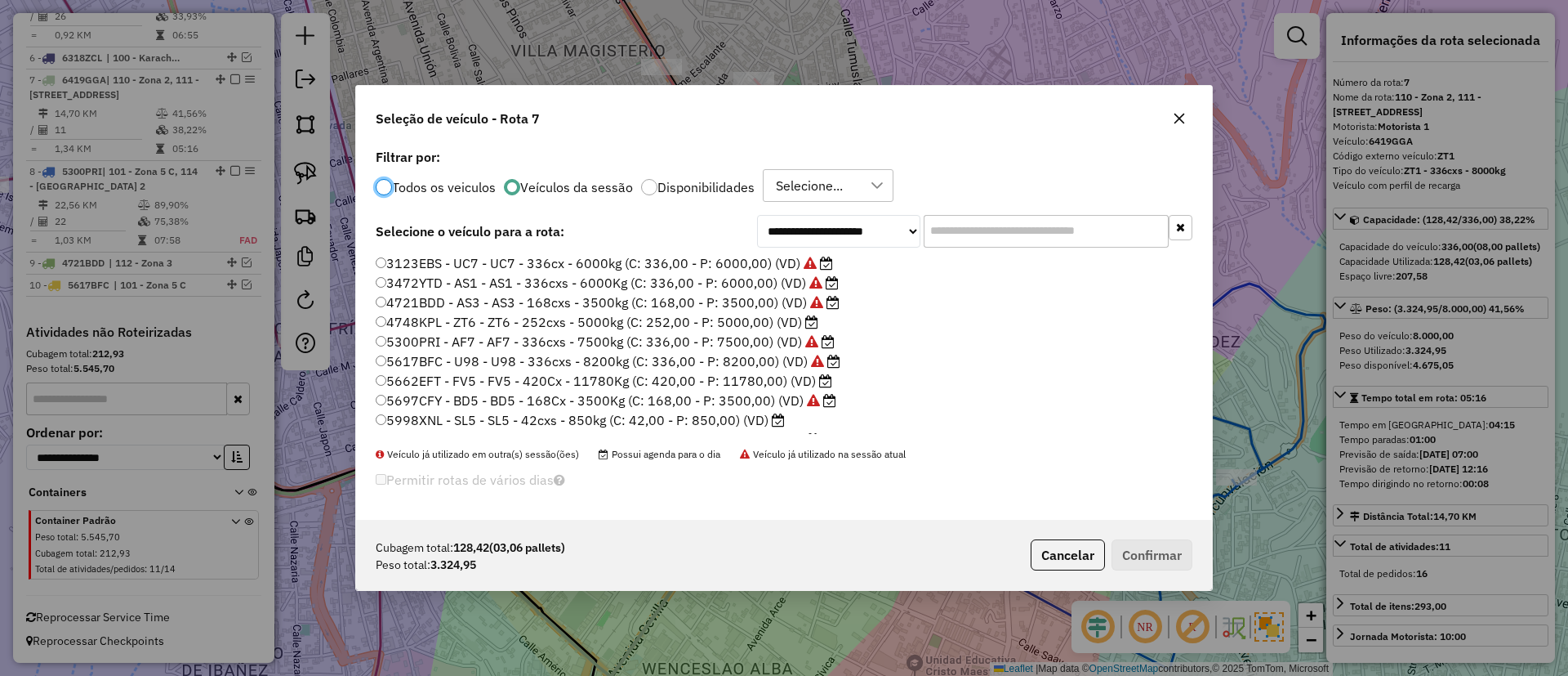
scroll to position [9, 5]
click at [764, 326] on label "4748KPL - ZT6 - ZT6 - 252cxs - 5000kg (C: 252,00 - P: 5000,00) (VD)" at bounding box center [597, 322] width 442 height 20
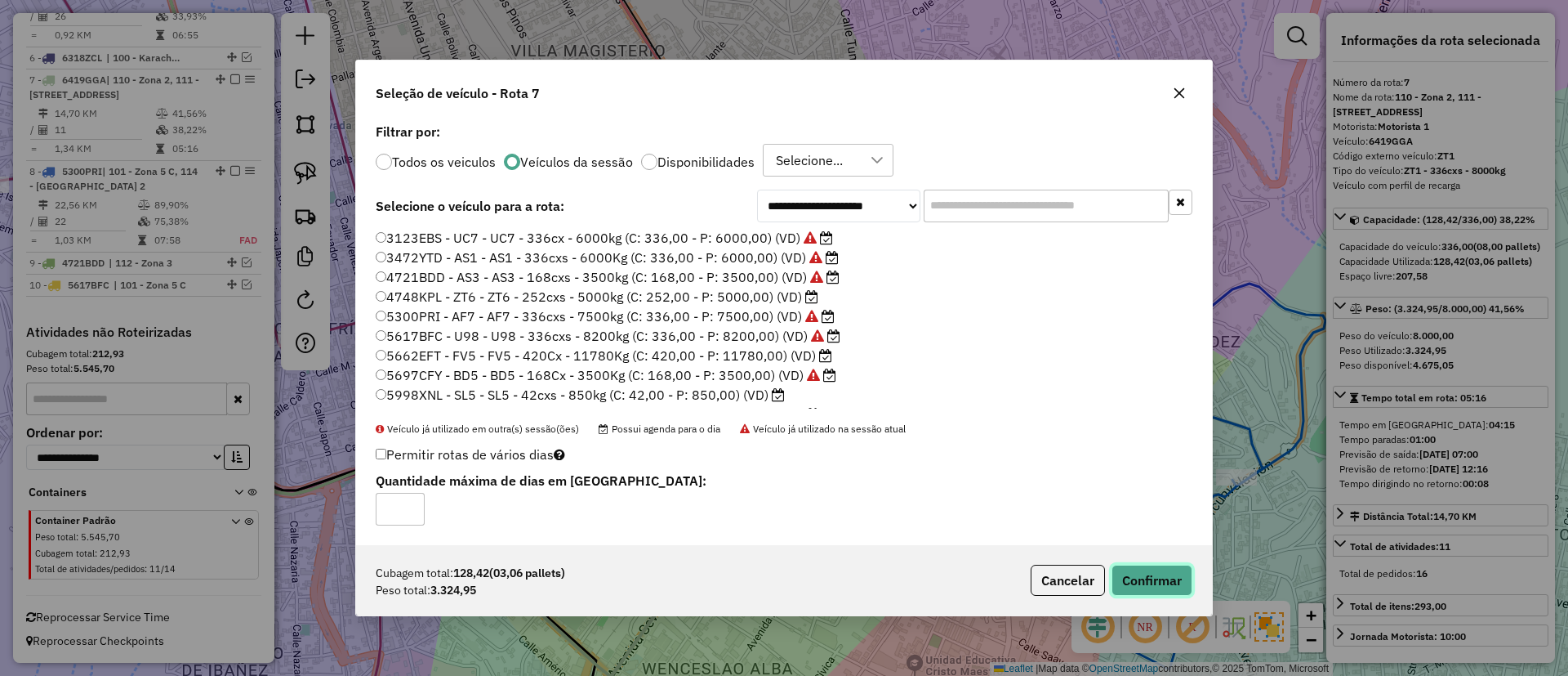
click at [1157, 585] on button "Confirmar" at bounding box center [1151, 580] width 81 height 31
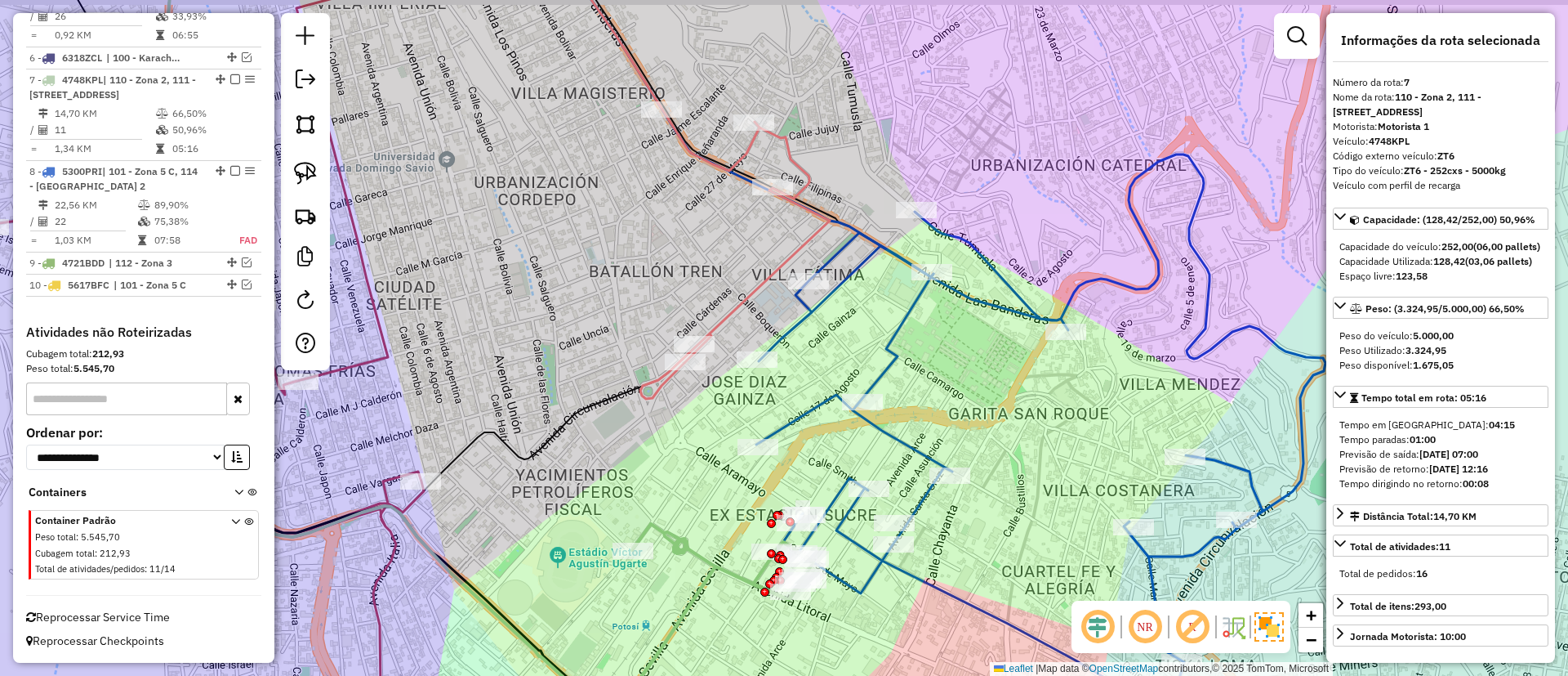
drag, startPoint x: 598, startPoint y: 247, endPoint x: 603, endPoint y: 338, distance: 91.1
click at [603, 338] on div "Janela de atendimento Grade de atendimento Capacidade Transportadoras Veículos …" at bounding box center [784, 338] width 1568 height 676
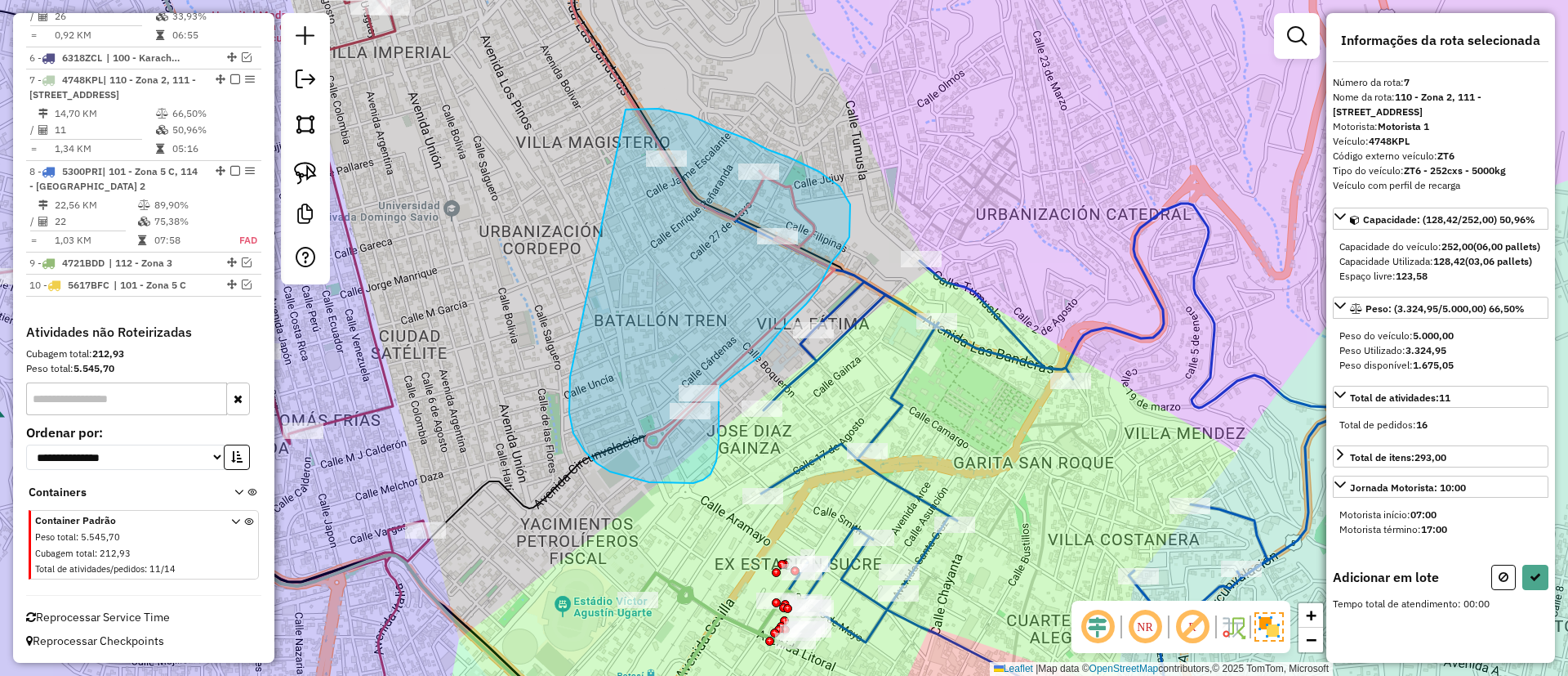
drag, startPoint x: 610, startPoint y: 472, endPoint x: 626, endPoint y: 110, distance: 362.4
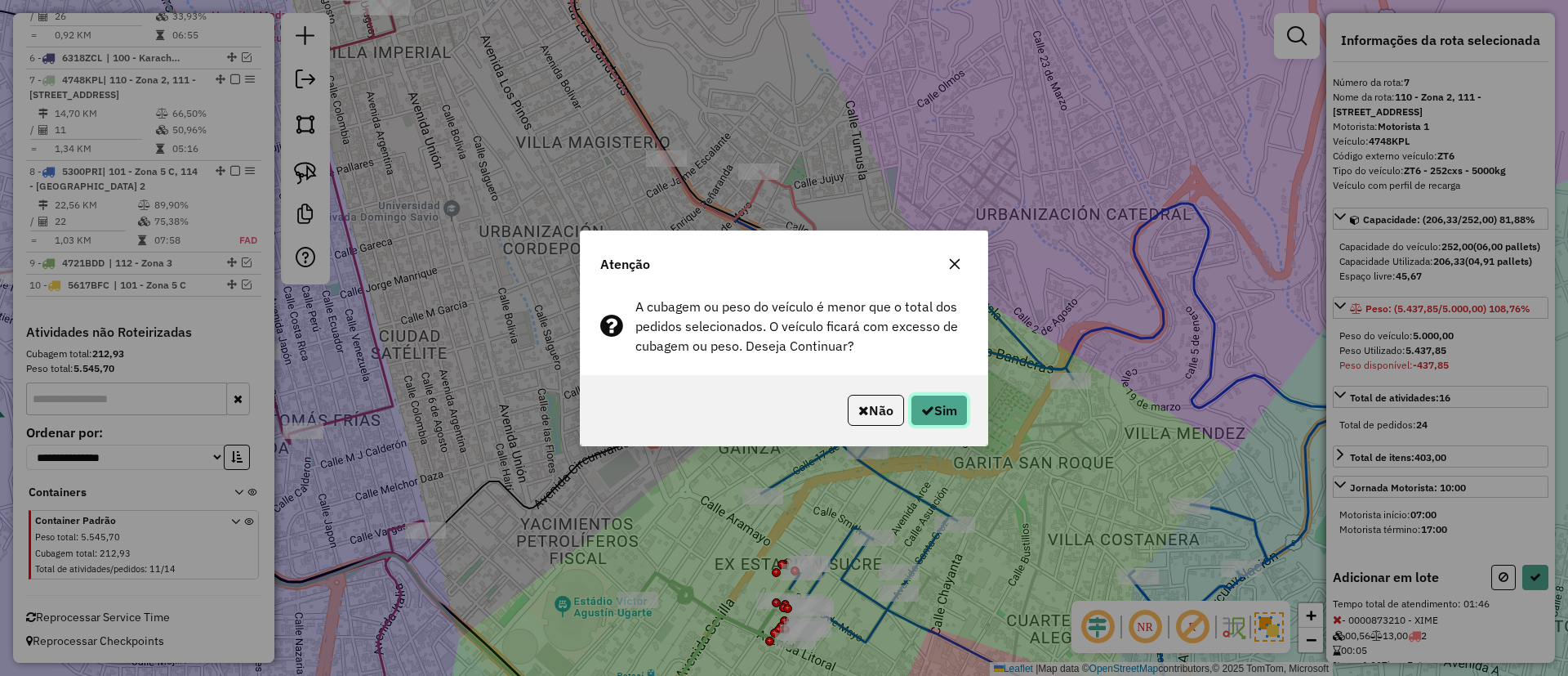
click at [935, 420] on button "Sim" at bounding box center [939, 409] width 57 height 31
select select "*********"
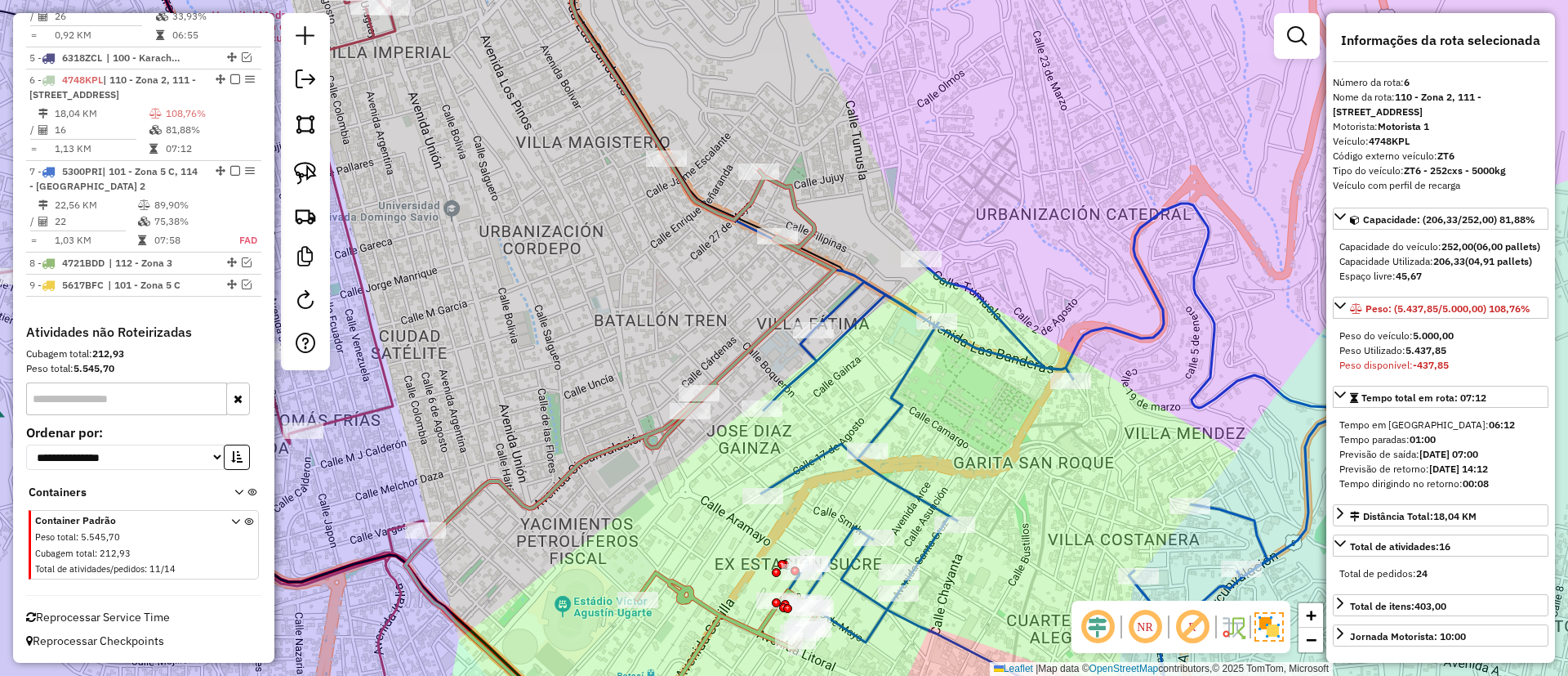
scroll to position [781, 0]
click at [901, 482] on icon at bounding box center [1046, 473] width 569 height 539
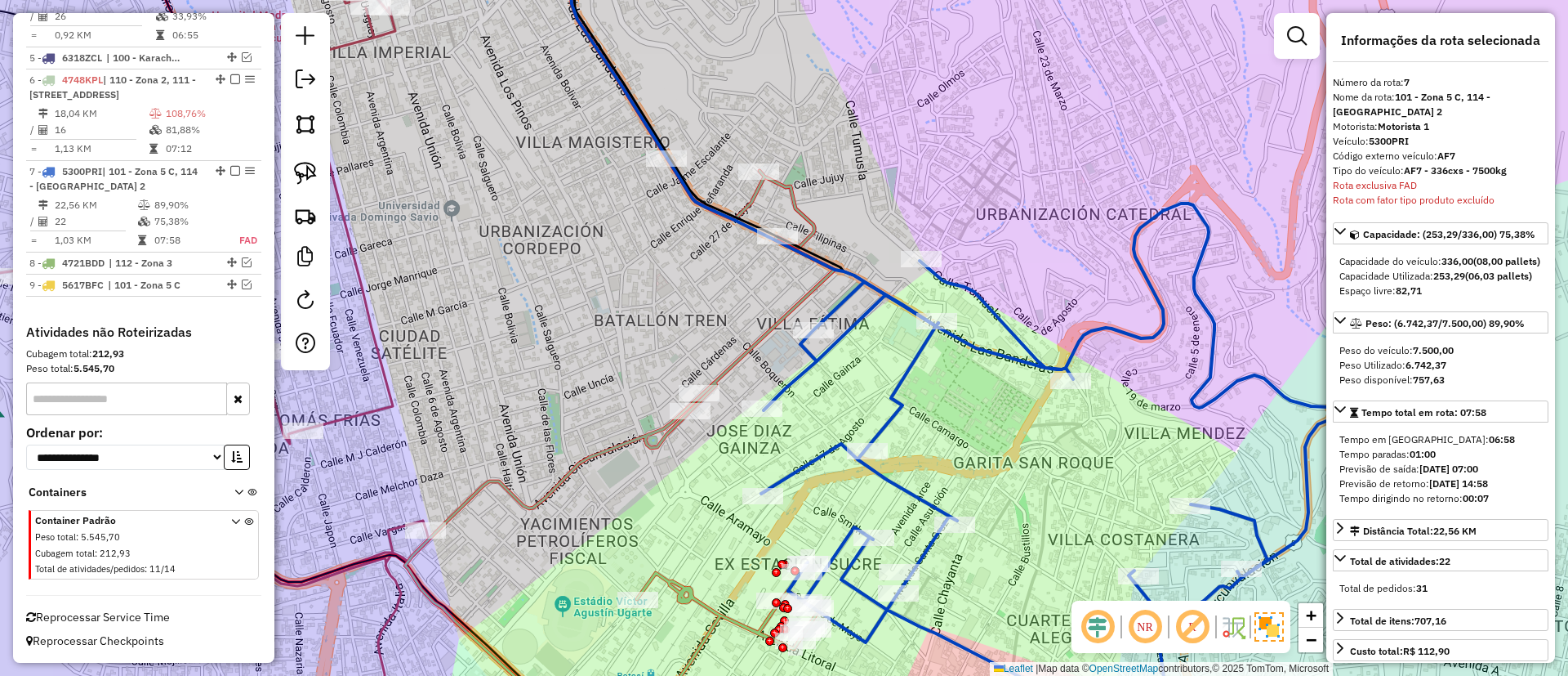
drag, startPoint x: 989, startPoint y: 483, endPoint x: 965, endPoint y: 278, distance: 206.4
click at [965, 279] on div "Janela de atendimento Grade de atendimento Capacidade Transportadoras Veículos …" at bounding box center [784, 338] width 1568 height 676
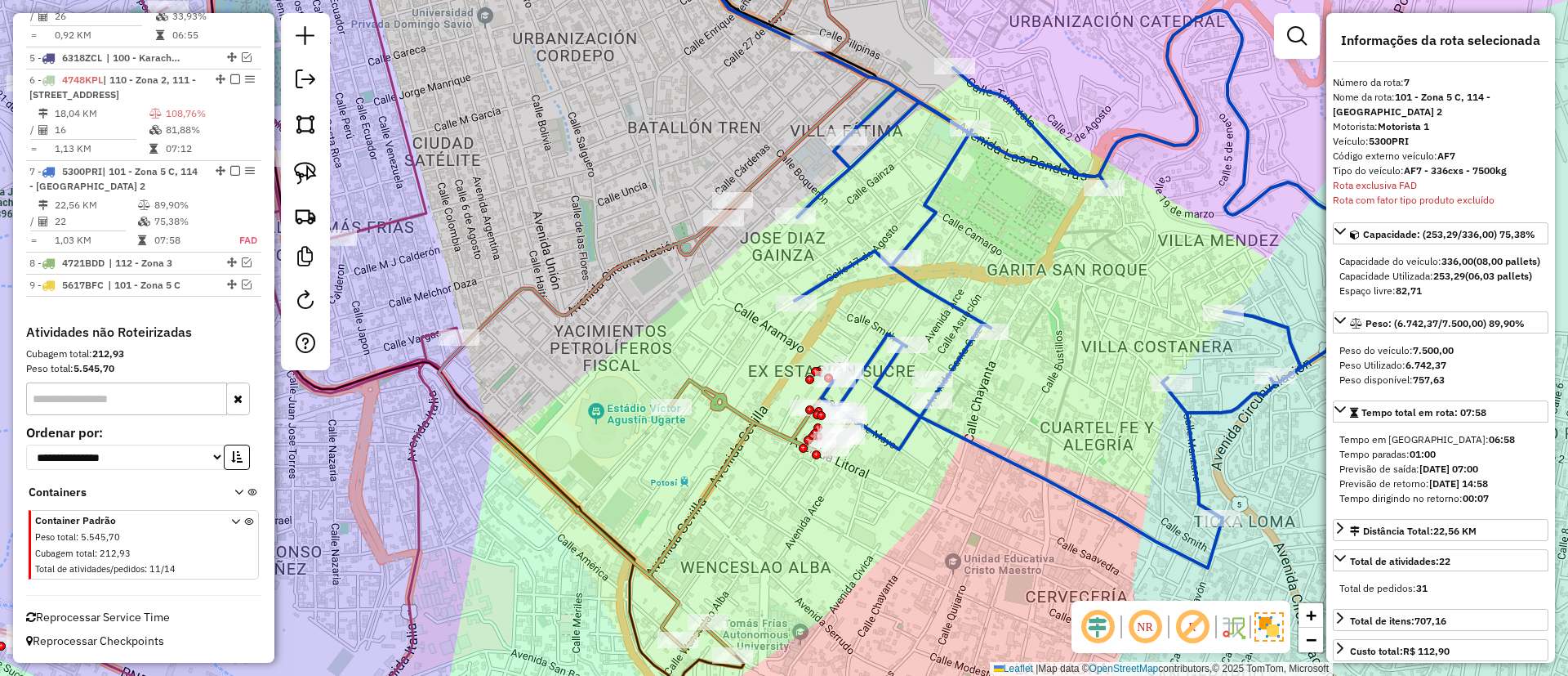
drag, startPoint x: 747, startPoint y: 268, endPoint x: 800, endPoint y: 271, distance: 53.1
click at [800, 271] on div "Janela de atendimento Grade de atendimento Capacidade Transportadoras Veículos …" at bounding box center [784, 338] width 1568 height 676
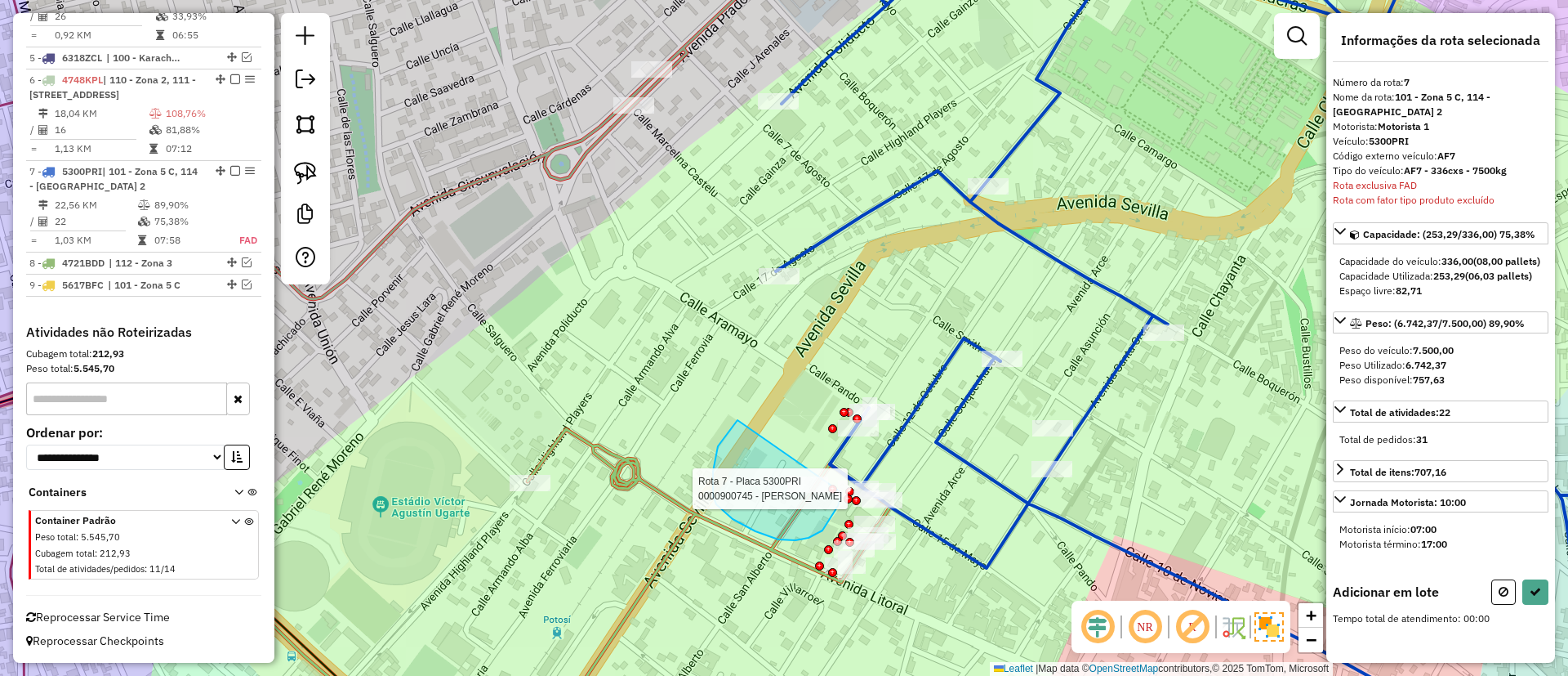
drag, startPoint x: 727, startPoint y: 515, endPoint x: 843, endPoint y: 466, distance: 125.9
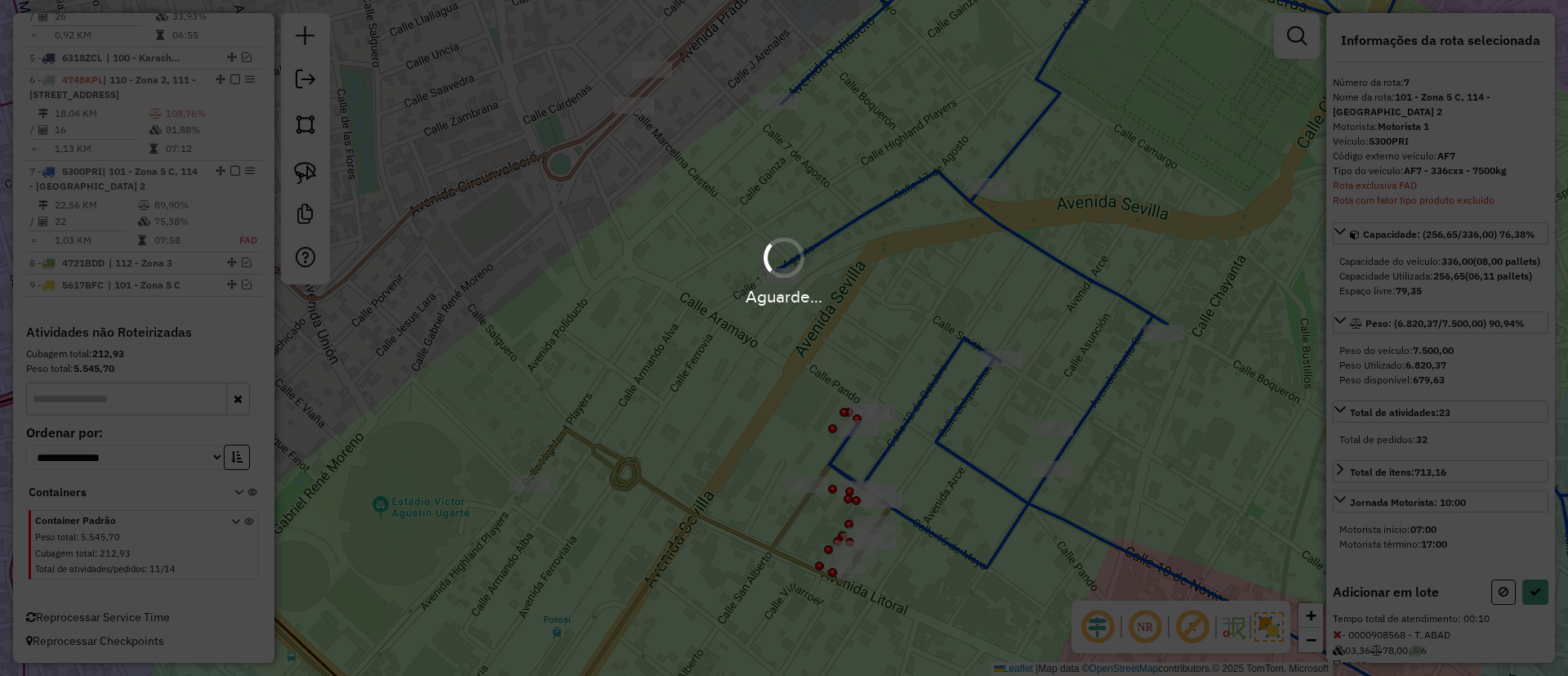
select select "*********"
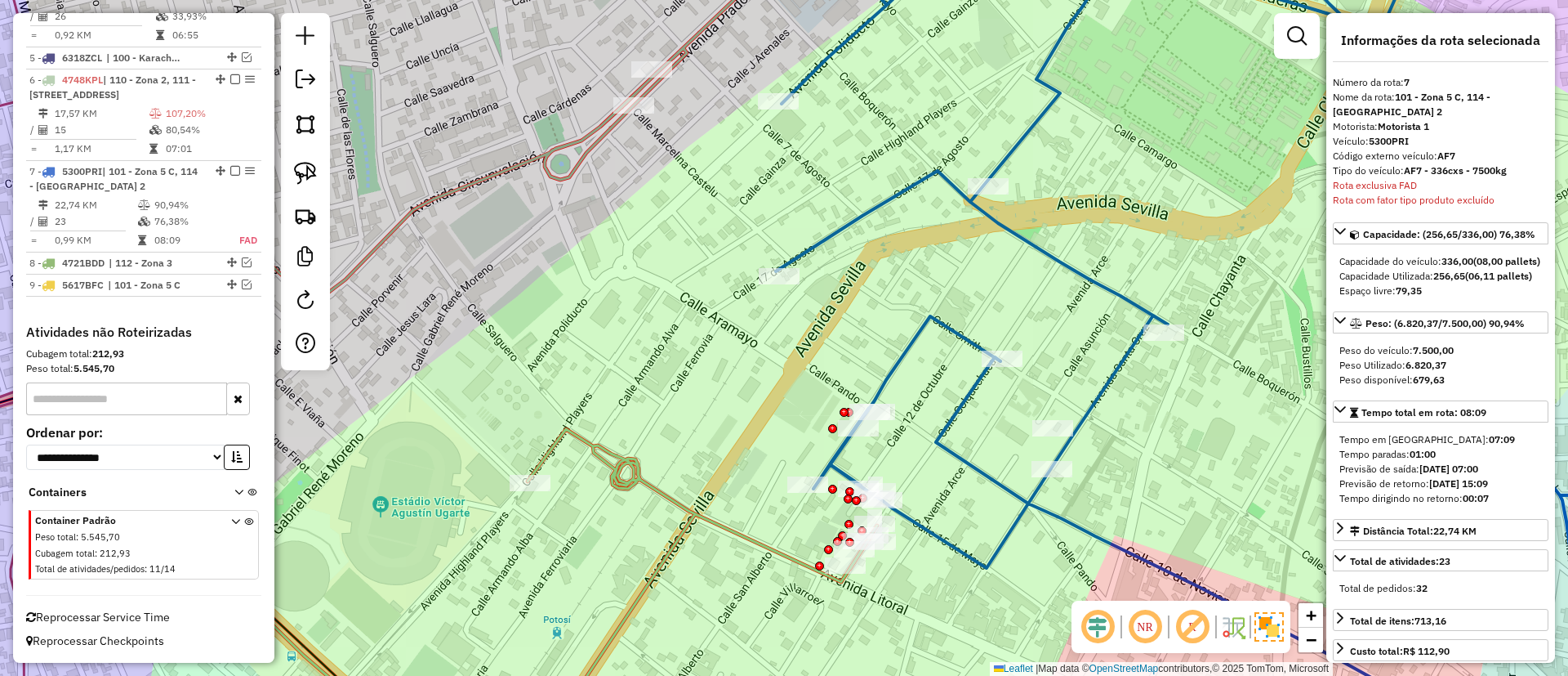
click at [554, 159] on icon at bounding box center [471, 337] width 813 height 811
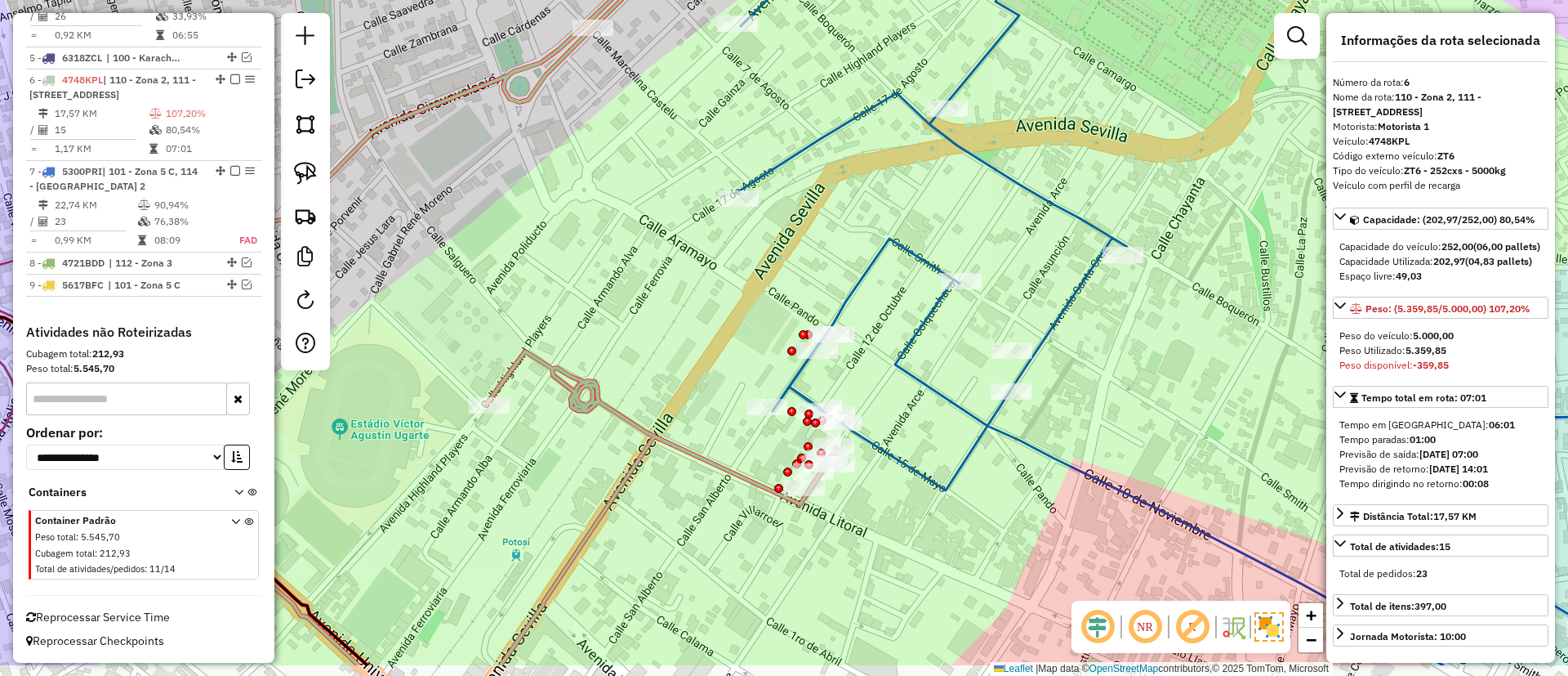
drag, startPoint x: 773, startPoint y: 491, endPoint x: 749, endPoint y: 440, distance: 56.4
click at [749, 440] on div "Janela de atendimento Grade de atendimento Capacidade Transportadoras Veículos …" at bounding box center [784, 338] width 1568 height 676
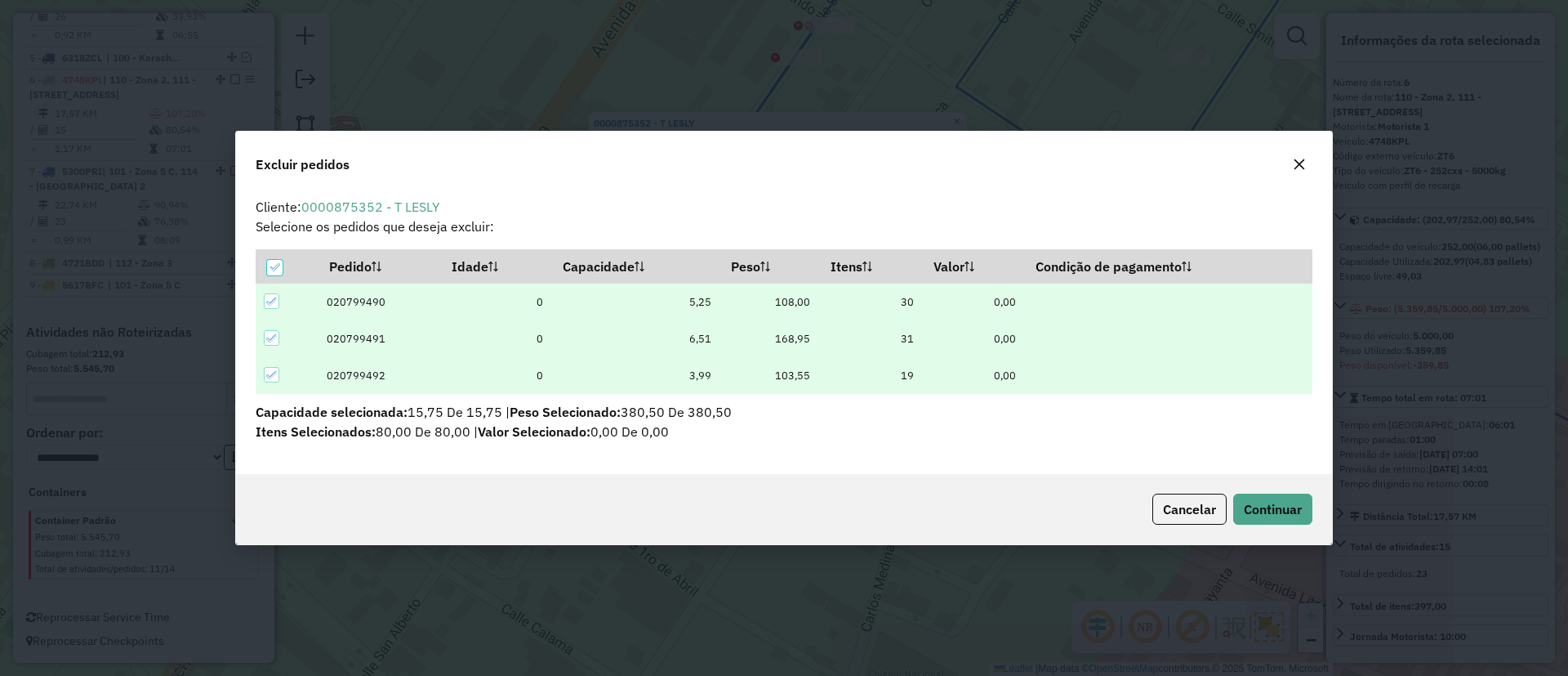
scroll to position [0, 0]
click at [1298, 505] on span "Continuar" at bounding box center [1272, 509] width 58 height 17
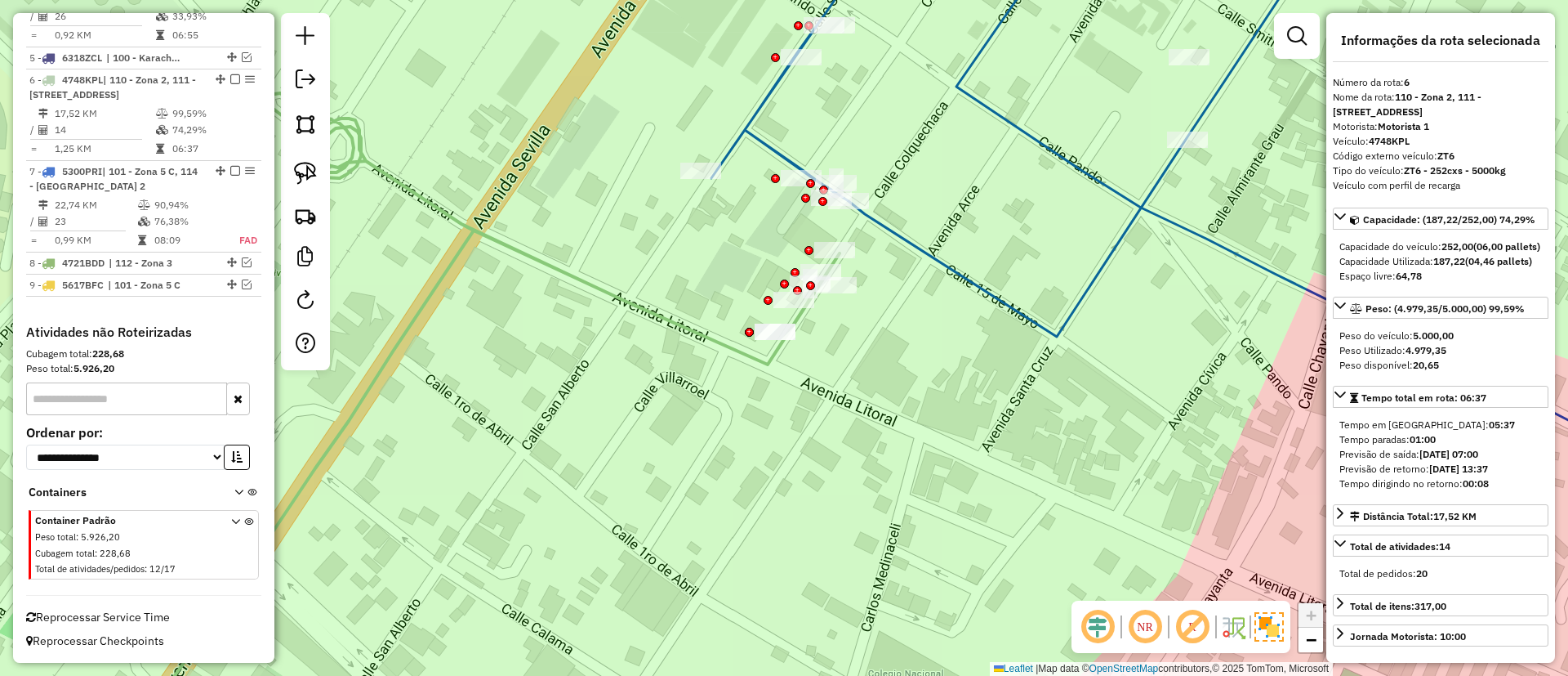
click at [1037, 309] on div "Janela de atendimento Grade de atendimento Capacidade Transportadoras Veículos …" at bounding box center [784, 338] width 1568 height 676
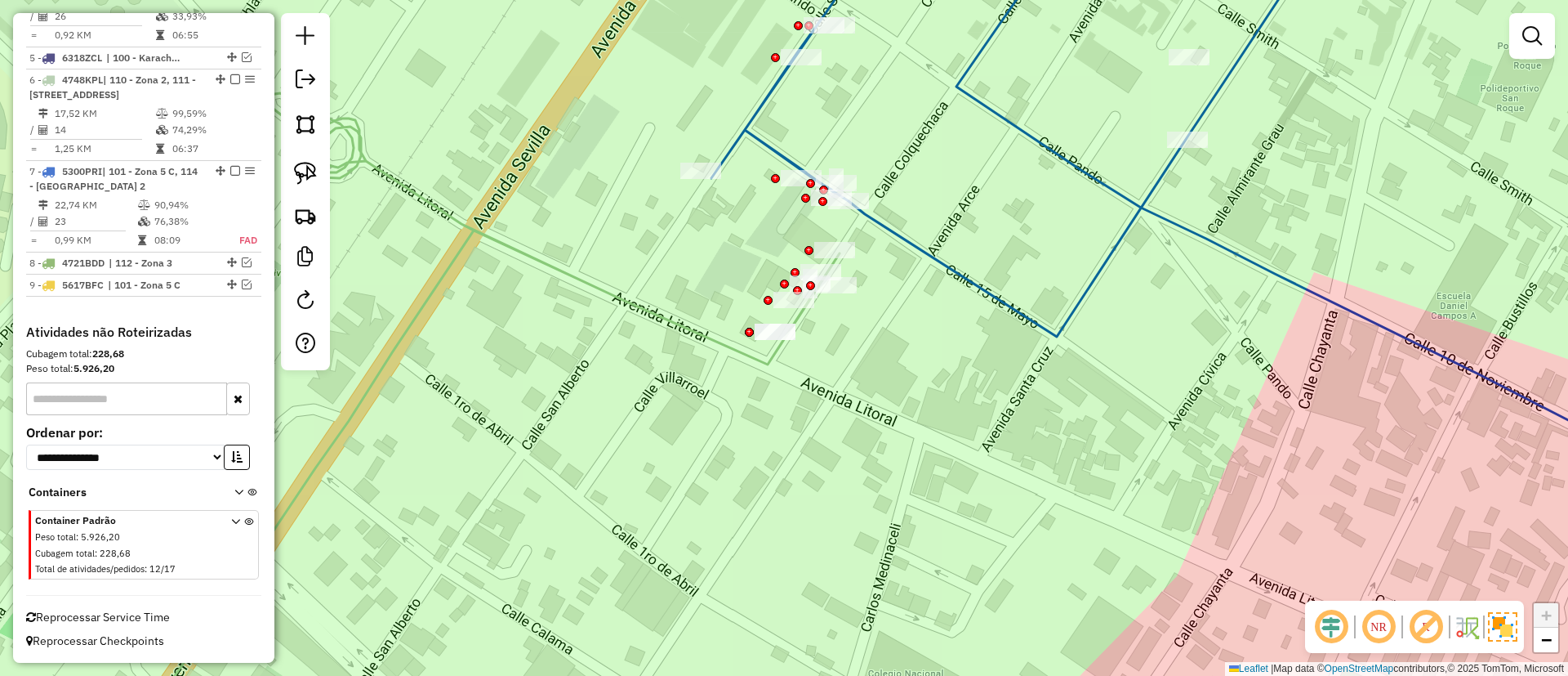
click at [1036, 321] on icon at bounding box center [1218, 217] width 1014 height 570
select select "*********"
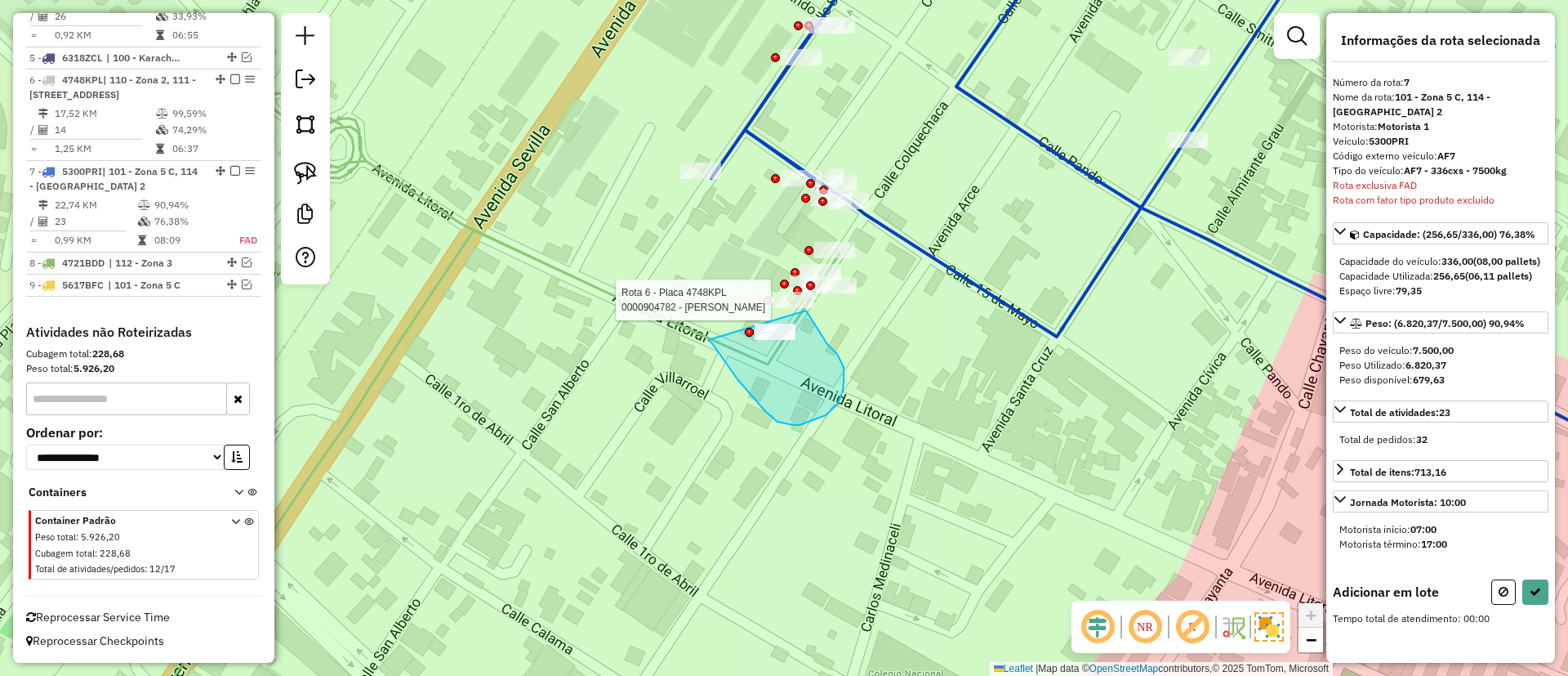
drag, startPoint x: 712, startPoint y: 343, endPoint x: 806, endPoint y: 311, distance: 99.3
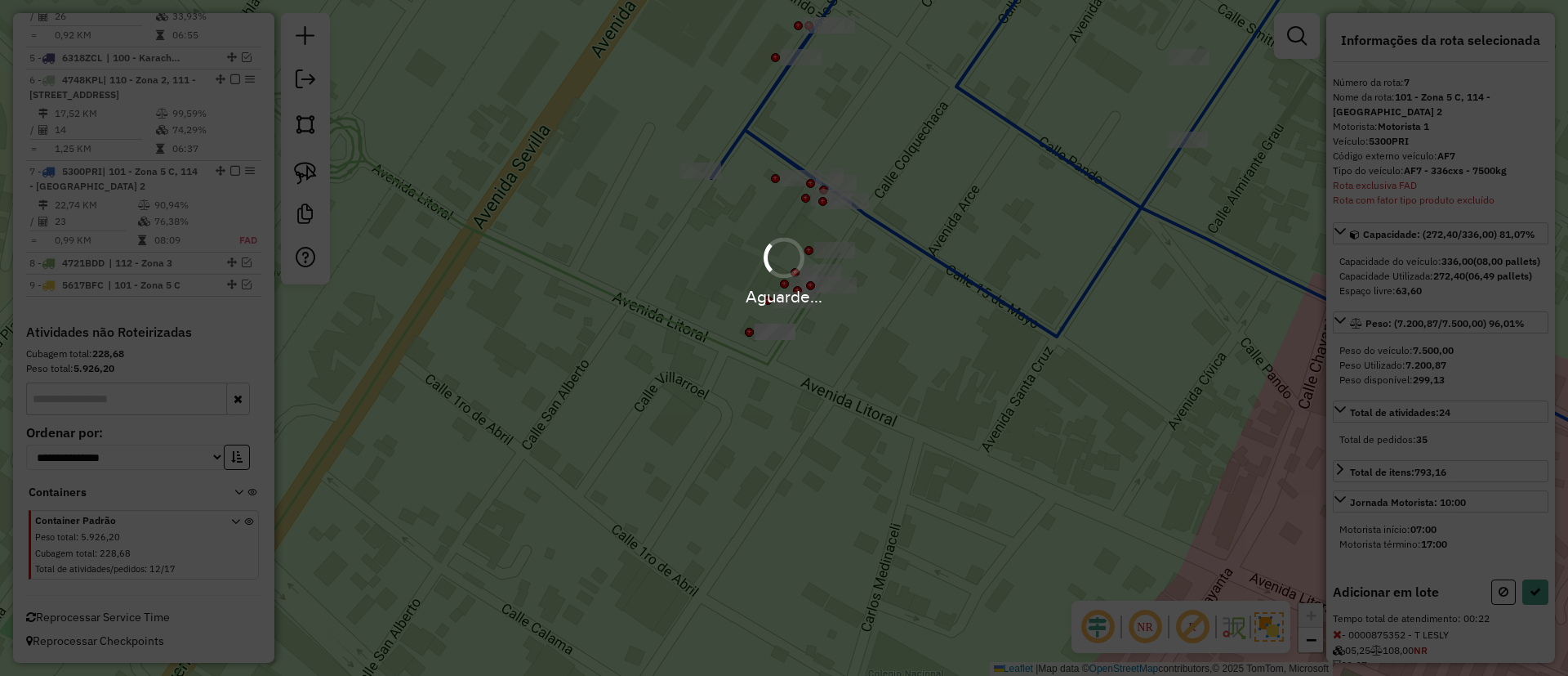
select select "*********"
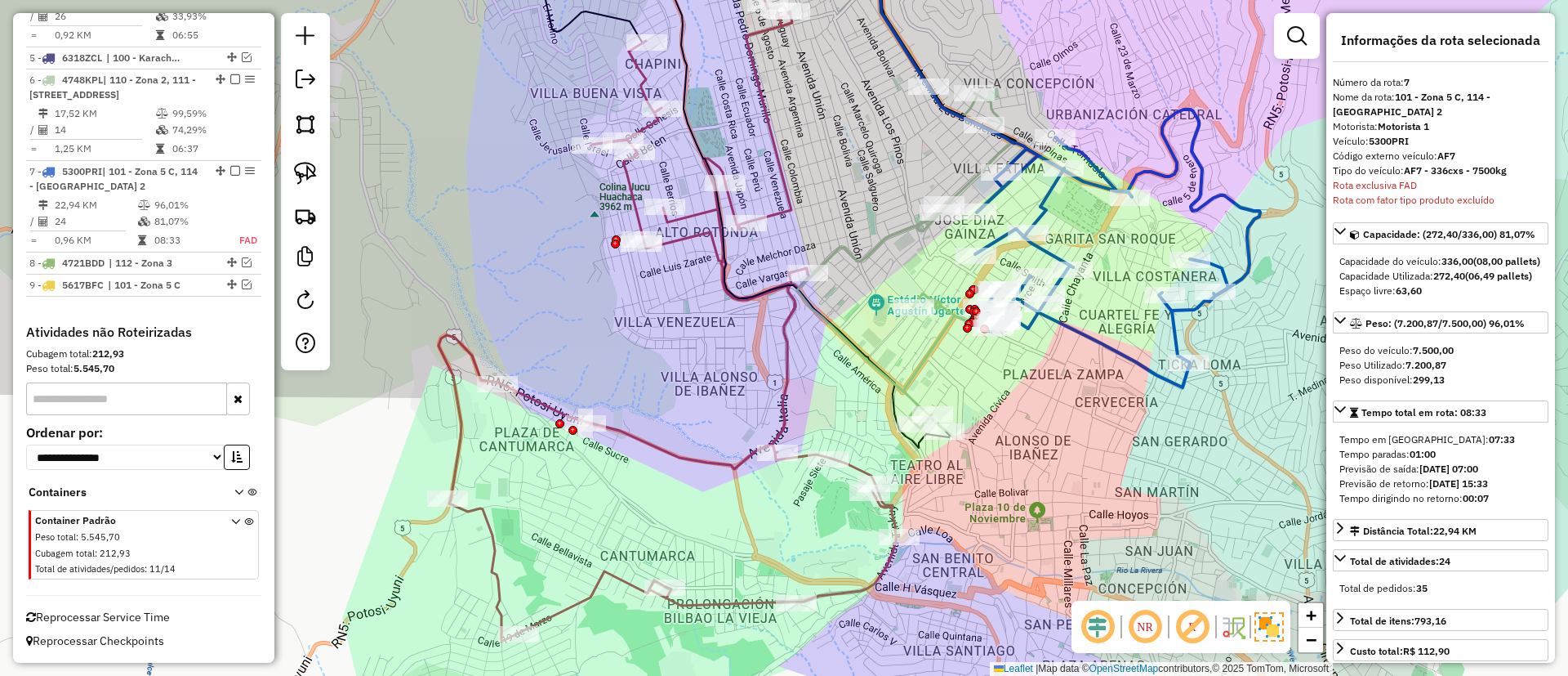
click at [889, 223] on div "Janela de atendimento Grade de atendimento Capacidade Transportadoras Veículos …" at bounding box center [784, 338] width 1568 height 676
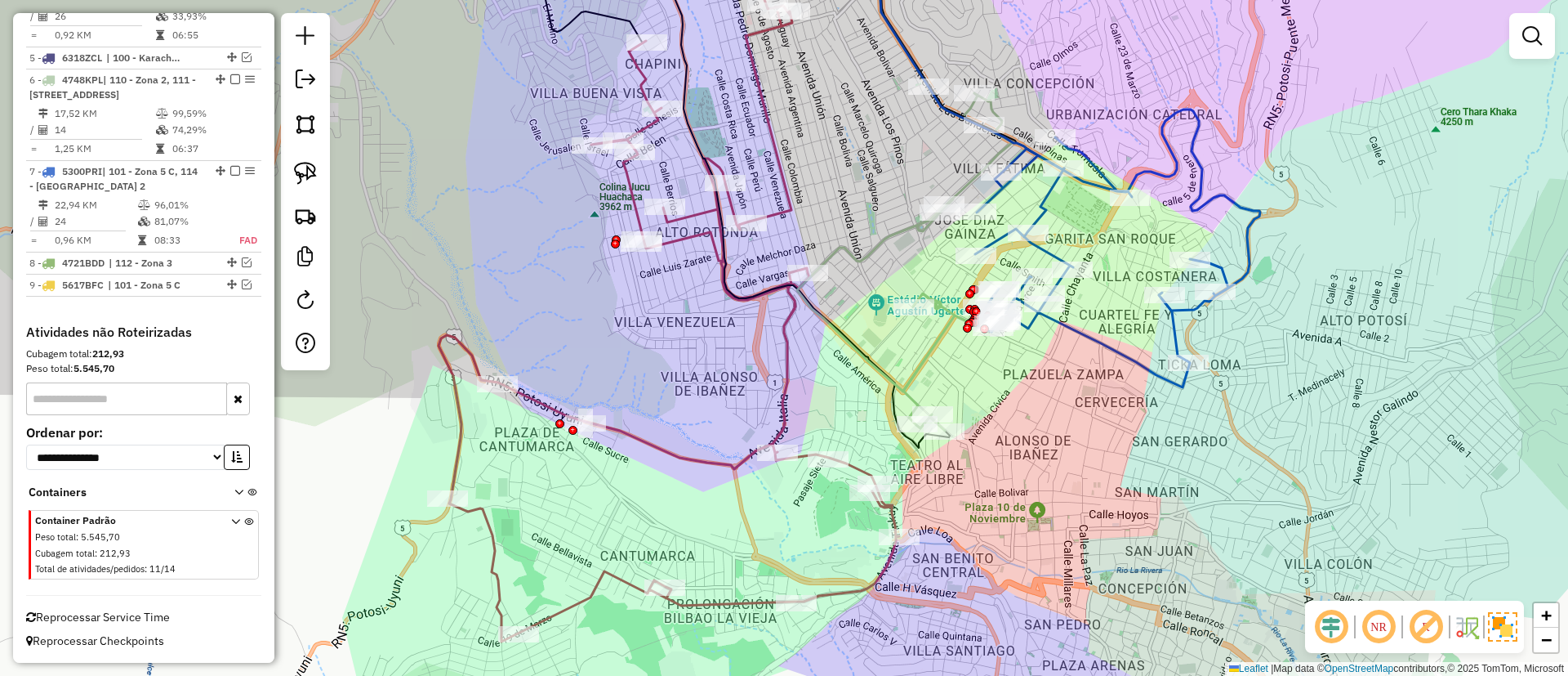
click at [889, 229] on icon at bounding box center [905, 258] width 216 height 344
select select "*********"
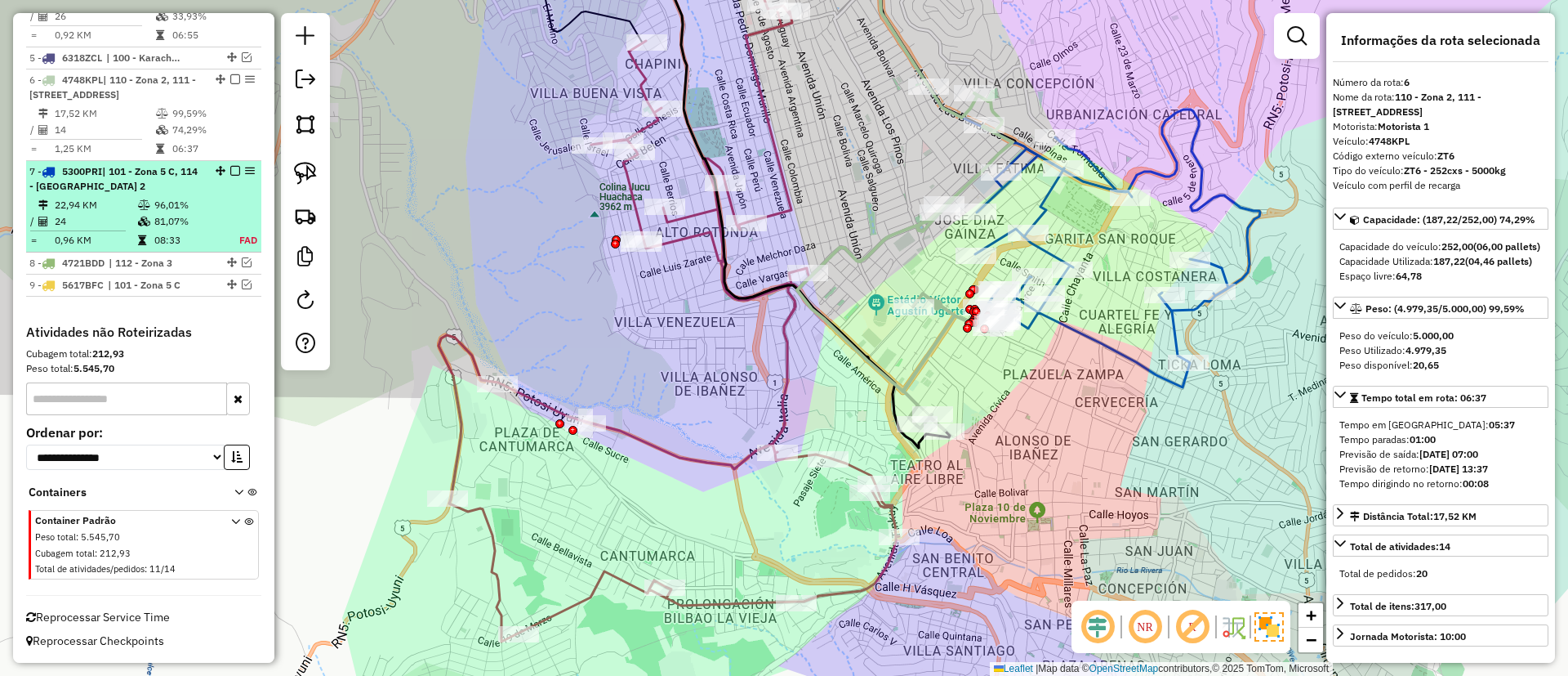
click at [230, 173] on em at bounding box center [235, 171] width 10 height 10
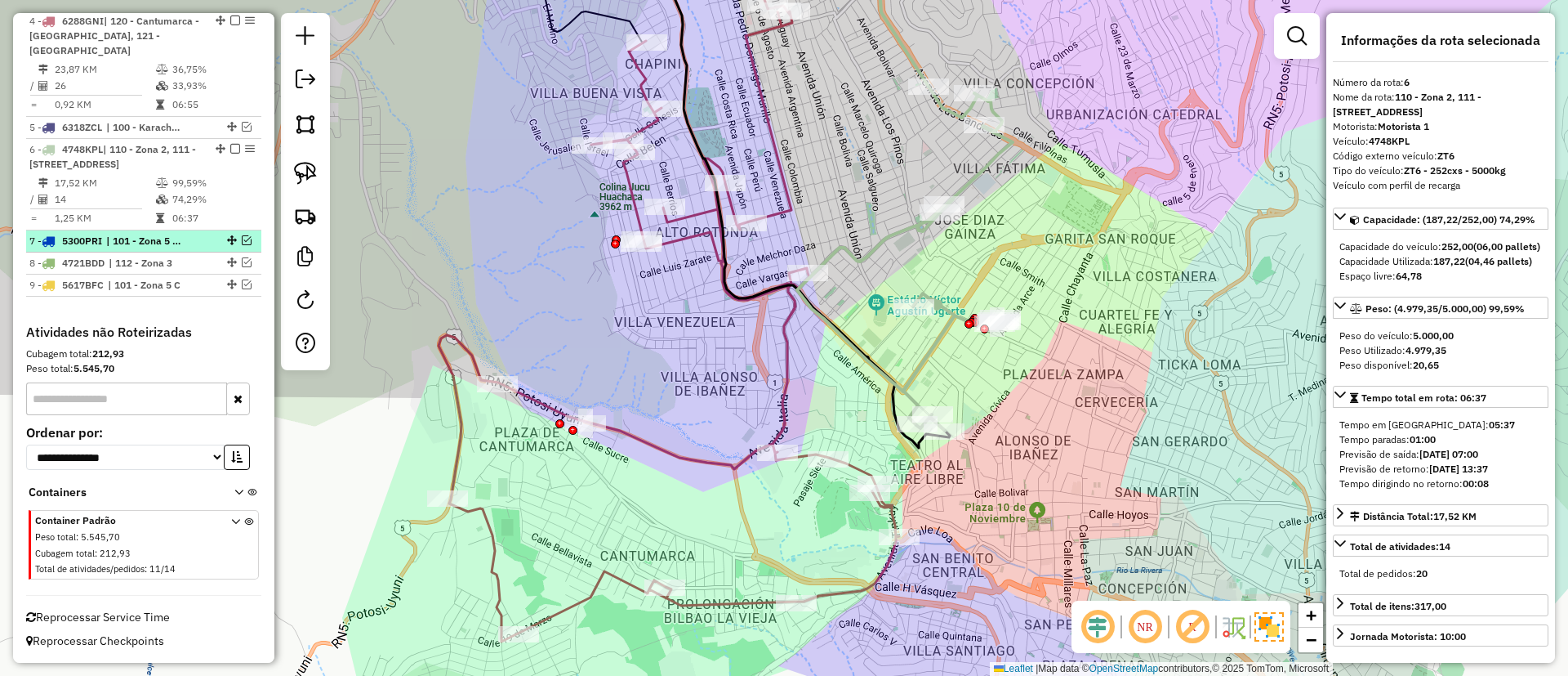
scroll to position [713, 0]
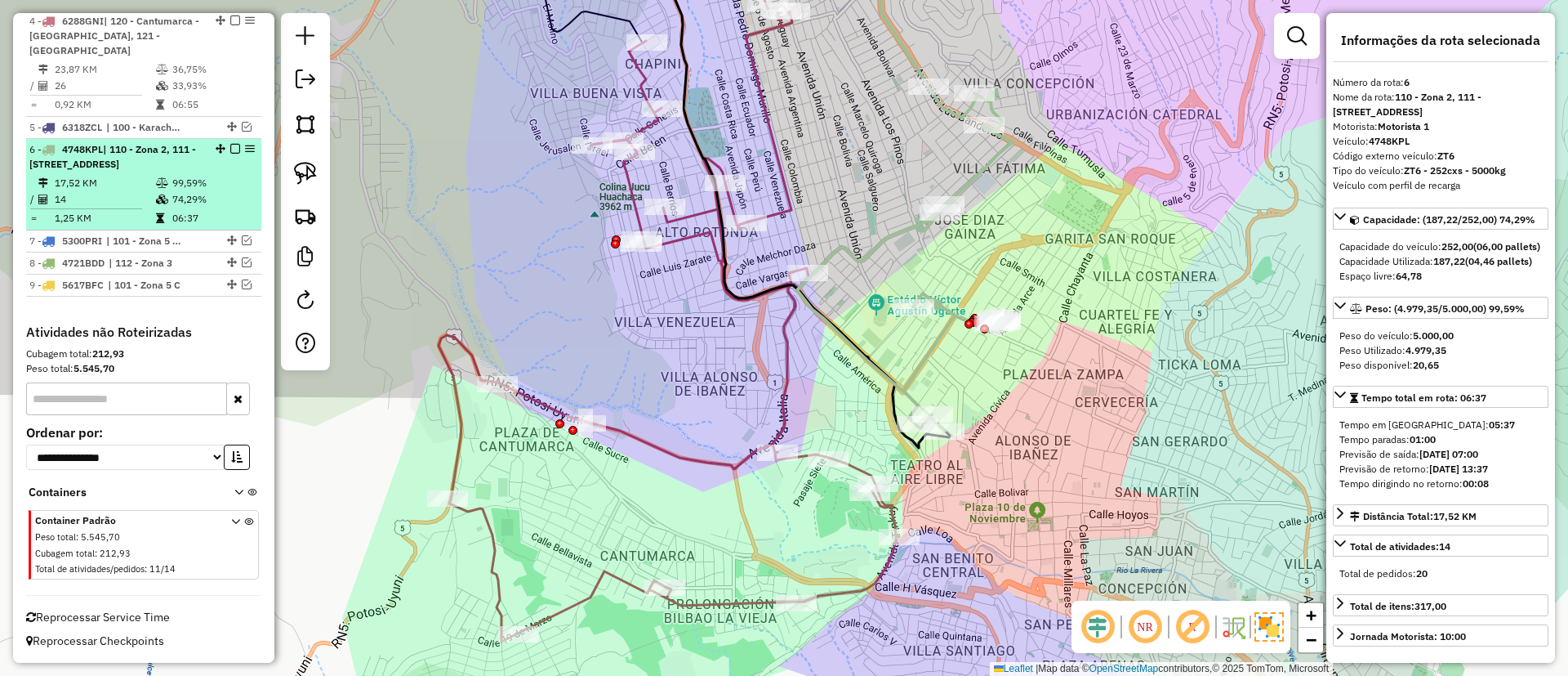
click at [230, 144] on em at bounding box center [235, 149] width 10 height 10
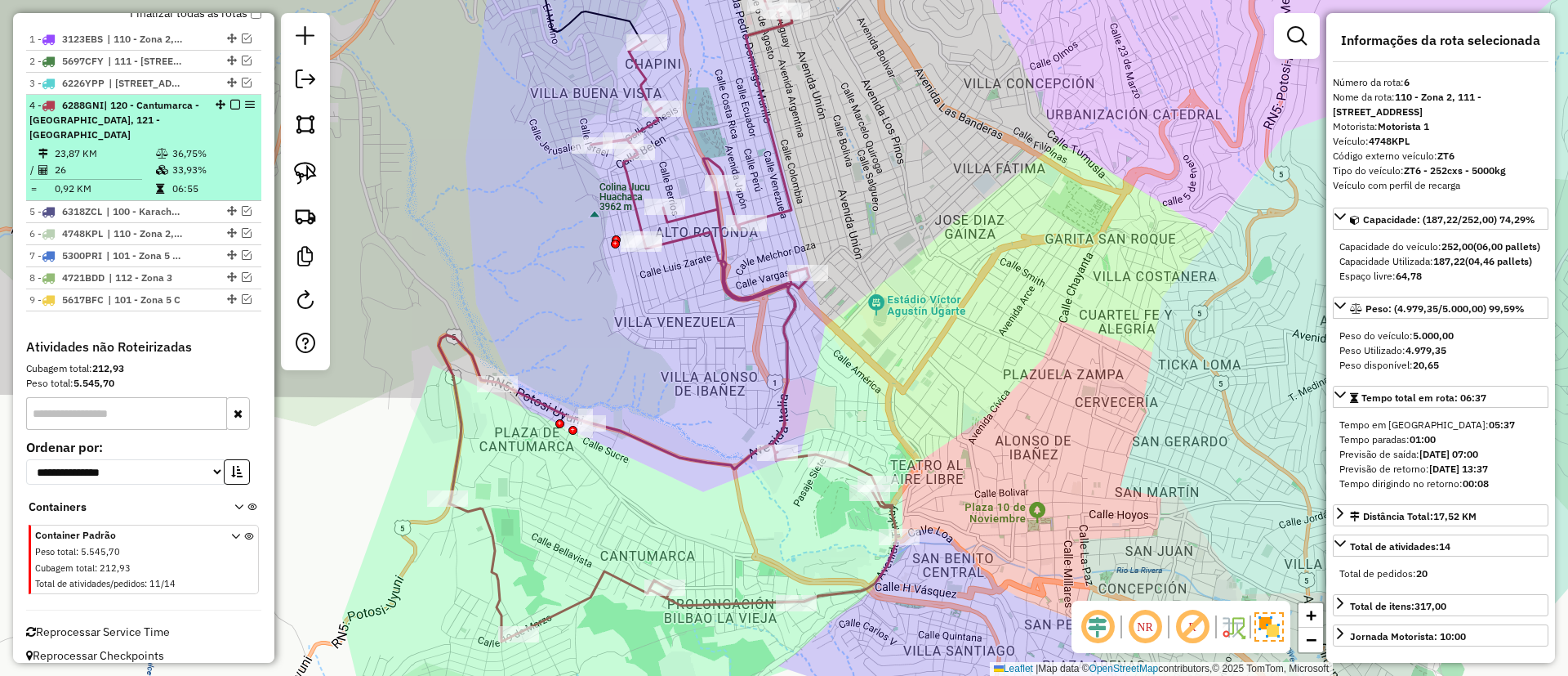
click at [222, 145] on td "36,75%" at bounding box center [212, 154] width 82 height 17
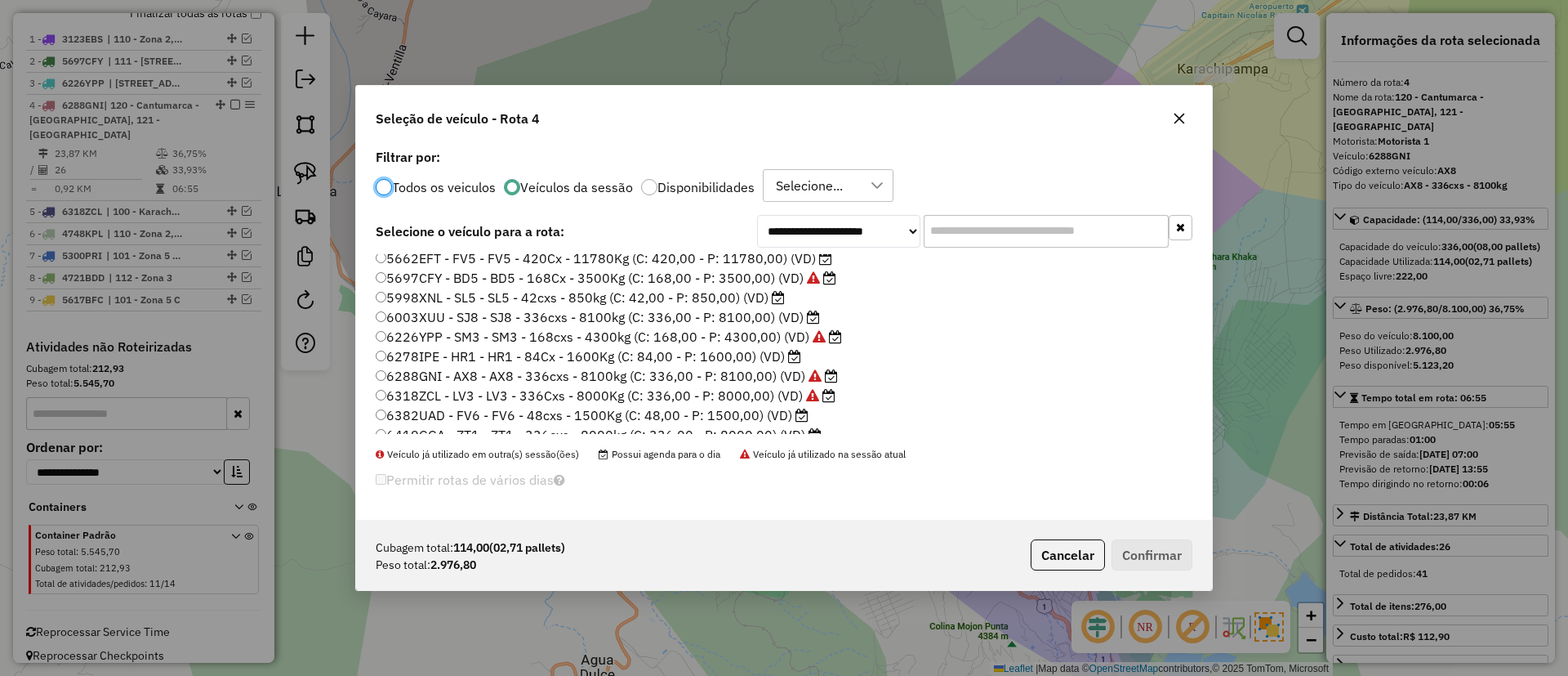
scroll to position [154, 0]
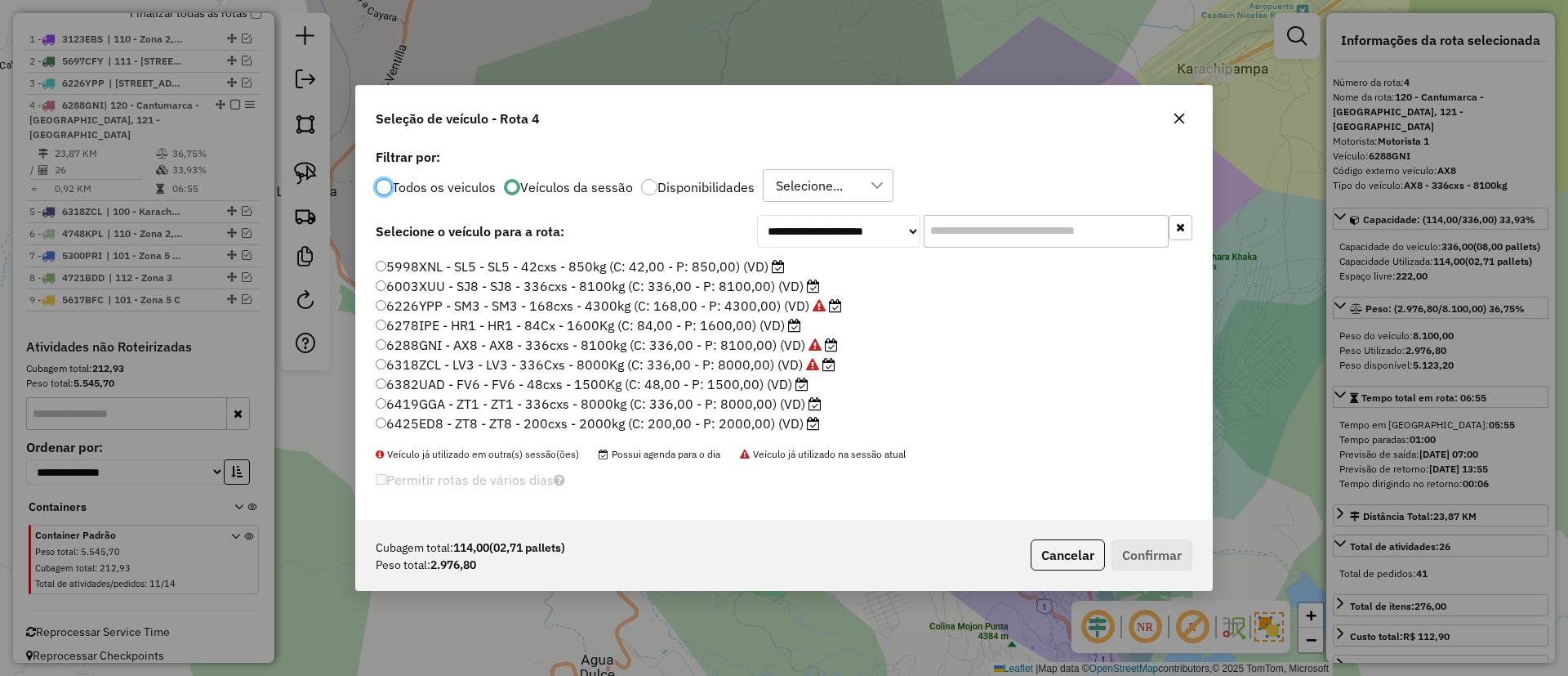
click at [764, 426] on label "6425ED8 - ZT8 - ZT8 - 200cxs - 2000kg (C: 200,00 - P: 2000,00) (VD)" at bounding box center [598, 424] width 444 height 20
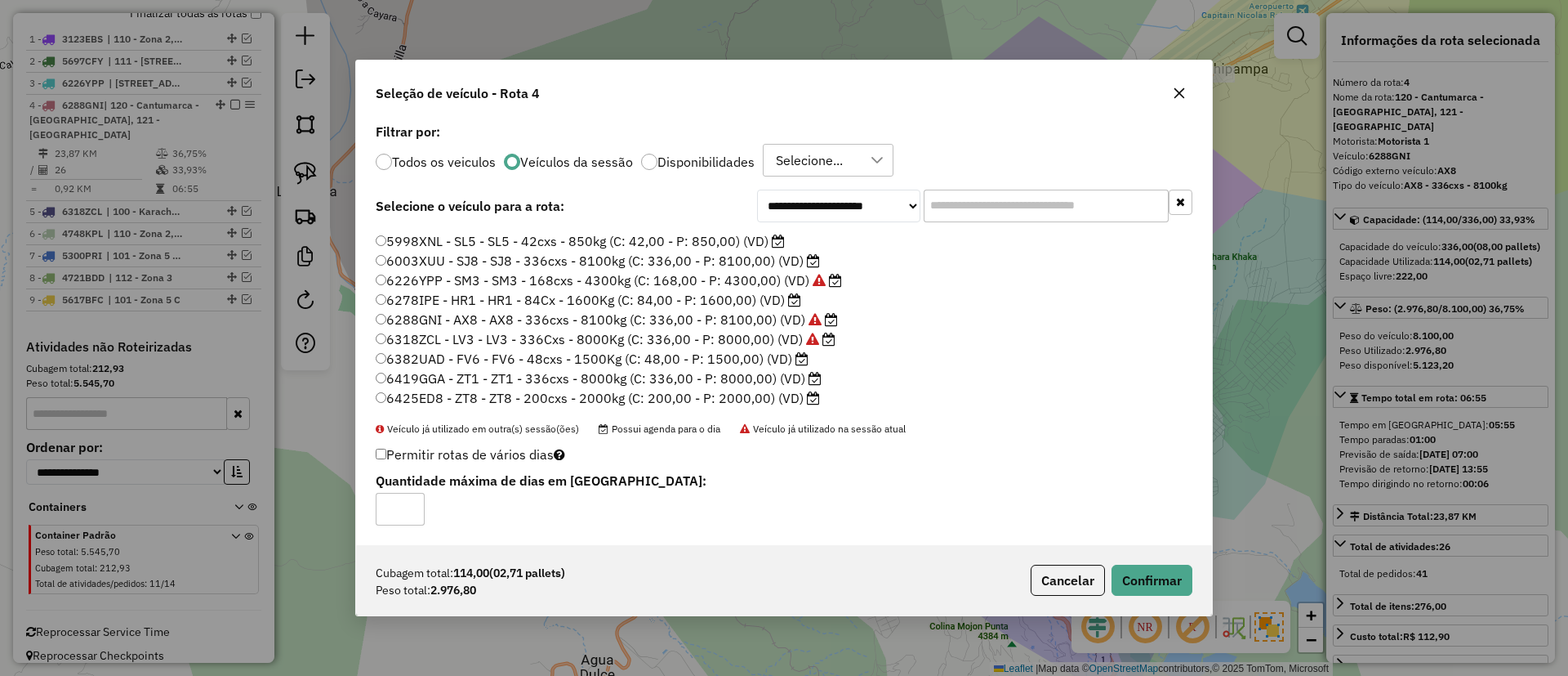
click at [1139, 560] on div "Cubagem total: 114,00 (02,71 pallets) Peso total: 2.976,80 Cancelar Confirmar" at bounding box center [784, 580] width 856 height 71
click at [1121, 566] on button "Confirmar" at bounding box center [1151, 580] width 81 height 31
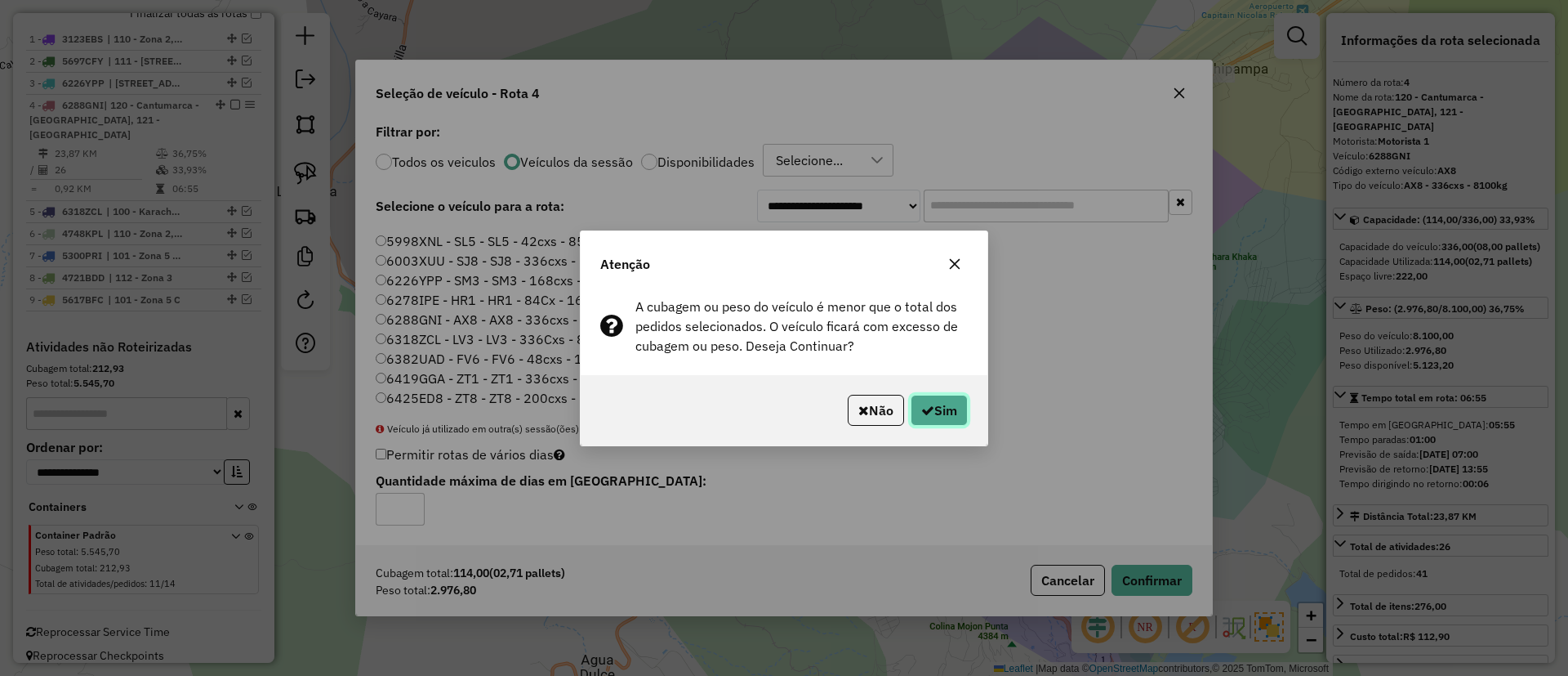
click at [951, 409] on button "Sim" at bounding box center [939, 409] width 57 height 31
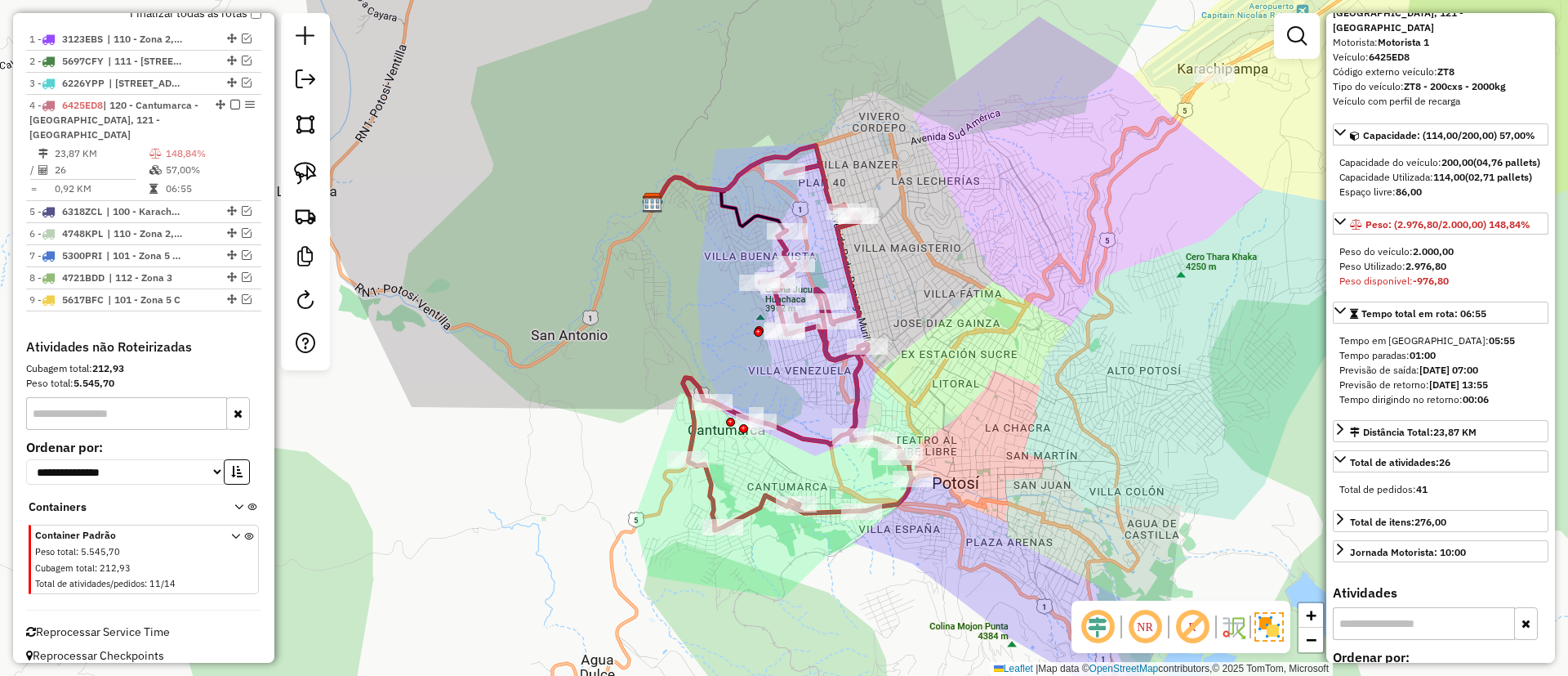
scroll to position [245, 0]
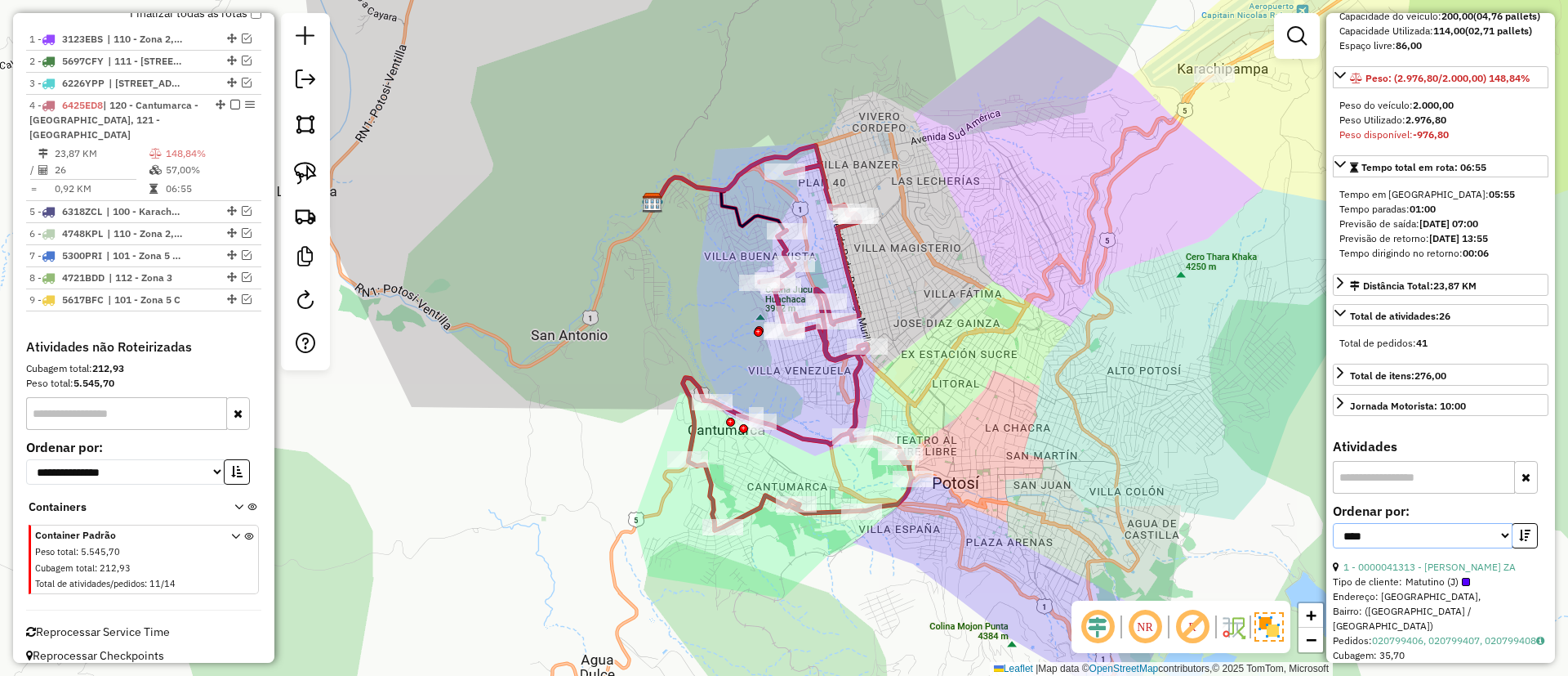
click at [1426, 548] on select "**********" at bounding box center [1422, 536] width 179 height 25
click at [1458, 573] on link "1 - 0000041313 - WILMA QUISPE ZA" at bounding box center [1429, 566] width 173 height 12
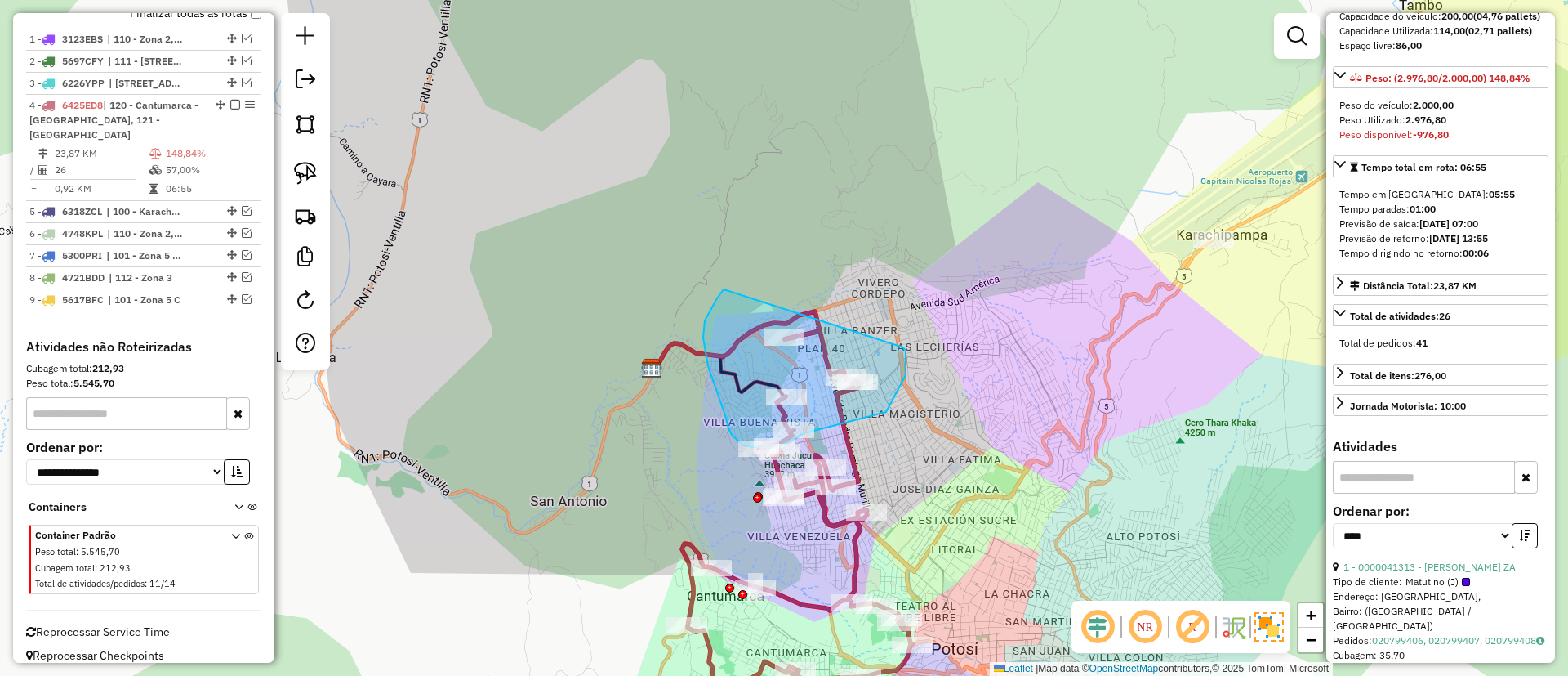
drag, startPoint x: 708, startPoint y: 366, endPoint x: 903, endPoint y: 347, distance: 195.9
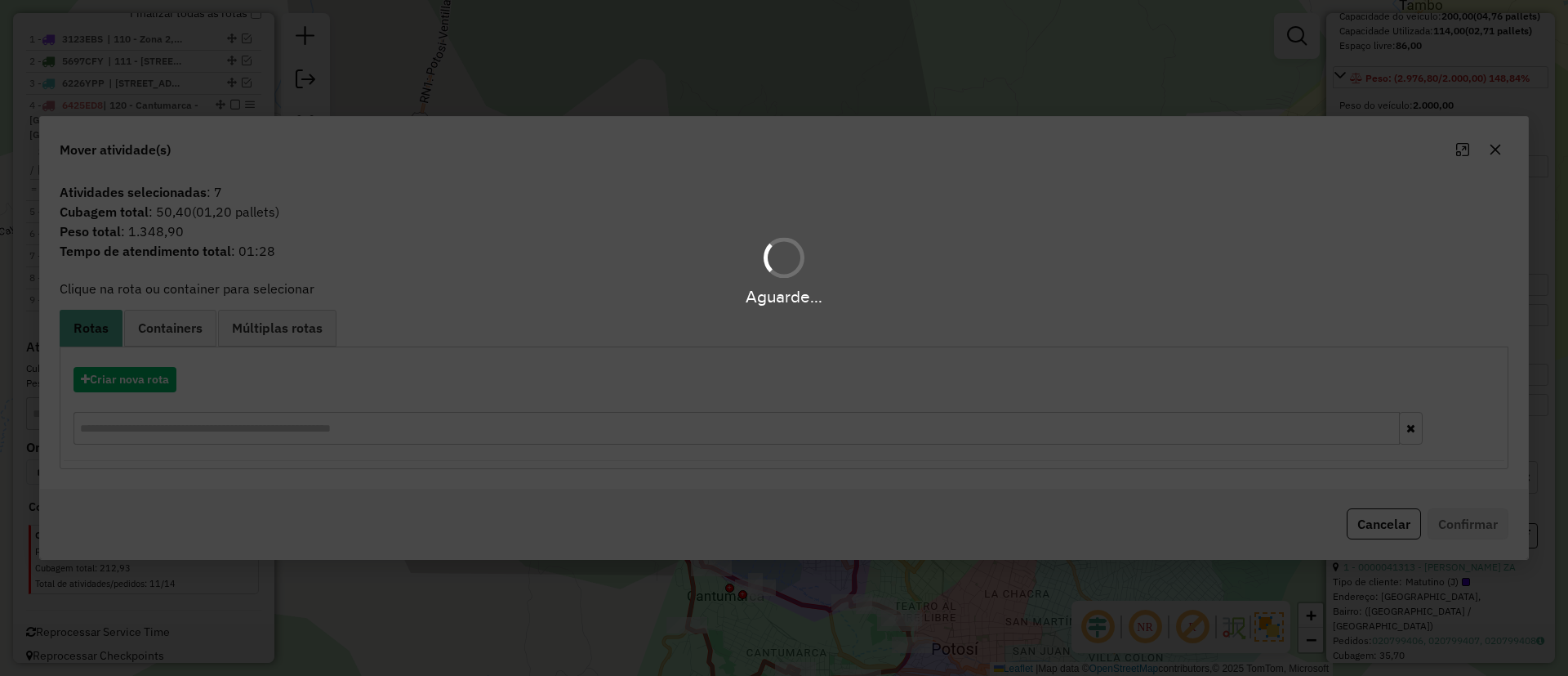
click at [109, 381] on div "Aguarde..." at bounding box center [784, 338] width 1568 height 676
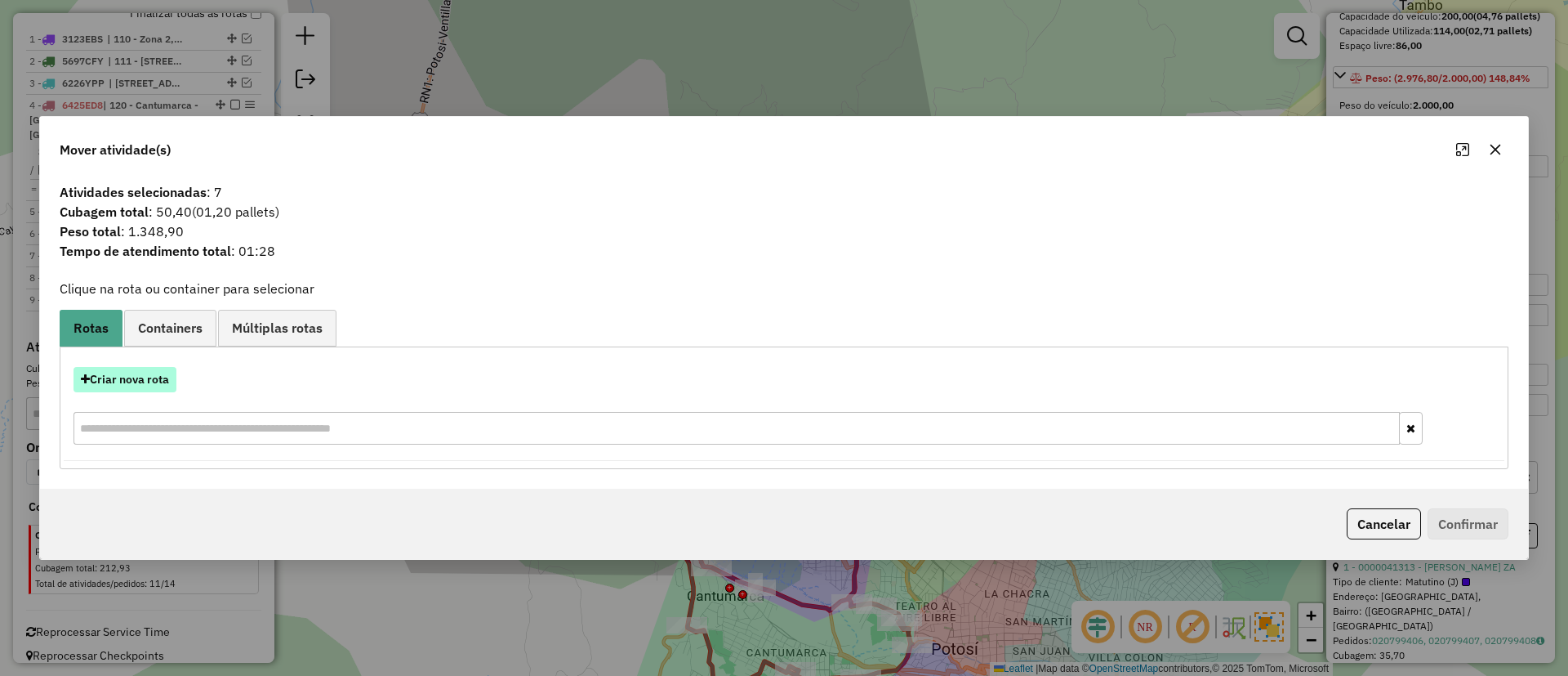
click at [123, 378] on button "Criar nova rota" at bounding box center [125, 380] width 103 height 25
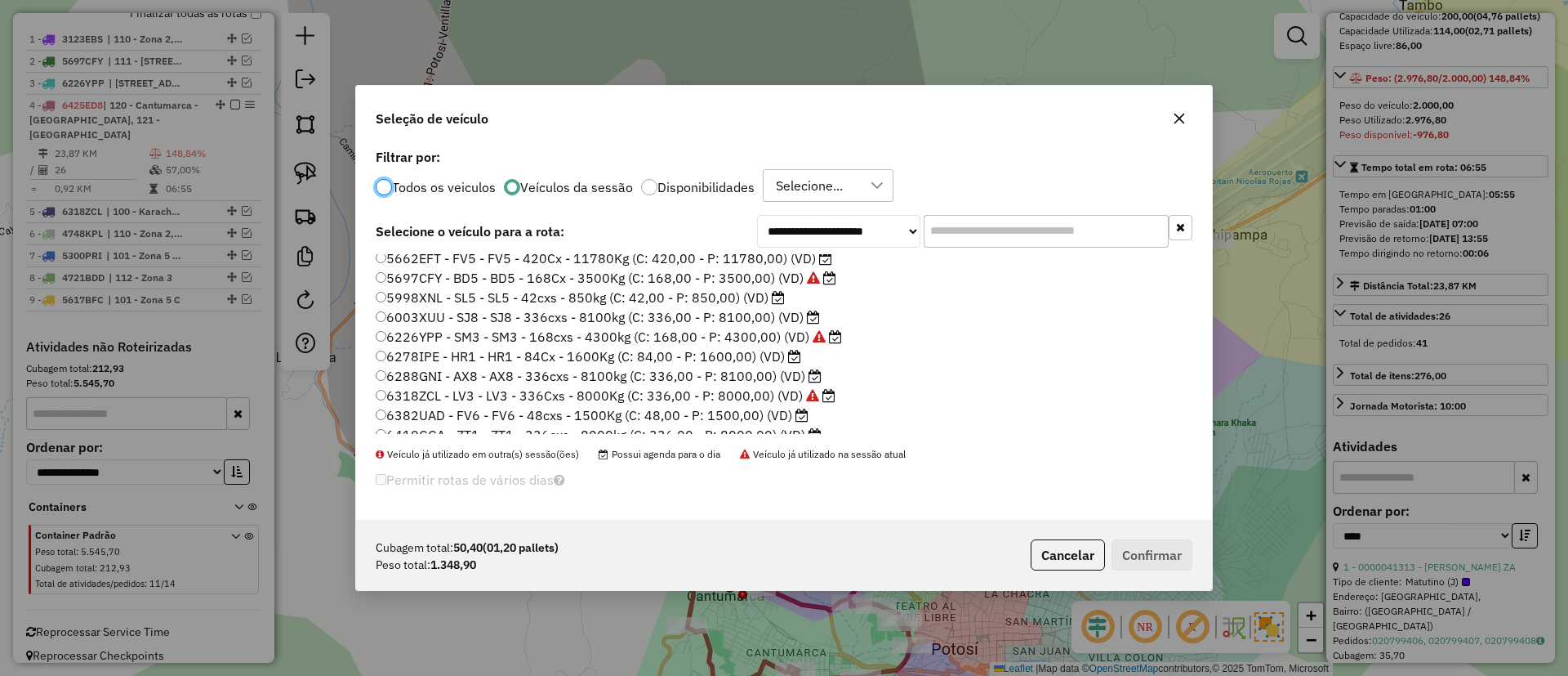
scroll to position [154, 0]
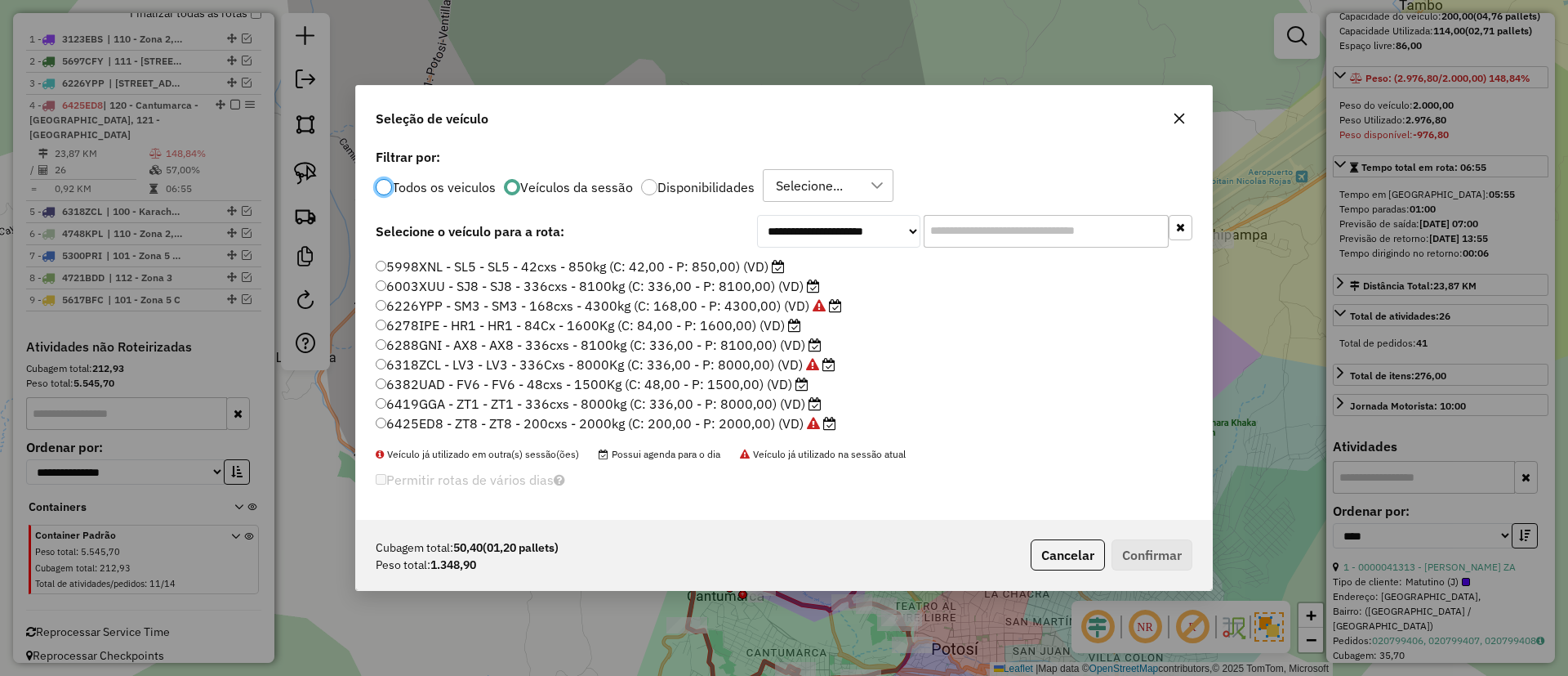
click at [792, 384] on label "6382UAD - FV6 - FV6 - 48cxs - 1500Kg (C: 48,00 - P: 1500,00) (VD)" at bounding box center [592, 385] width 432 height 20
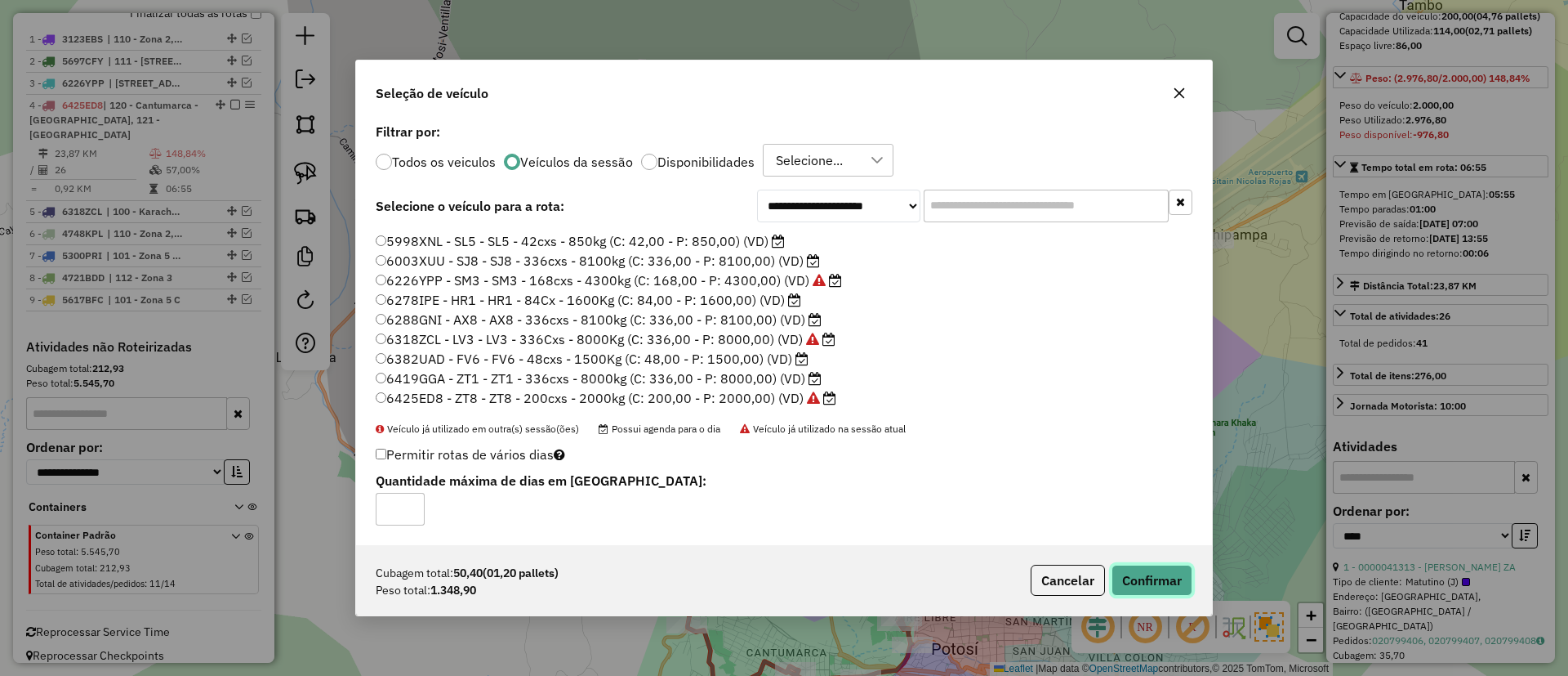
click at [1121, 578] on button "Confirmar" at bounding box center [1151, 580] width 81 height 31
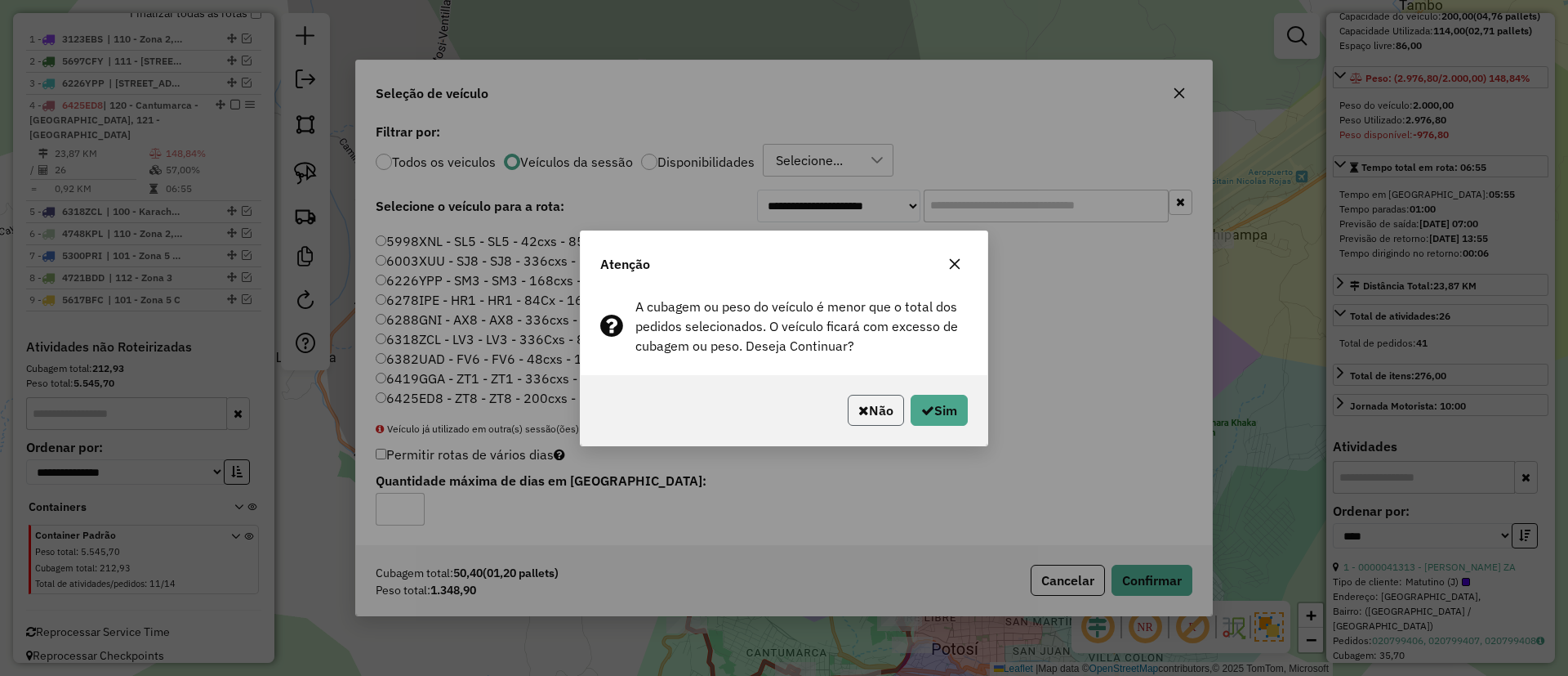
click at [880, 409] on button "Não" at bounding box center [876, 409] width 56 height 31
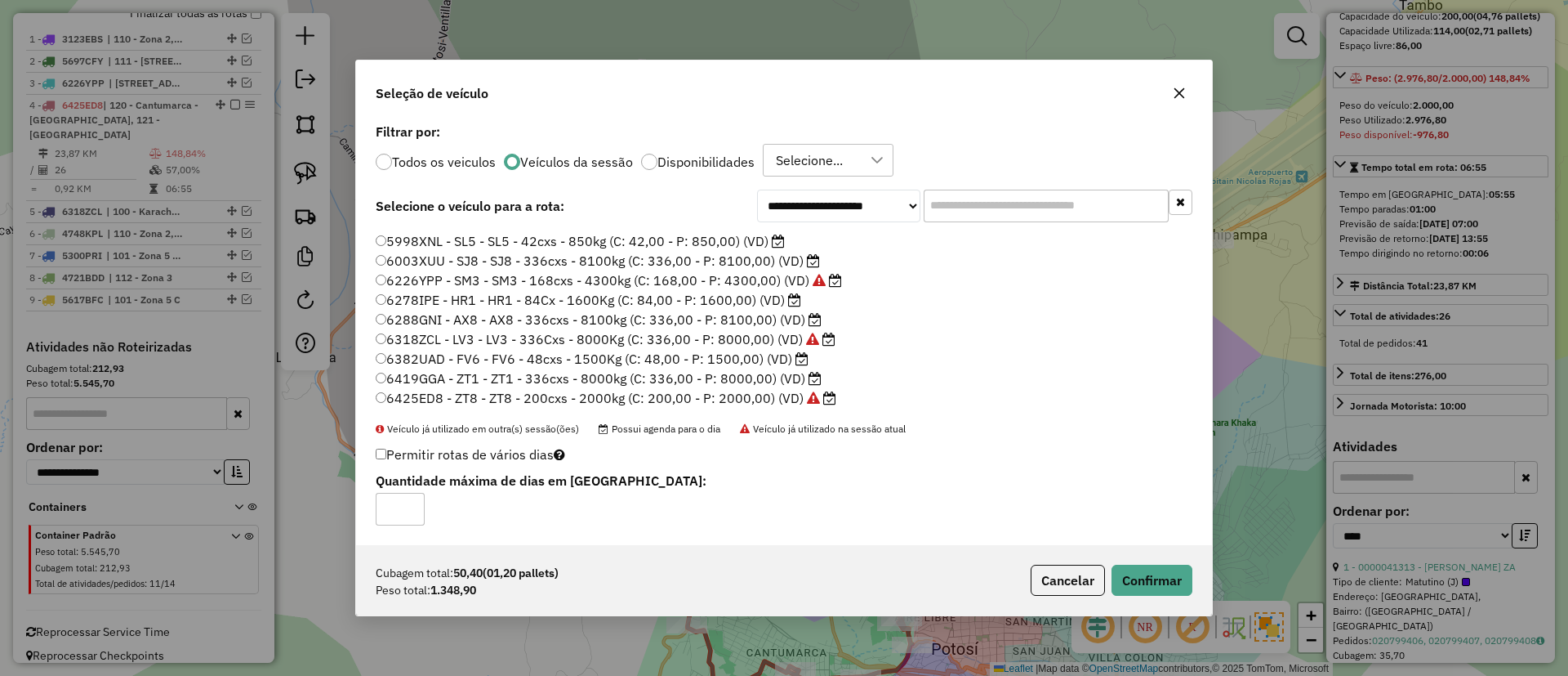
click at [768, 294] on label "6278IPE - HR1 - HR1 - 84Cx - 1600Kg (C: 84,00 - P: 1600,00) (VD)" at bounding box center [589, 300] width 426 height 20
click at [1141, 576] on button "Confirmar" at bounding box center [1151, 580] width 81 height 31
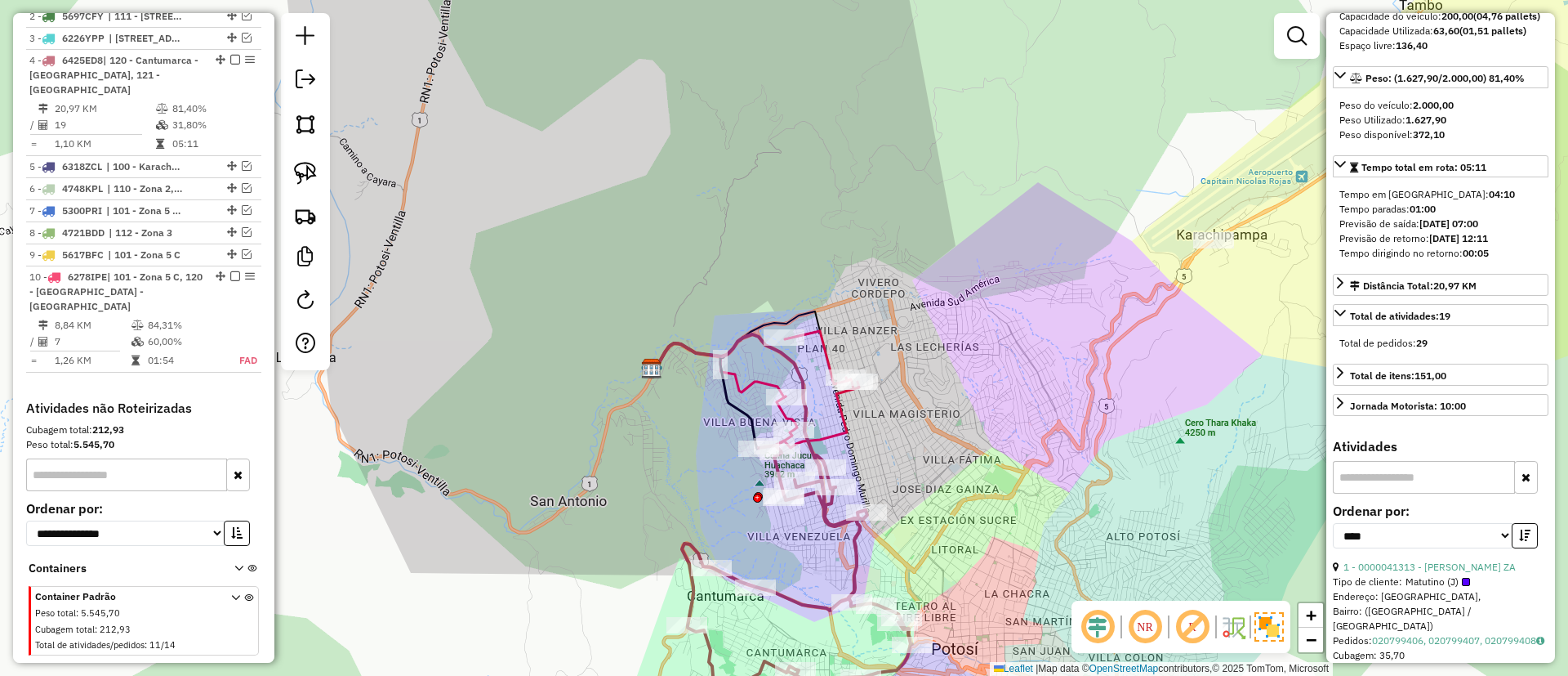
scroll to position [710, 0]
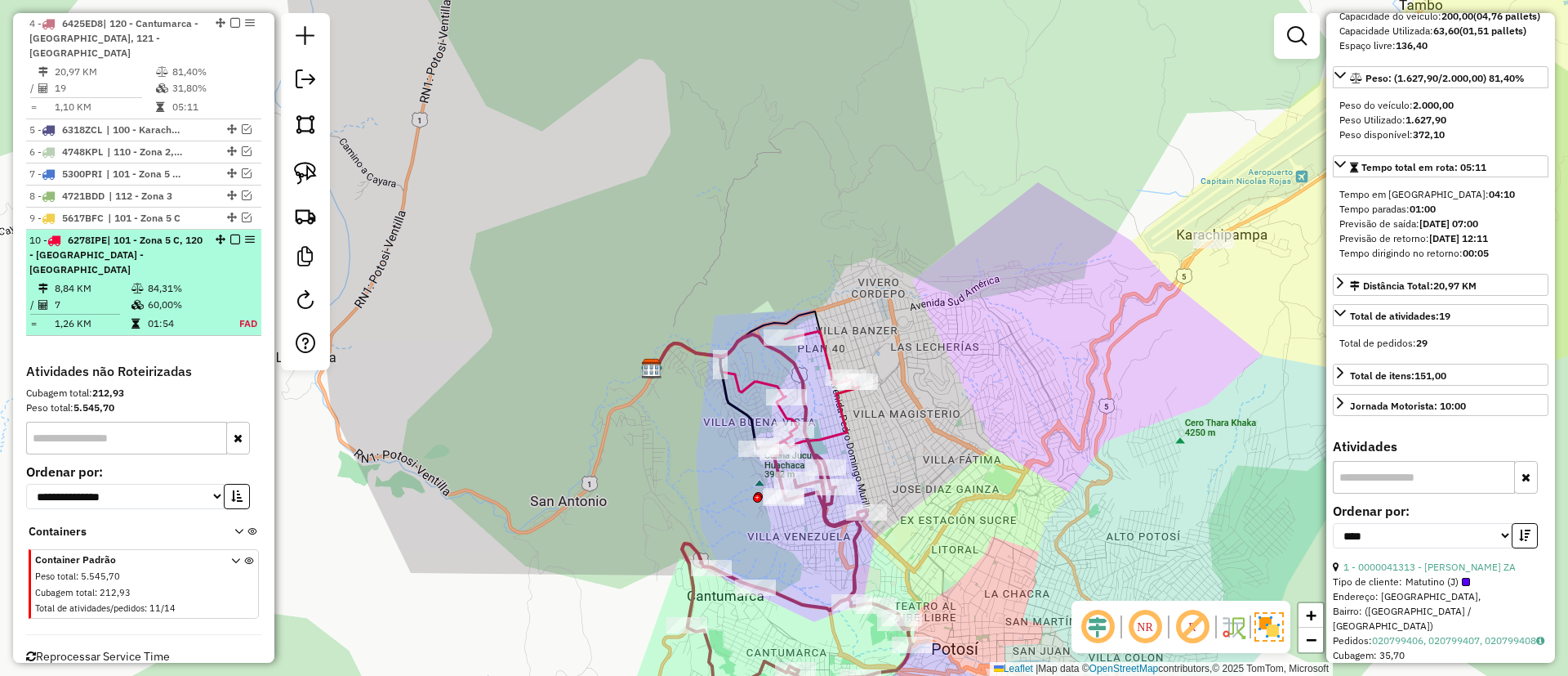
click at [214, 280] on td "84,31%" at bounding box center [183, 288] width 72 height 17
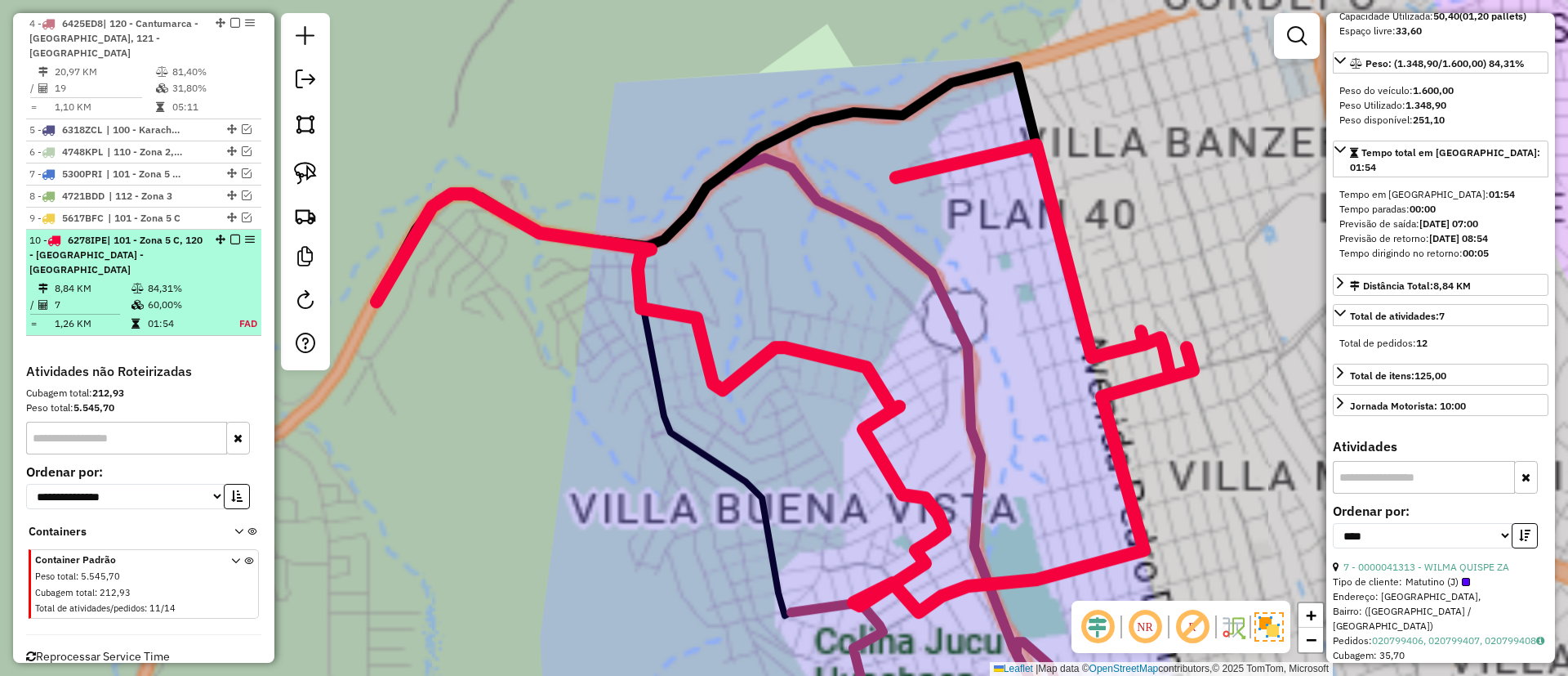
scroll to position [734, 0]
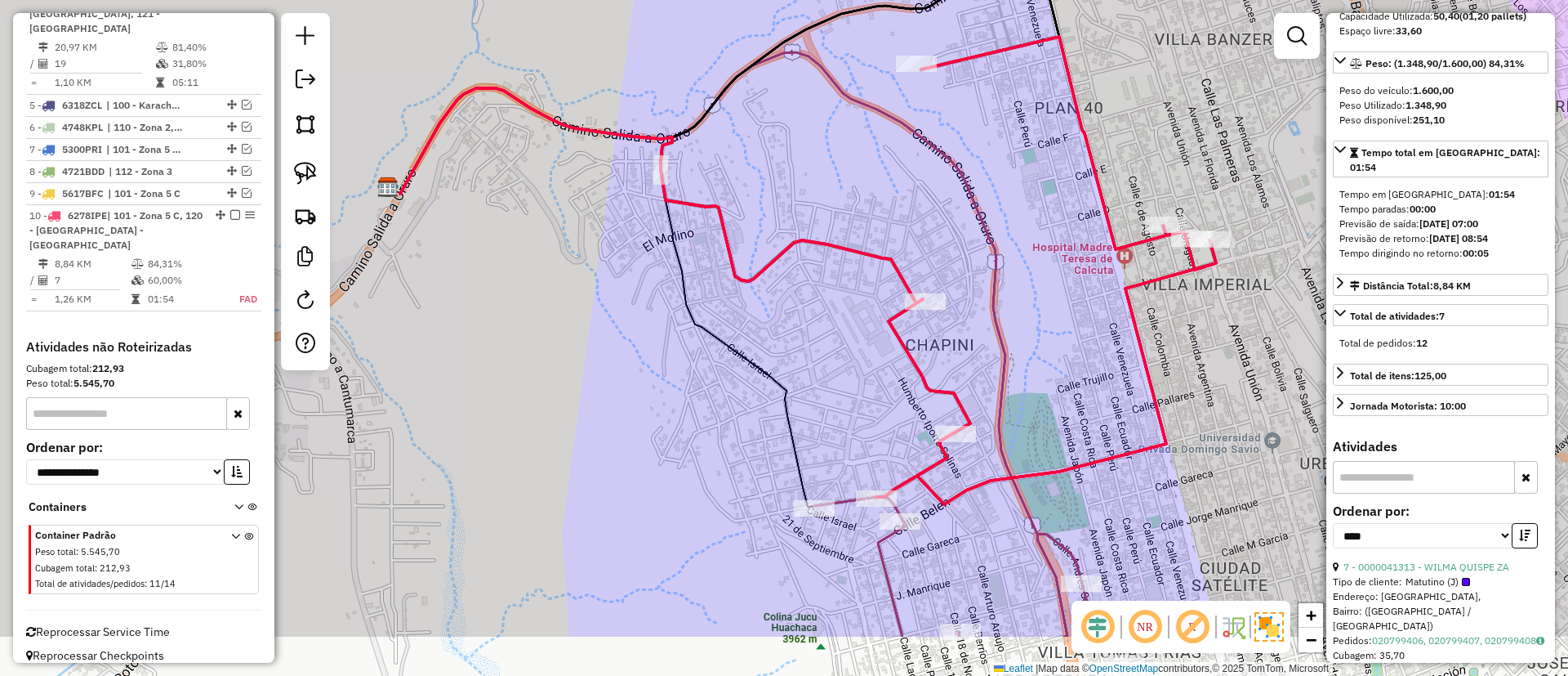
drag, startPoint x: 542, startPoint y: 364, endPoint x: 580, endPoint y: 98, distance: 268.7
click at [569, 101] on div "Janela de atendimento Grade de atendimento Capacidade Transportadoras Veículos …" at bounding box center [784, 338] width 1568 height 676
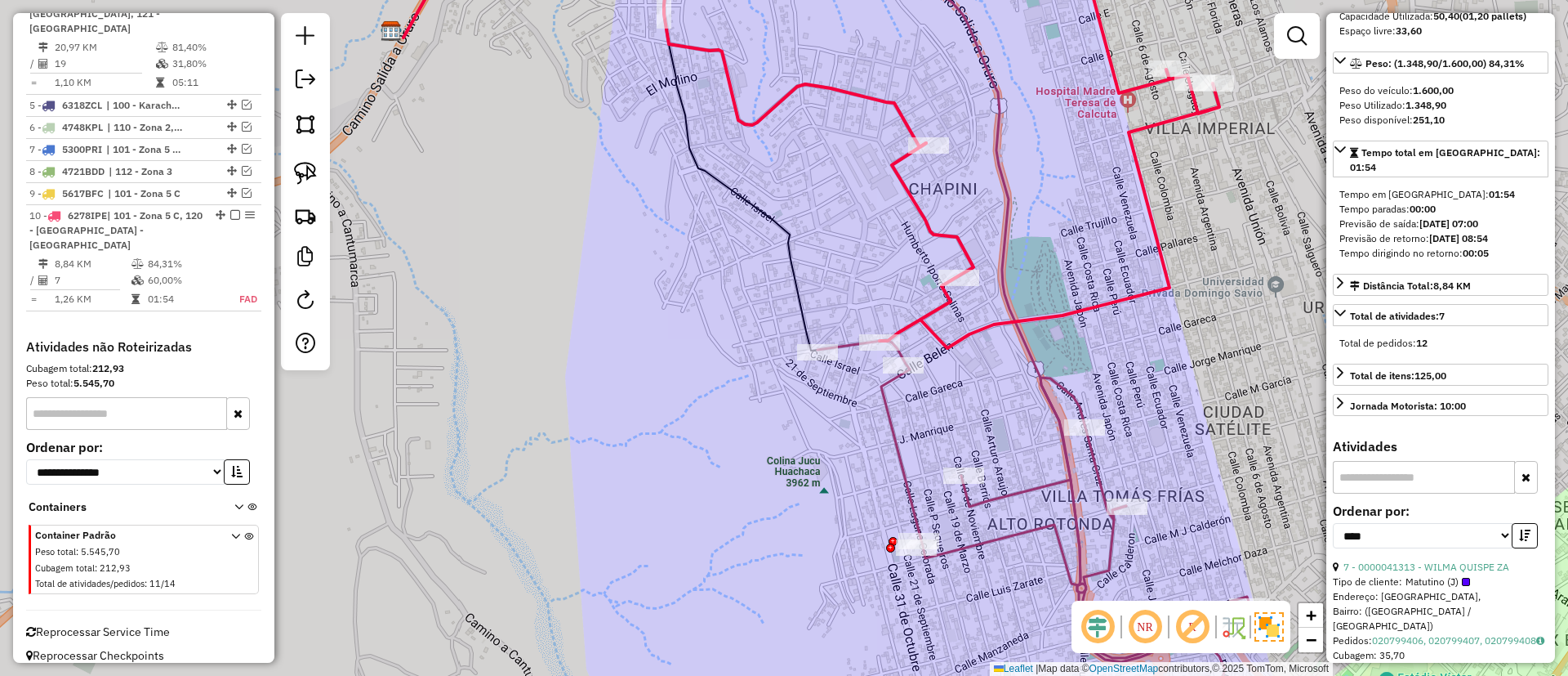
click at [900, 446] on icon at bounding box center [882, 541] width 740 height 403
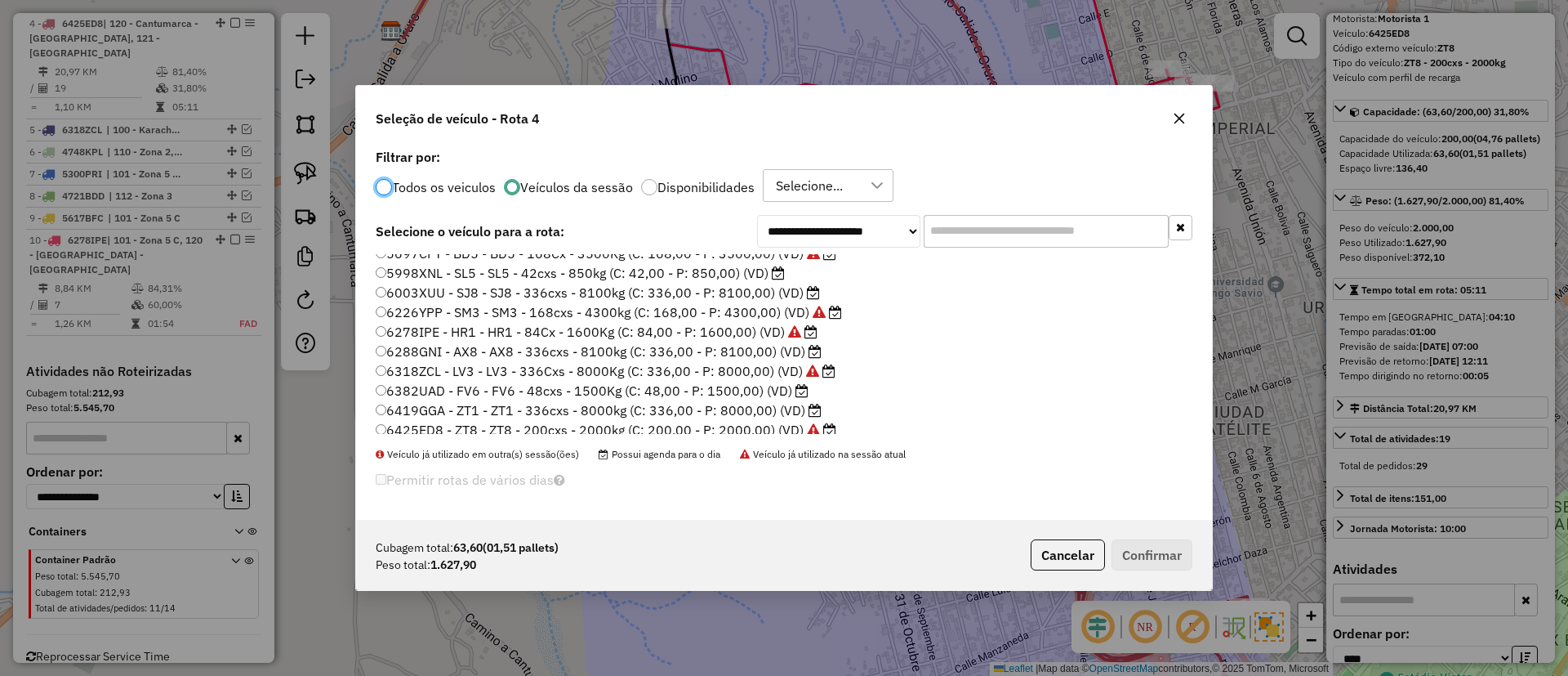
scroll to position [154, 0]
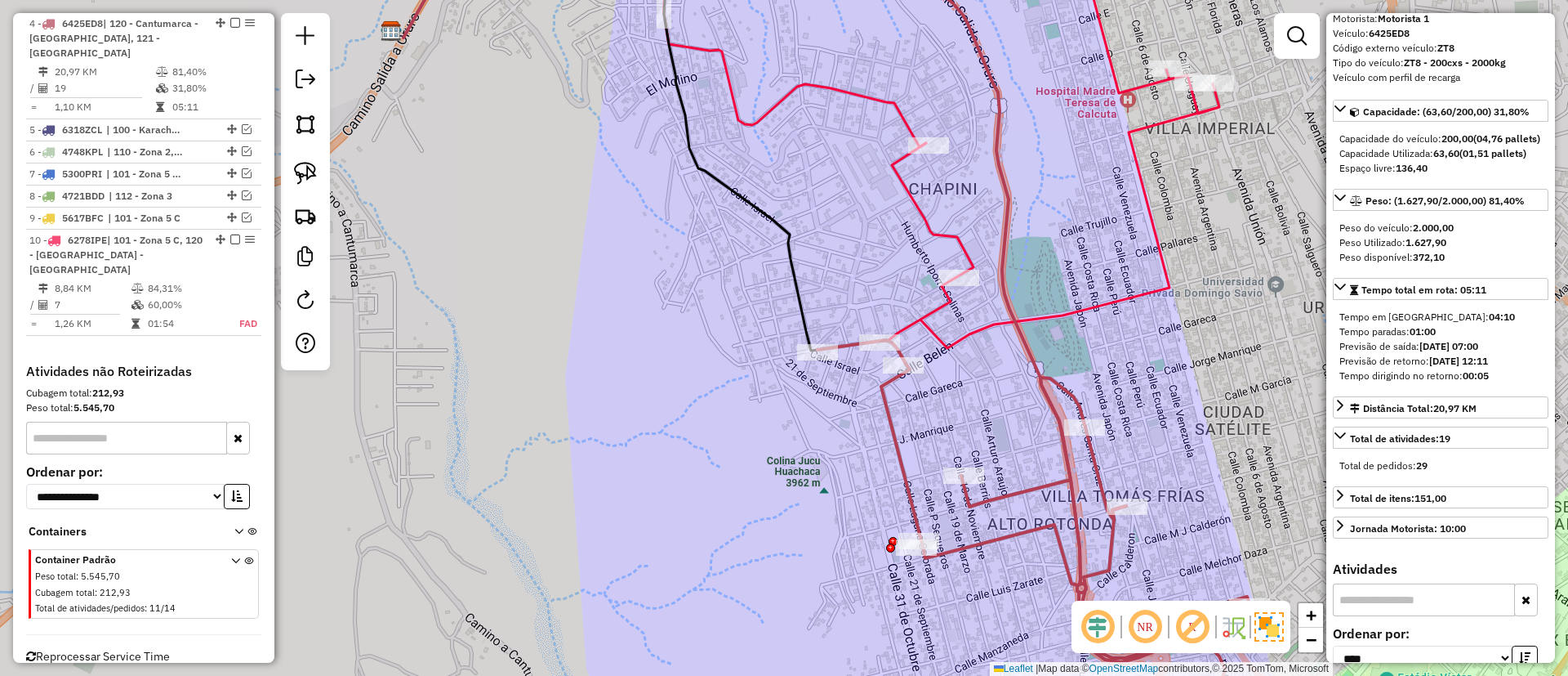
click at [947, 228] on icon at bounding box center [1048, 140] width 339 height 416
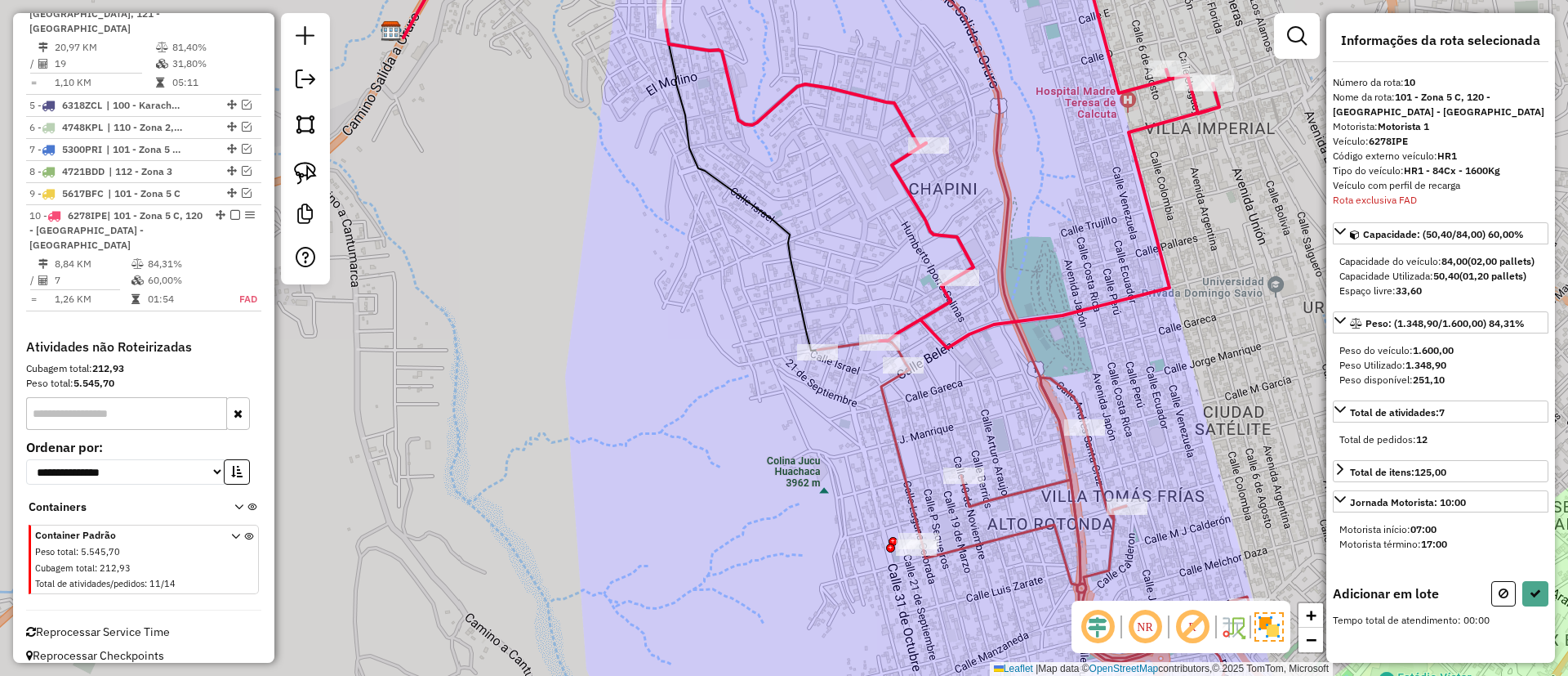
scroll to position [0, 0]
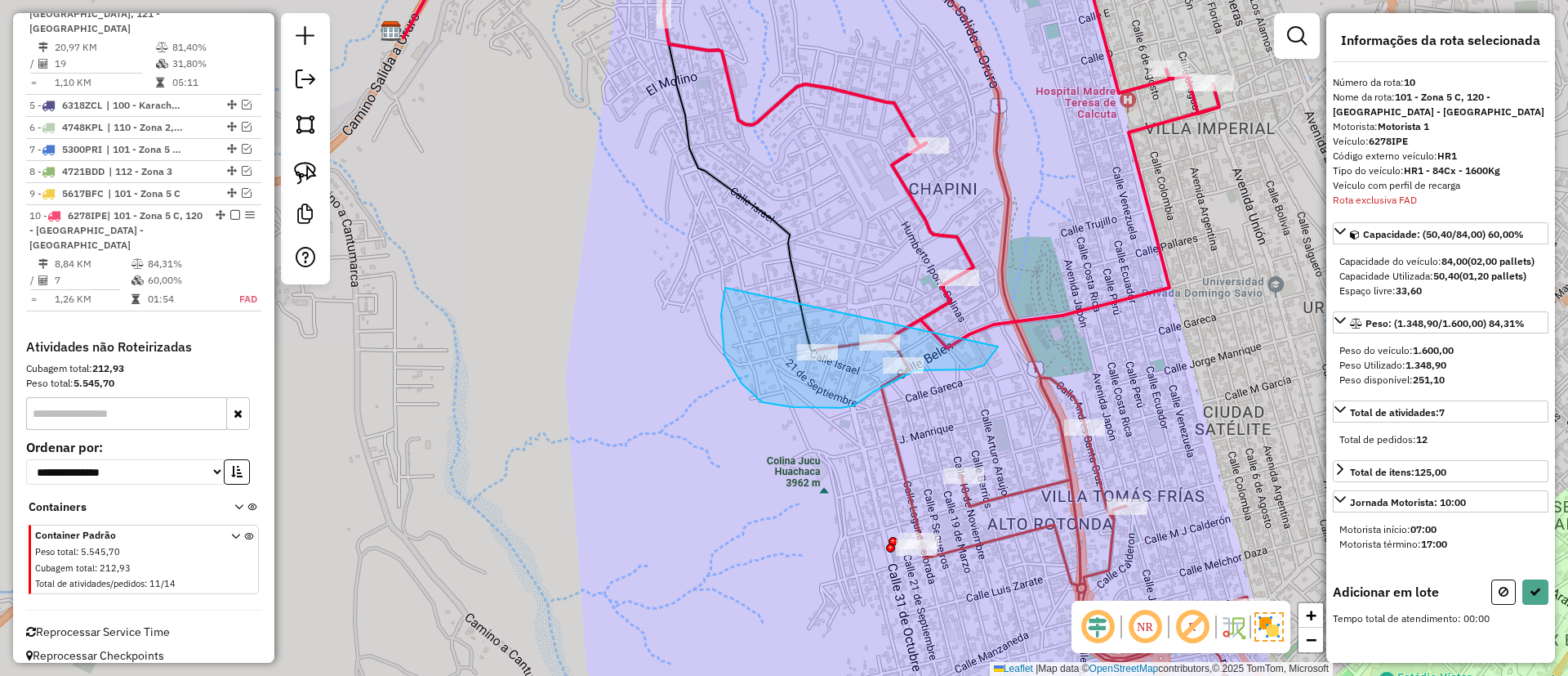
drag, startPoint x: 725, startPoint y: 291, endPoint x: 997, endPoint y: 297, distance: 272.1
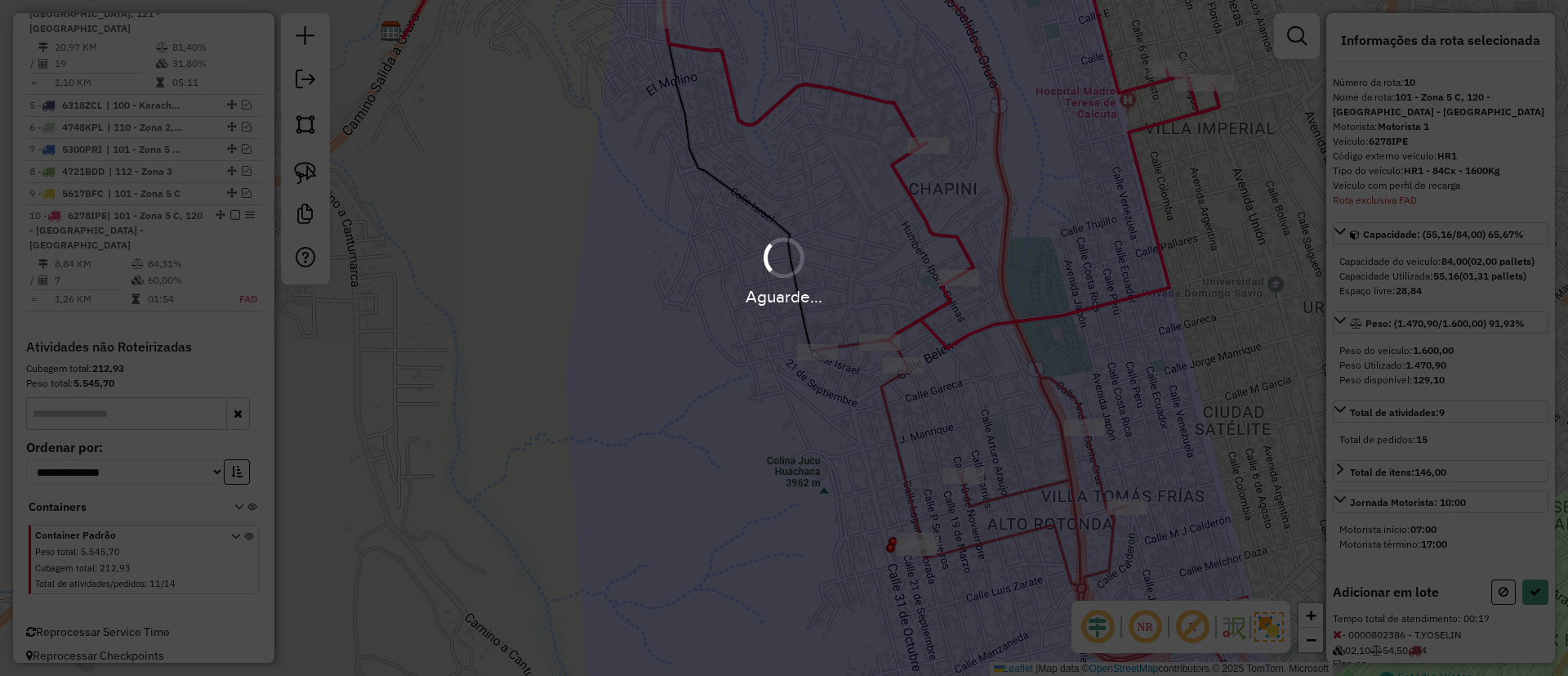
select select "*********"
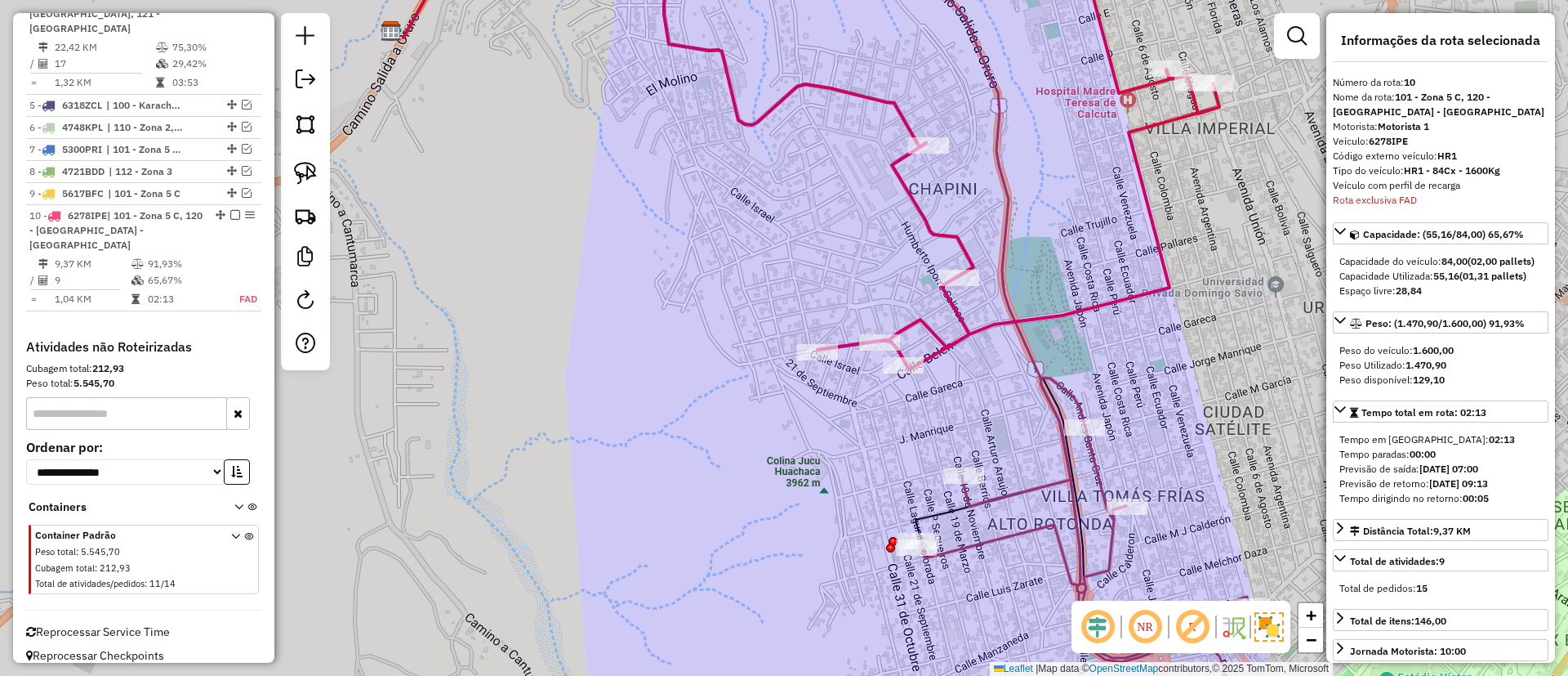
click at [1036, 489] on icon at bounding box center [882, 560] width 740 height 365
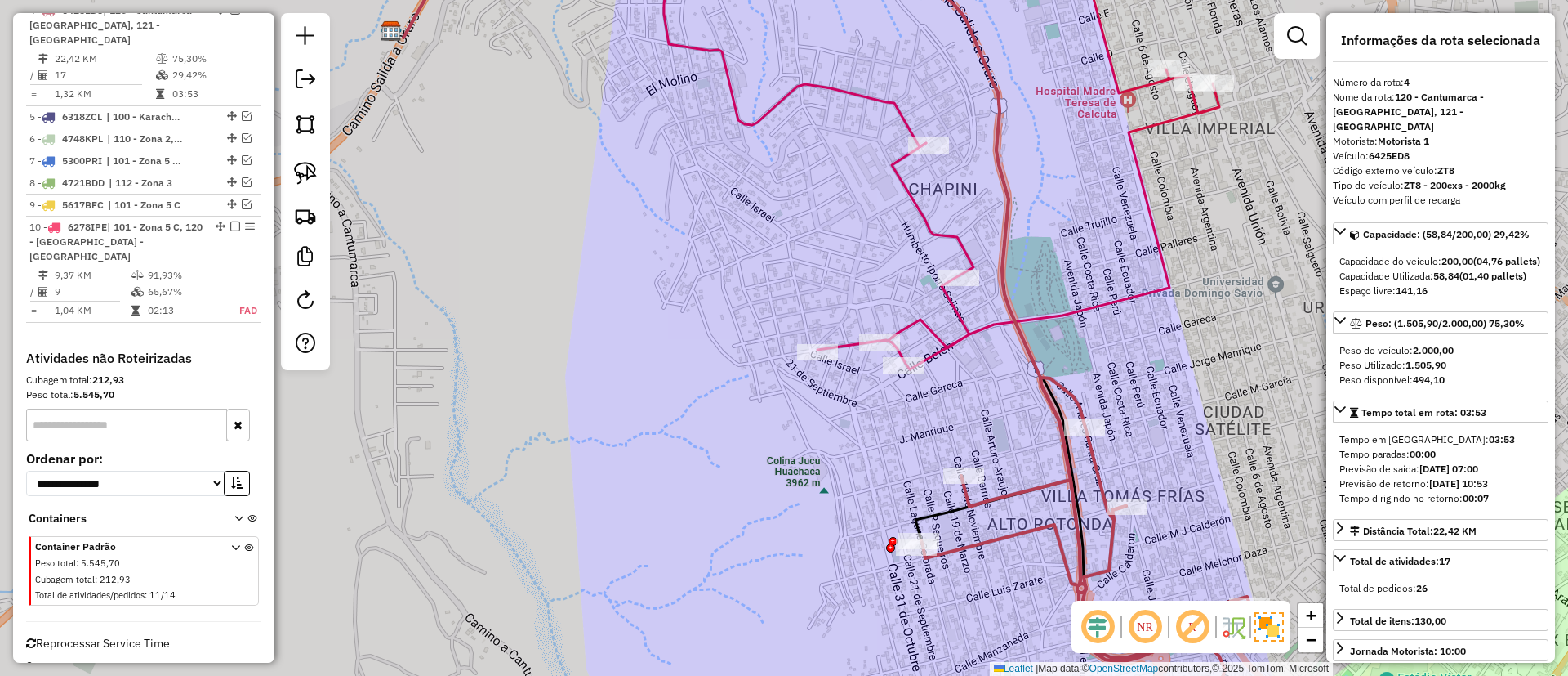
scroll to position [710, 0]
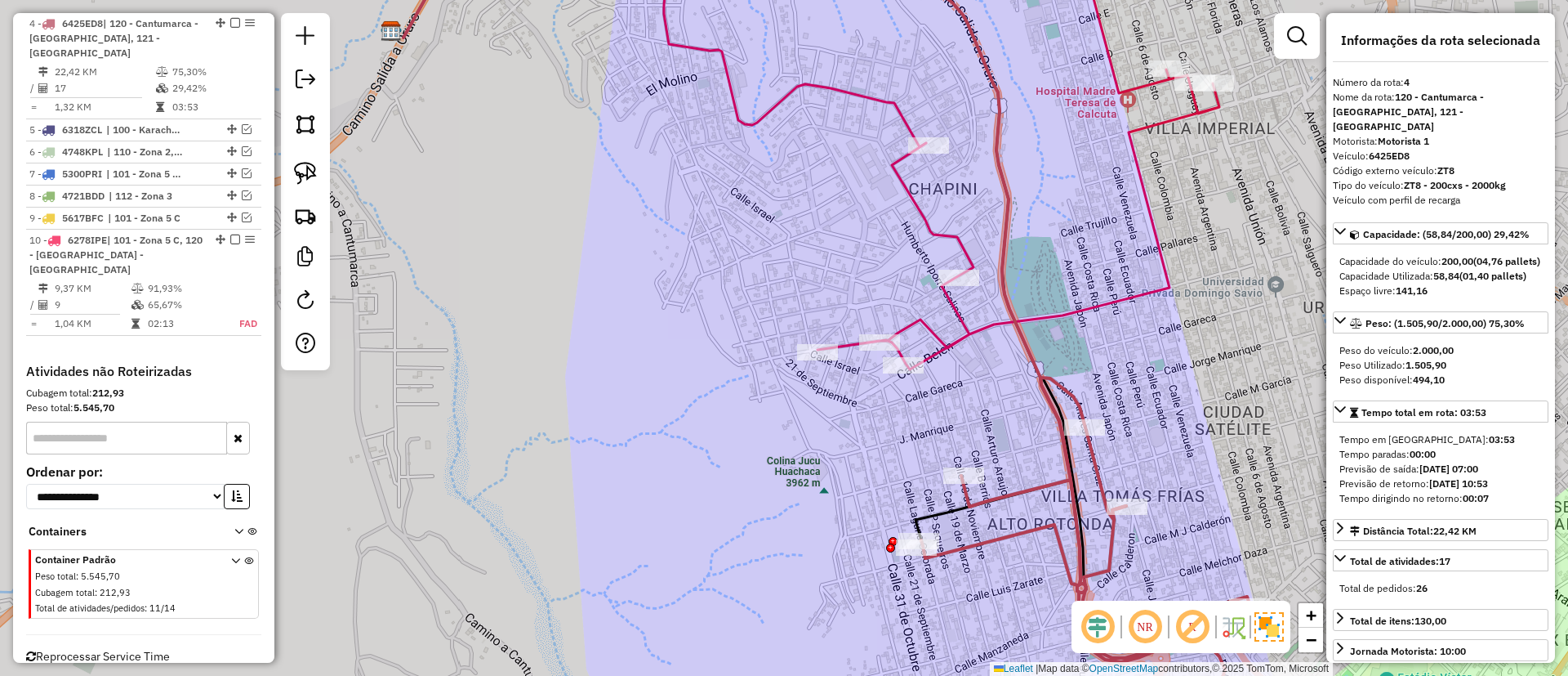
click at [986, 326] on icon at bounding box center [1018, 150] width 402 height 437
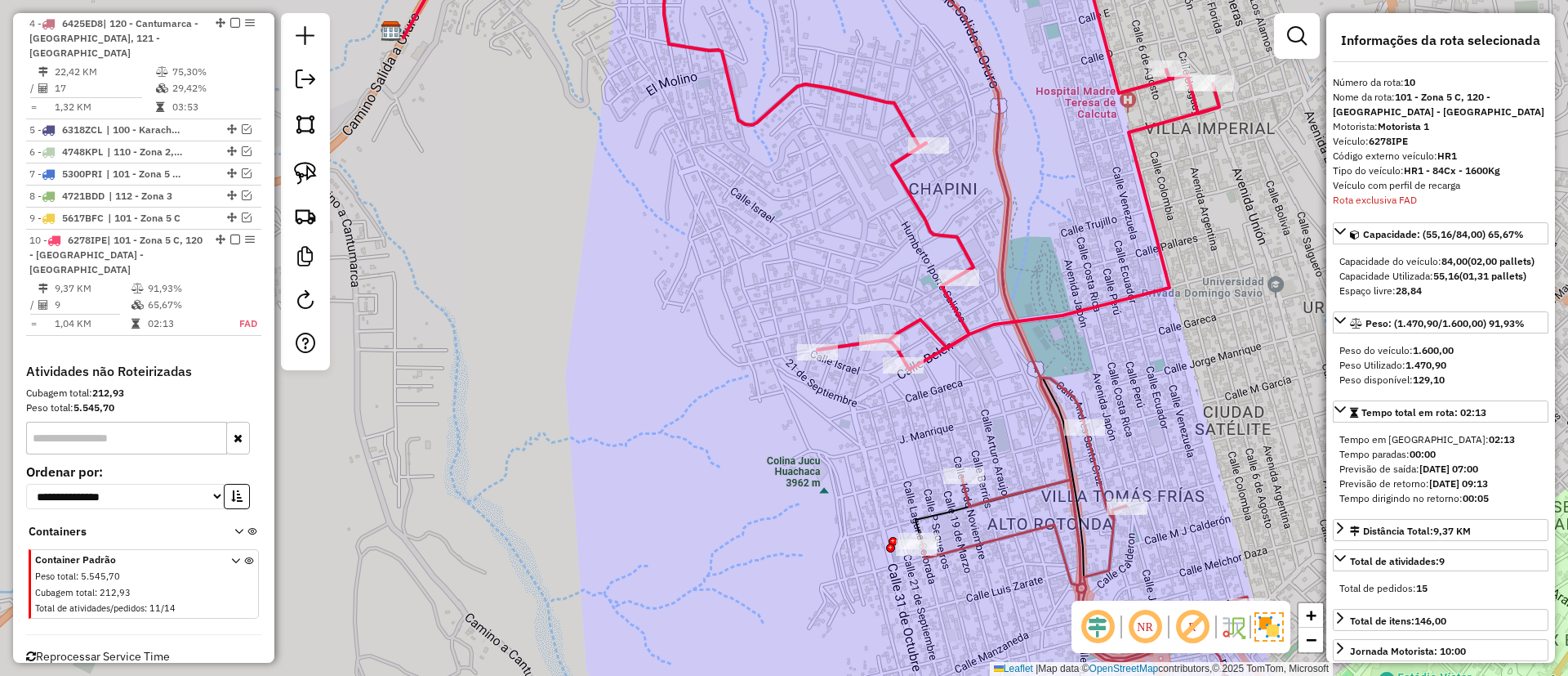
scroll to position [734, 0]
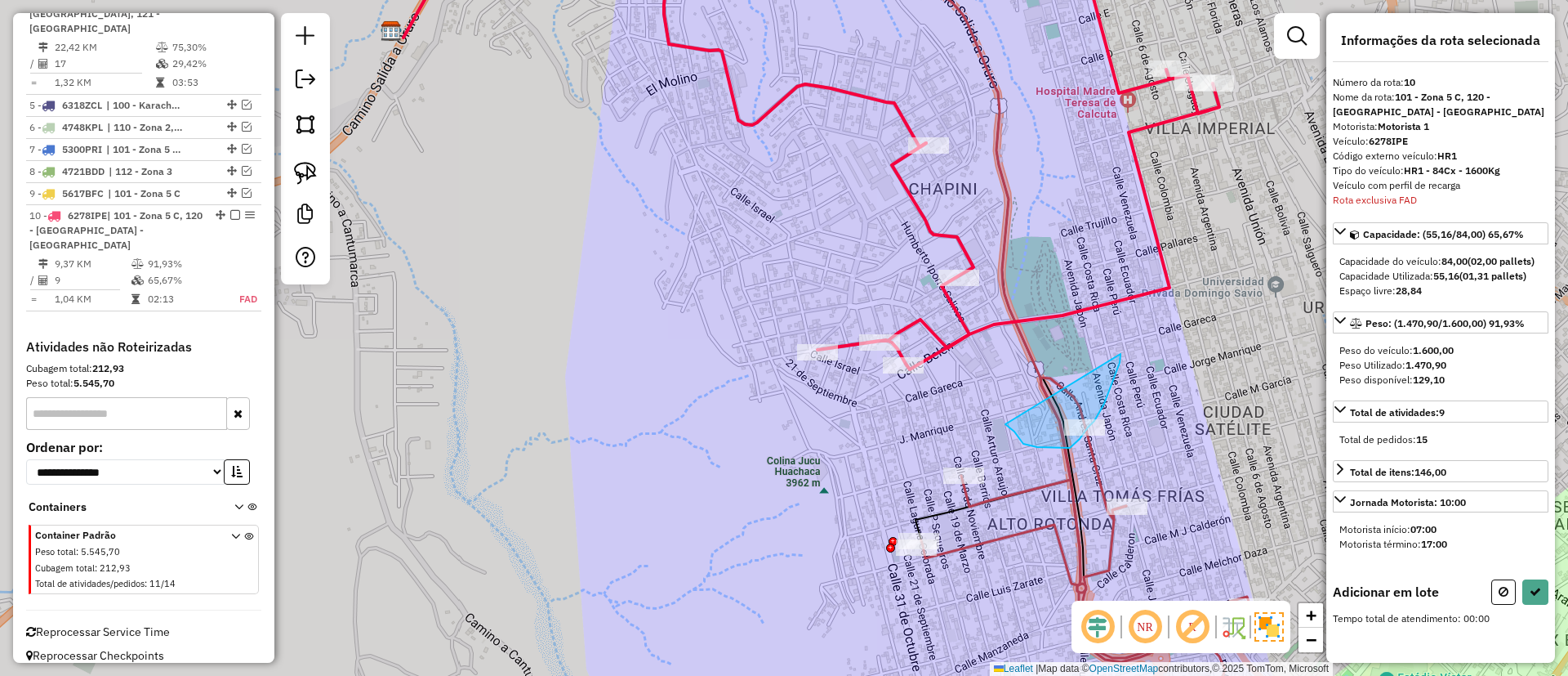
drag, startPoint x: 1005, startPoint y: 424, endPoint x: 1121, endPoint y: 351, distance: 137.1
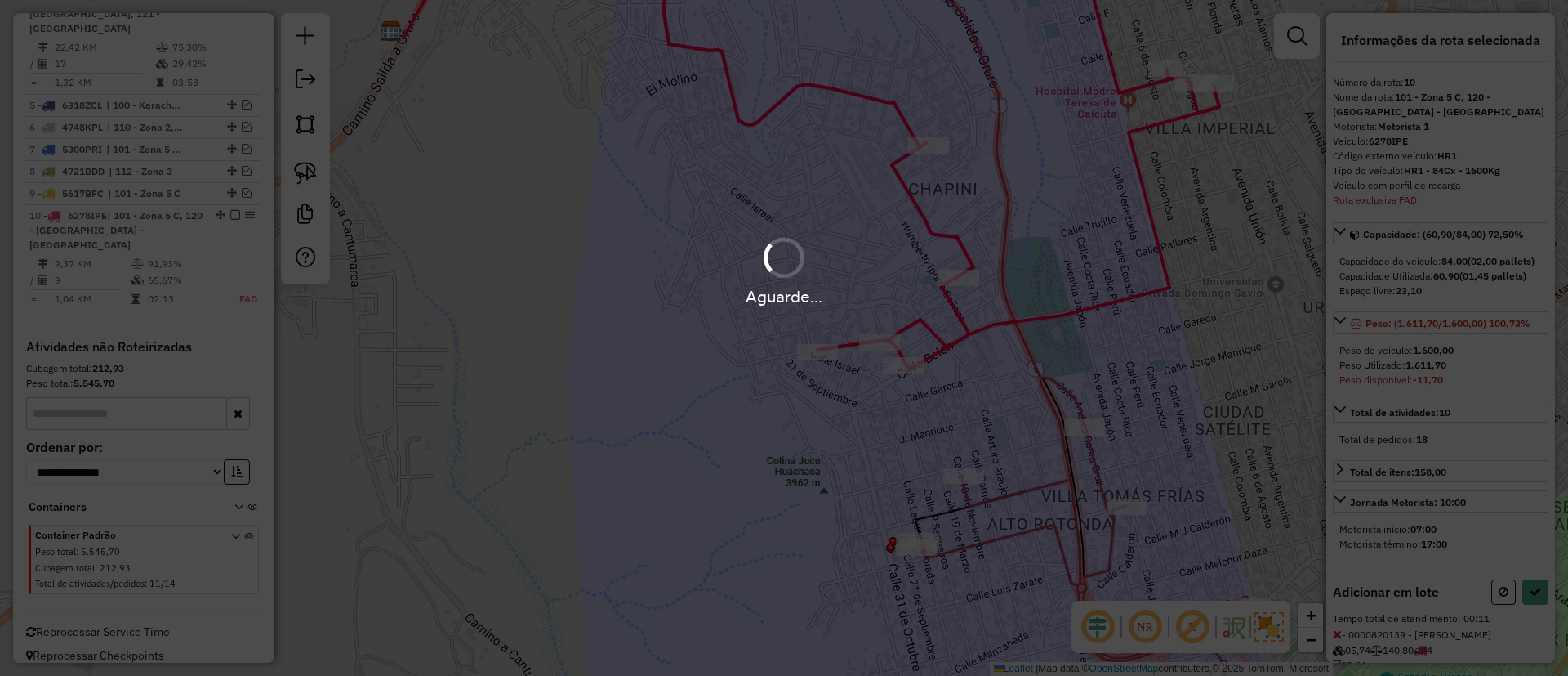
select select "*********"
